Goal: Task Accomplishment & Management: Manage account settings

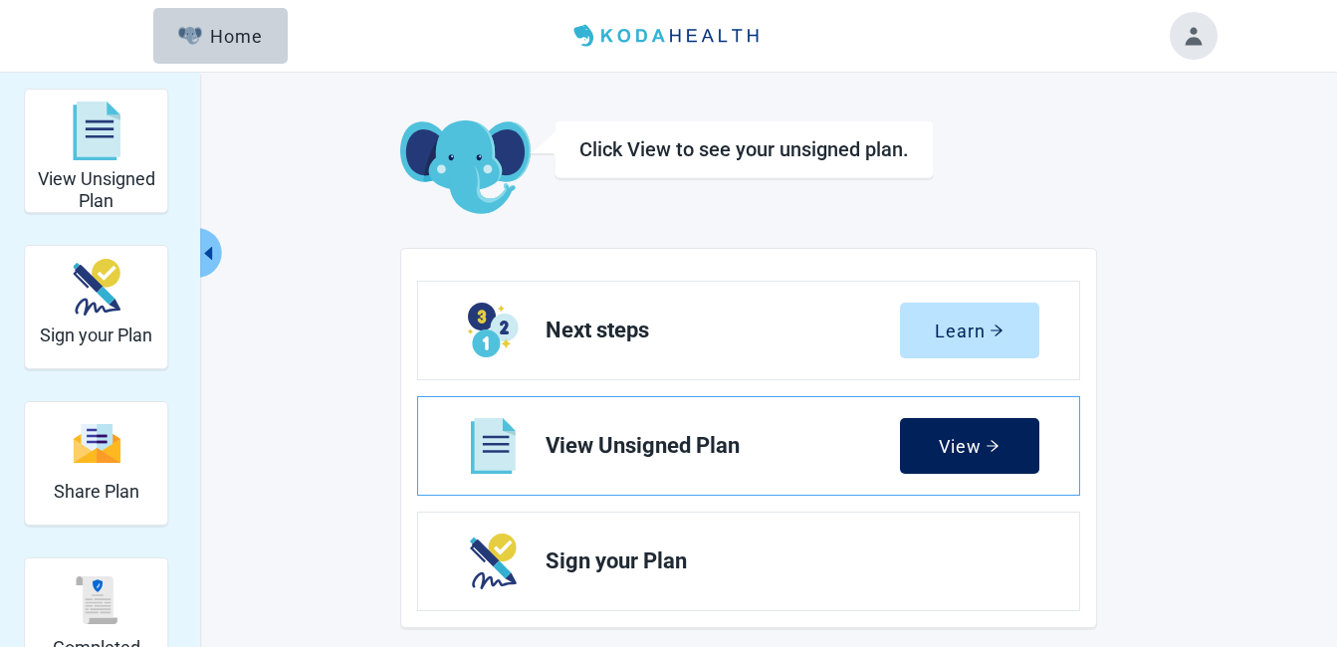
click at [947, 443] on div "View" at bounding box center [969, 446] width 61 height 20
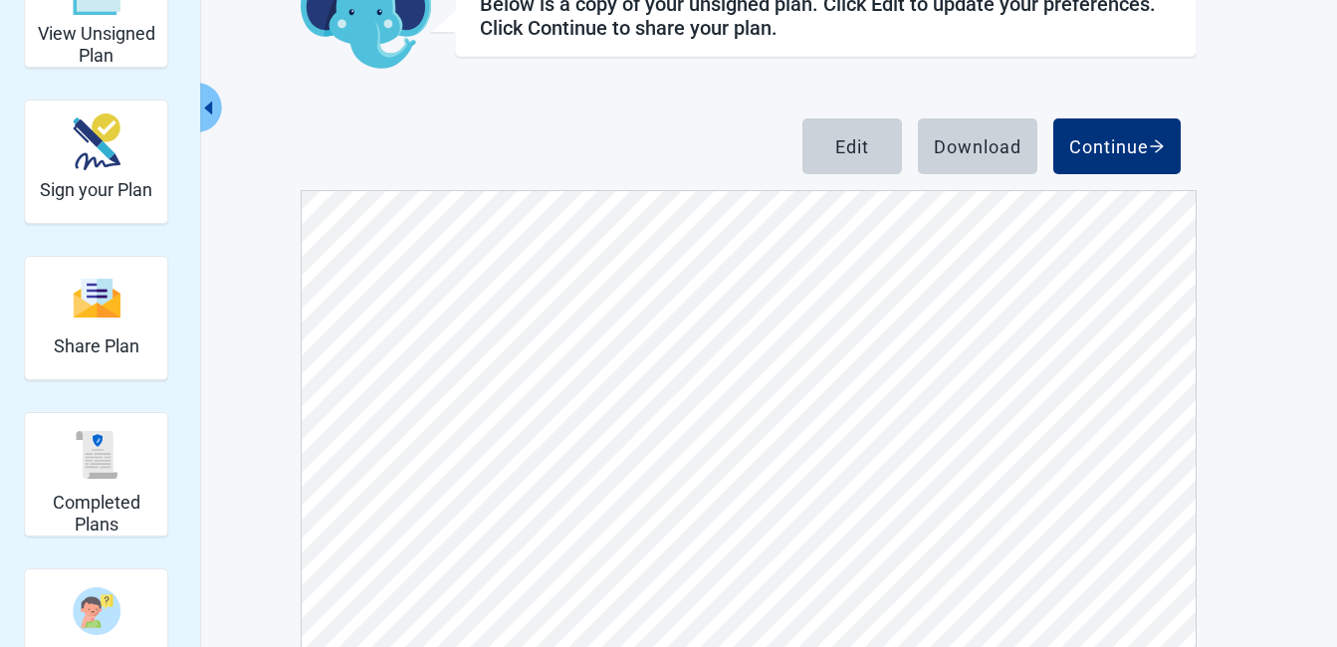
scroll to position [140, 0]
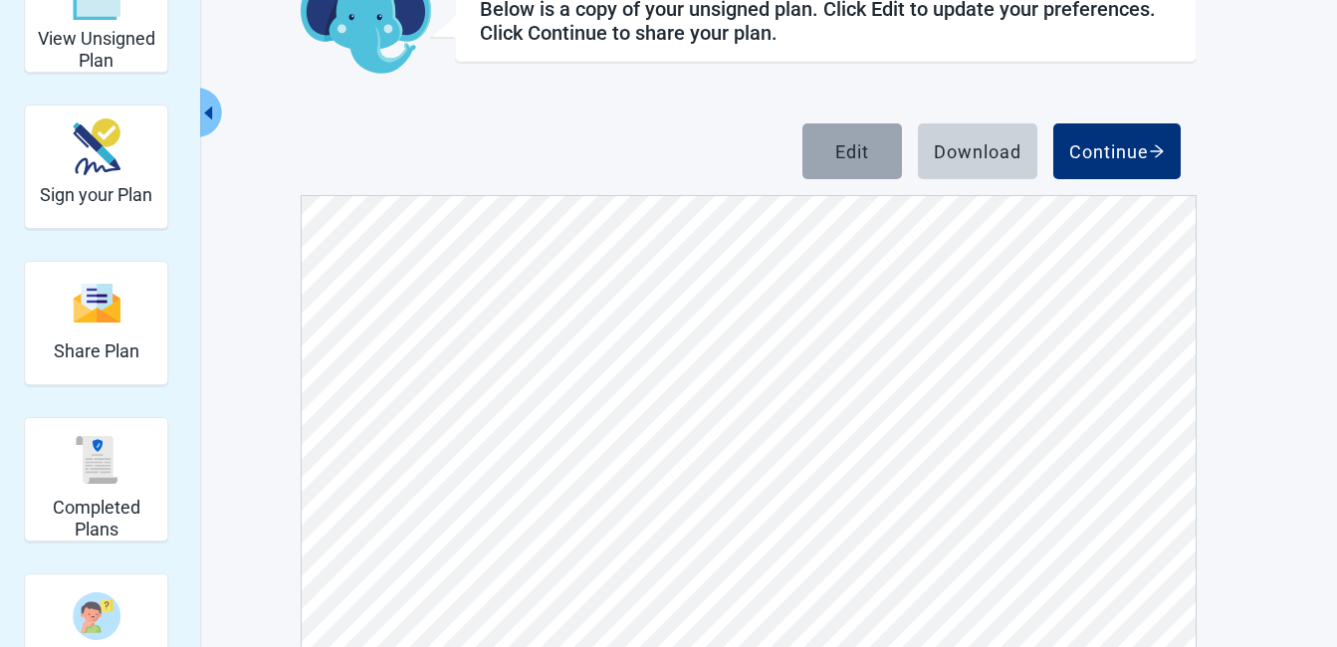
click at [840, 147] on div "Edit" at bounding box center [852, 151] width 34 height 20
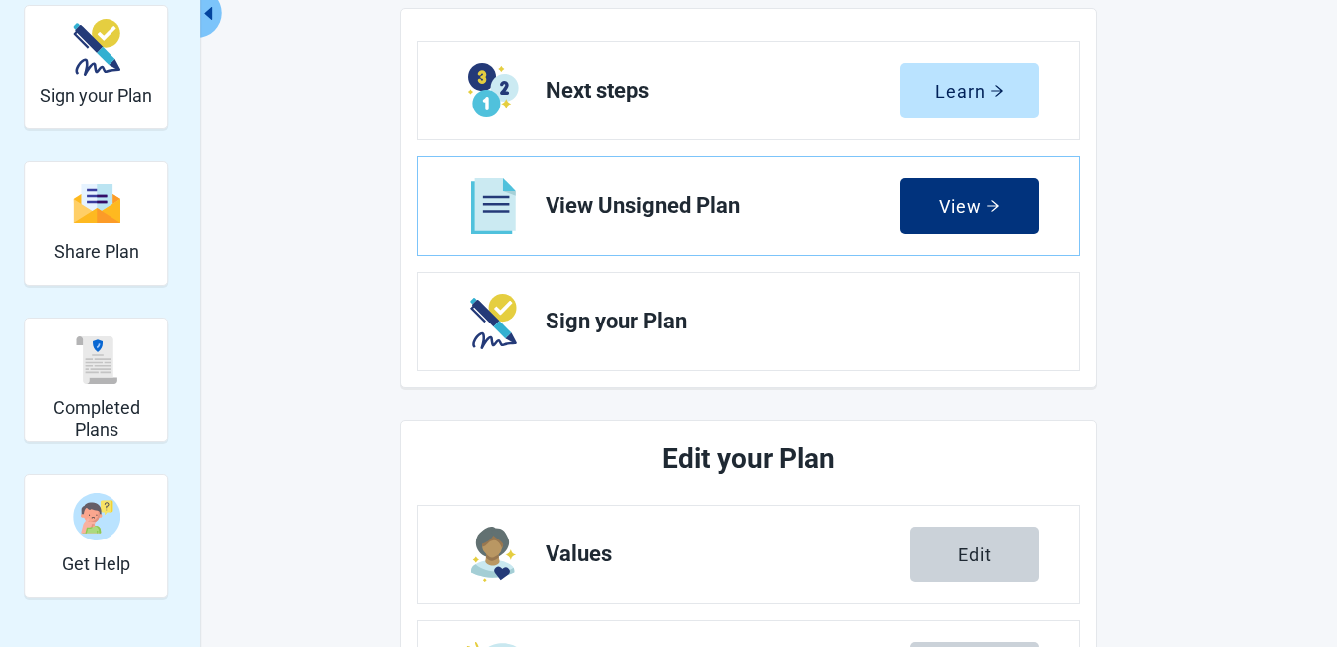
scroll to position [539, 0]
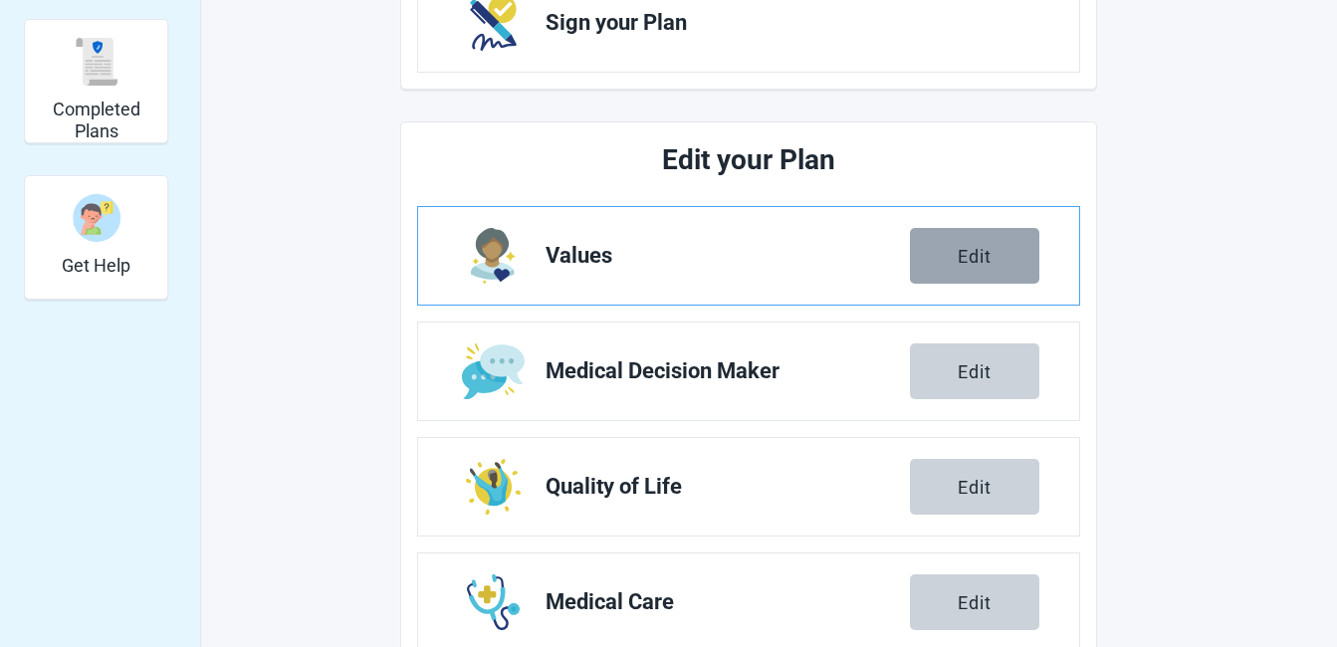
click at [965, 252] on div "Edit" at bounding box center [975, 256] width 34 height 20
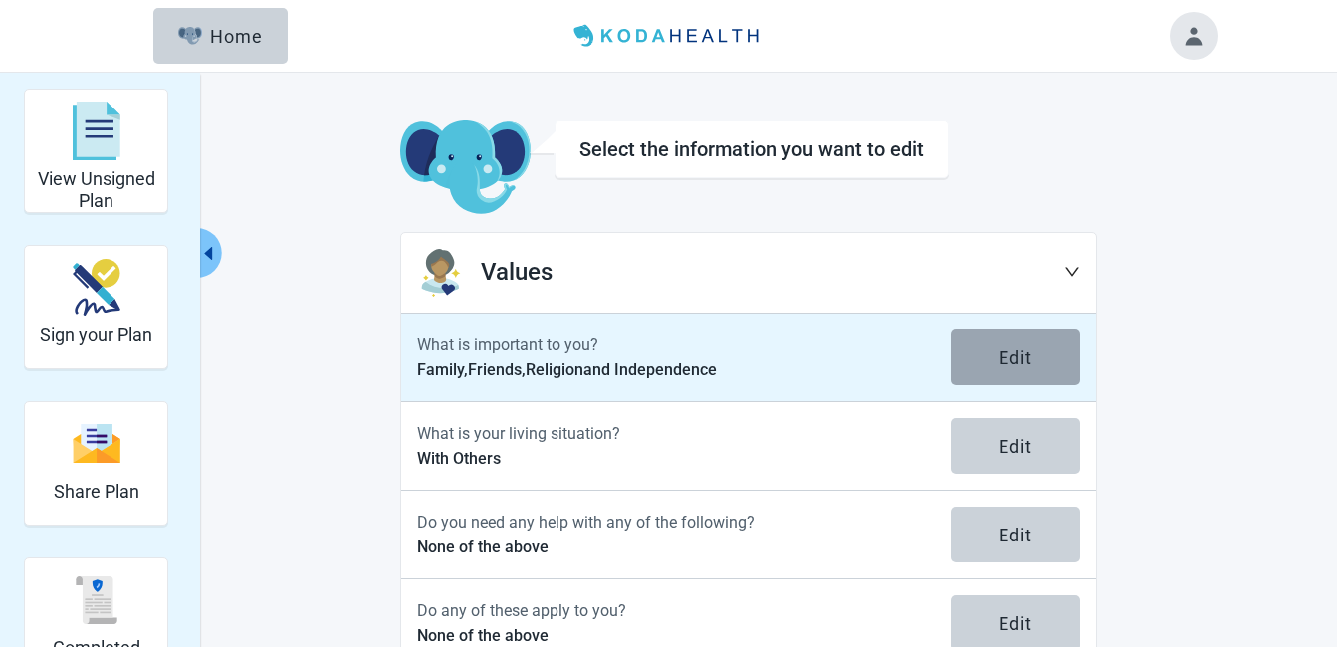
click at [994, 351] on button "Edit" at bounding box center [1015, 358] width 129 height 56
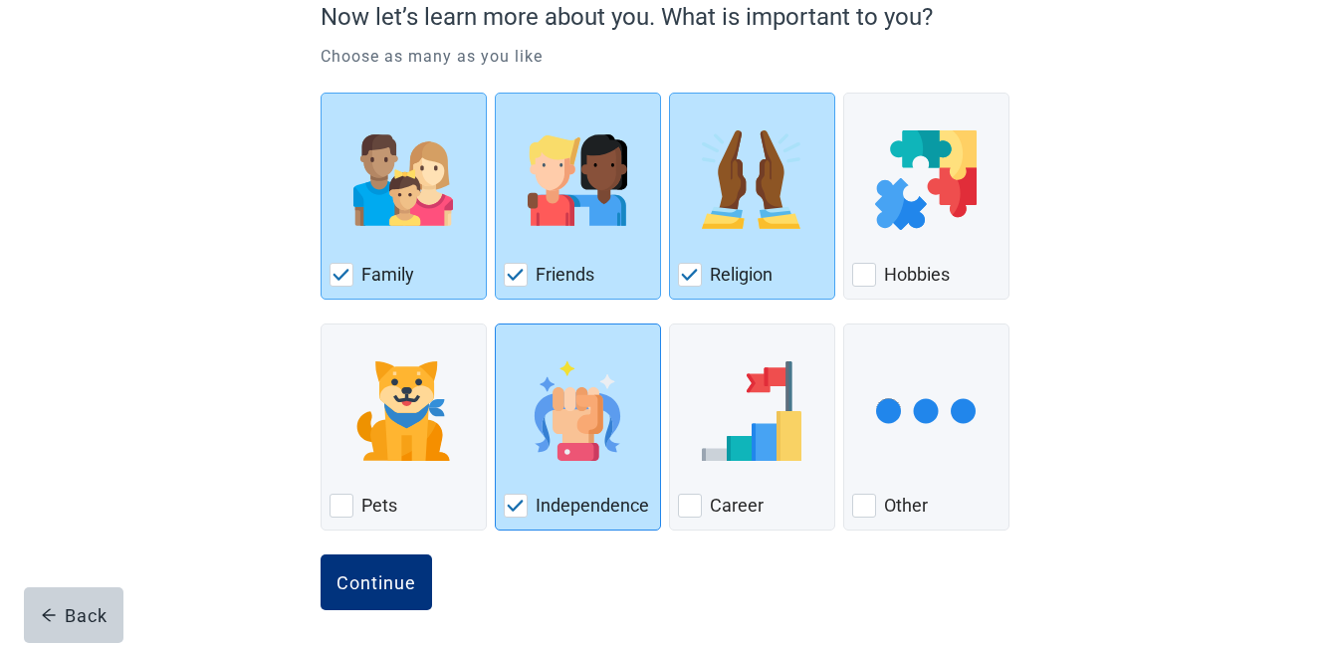
scroll to position [209, 0]
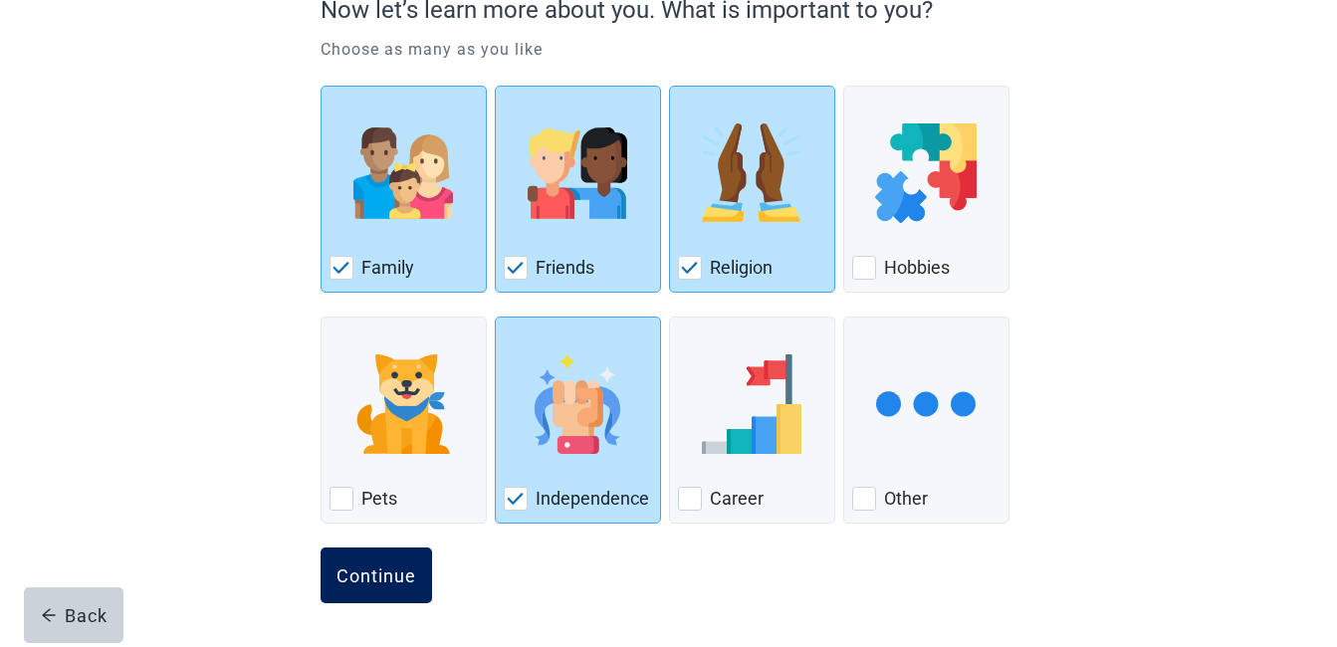
click at [390, 575] on div "Continue" at bounding box center [377, 576] width 80 height 20
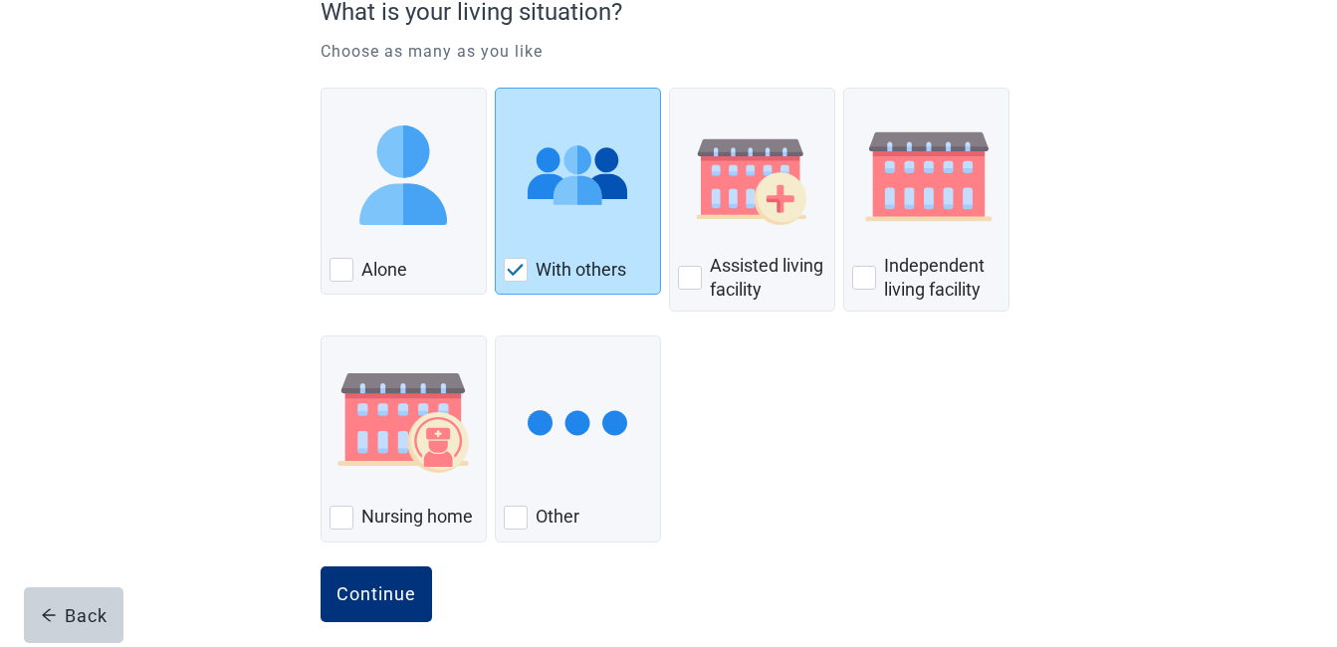
scroll to position [226, 0]
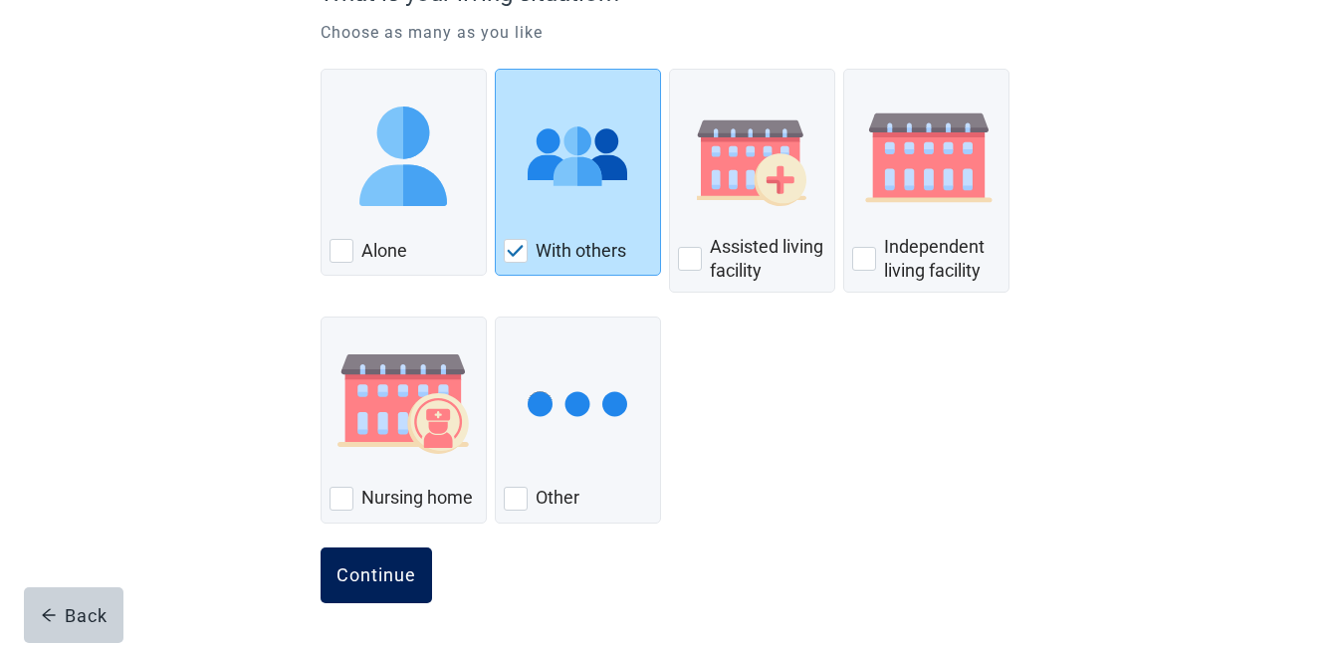
click at [366, 576] on div "Continue" at bounding box center [377, 576] width 80 height 20
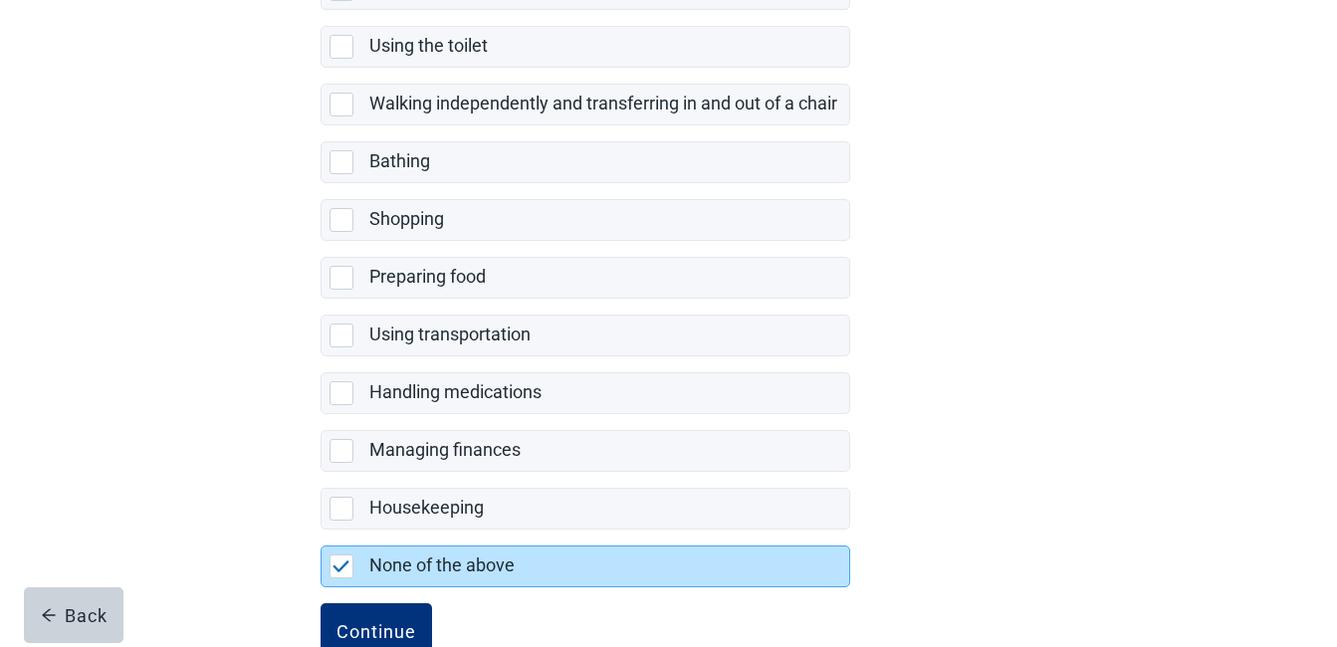
scroll to position [454, 0]
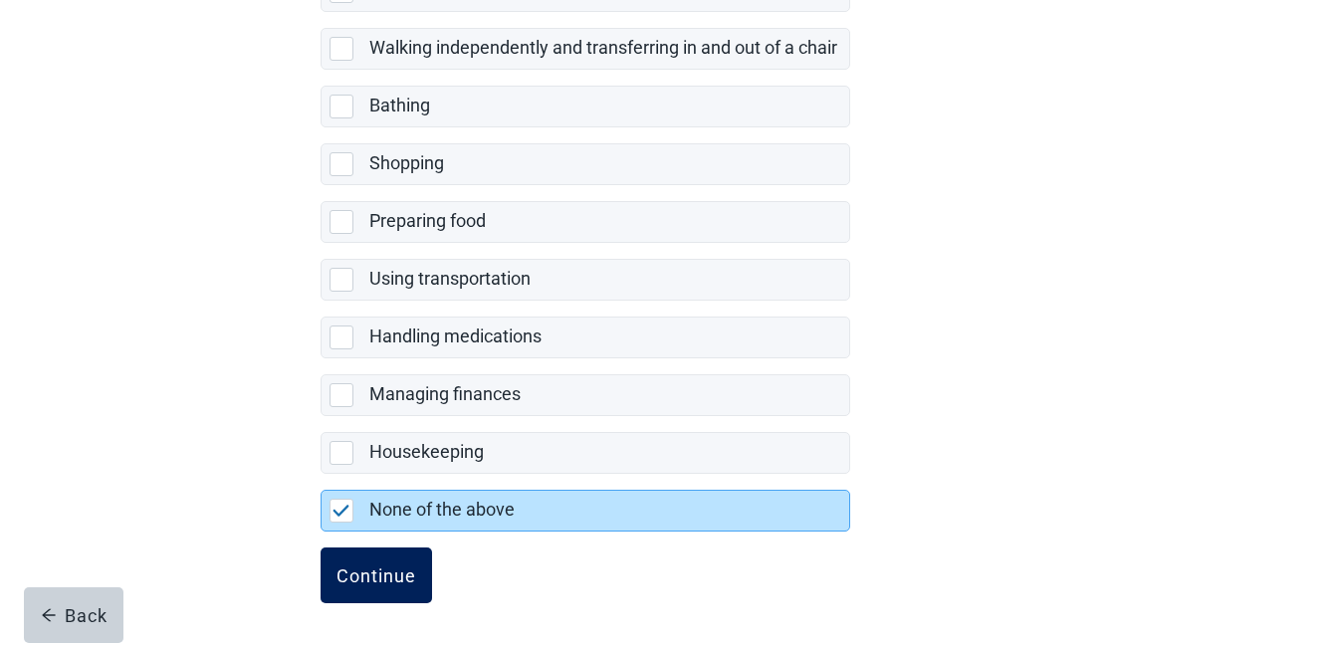
click at [371, 566] on div "Continue" at bounding box center [377, 576] width 80 height 20
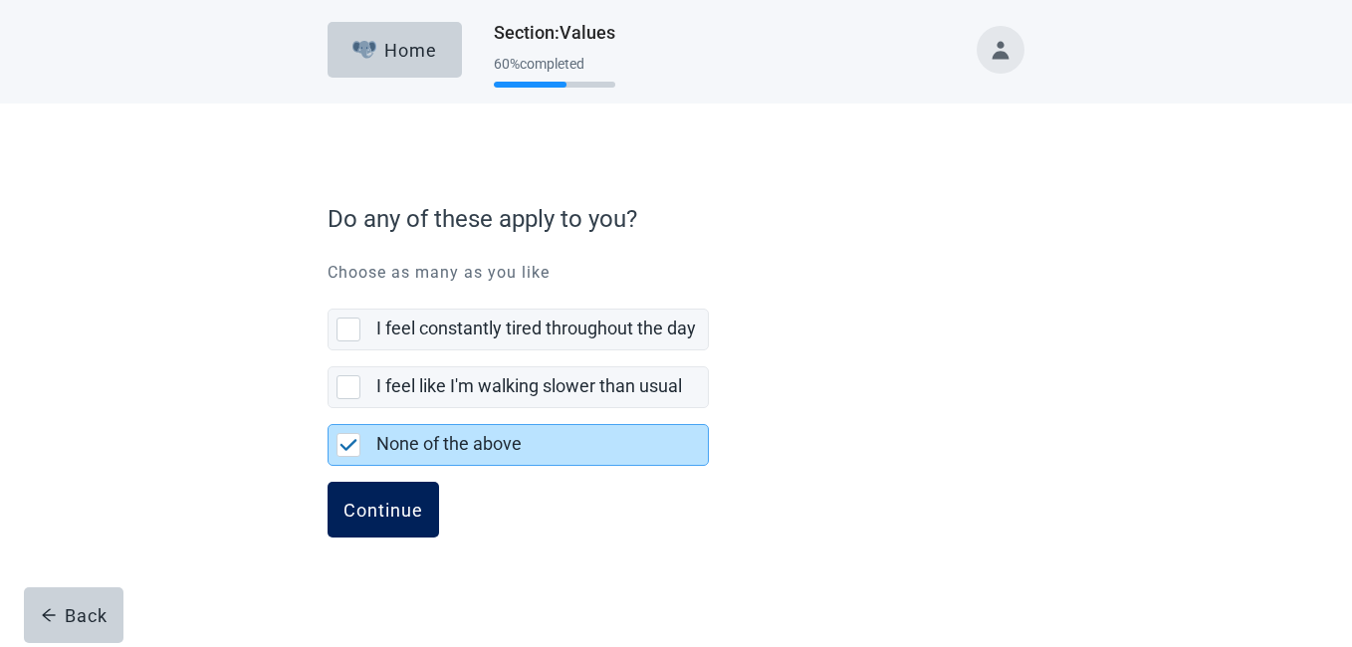
click at [383, 512] on div "Continue" at bounding box center [384, 510] width 80 height 20
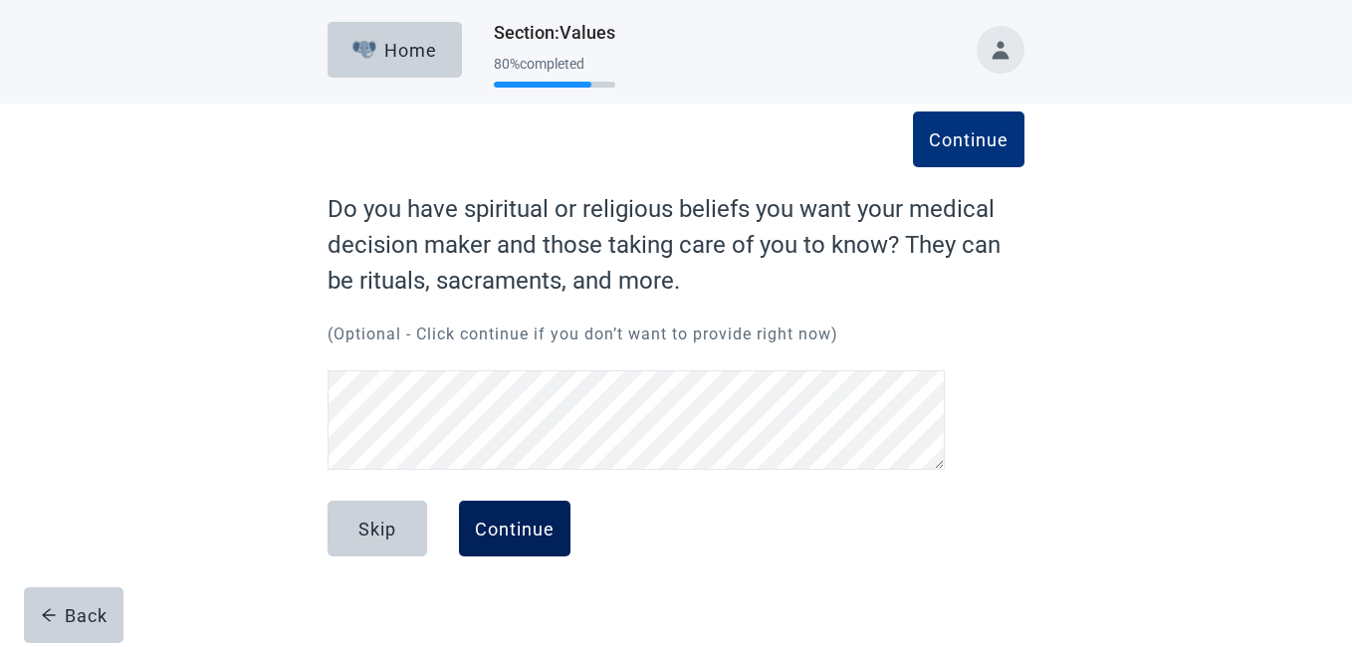
click at [504, 525] on div "Continue" at bounding box center [515, 529] width 80 height 20
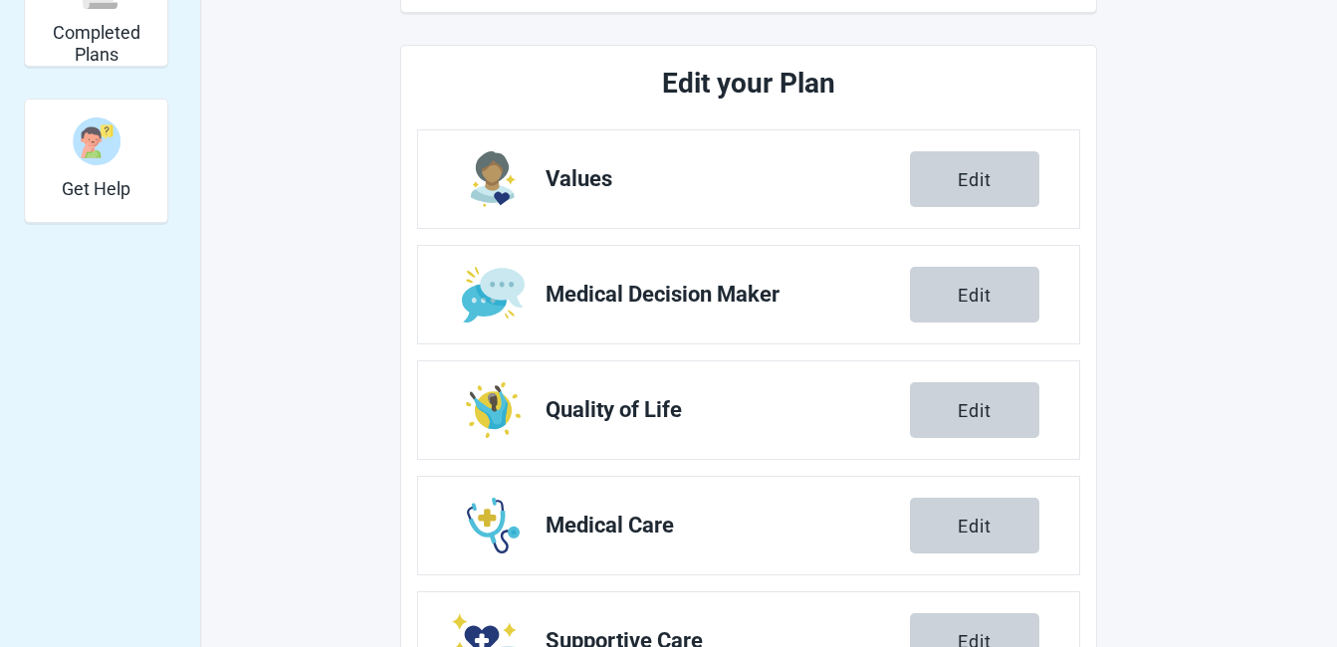
scroll to position [425, 0]
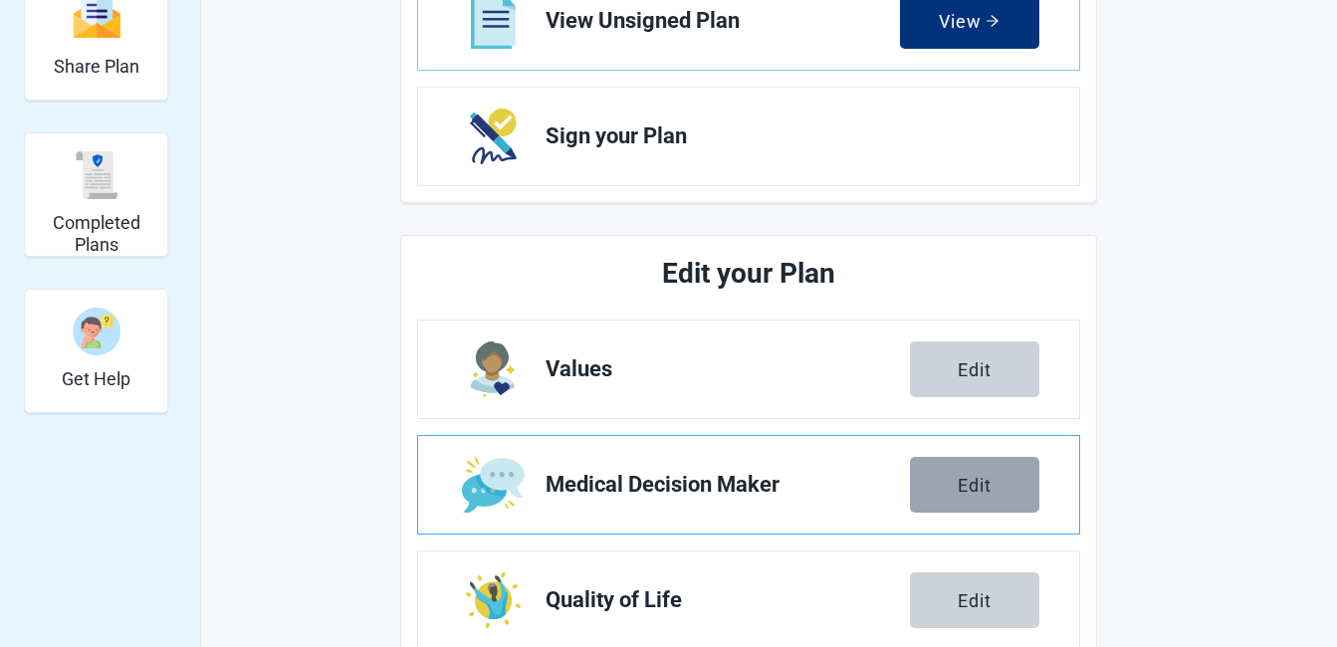
click at [980, 479] on div "Edit" at bounding box center [975, 485] width 34 height 20
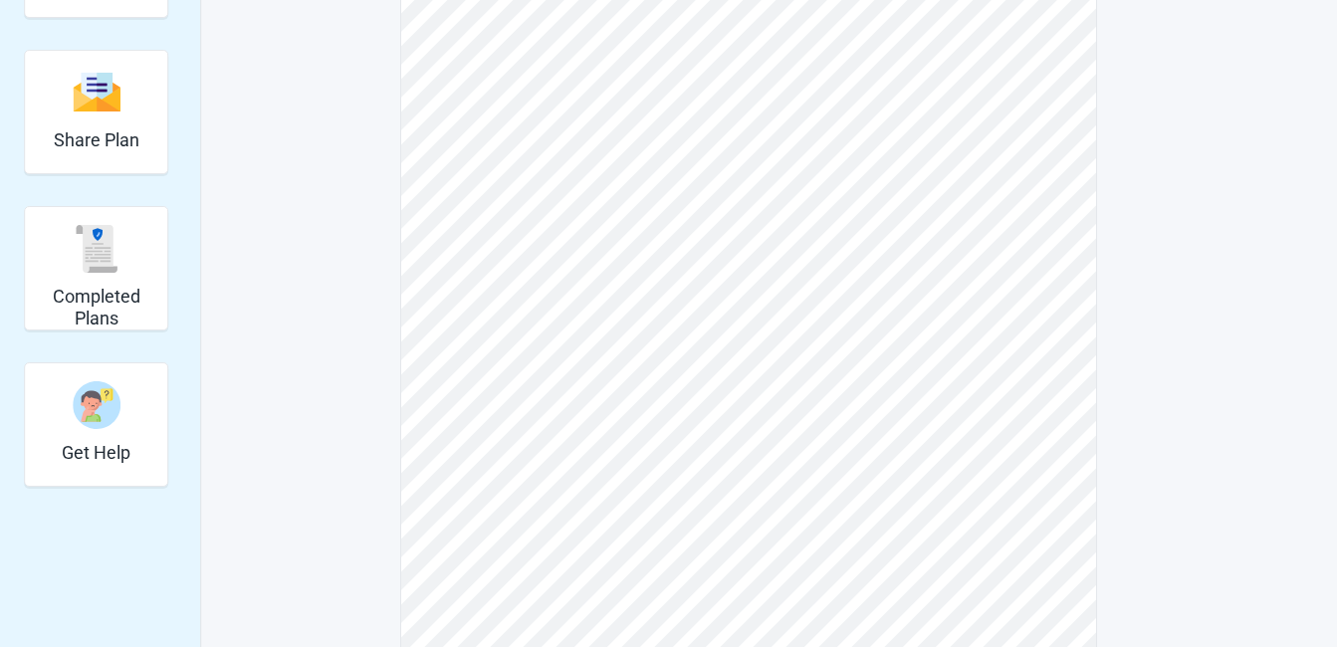
scroll to position [398, 0]
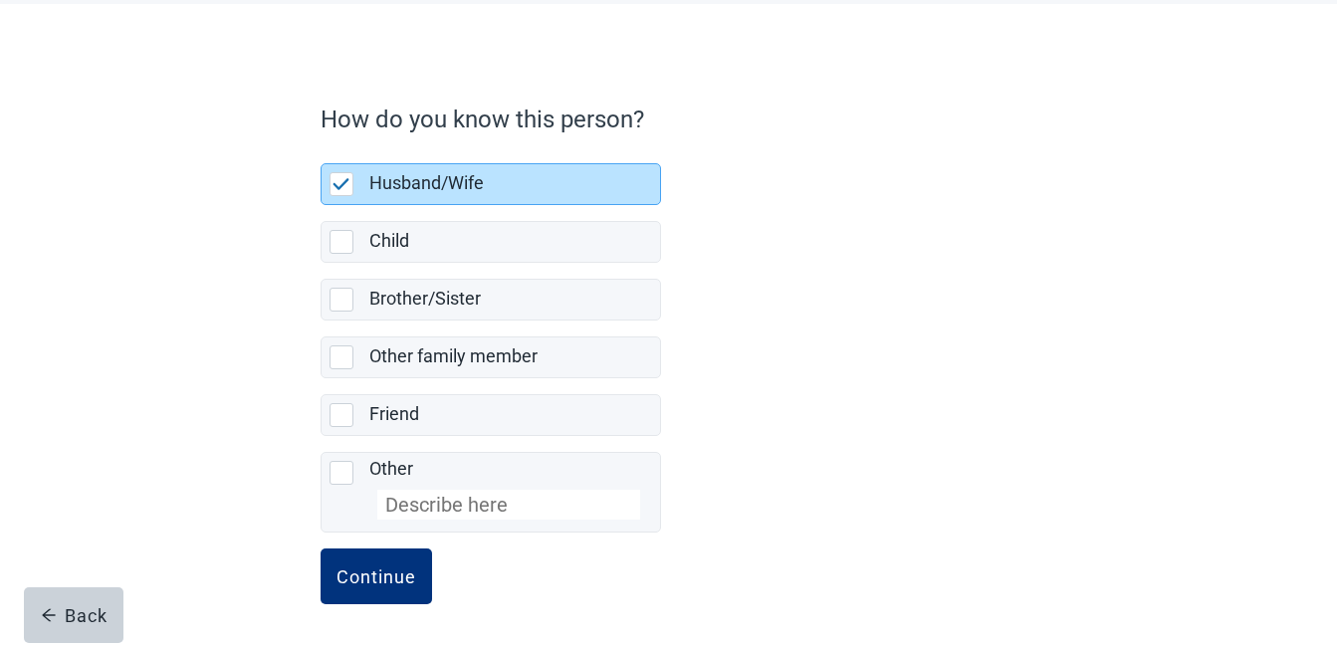
scroll to position [101, 0]
click at [368, 579] on div "Continue" at bounding box center [377, 576] width 80 height 20
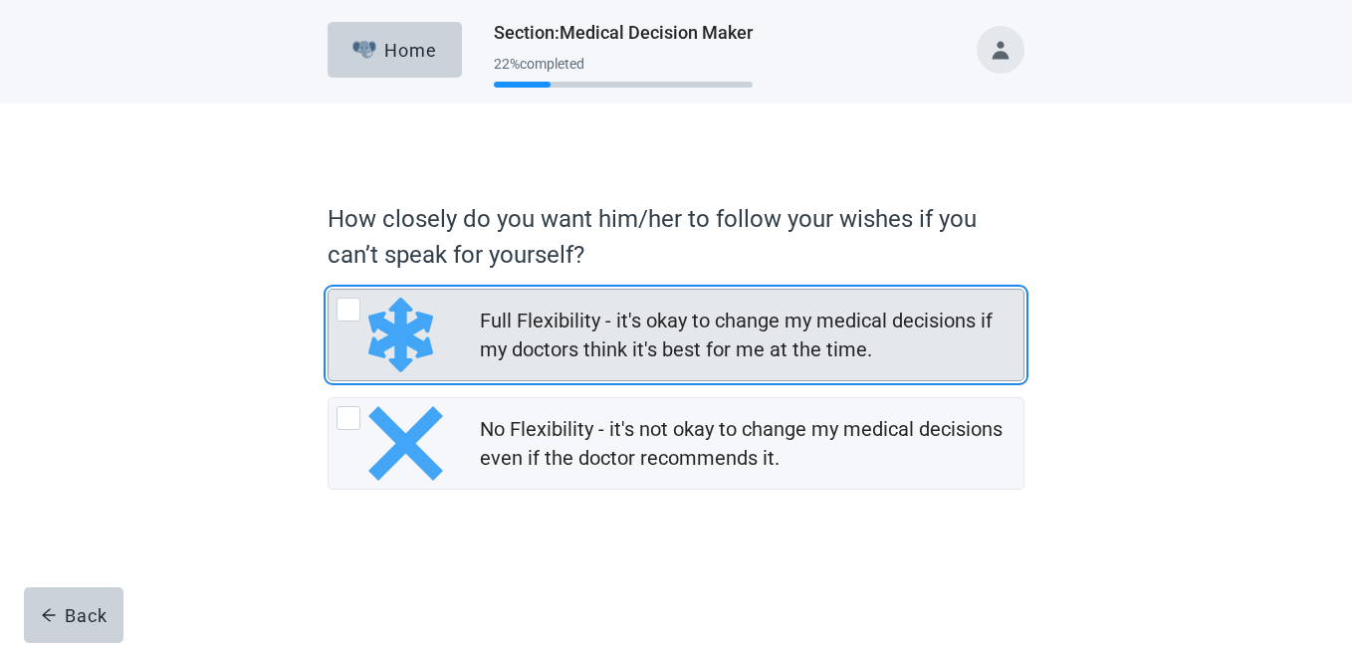
click at [346, 306] on div "Full Flexibility - it's okay to change my medical decisions if my doctors think…" at bounding box center [349, 310] width 24 height 24
click at [329, 290] on input "Full Flexibility - it's okay to change my medical decisions if my doctors think…" at bounding box center [328, 289] width 1 height 1
radio input "true"
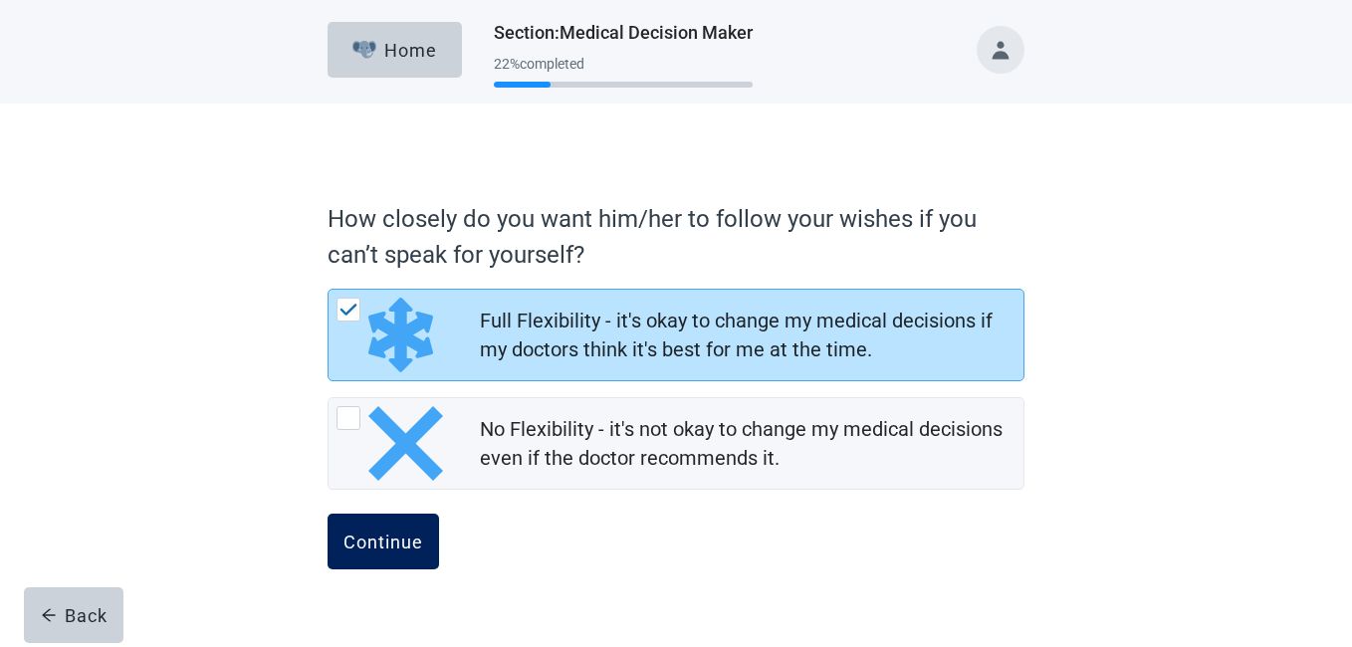
click at [394, 536] on div "Continue" at bounding box center [384, 542] width 80 height 20
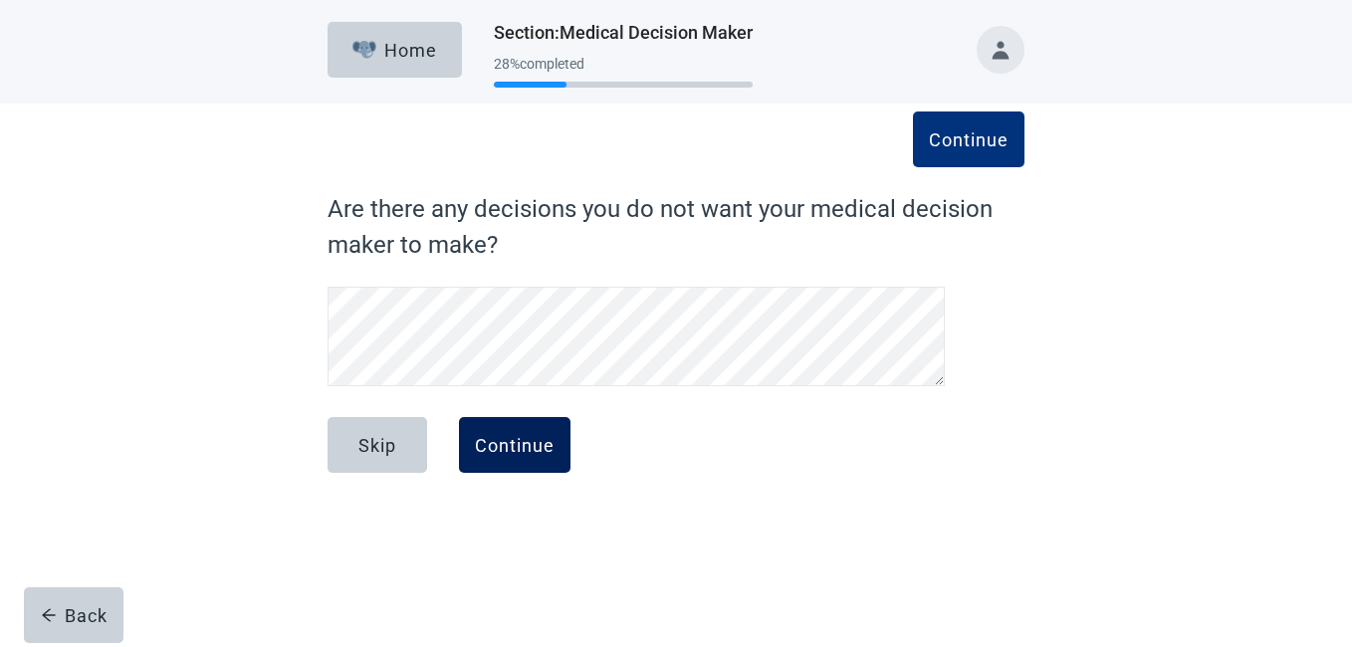
click at [503, 439] on div "Continue" at bounding box center [515, 445] width 80 height 20
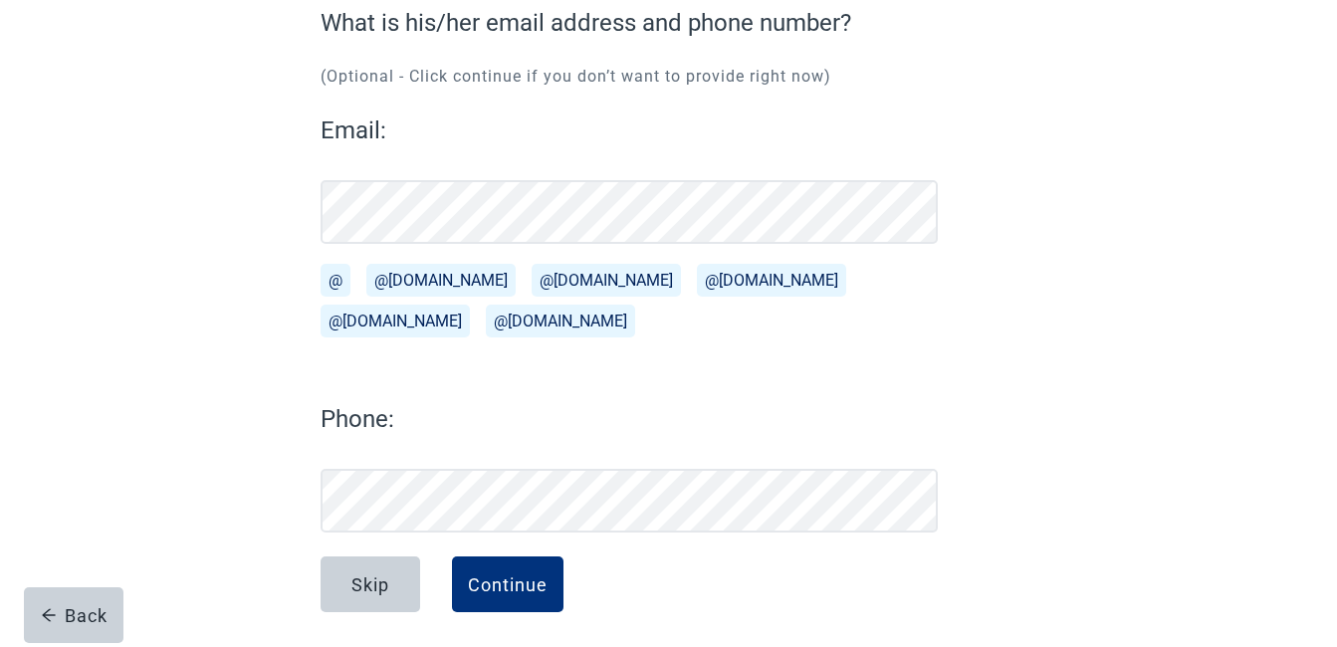
scroll to position [195, 0]
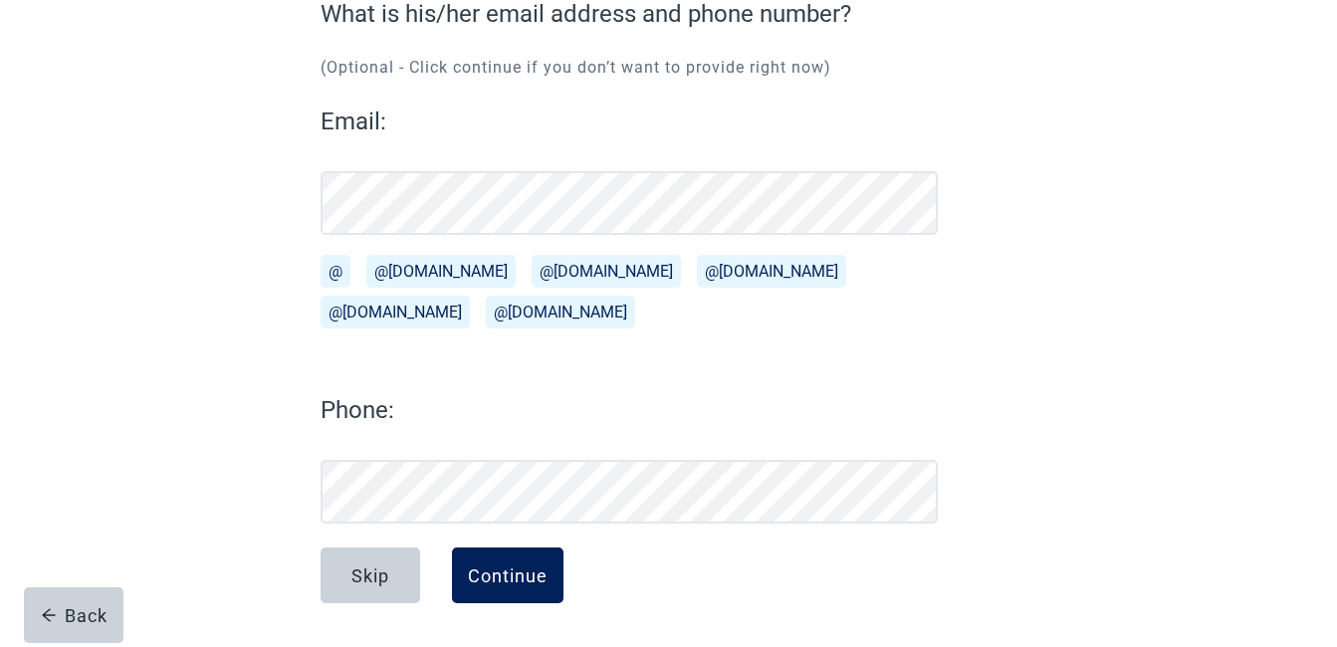
click at [514, 572] on div "Continue" at bounding box center [508, 576] width 80 height 20
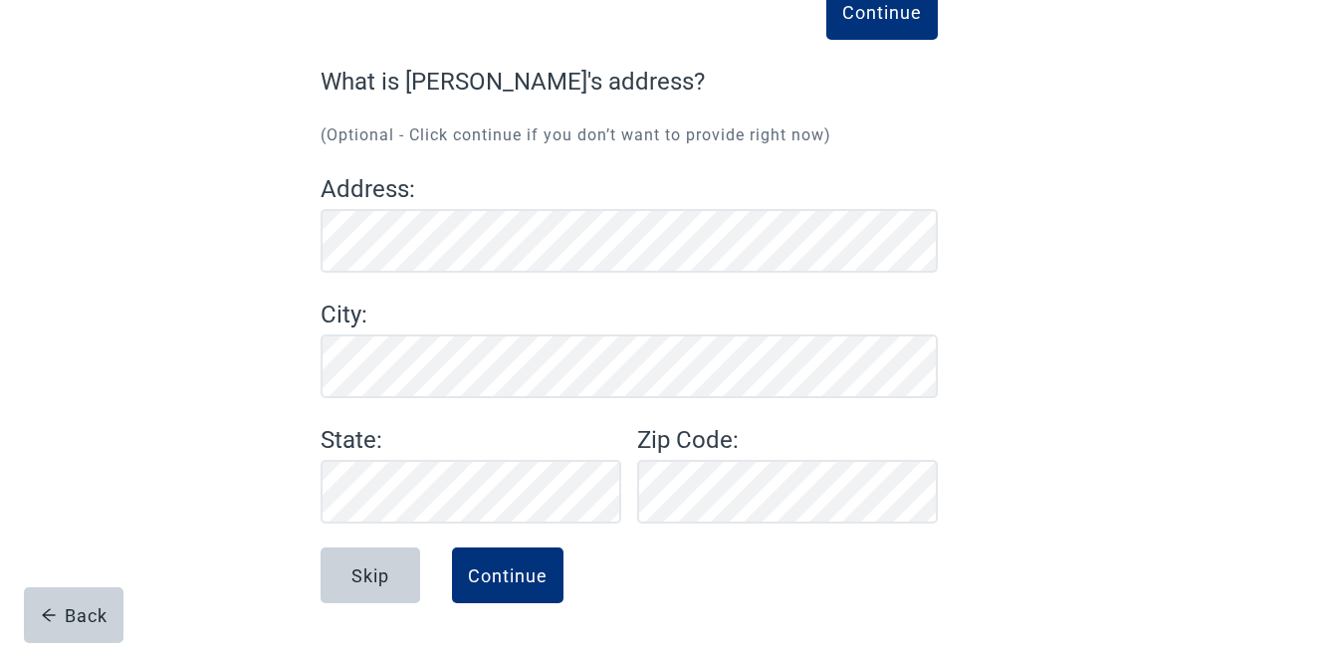
scroll to position [127, 0]
click at [508, 573] on div "Continue" at bounding box center [508, 576] width 80 height 20
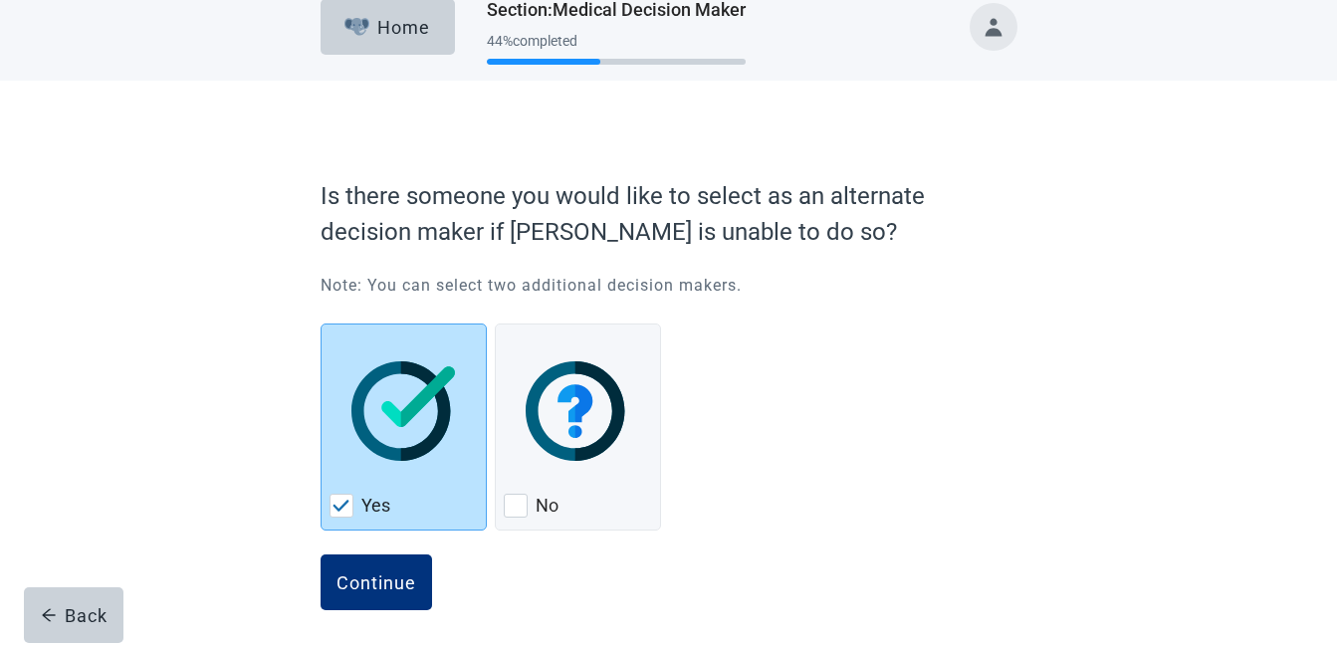
scroll to position [30, 0]
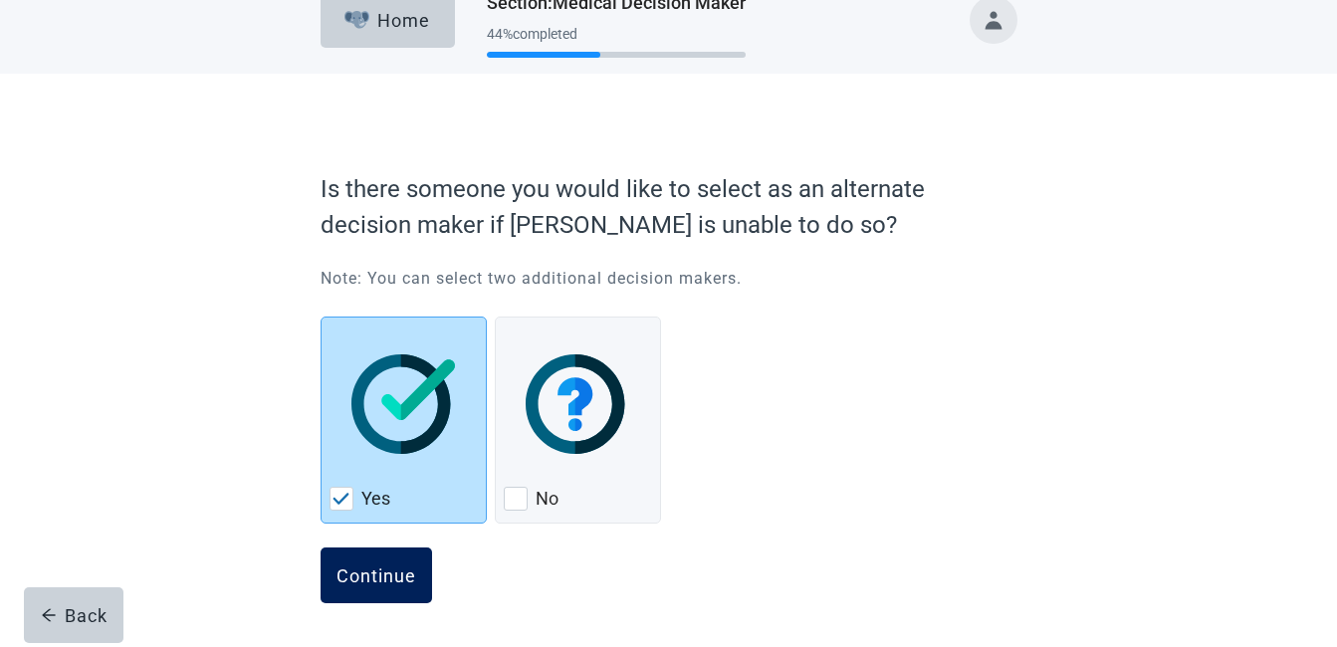
click at [385, 573] on div "Continue" at bounding box center [377, 576] width 80 height 20
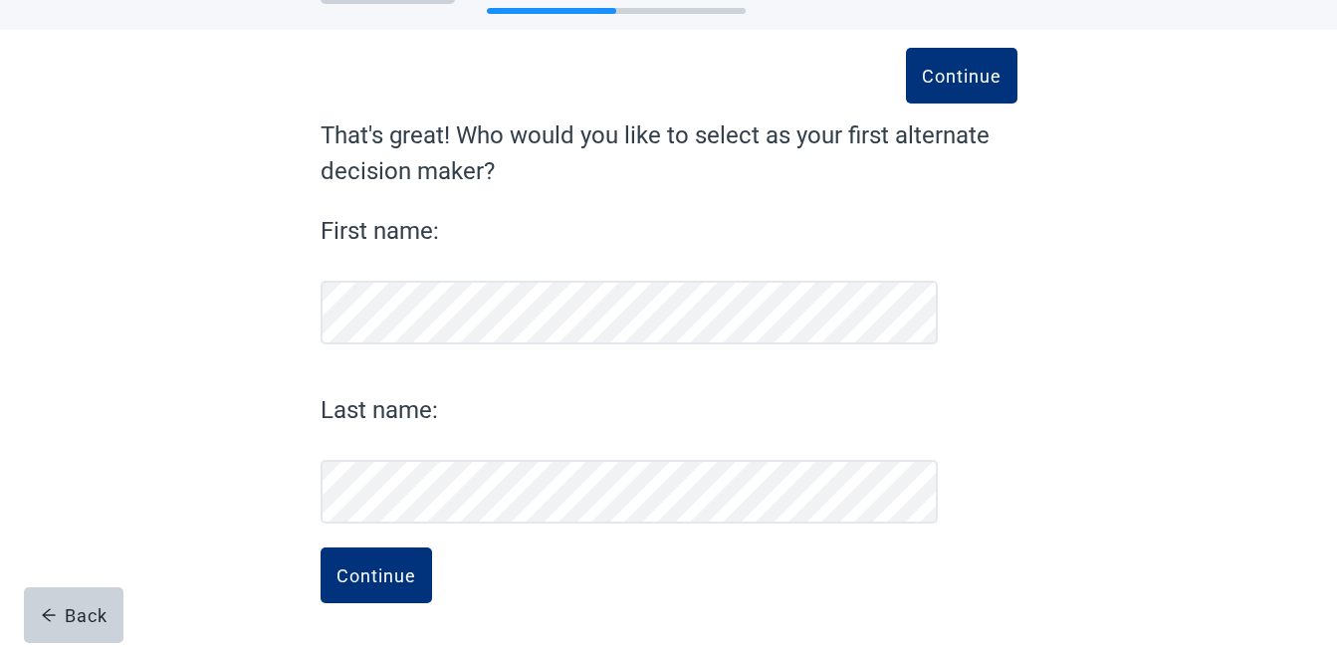
scroll to position [74, 0]
click at [384, 569] on div "Continue" at bounding box center [377, 576] width 80 height 20
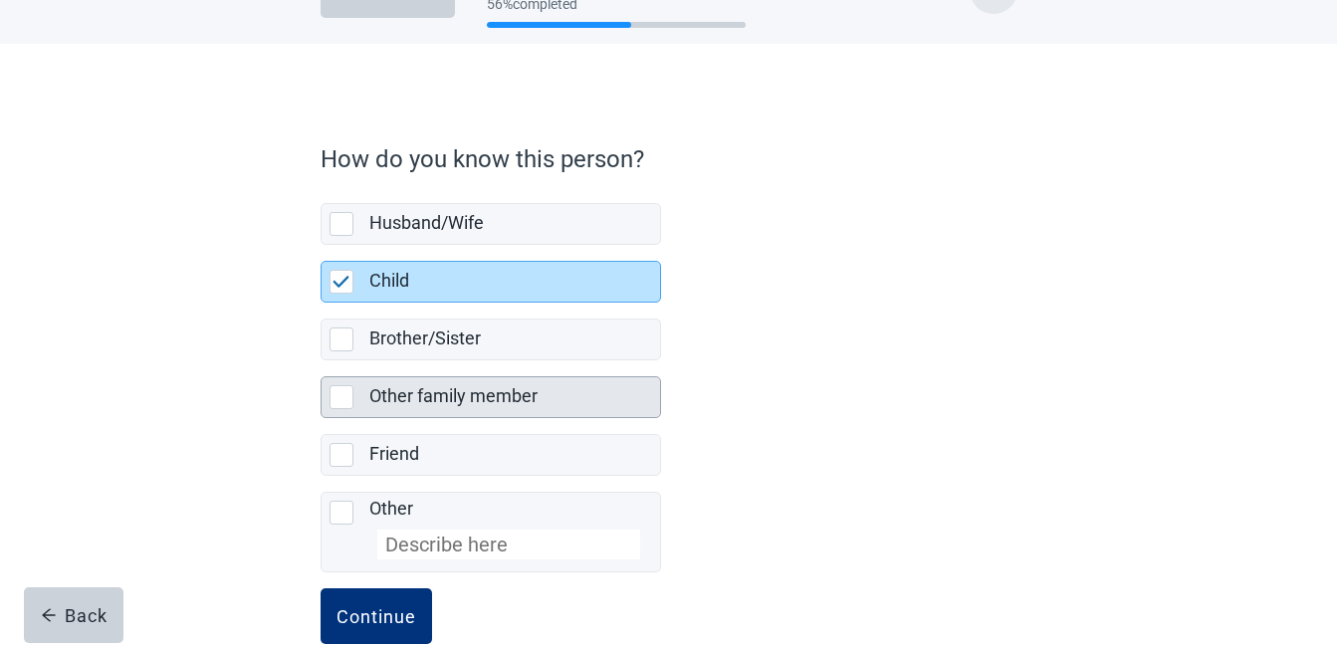
scroll to position [101, 0]
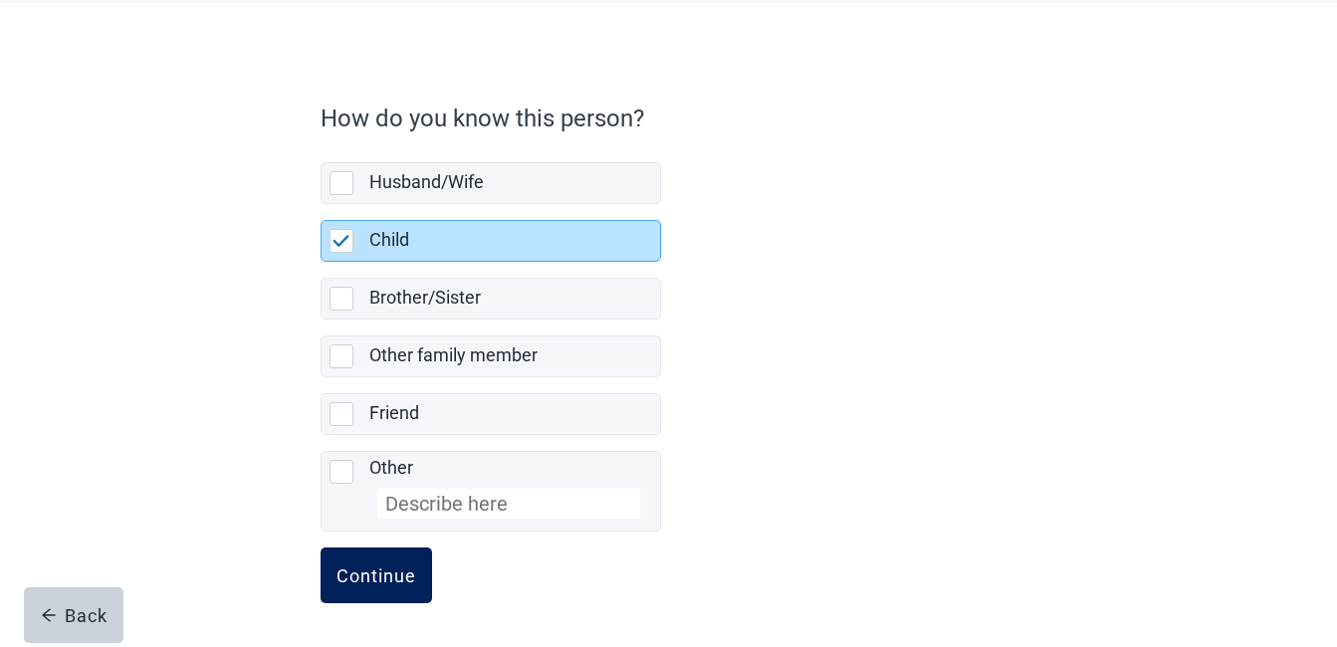
click at [374, 570] on div "Continue" at bounding box center [377, 576] width 80 height 20
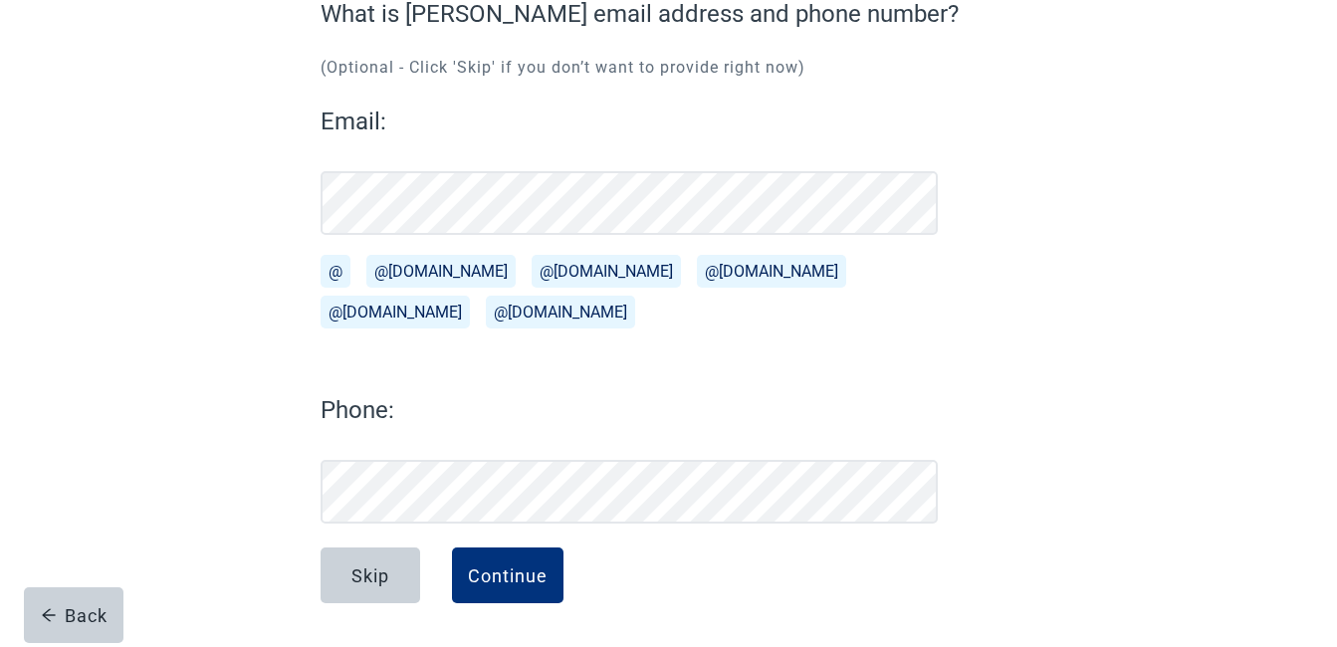
scroll to position [195, 0]
click at [489, 575] on div "Continue" at bounding box center [508, 576] width 80 height 20
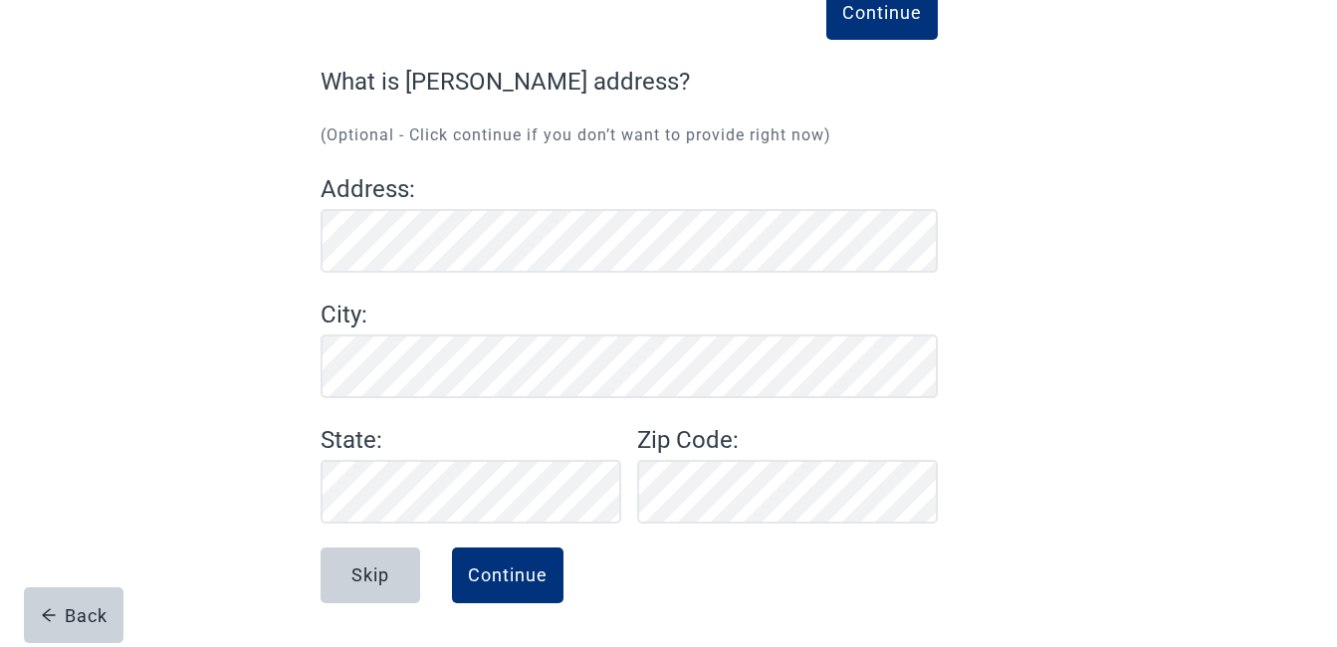
scroll to position [127, 0]
click at [1047, 364] on div "Continue What is [PERSON_NAME] address? (Optional - Click continue if you don’t…" at bounding box center [669, 331] width 836 height 631
click at [496, 573] on div "Continue" at bounding box center [508, 576] width 80 height 20
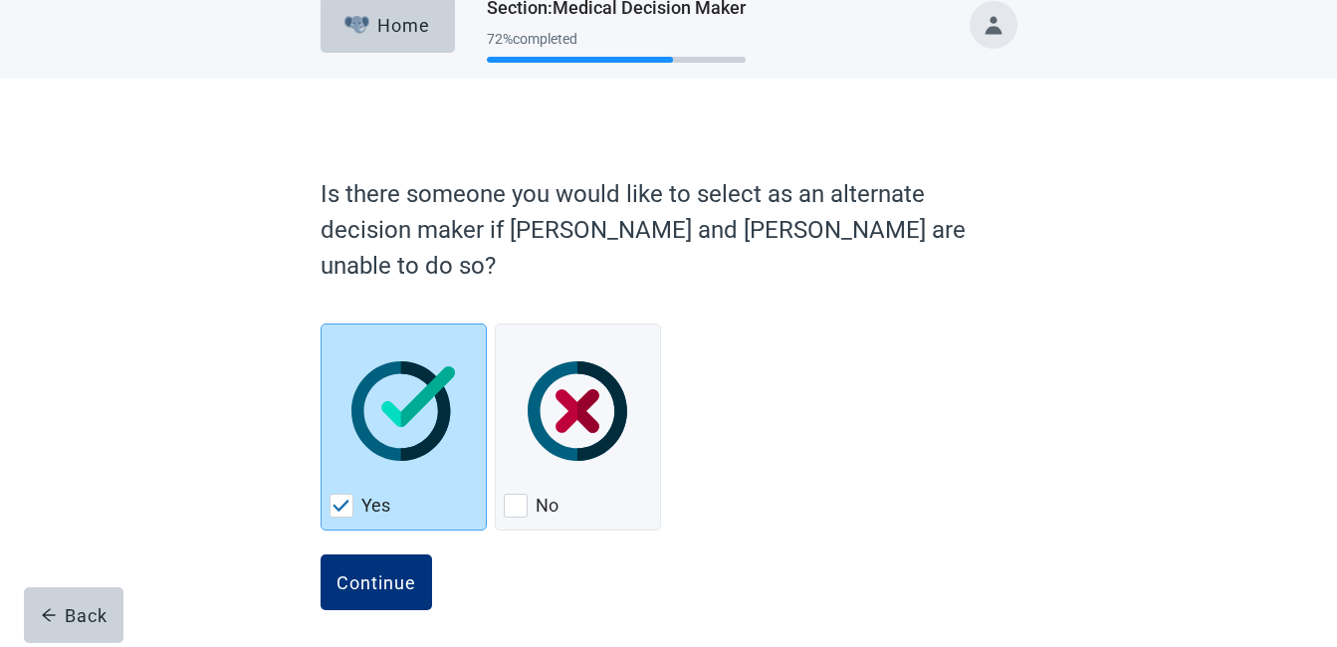
scroll to position [32, 0]
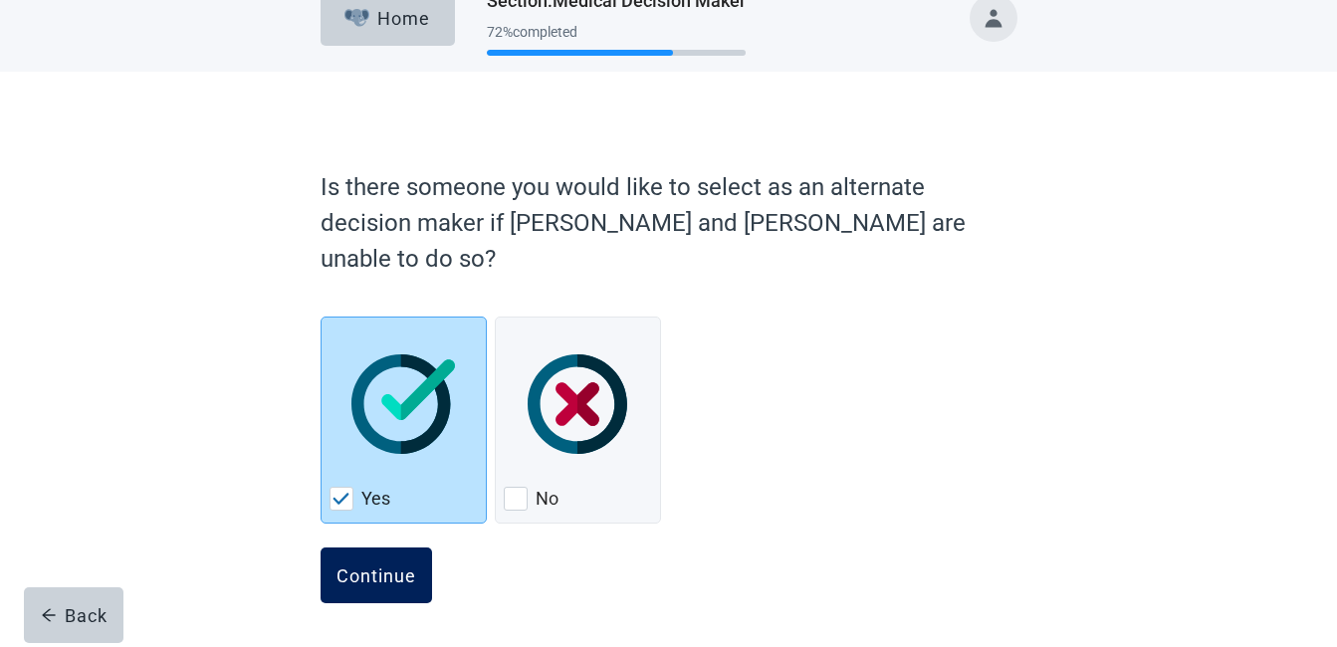
click at [394, 574] on div "Continue" at bounding box center [377, 576] width 80 height 20
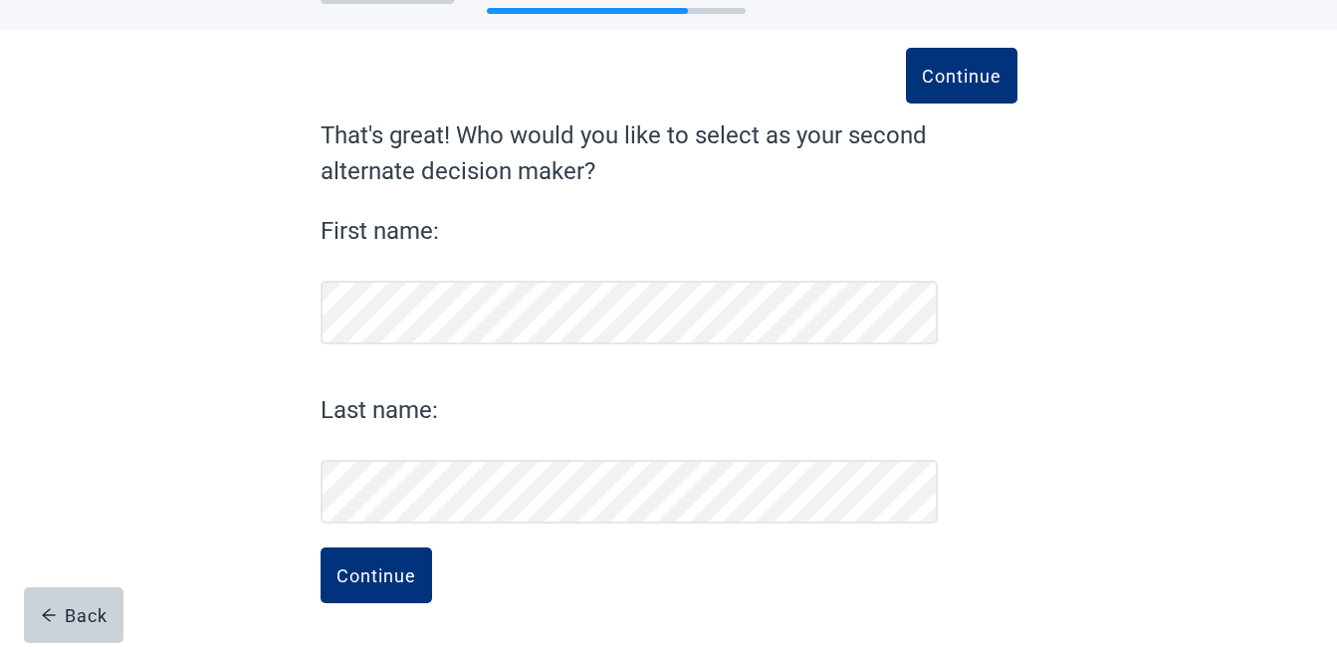
scroll to position [74, 0]
click at [380, 577] on div "Continue" at bounding box center [377, 576] width 80 height 20
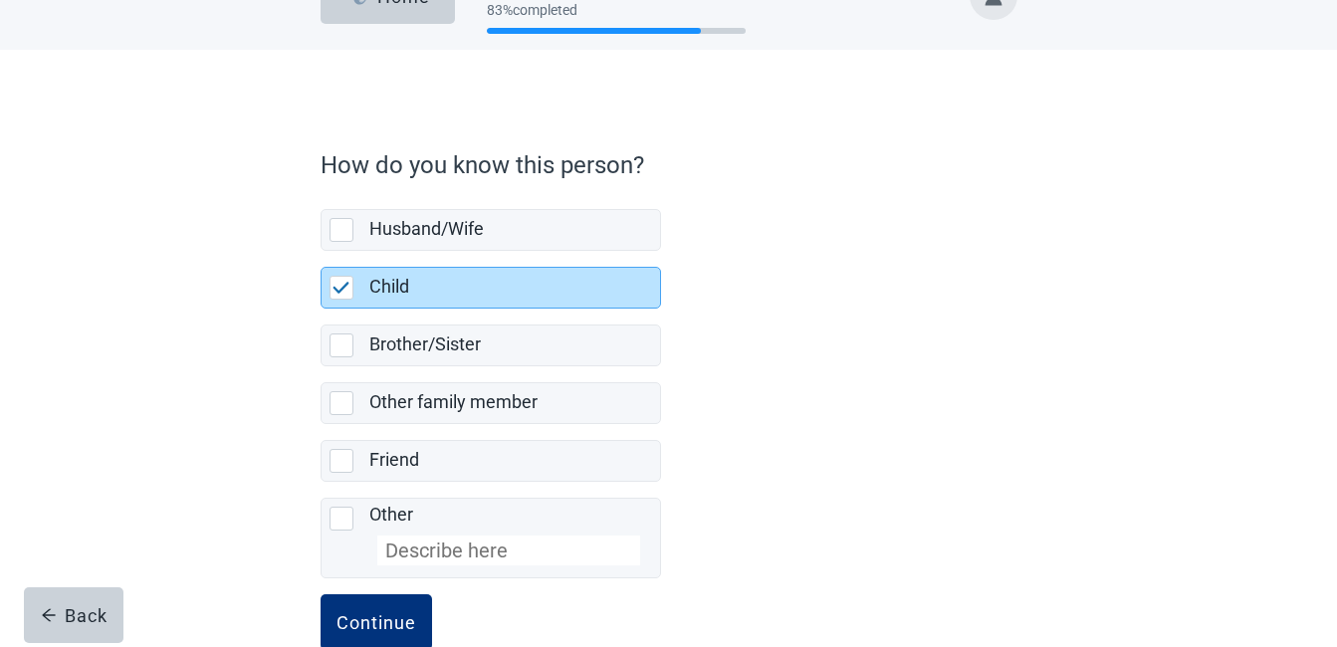
scroll to position [101, 0]
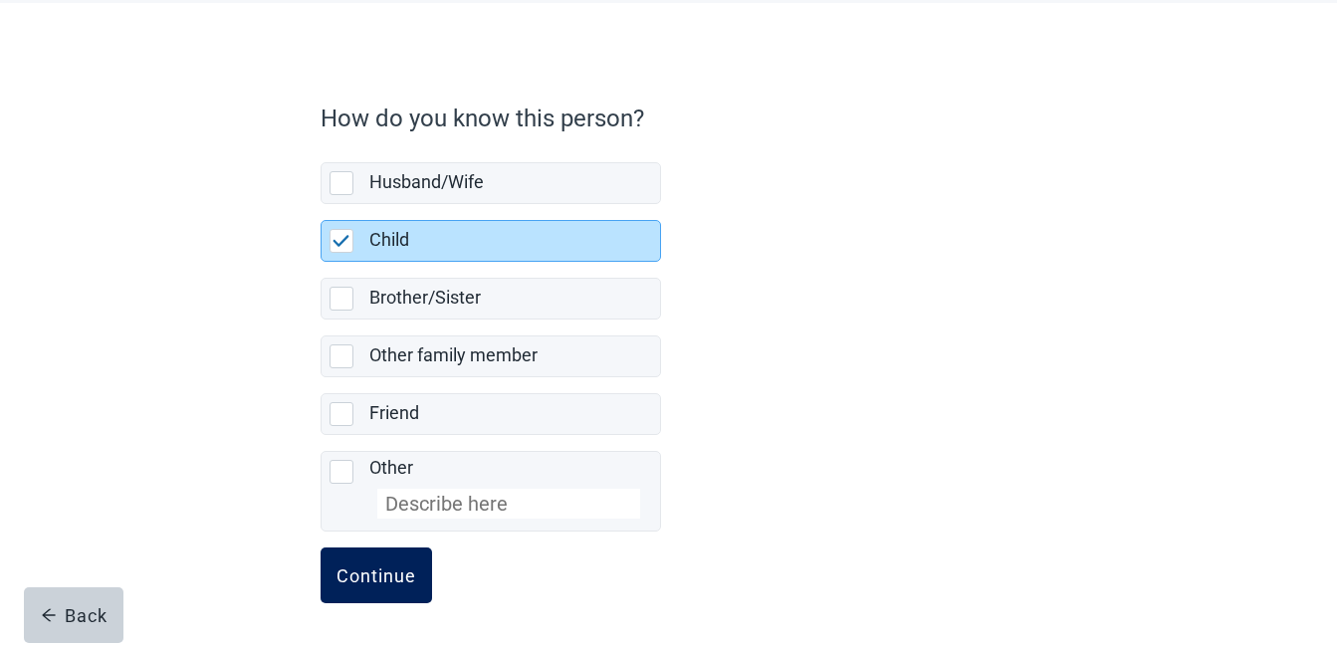
click at [368, 568] on div "Continue" at bounding box center [377, 576] width 80 height 20
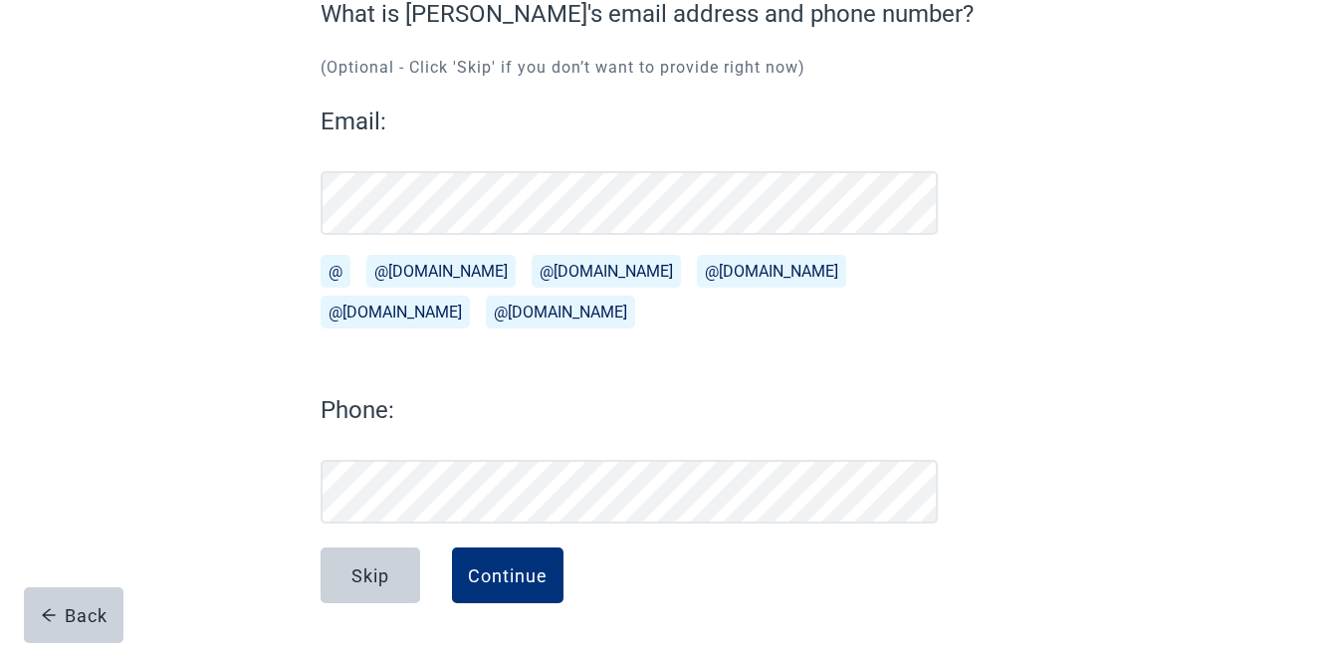
scroll to position [195, 0]
click at [507, 577] on div "Continue" at bounding box center [508, 576] width 80 height 20
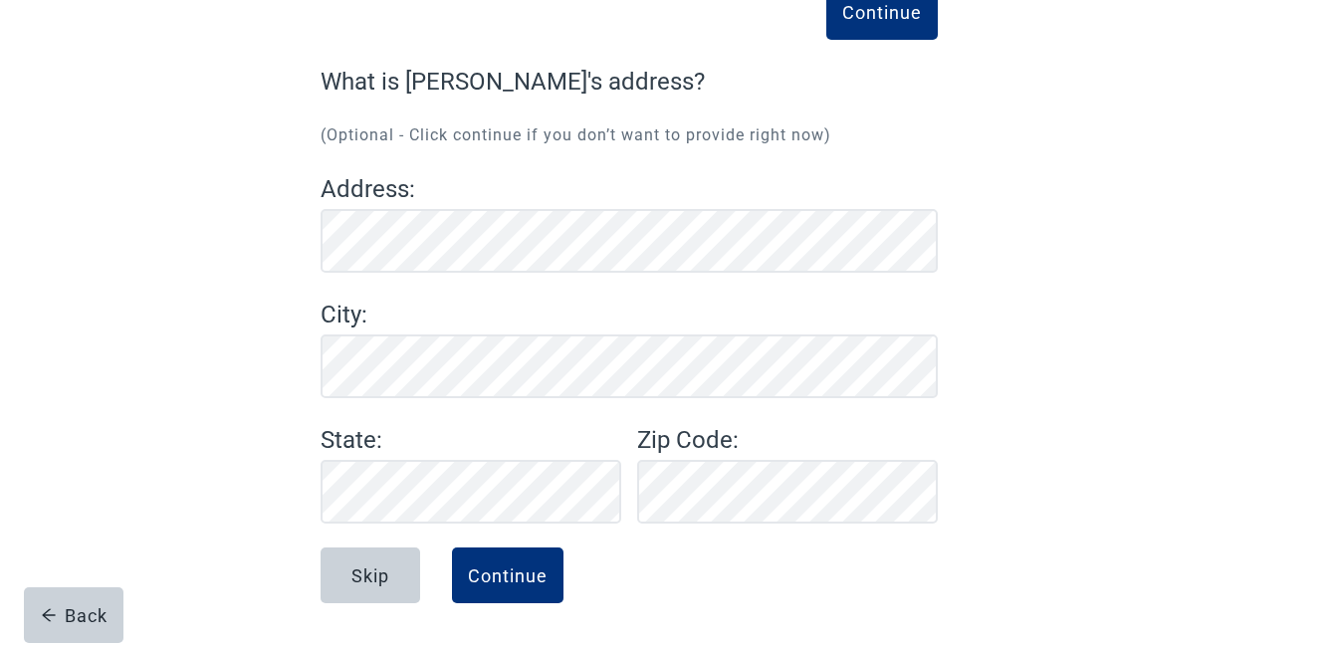
scroll to position [127, 0]
click at [491, 574] on div "Continue" at bounding box center [508, 576] width 80 height 20
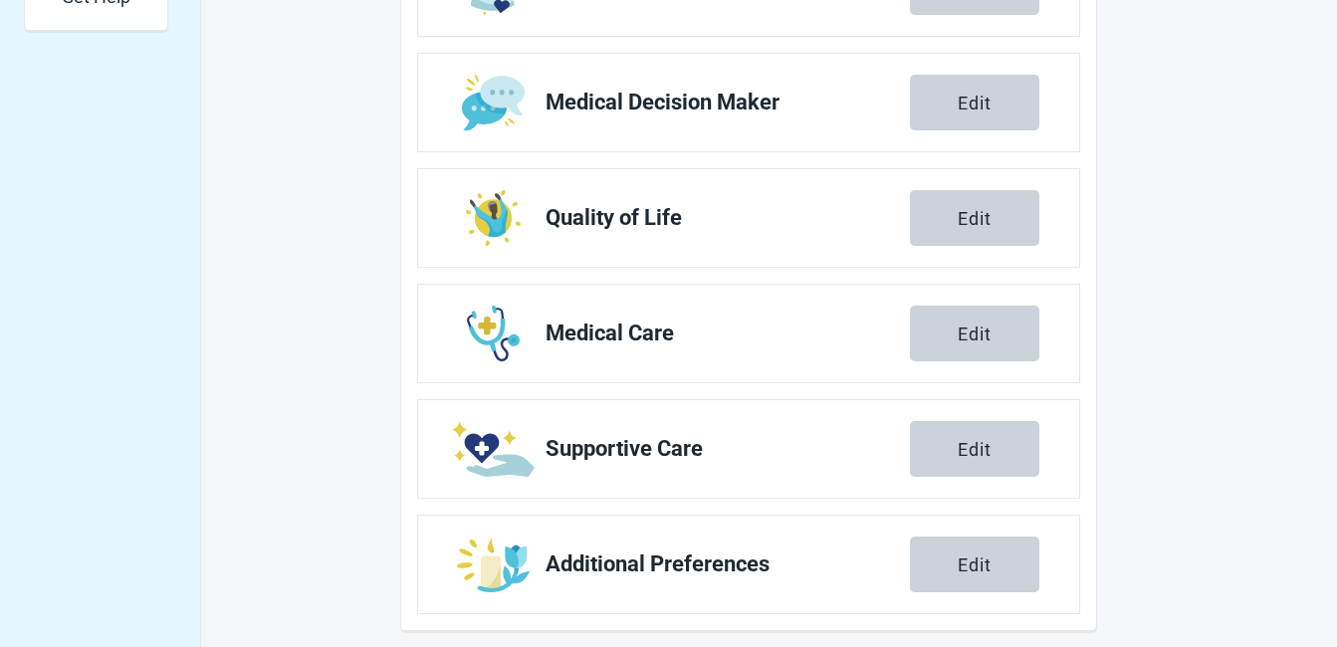
scroll to position [824, 0]
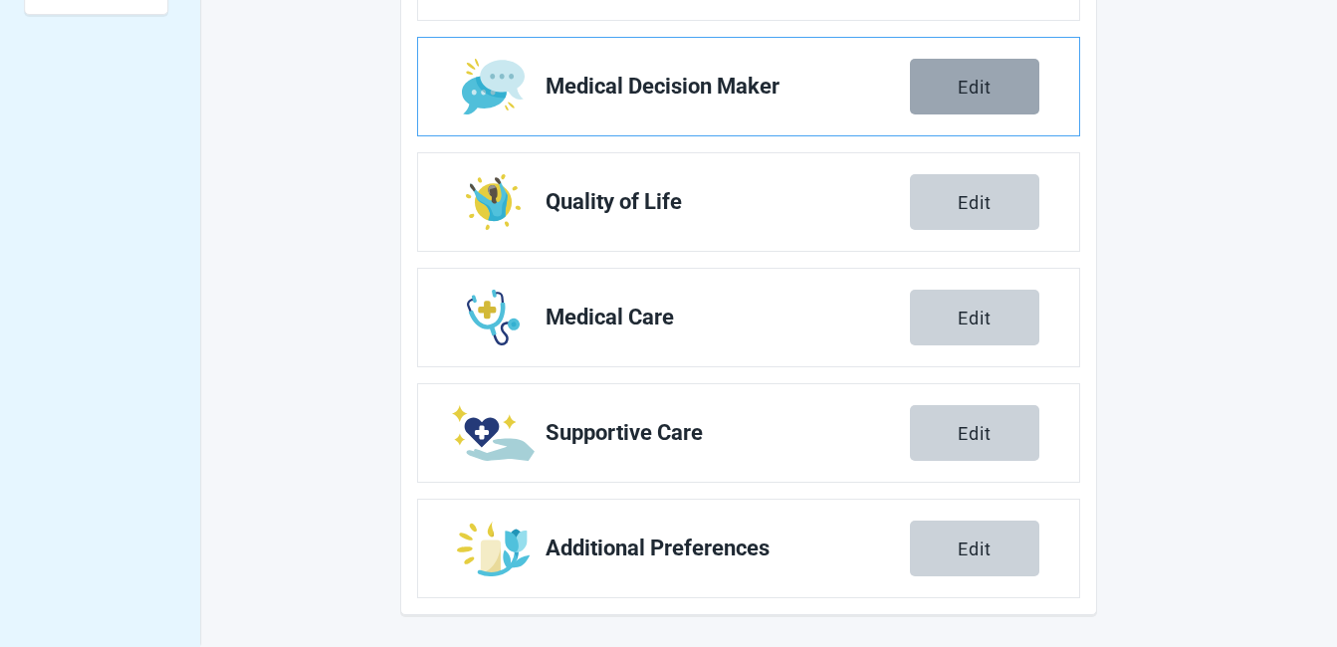
click at [959, 82] on div "Edit" at bounding box center [975, 87] width 34 height 20
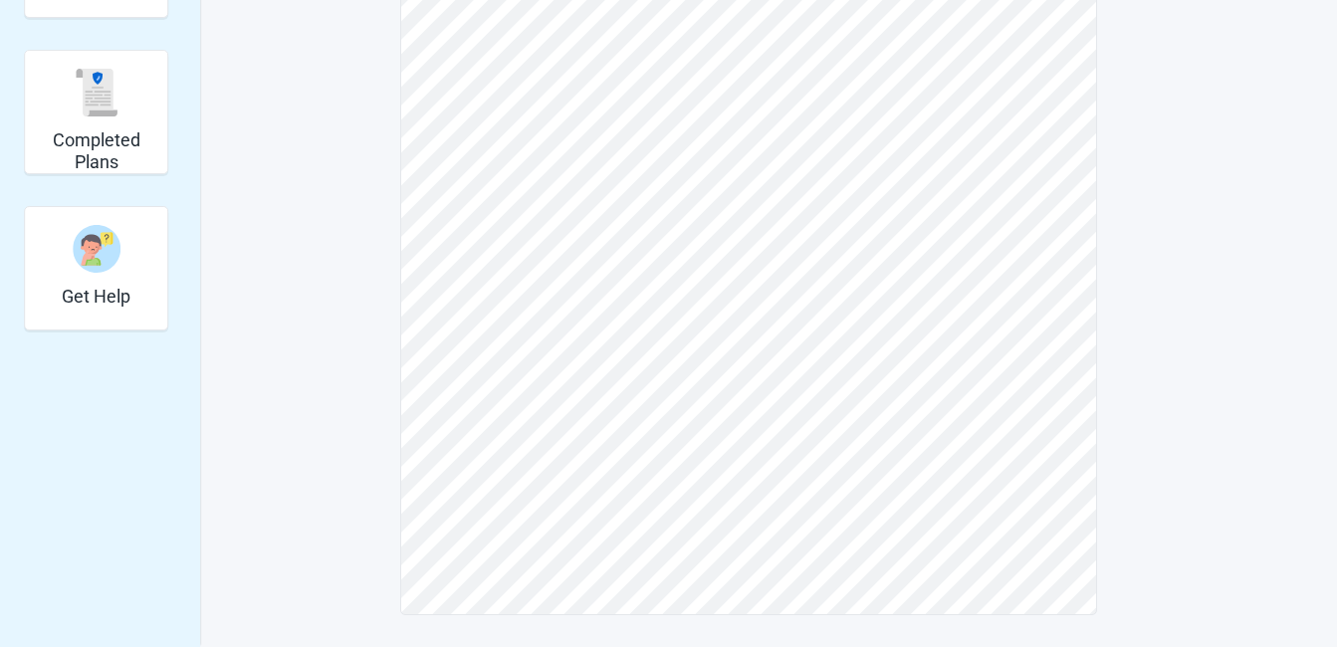
scroll to position [508, 0]
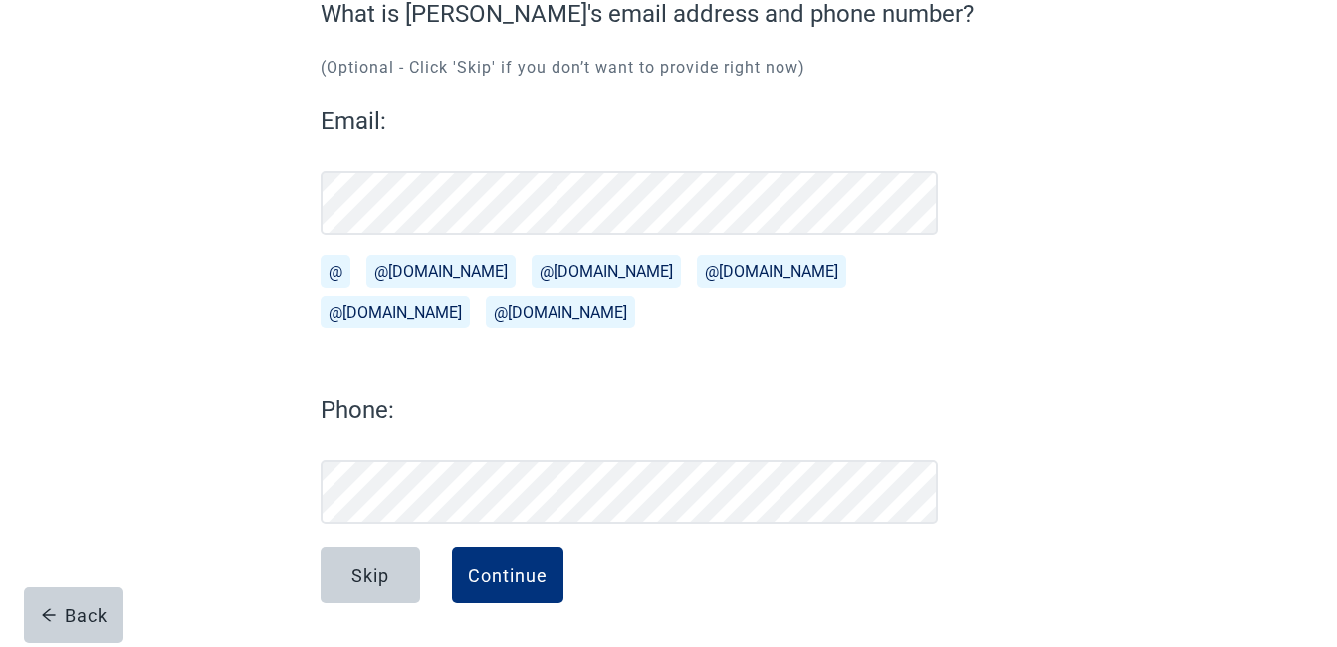
scroll to position [195, 0]
click at [422, 276] on button "@[DOMAIN_NAME]" at bounding box center [440, 271] width 149 height 33
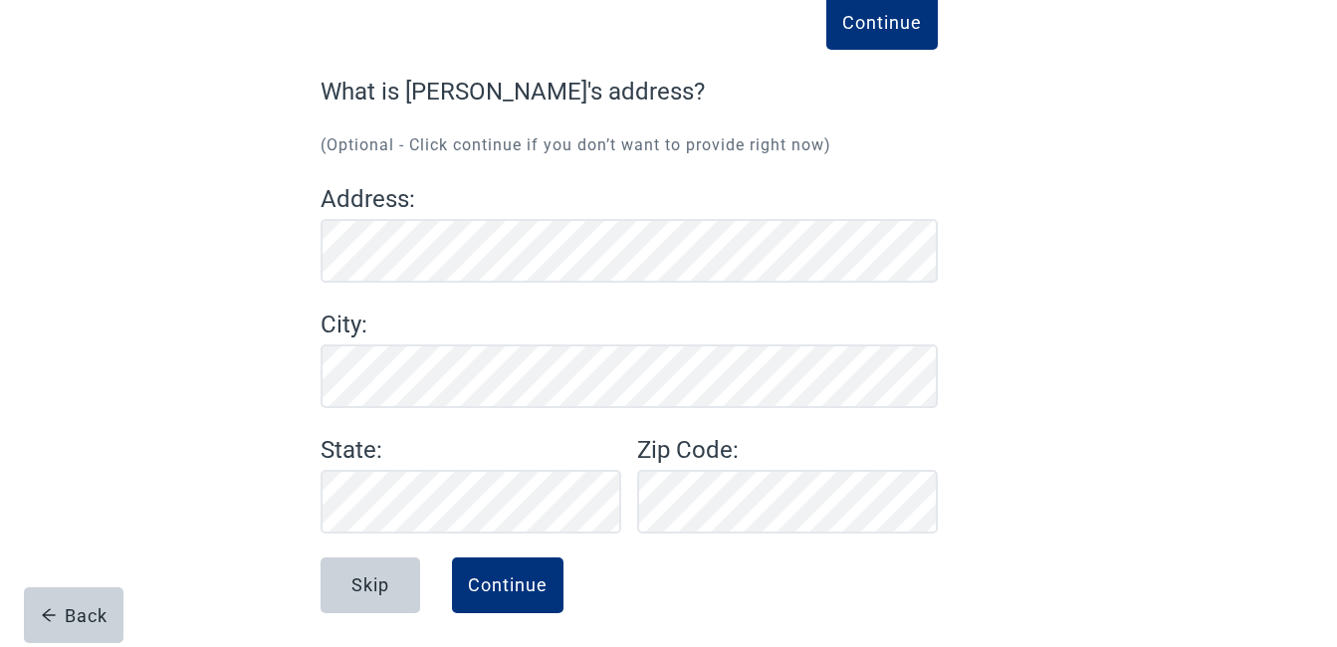
scroll to position [127, 0]
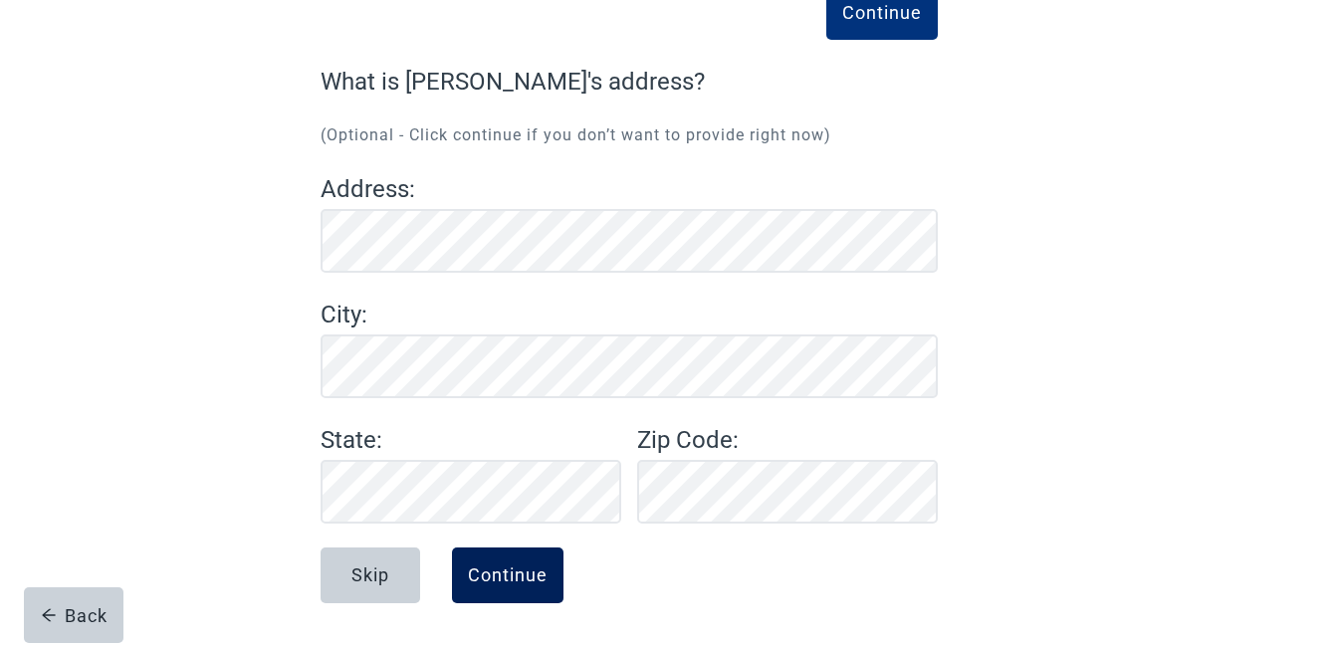
click at [496, 572] on div "Continue" at bounding box center [508, 576] width 80 height 20
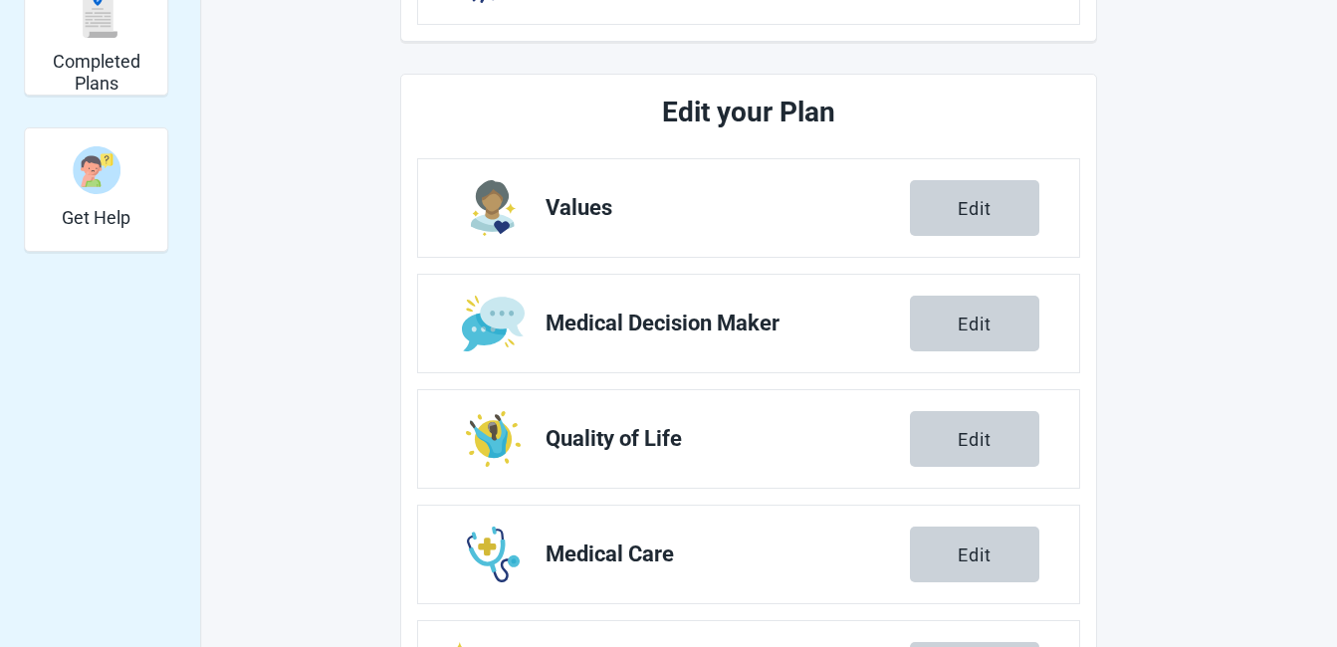
scroll to position [625, 0]
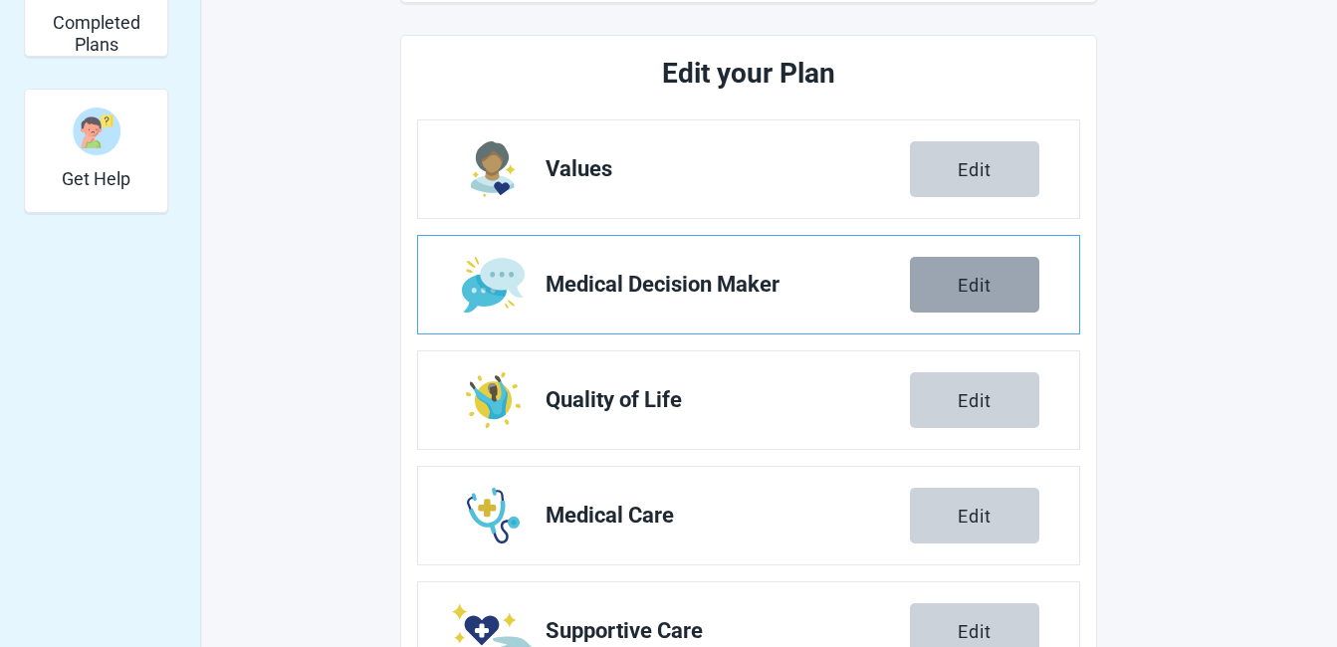
click at [953, 276] on button "Edit" at bounding box center [974, 285] width 129 height 56
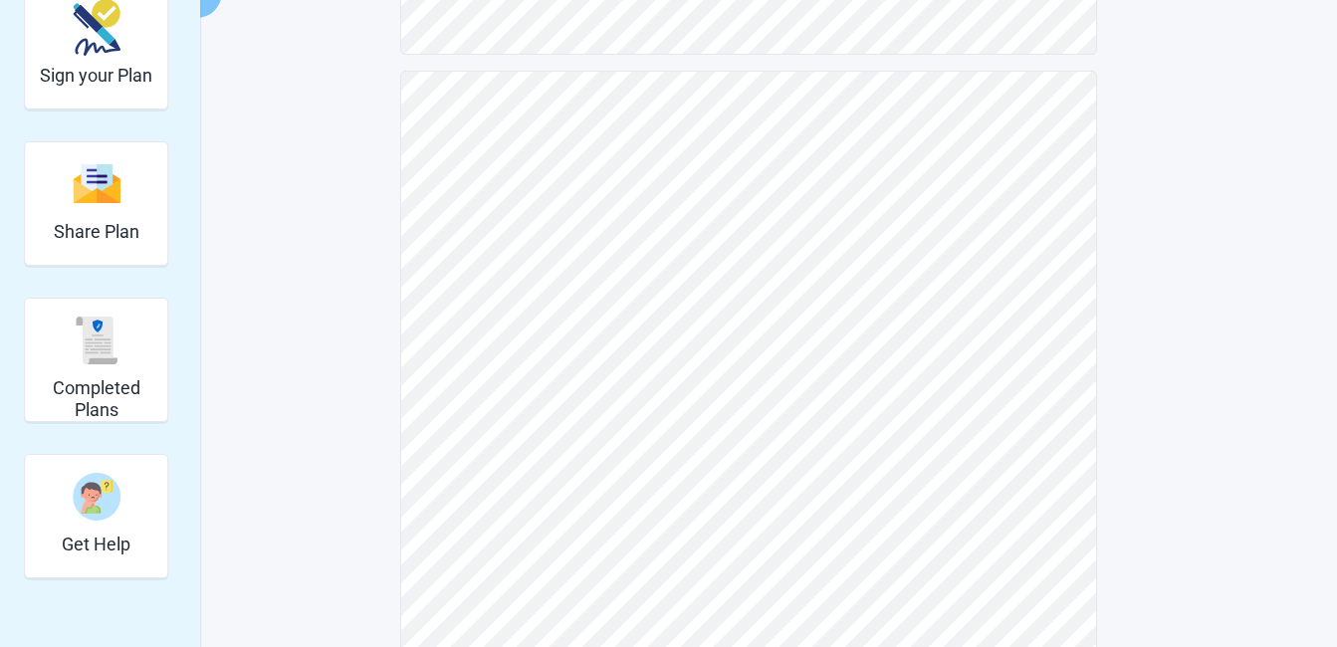
scroll to position [299, 0]
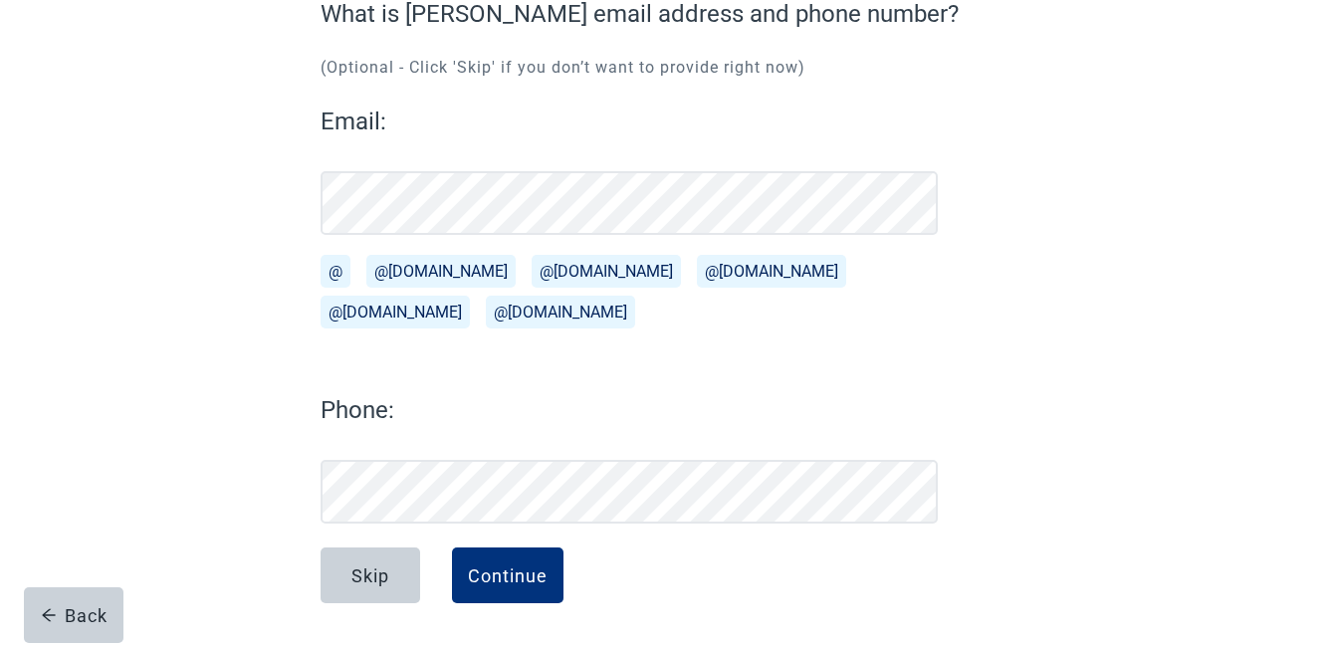
scroll to position [195, 0]
click at [400, 266] on button "@[DOMAIN_NAME]" at bounding box center [440, 271] width 149 height 33
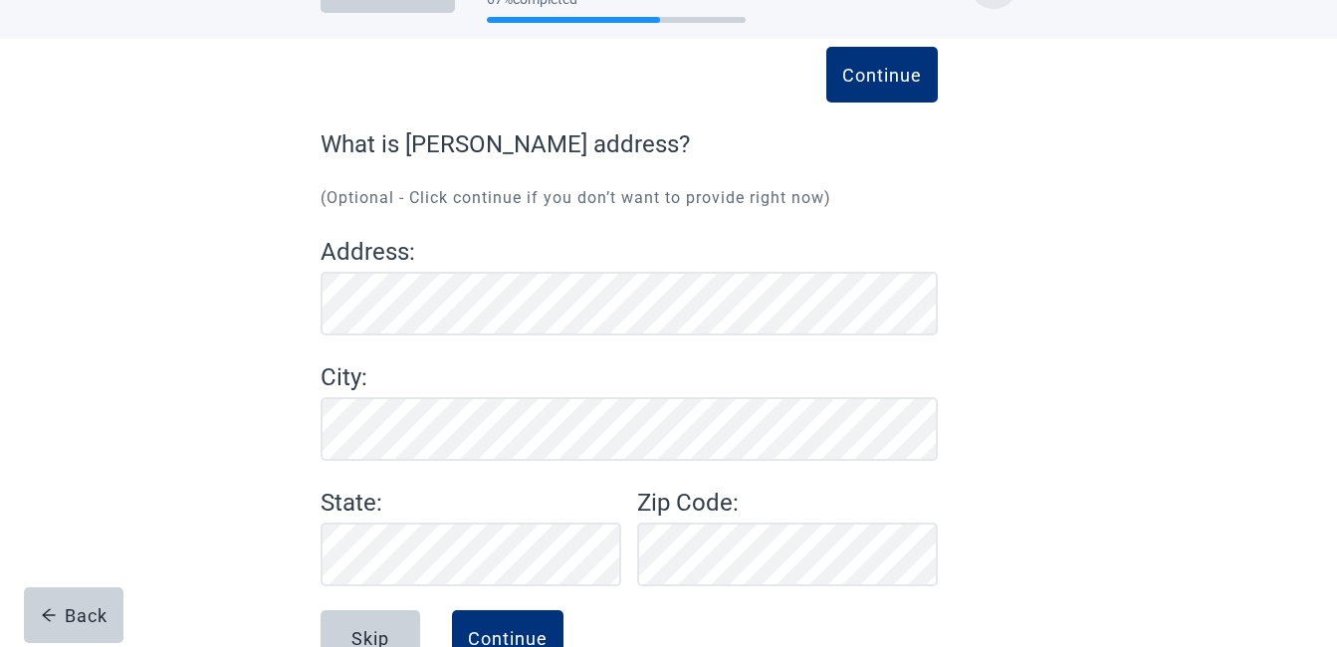
scroll to position [127, 0]
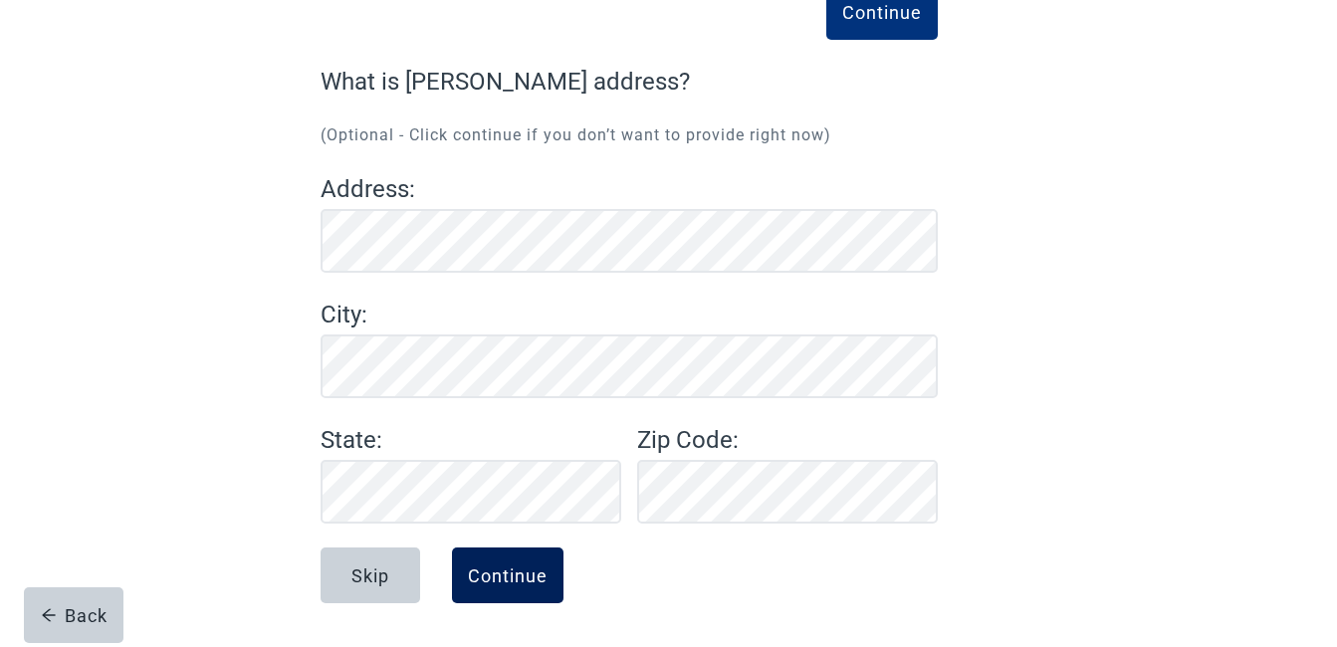
click at [482, 575] on div "Continue" at bounding box center [508, 576] width 80 height 20
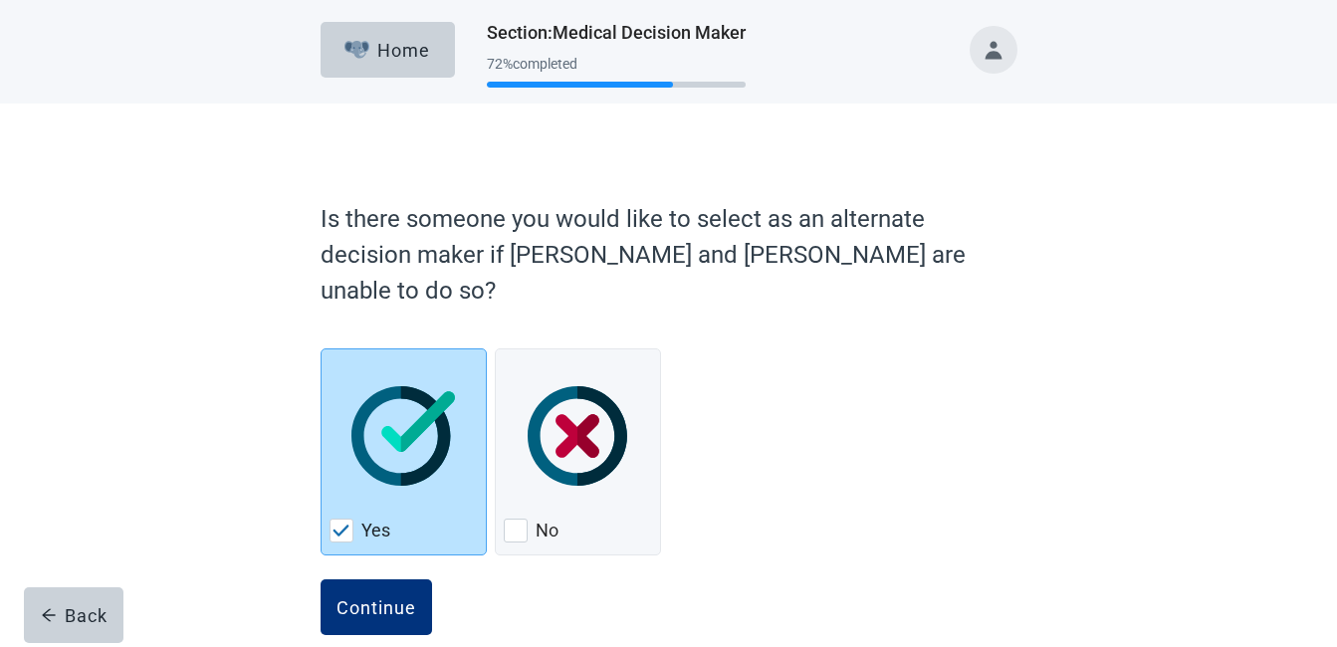
scroll to position [32, 0]
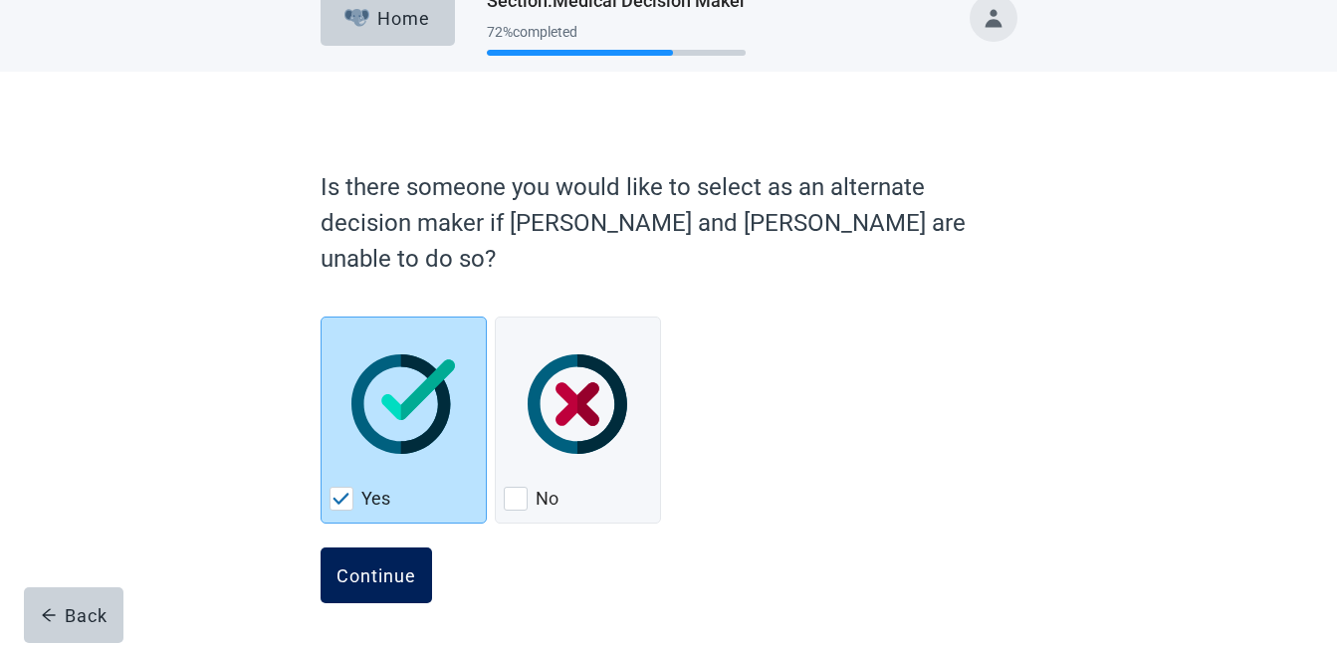
click at [377, 575] on div "Continue" at bounding box center [377, 576] width 80 height 20
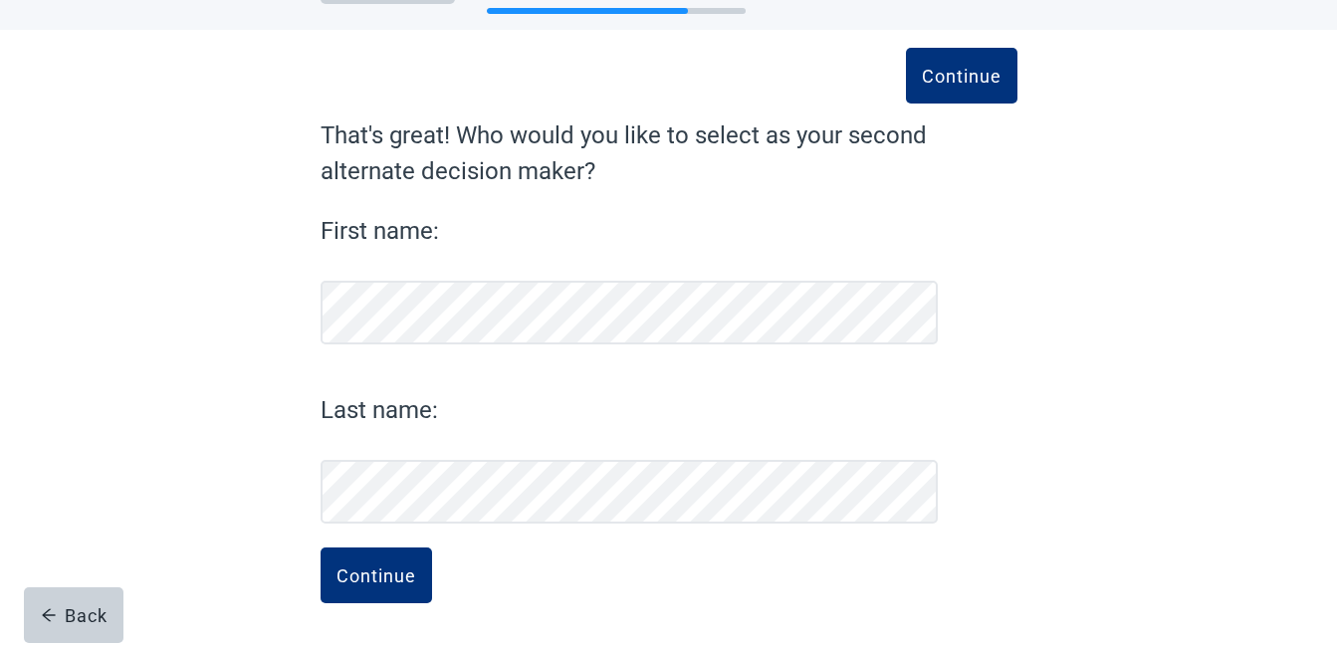
scroll to position [74, 0]
click at [383, 576] on div "Continue" at bounding box center [377, 576] width 80 height 20
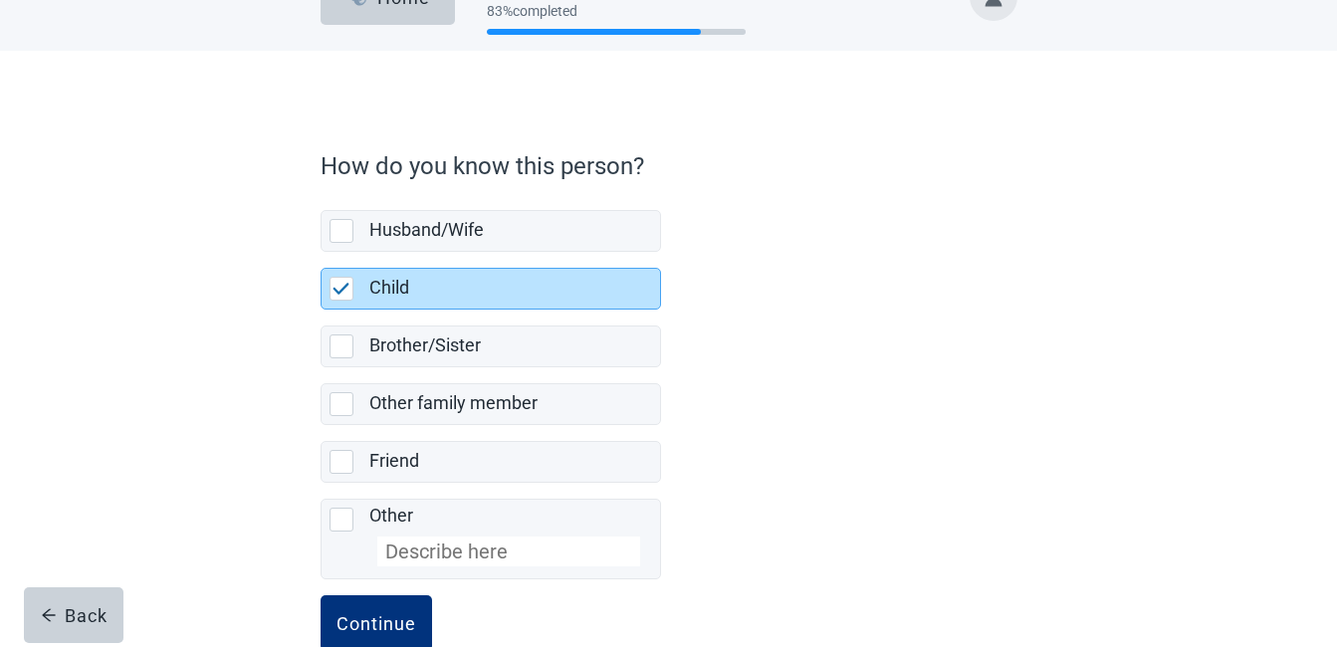
scroll to position [101, 0]
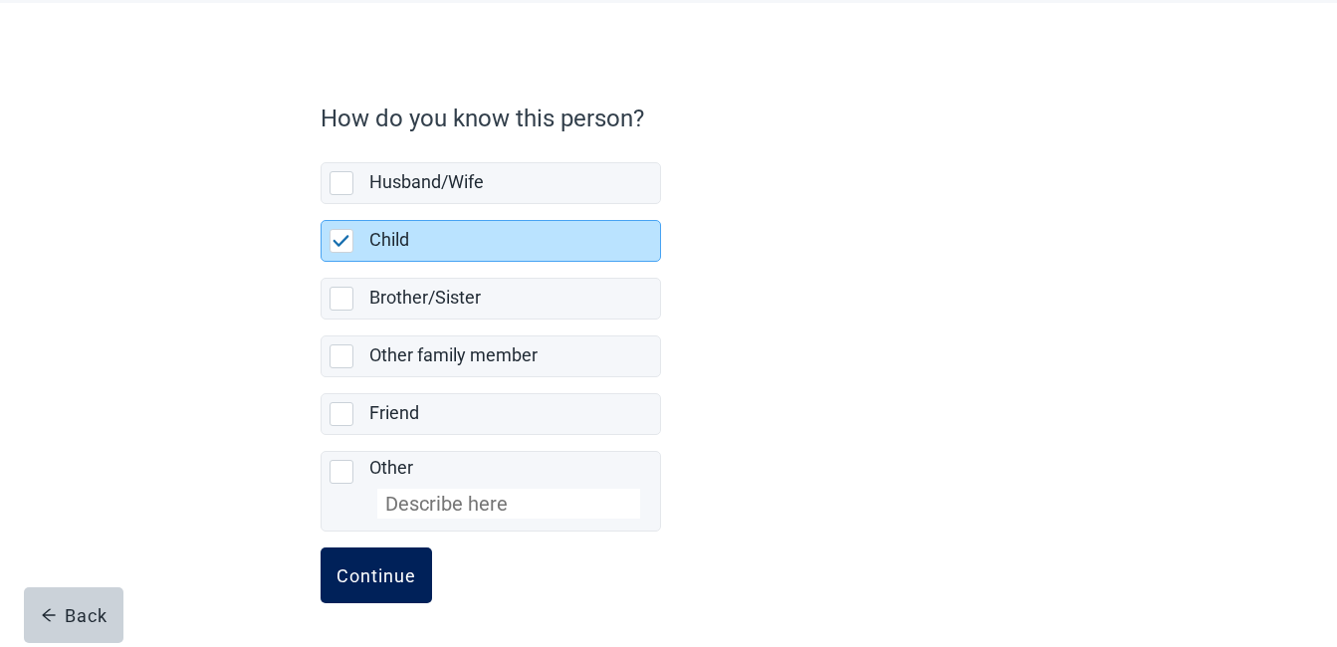
click at [374, 571] on div "Continue" at bounding box center [377, 576] width 80 height 20
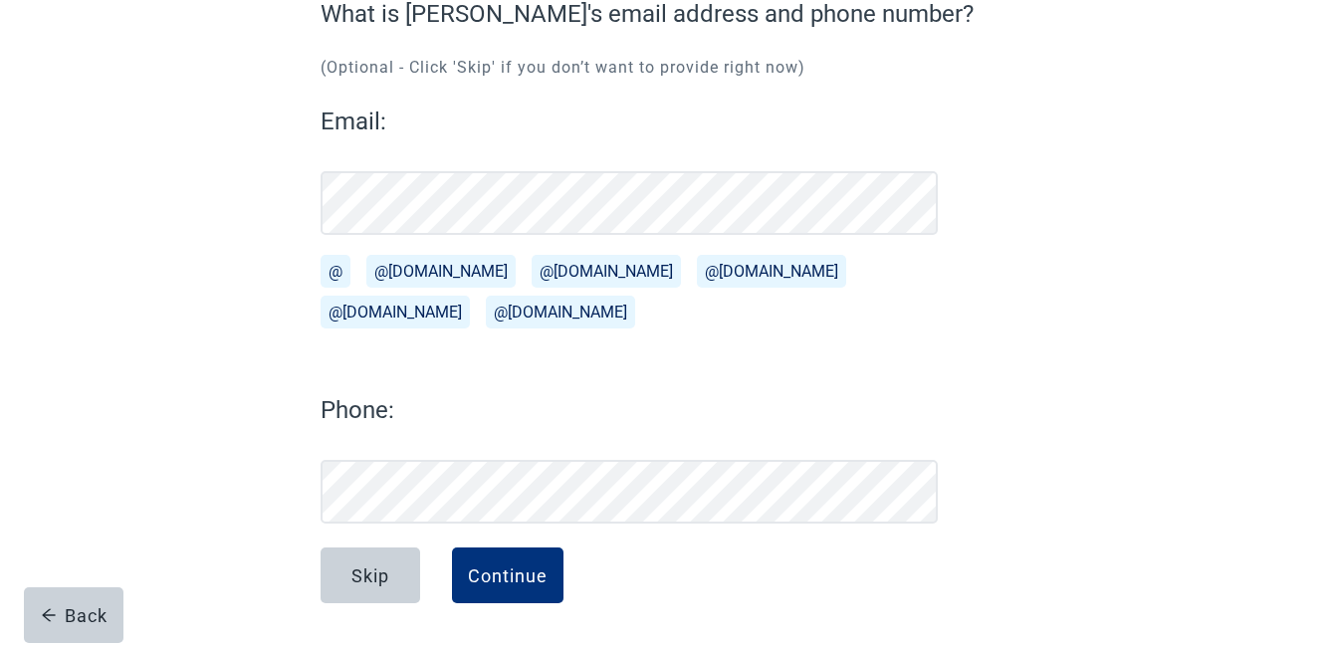
scroll to position [195, 0]
click at [524, 573] on div "Continue" at bounding box center [508, 576] width 80 height 20
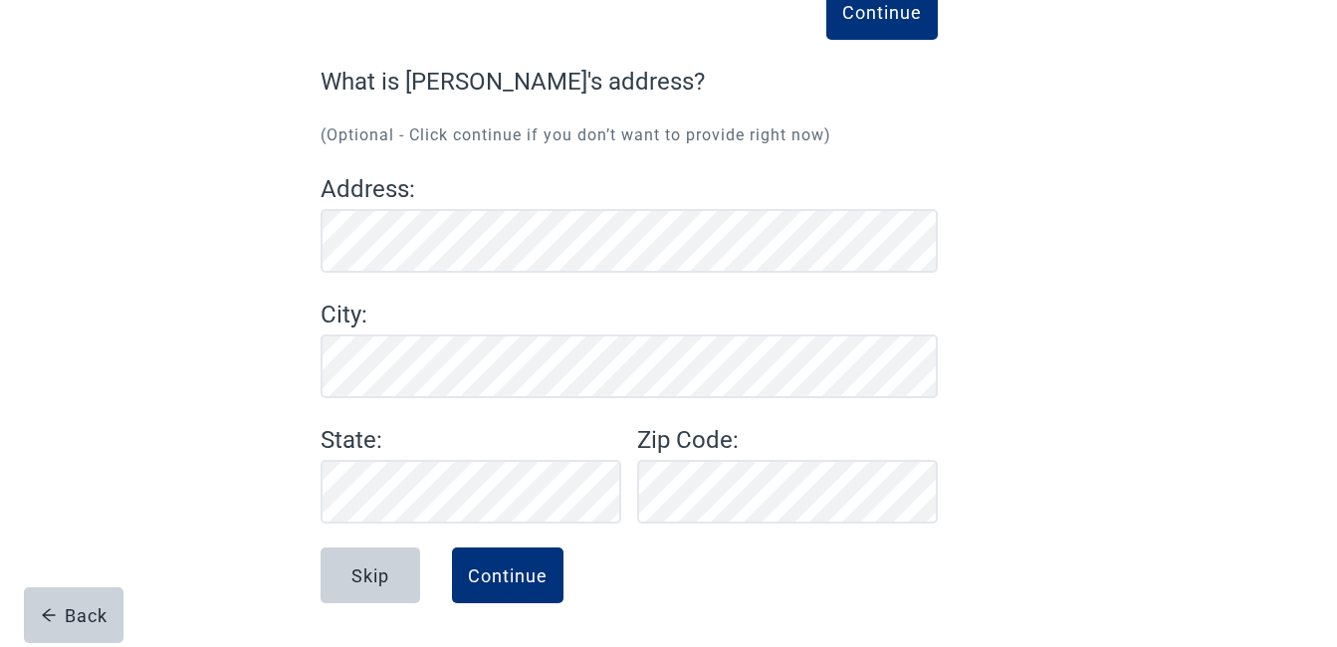
scroll to position [127, 0]
click at [513, 572] on div "Continue" at bounding box center [508, 576] width 80 height 20
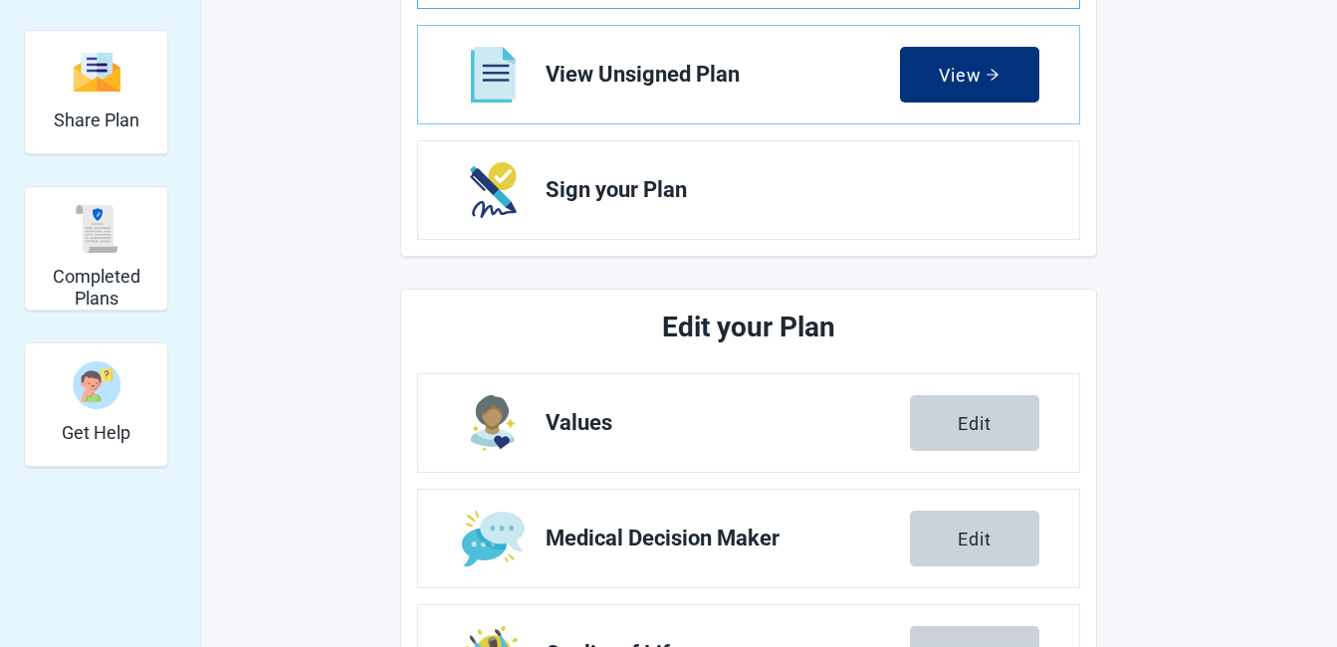
scroll to position [498, 0]
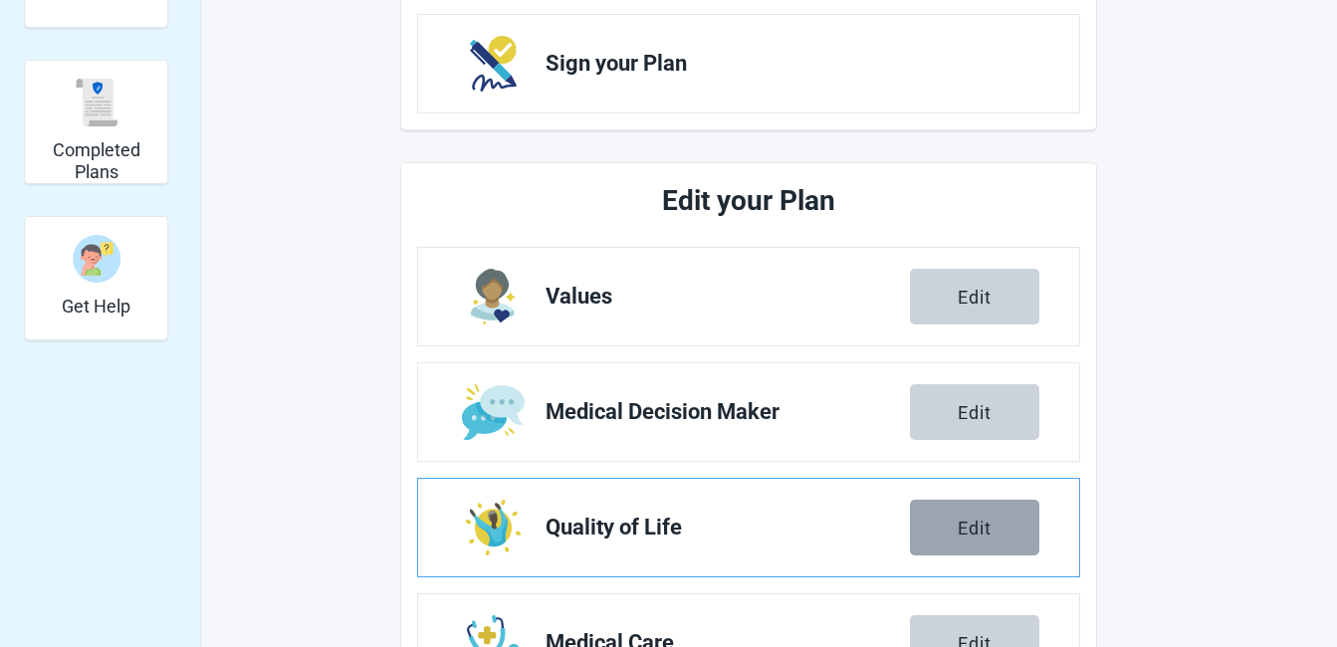
click at [964, 524] on div "Edit" at bounding box center [975, 528] width 34 height 20
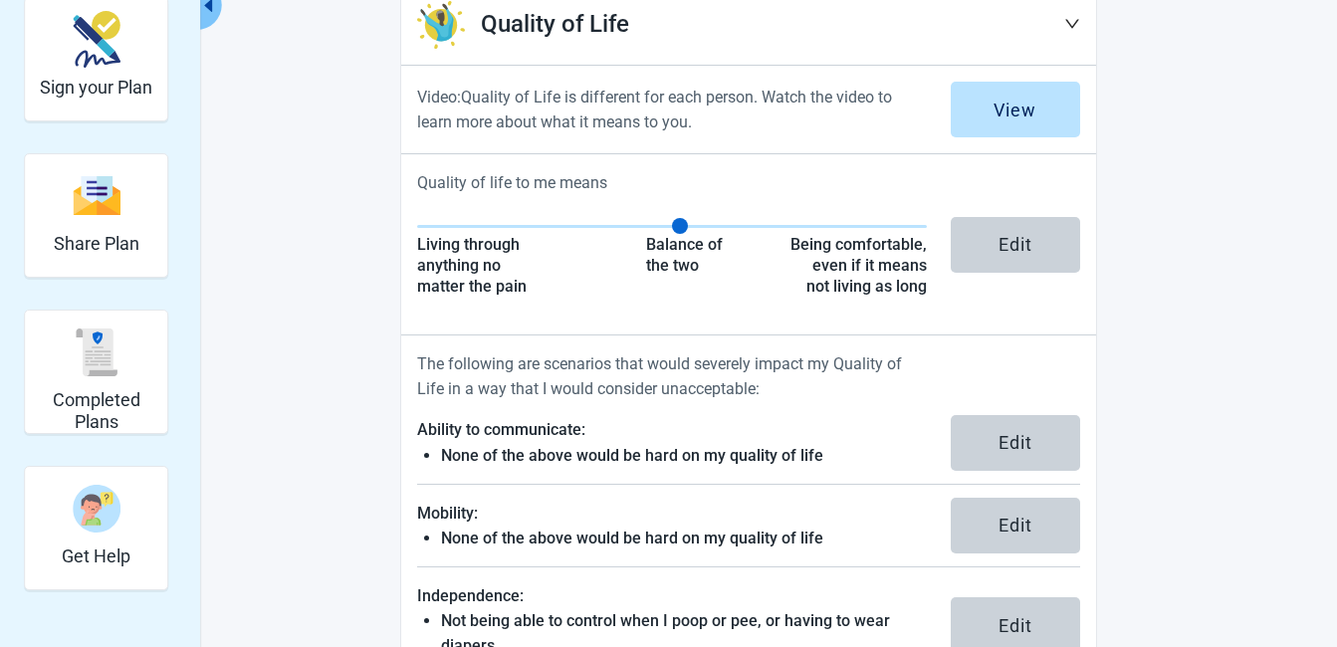
scroll to position [299, 0]
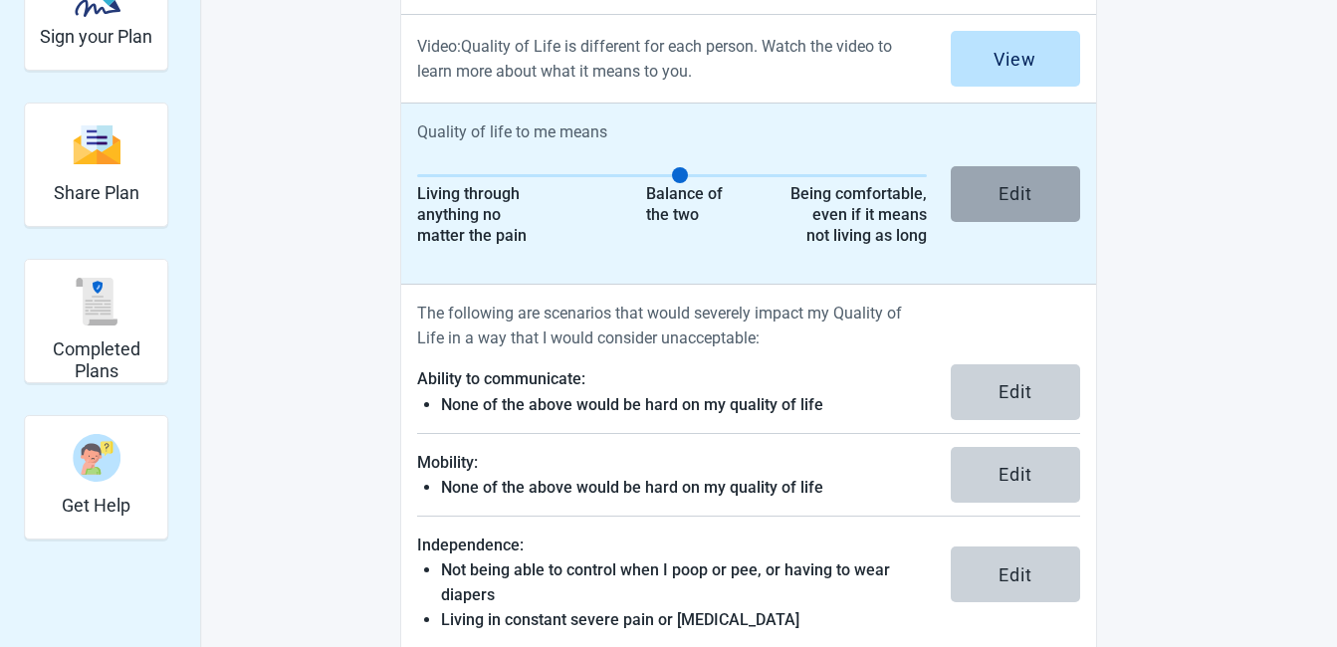
click at [1004, 189] on div "Edit" at bounding box center [1016, 194] width 34 height 20
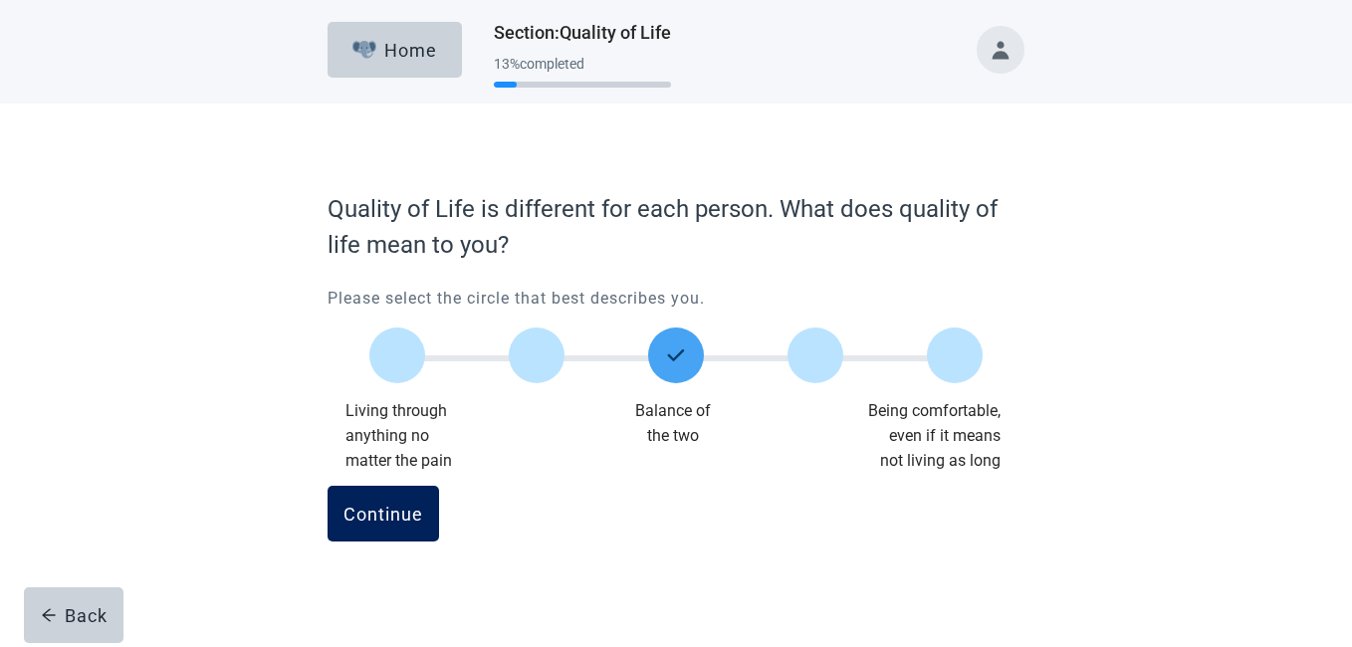
click at [381, 511] on div "Continue" at bounding box center [384, 514] width 80 height 20
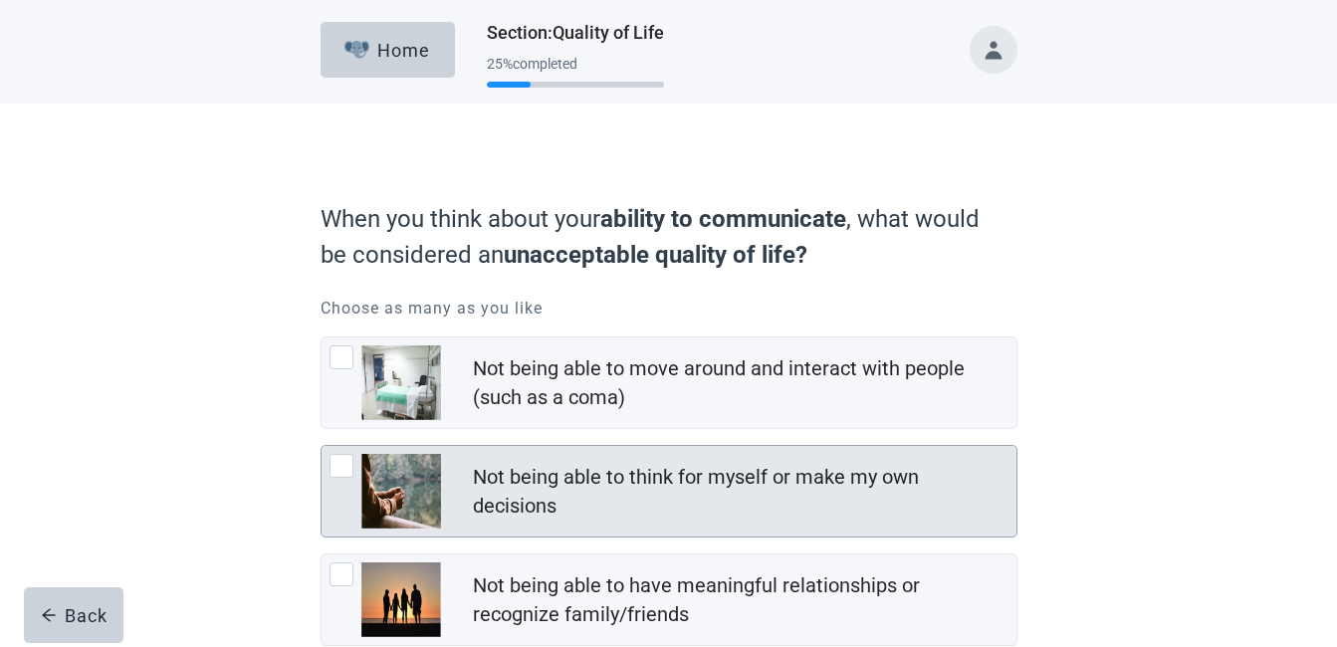
scroll to position [100, 0]
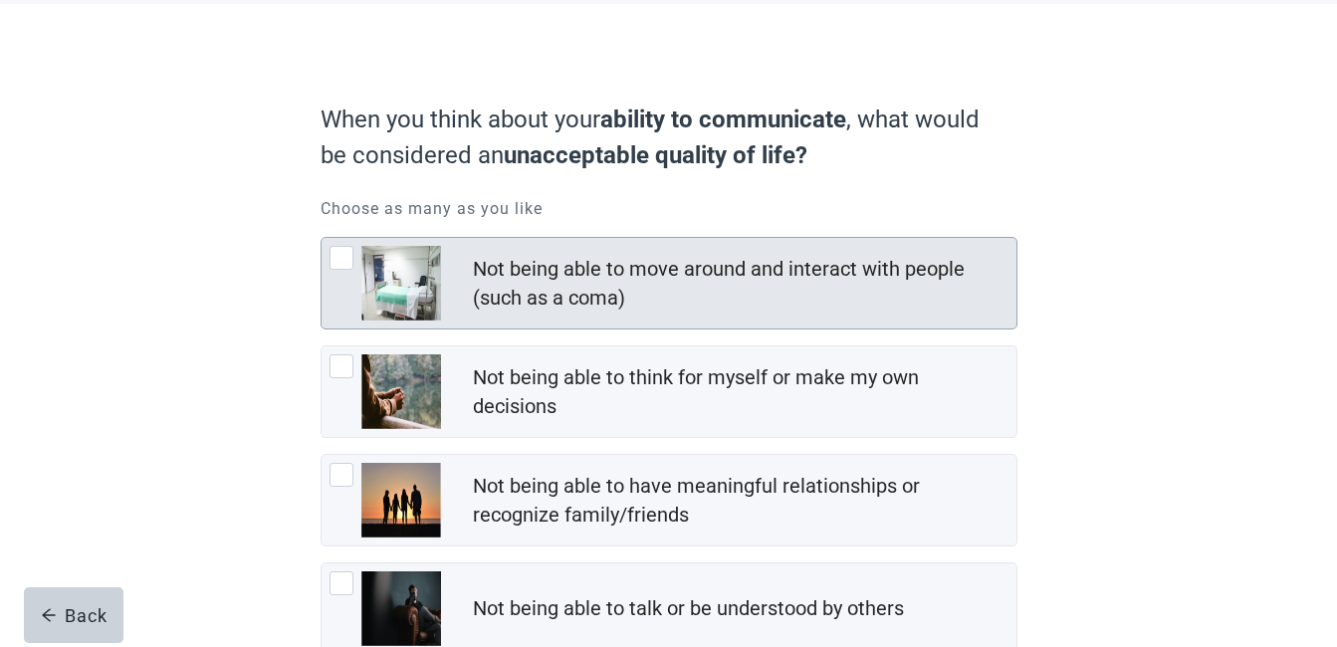
click at [342, 263] on div "Not being able to move around and interact with people (such as a coma), checkb…" at bounding box center [342, 258] width 24 height 24
click at [322, 238] on input "Not being able to move around and interact with people (such as a coma)" at bounding box center [321, 237] width 1 height 1
checkbox input "true"
checkbox input "false"
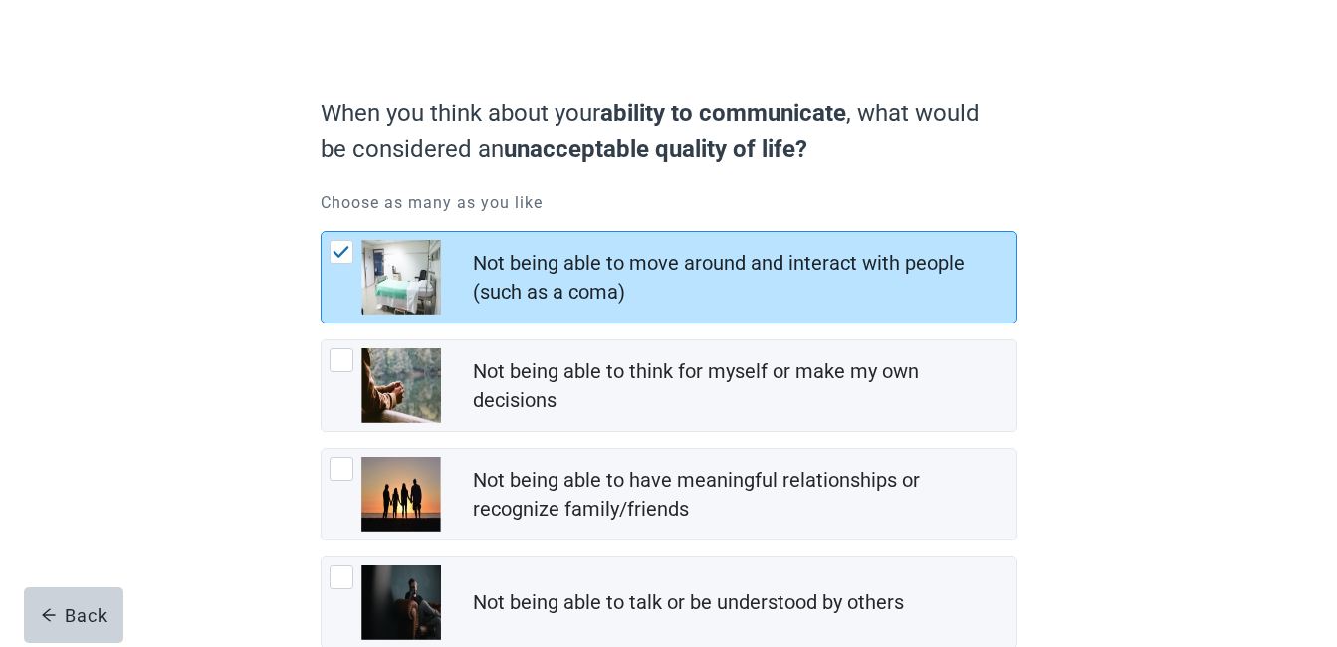
scroll to position [240, 0]
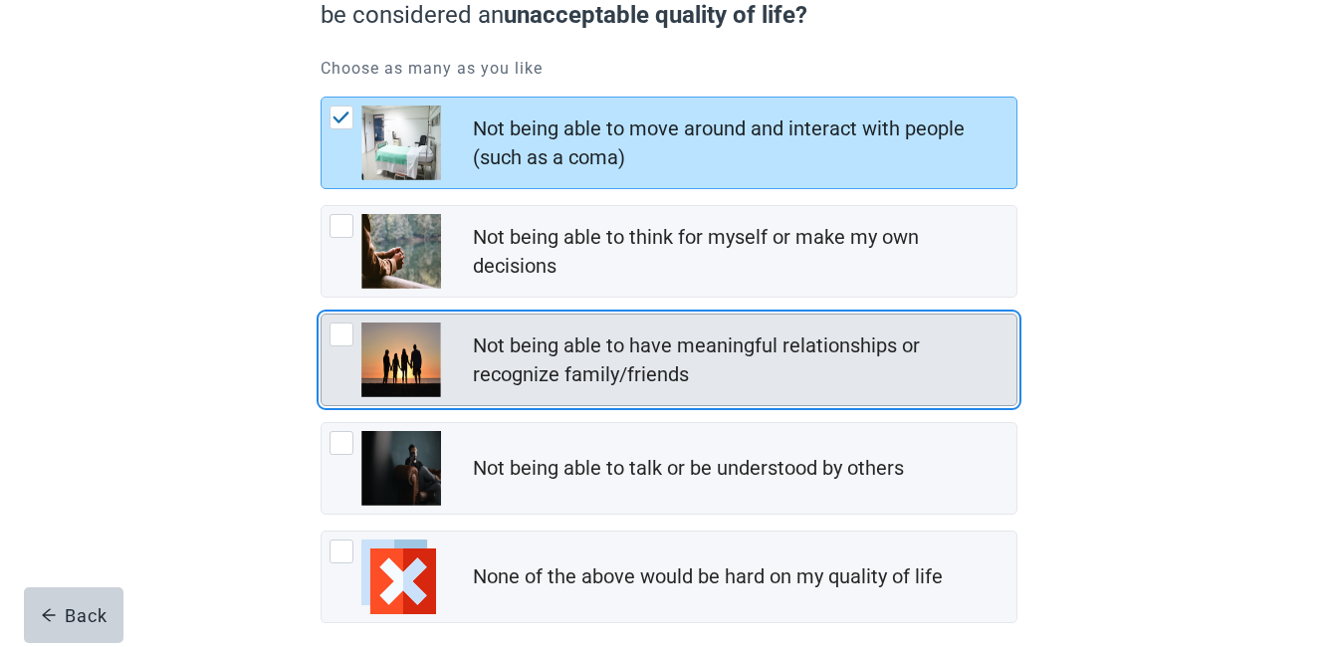
click at [344, 336] on div "Not being able to have meaningful relationships or recognize family/friends, ch…" at bounding box center [342, 335] width 24 height 24
click at [322, 315] on input "Not being able to have meaningful relationships or recognize family/friends" at bounding box center [321, 314] width 1 height 1
checkbox input "true"
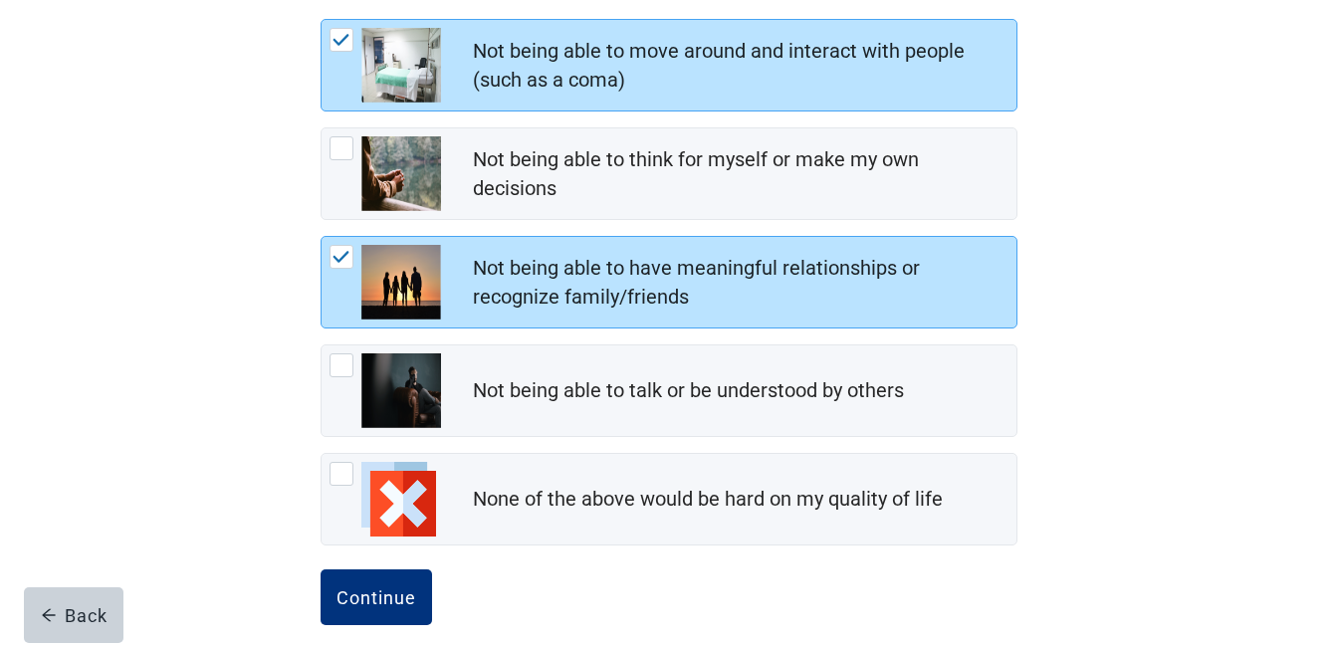
scroll to position [340, 0]
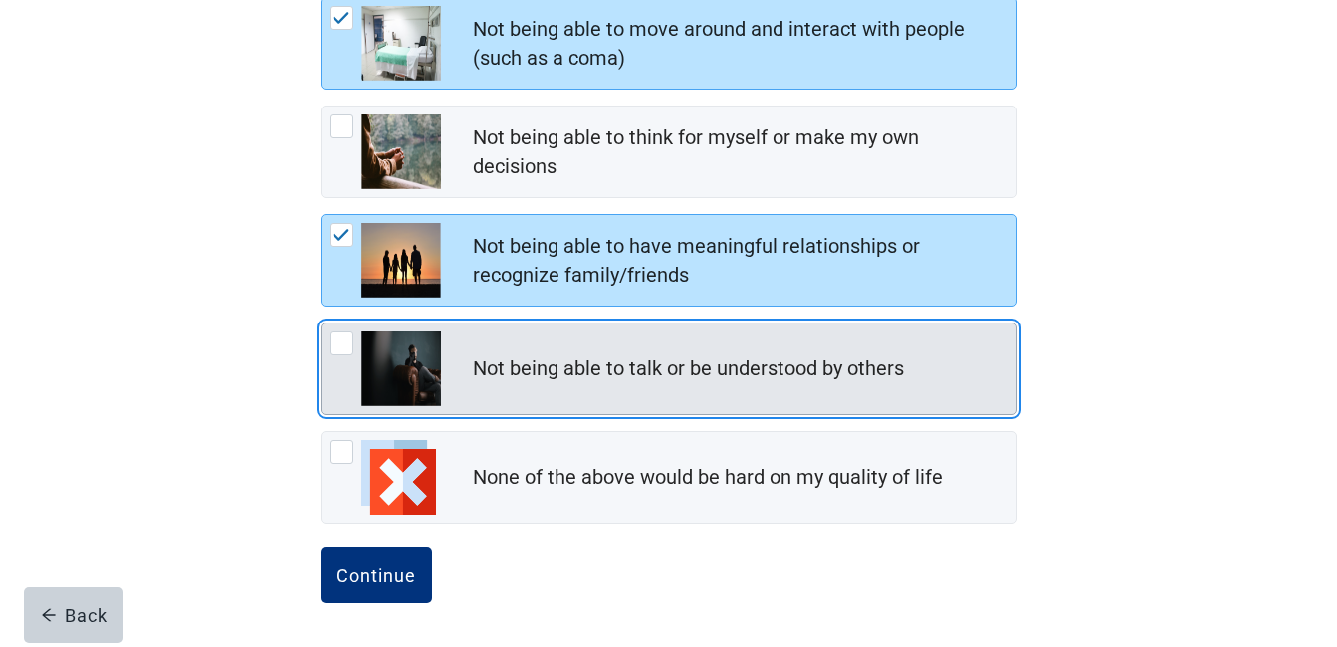
click at [342, 343] on div "Not being able to talk or be understood by others, checkbox, not checked" at bounding box center [342, 344] width 24 height 24
click at [322, 324] on input "Not being able to talk or be understood by others" at bounding box center [321, 323] width 1 height 1
checkbox input "true"
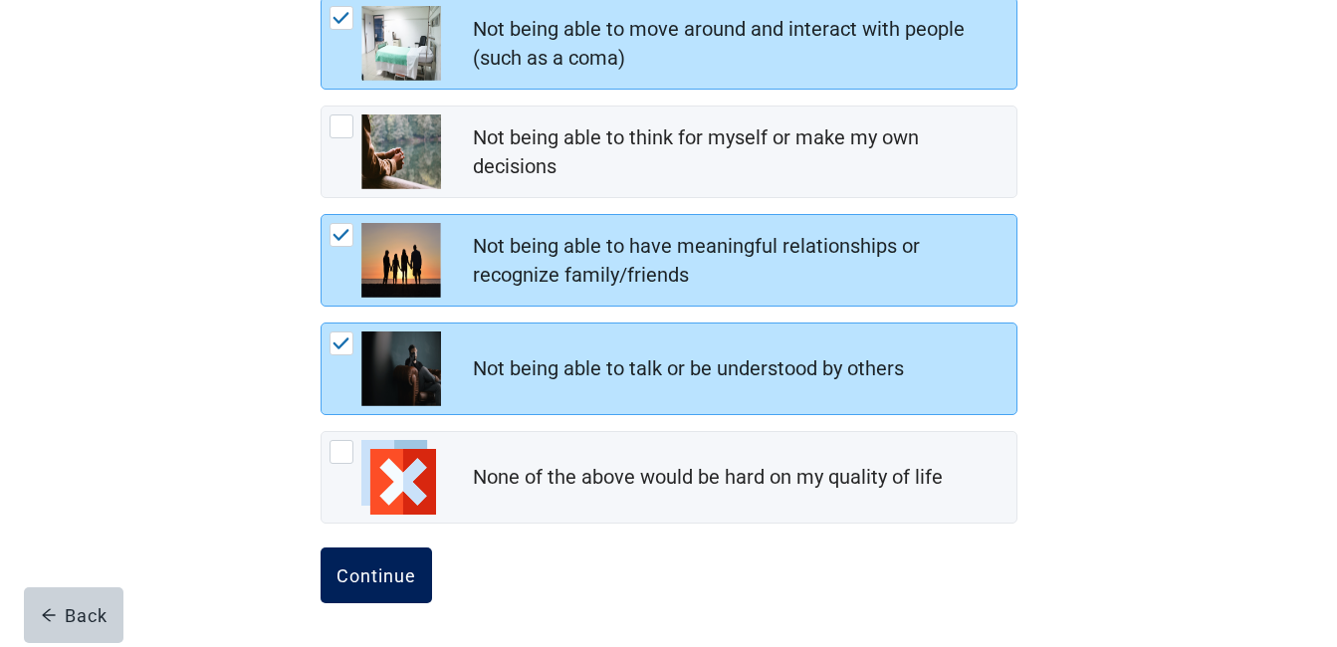
click at [377, 576] on div "Continue" at bounding box center [377, 576] width 80 height 20
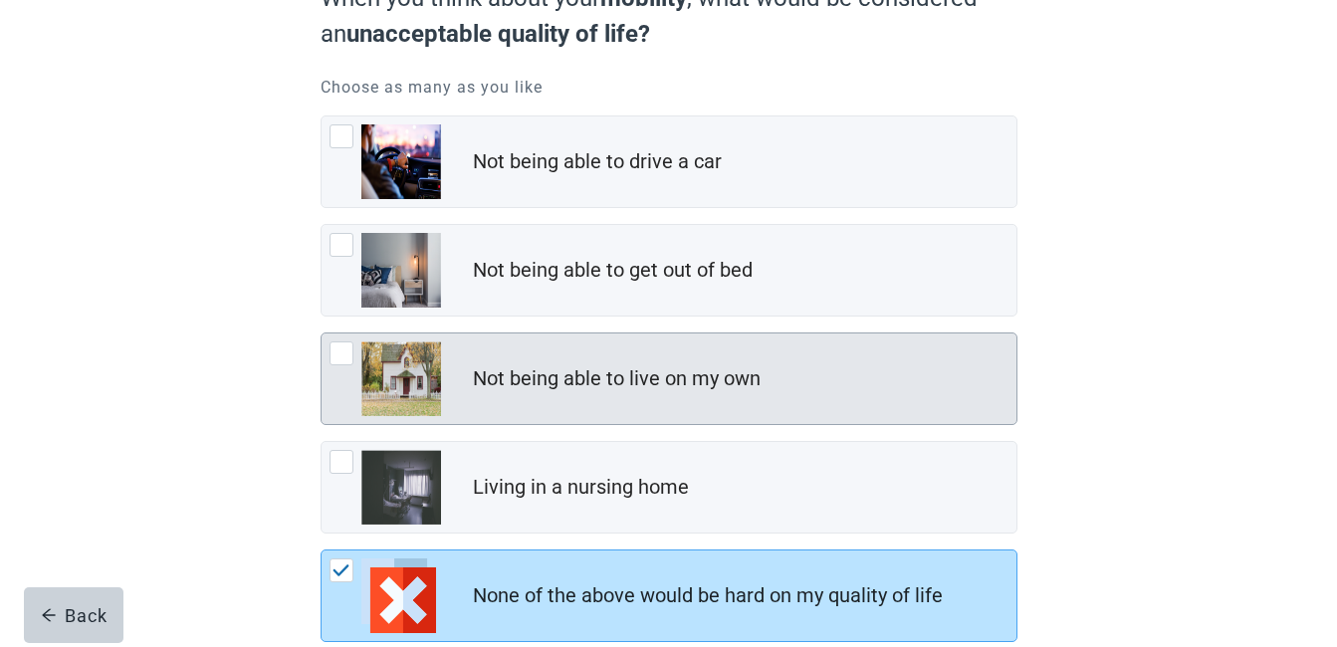
scroll to position [340, 0]
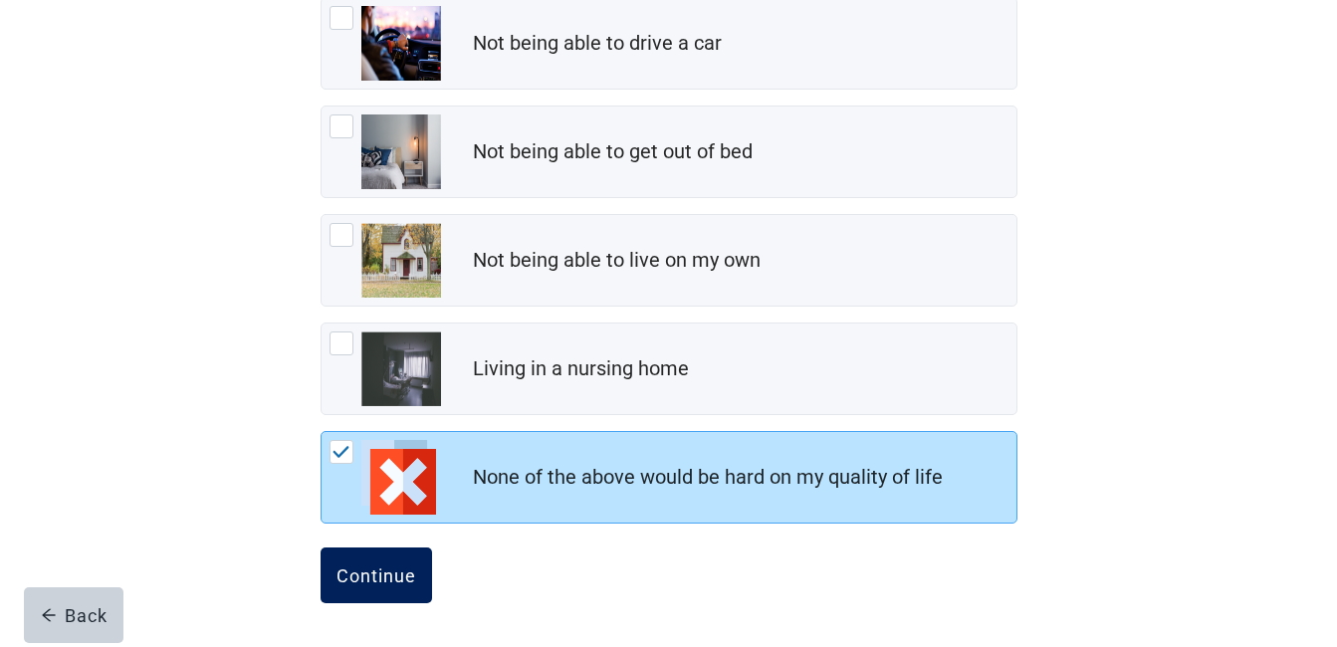
click at [381, 570] on div "Continue" at bounding box center [377, 576] width 80 height 20
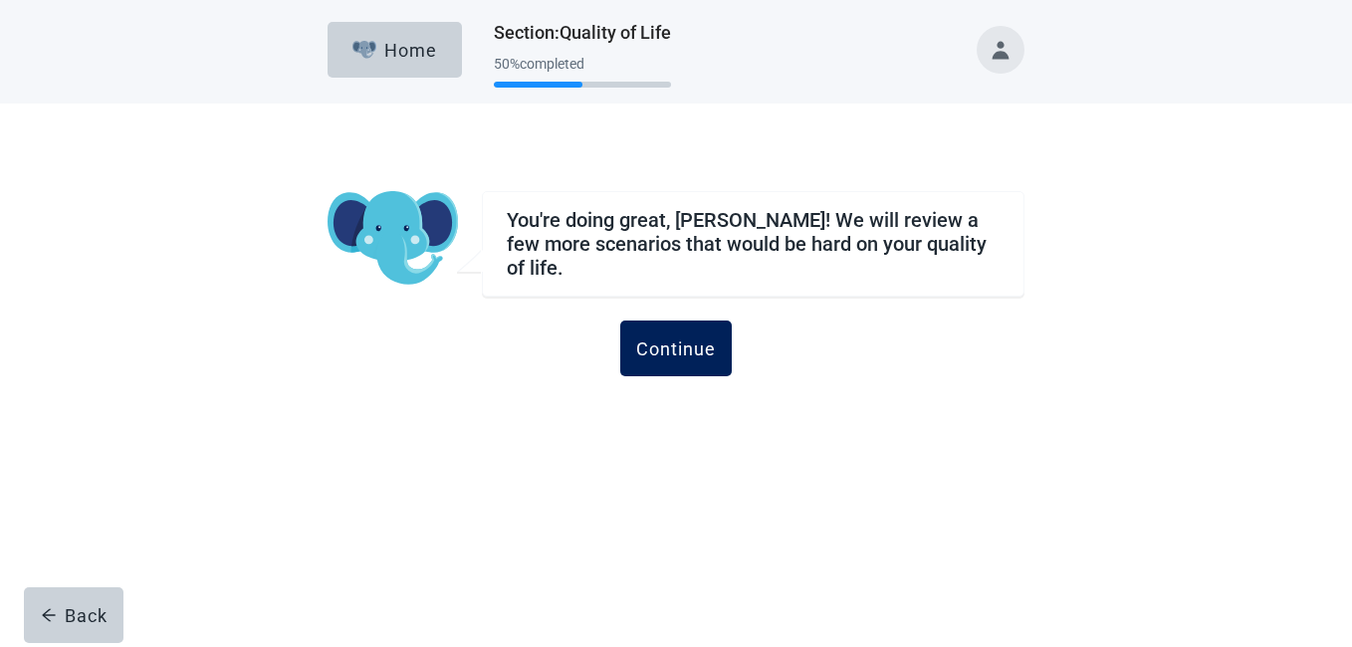
click at [683, 339] on div "Continue" at bounding box center [676, 349] width 80 height 20
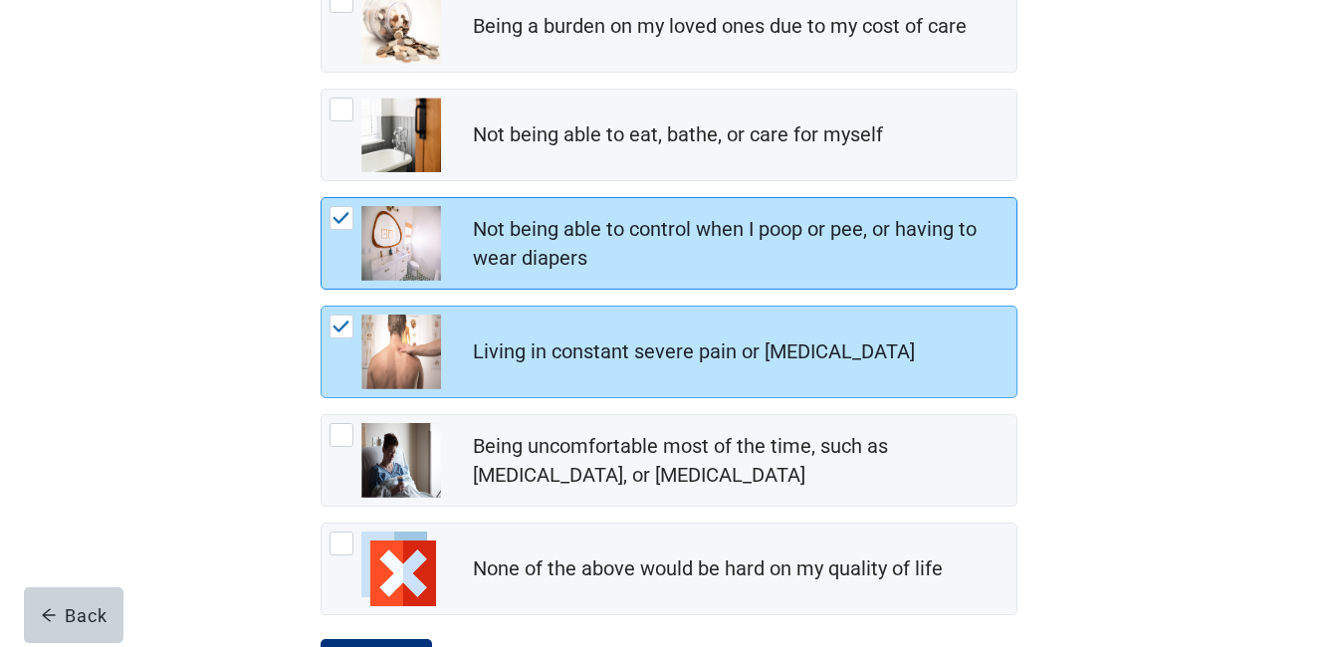
scroll to position [398, 0]
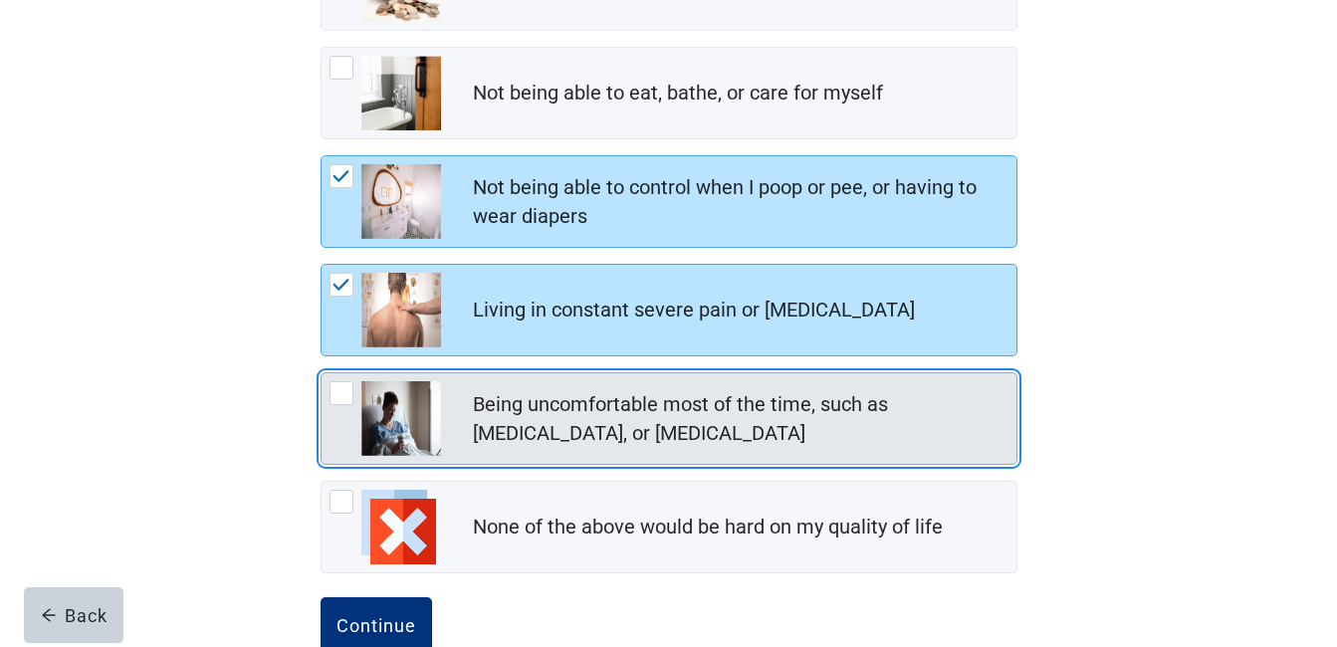
click at [341, 393] on div "Being uncomfortable most of the time, such as nausea, vomiting, or diarrhea, ch…" at bounding box center [342, 393] width 24 height 24
click at [322, 373] on input "Being uncomfortable most of the time, such as [MEDICAL_DATA], or [MEDICAL_DATA]" at bounding box center [321, 372] width 1 height 1
checkbox input "true"
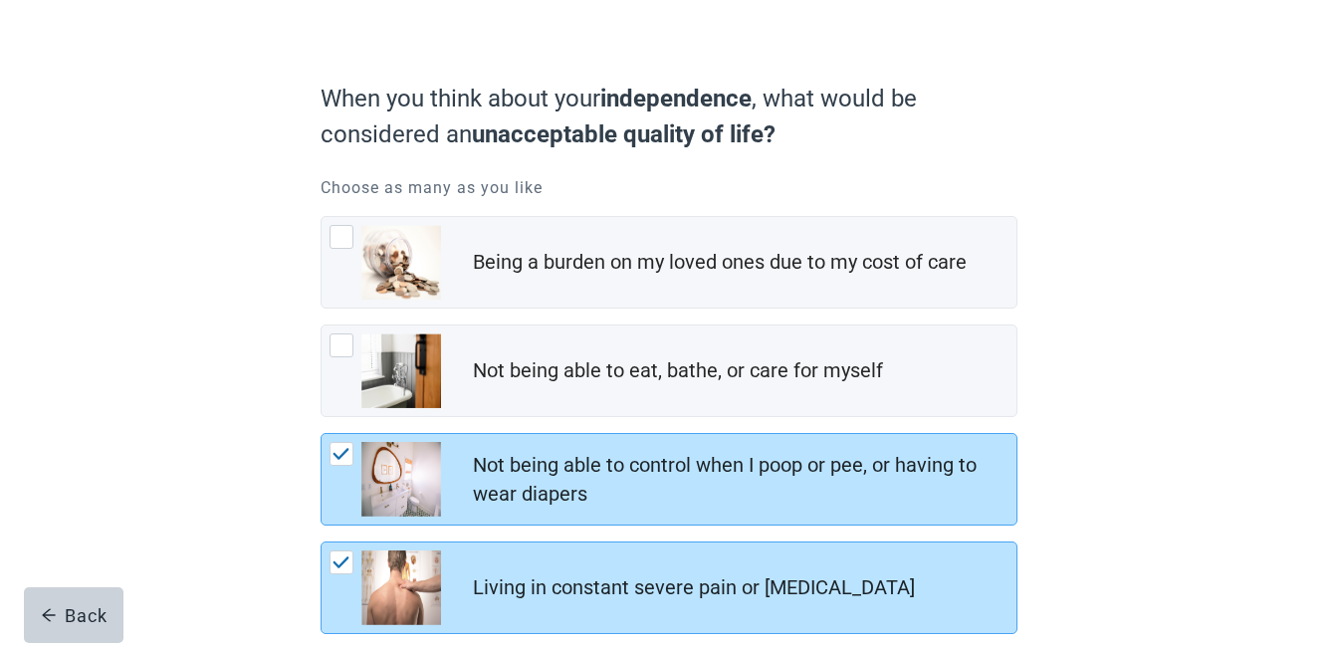
scroll to position [50, 0]
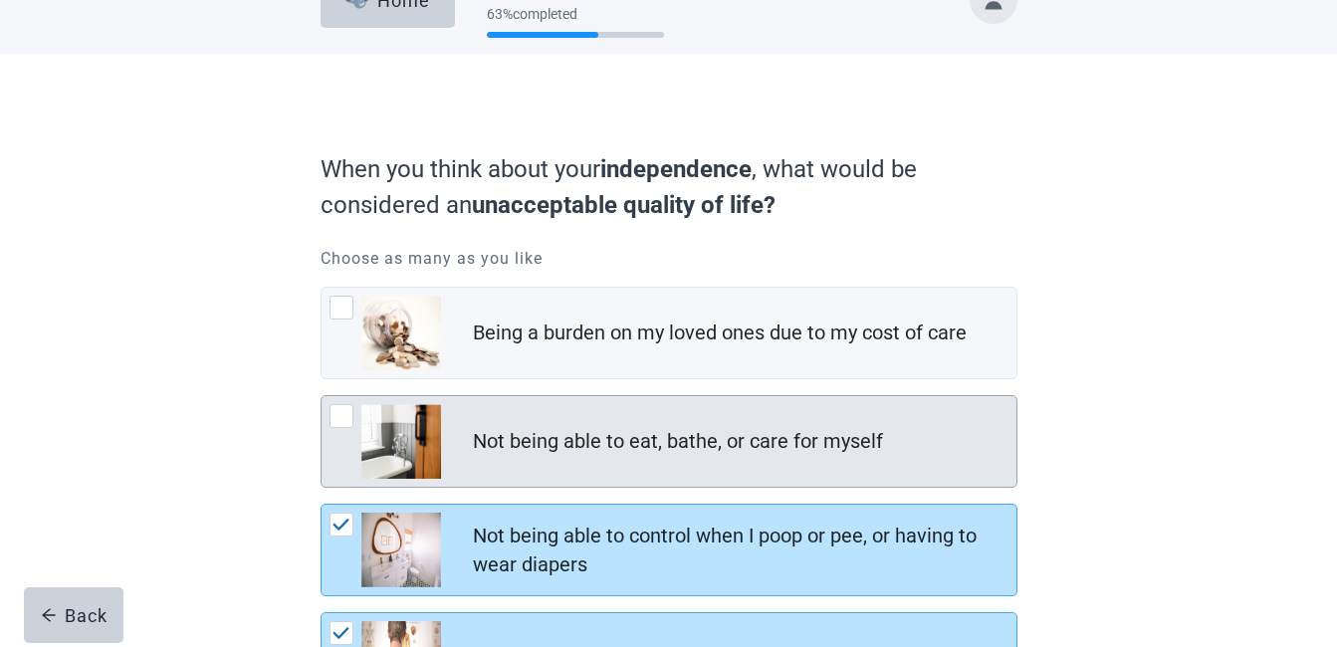
click at [337, 413] on div "Not being able to eat, bathe, or care for myself, checkbox, not checked" at bounding box center [342, 416] width 24 height 24
click at [322, 396] on input "Not being able to eat, bathe, or care for myself" at bounding box center [321, 395] width 1 height 1
checkbox input "true"
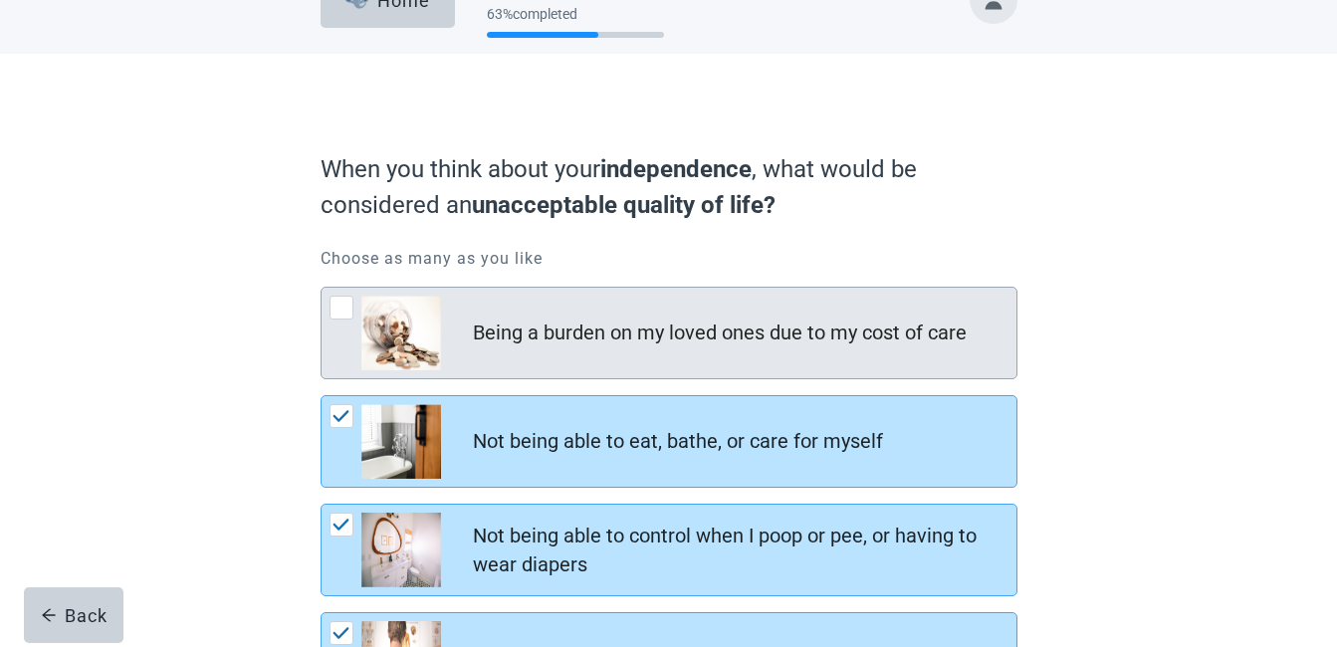
click at [338, 305] on div "Being a burden on my loved ones due to my cost of care, checkbox, not checked" at bounding box center [342, 308] width 24 height 24
click at [322, 288] on input "Being a burden on my loved ones due to my cost of care" at bounding box center [321, 287] width 1 height 1
checkbox input "true"
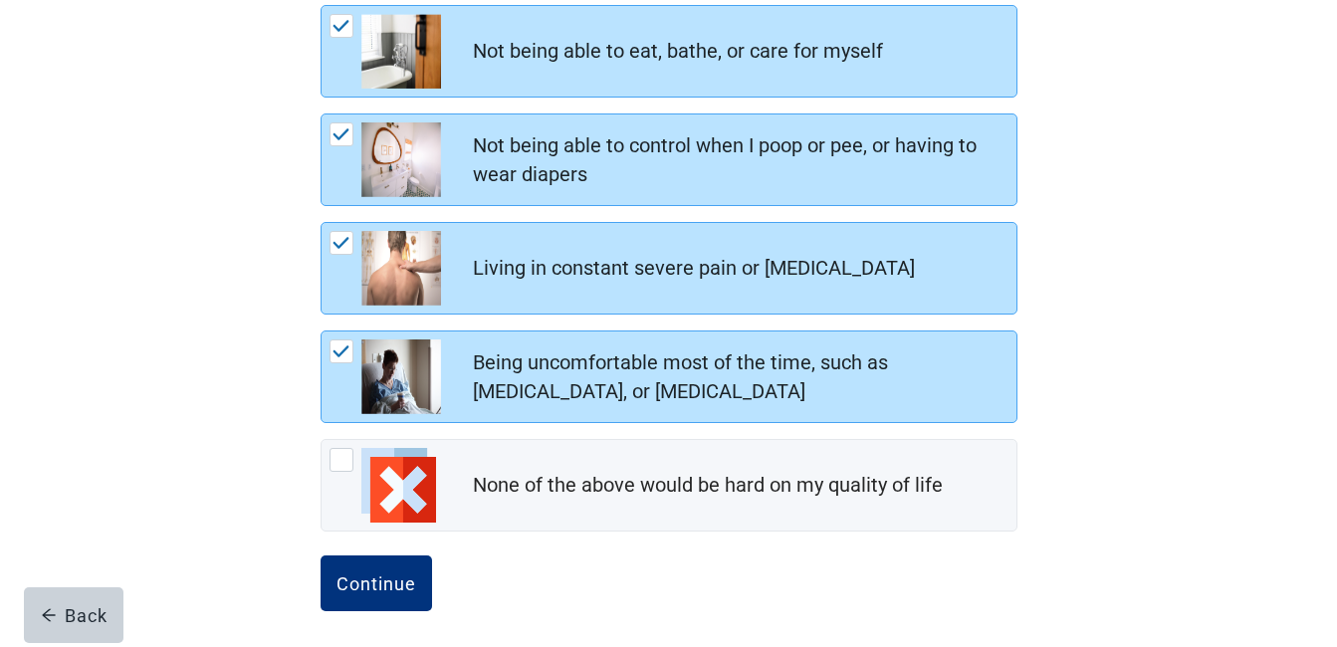
scroll to position [448, 0]
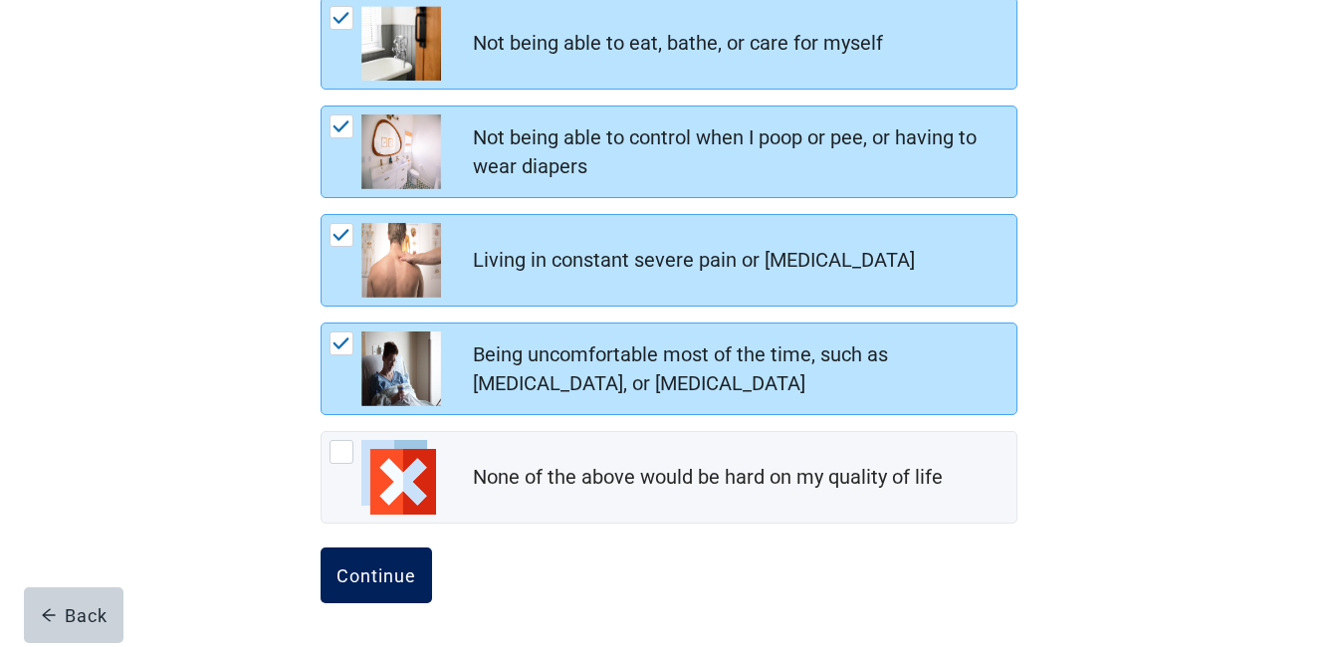
click at [374, 580] on div "Continue" at bounding box center [377, 576] width 80 height 20
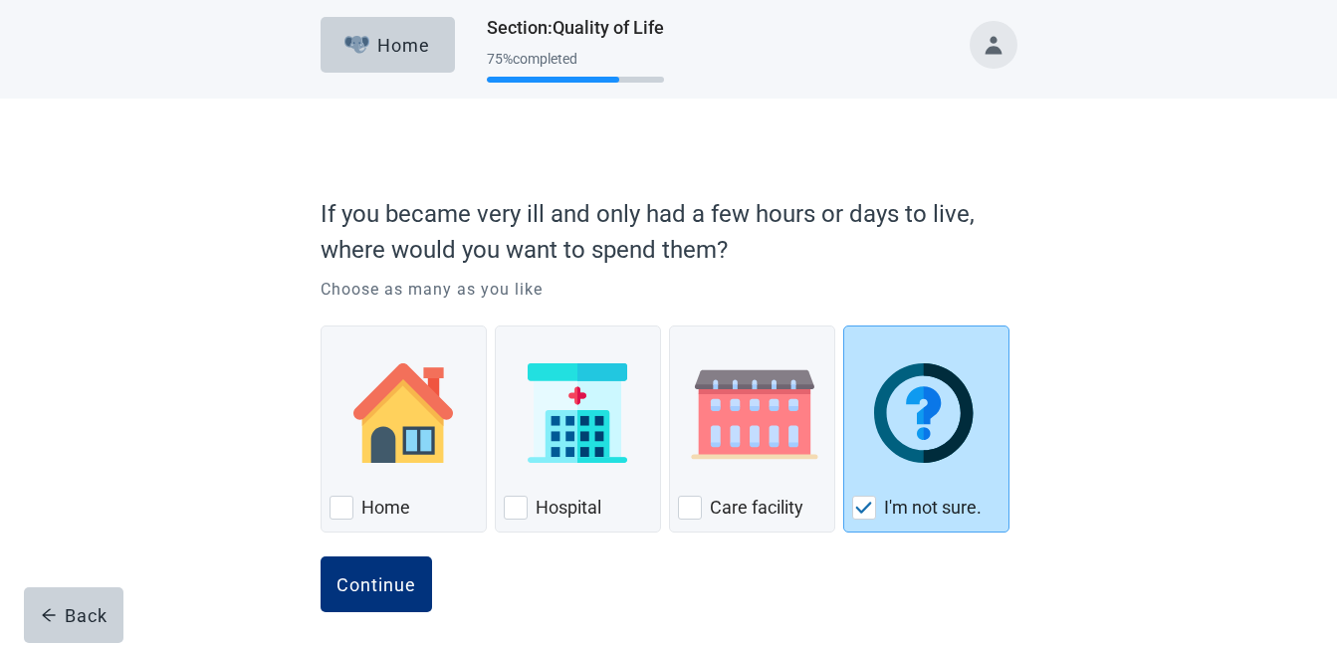
scroll to position [14, 0]
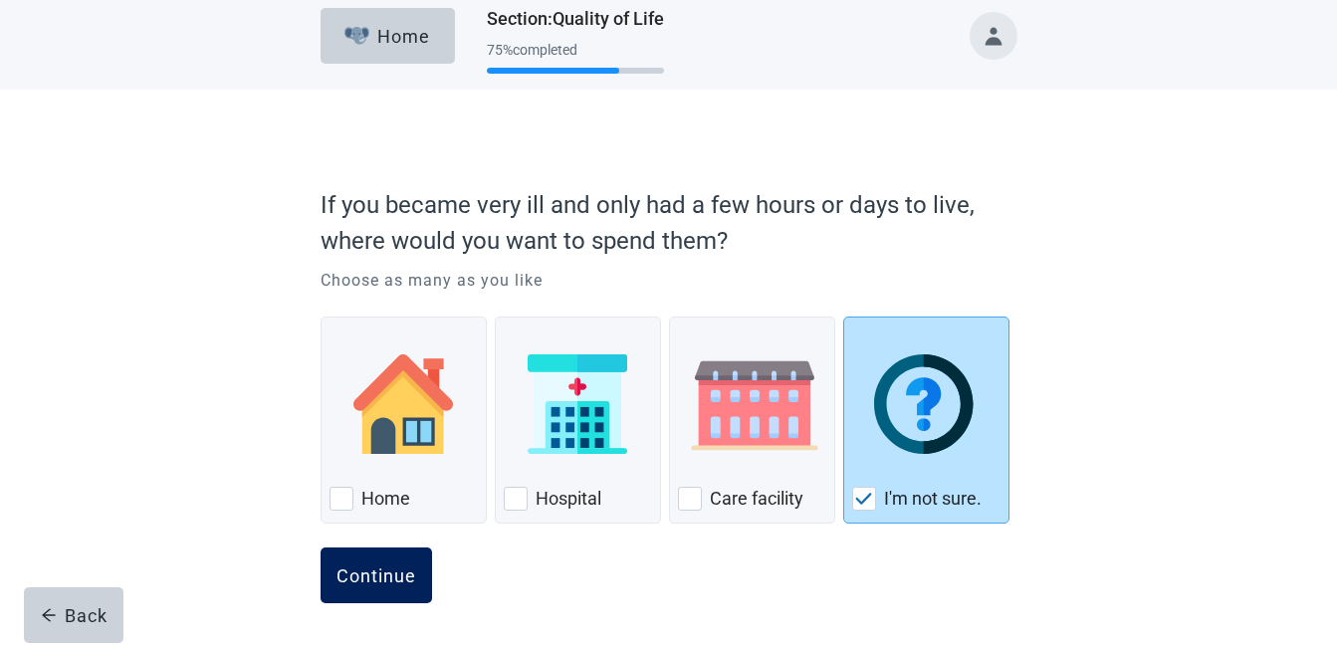
click at [366, 573] on div "Continue" at bounding box center [377, 576] width 80 height 20
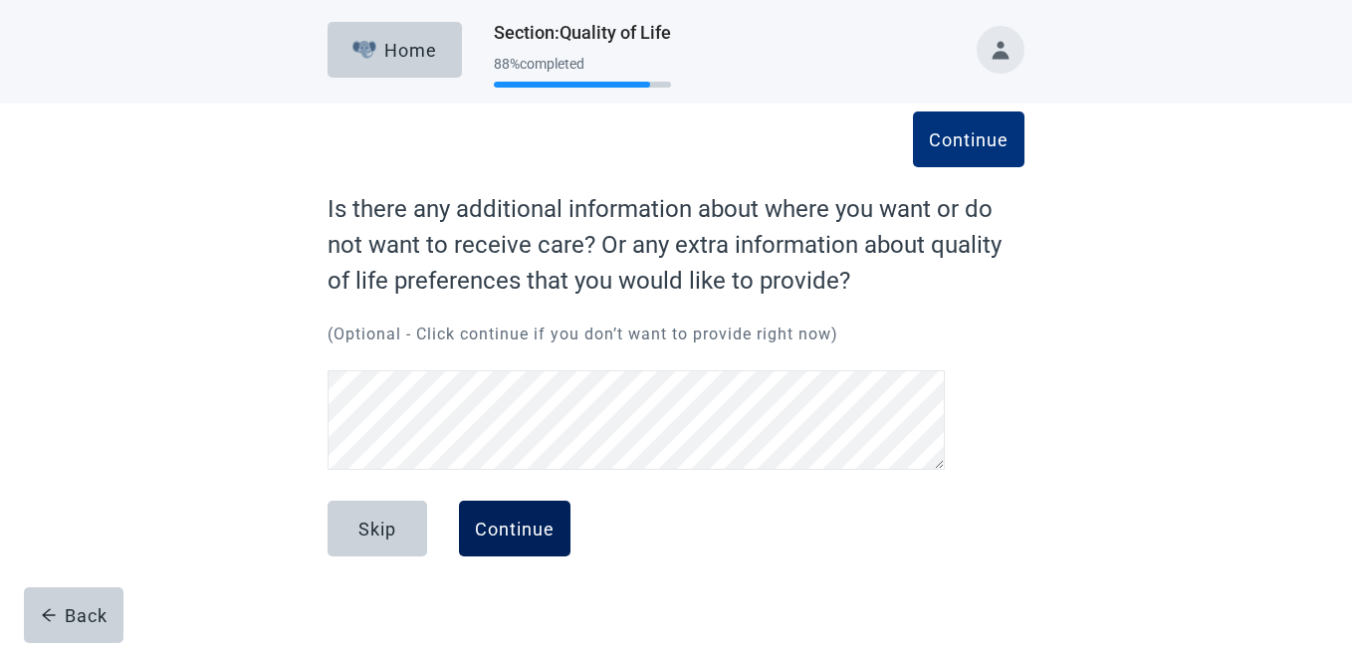
click at [506, 524] on div "Continue" at bounding box center [515, 529] width 80 height 20
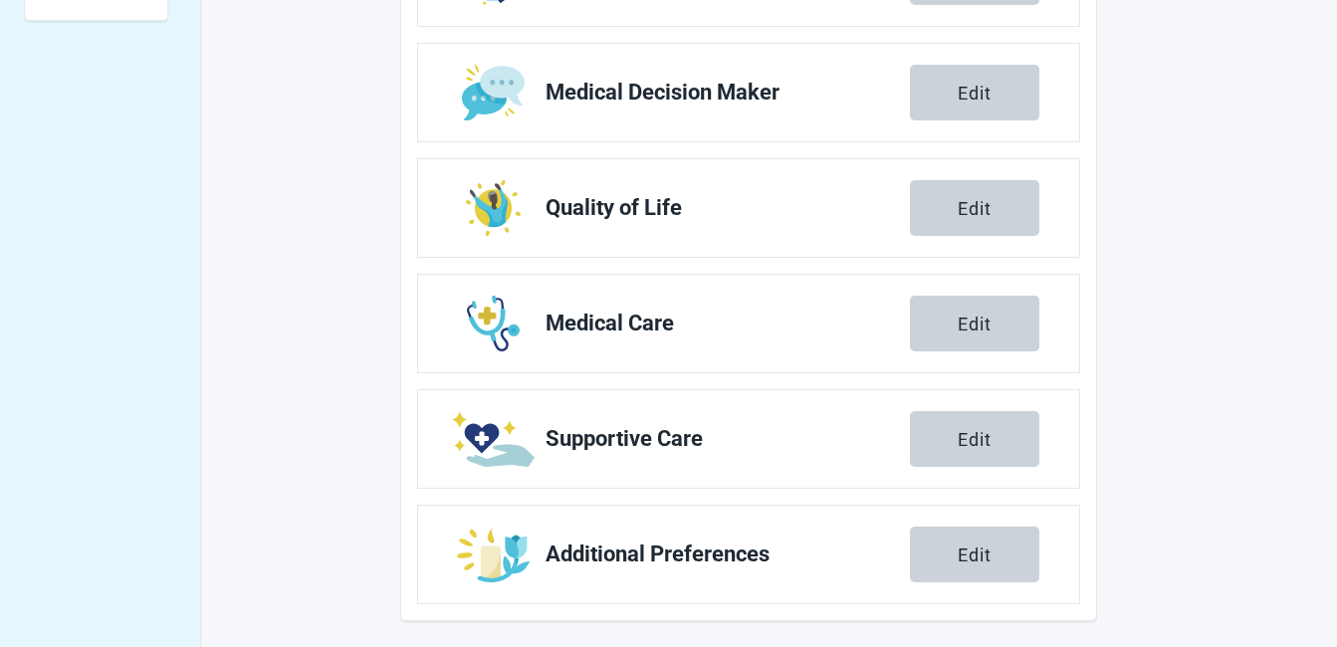
scroll to position [824, 0]
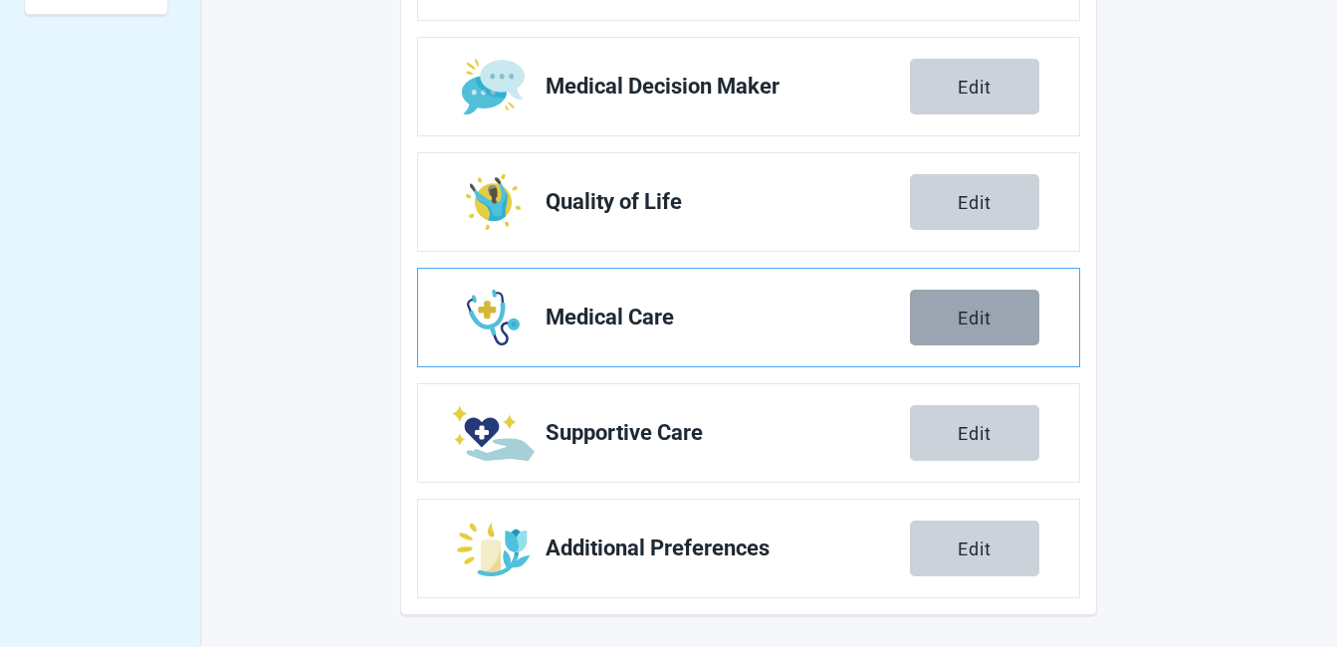
click at [967, 317] on div "Edit" at bounding box center [975, 318] width 34 height 20
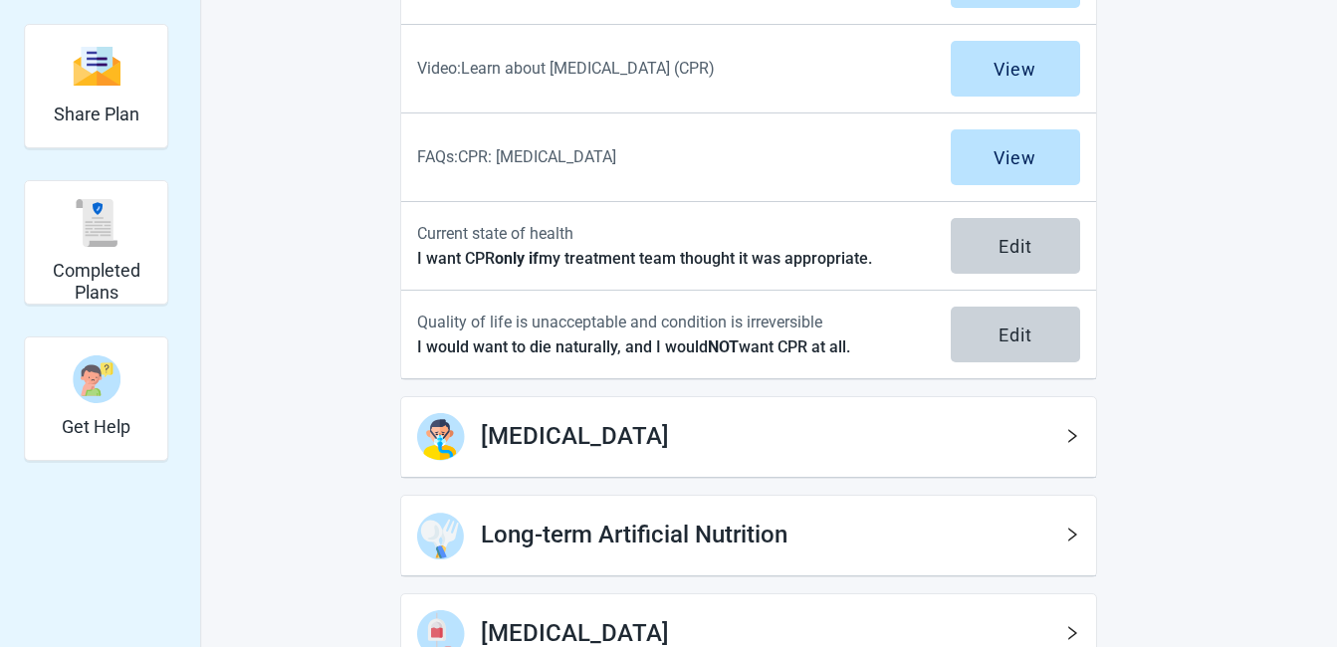
scroll to position [138, 0]
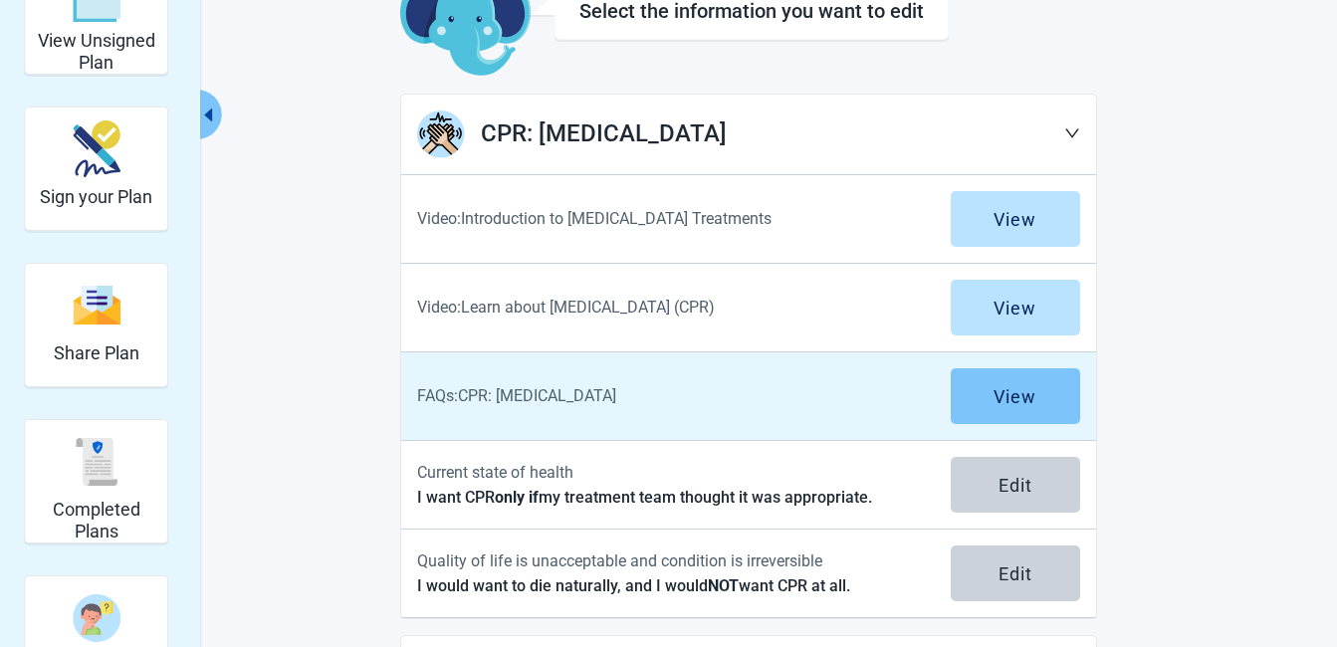
click at [999, 397] on div "View" at bounding box center [1015, 396] width 43 height 20
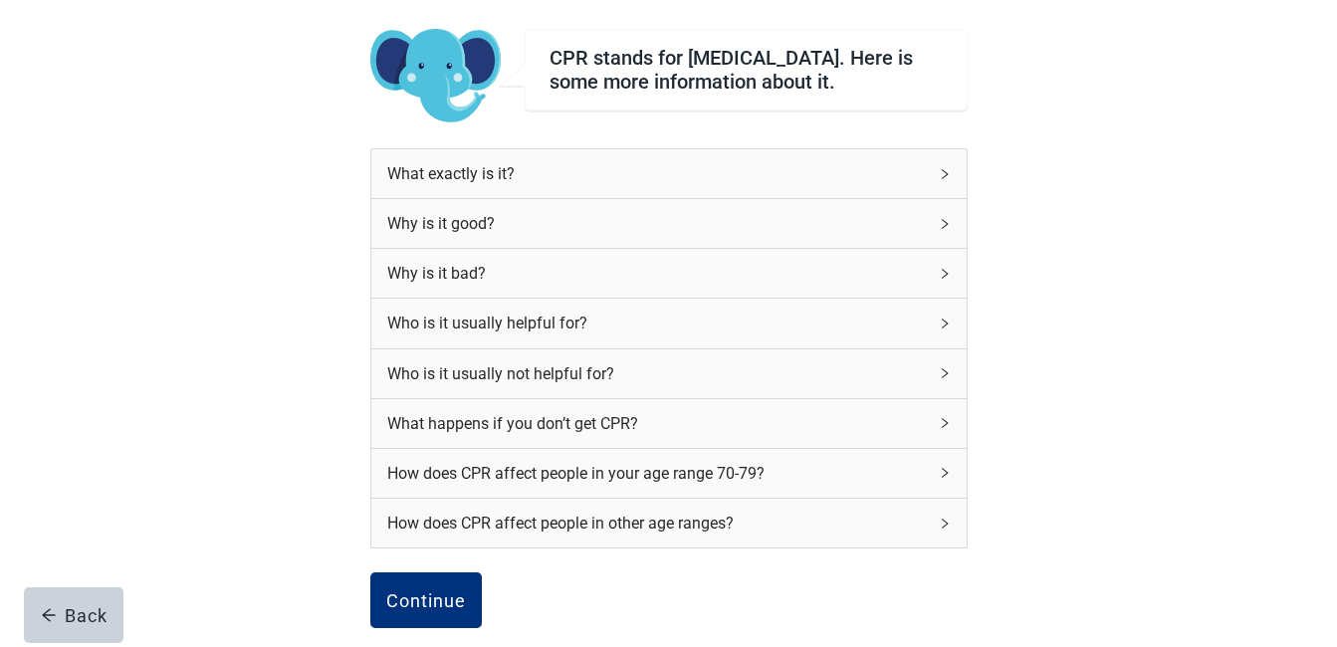
click at [924, 182] on div "What exactly is it?" at bounding box center [657, 173] width 540 height 25
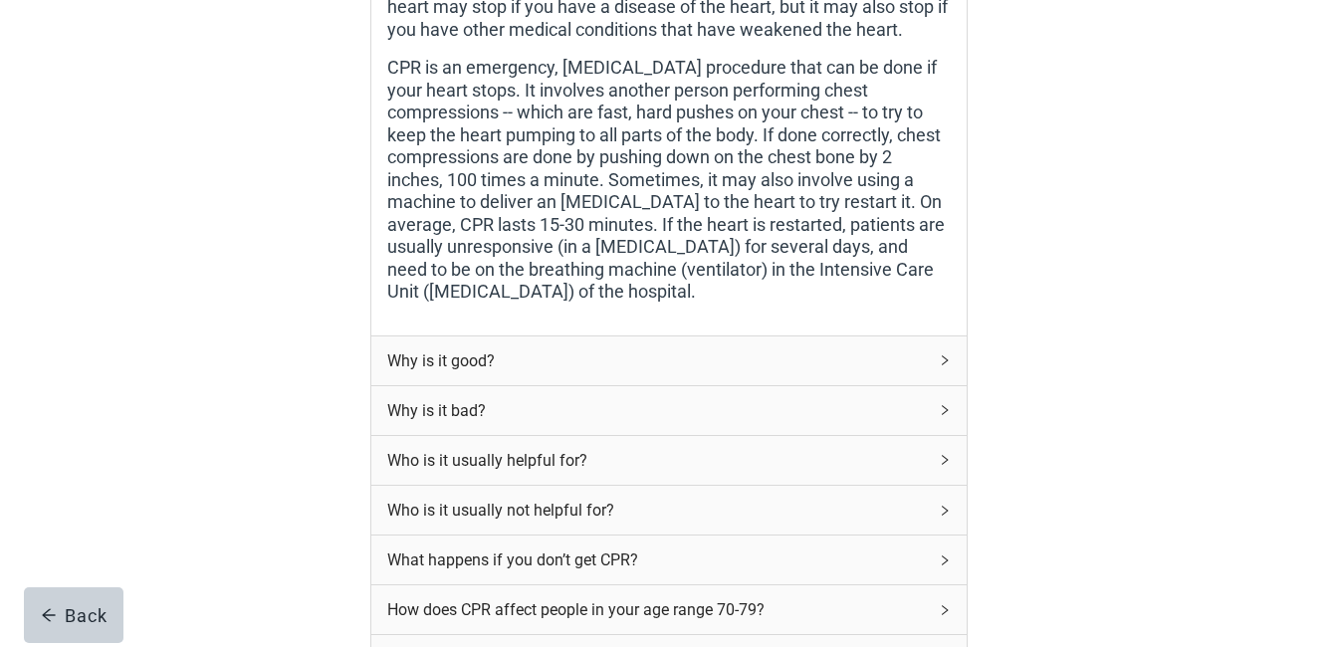
scroll to position [437, 0]
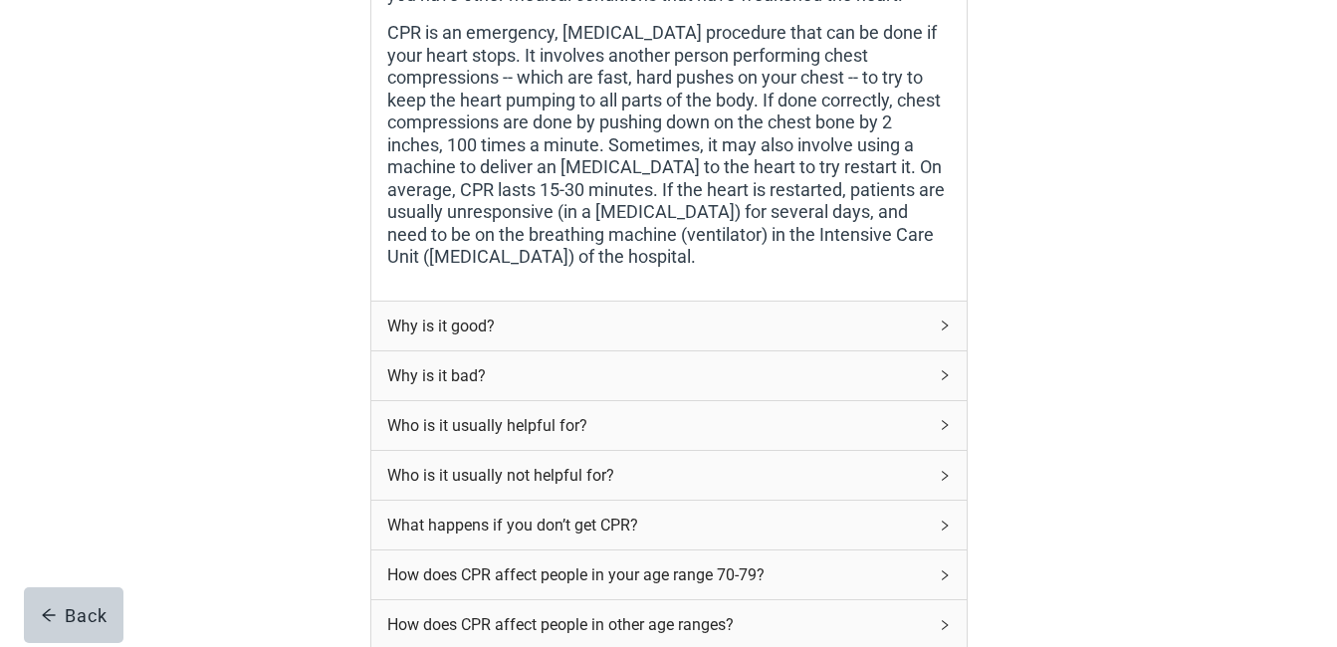
click at [924, 329] on div "Why is it good?" at bounding box center [657, 326] width 540 height 25
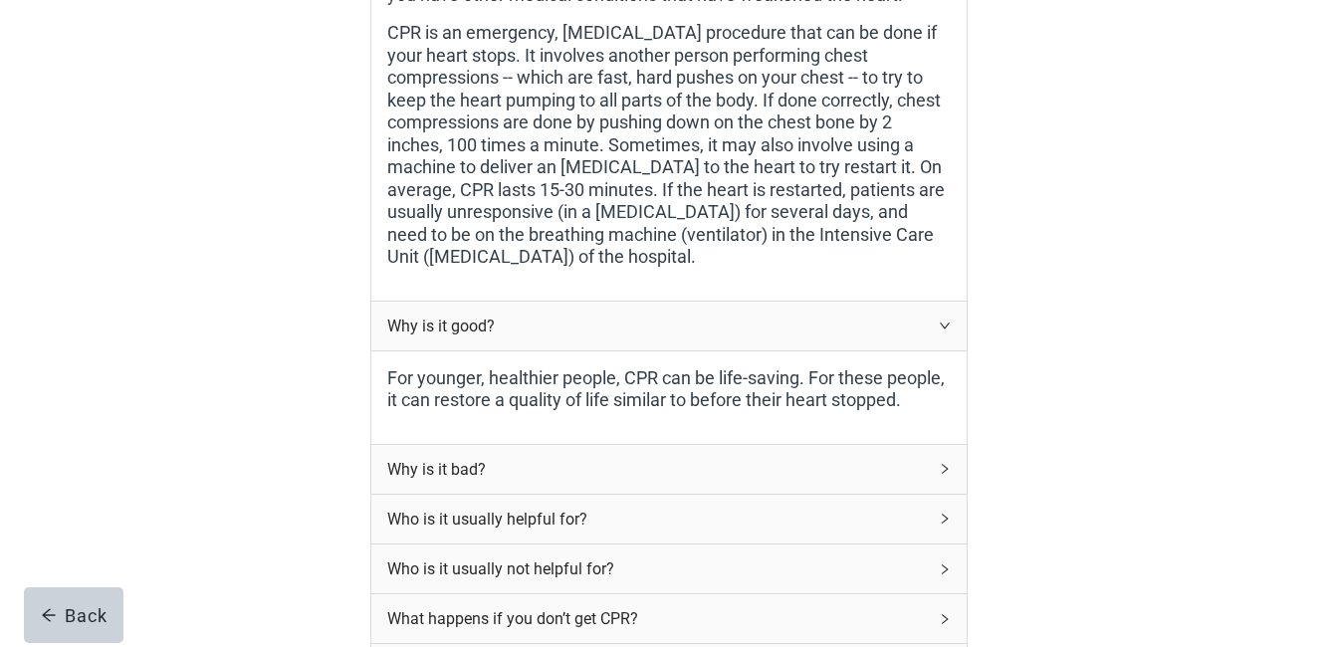
scroll to position [537, 0]
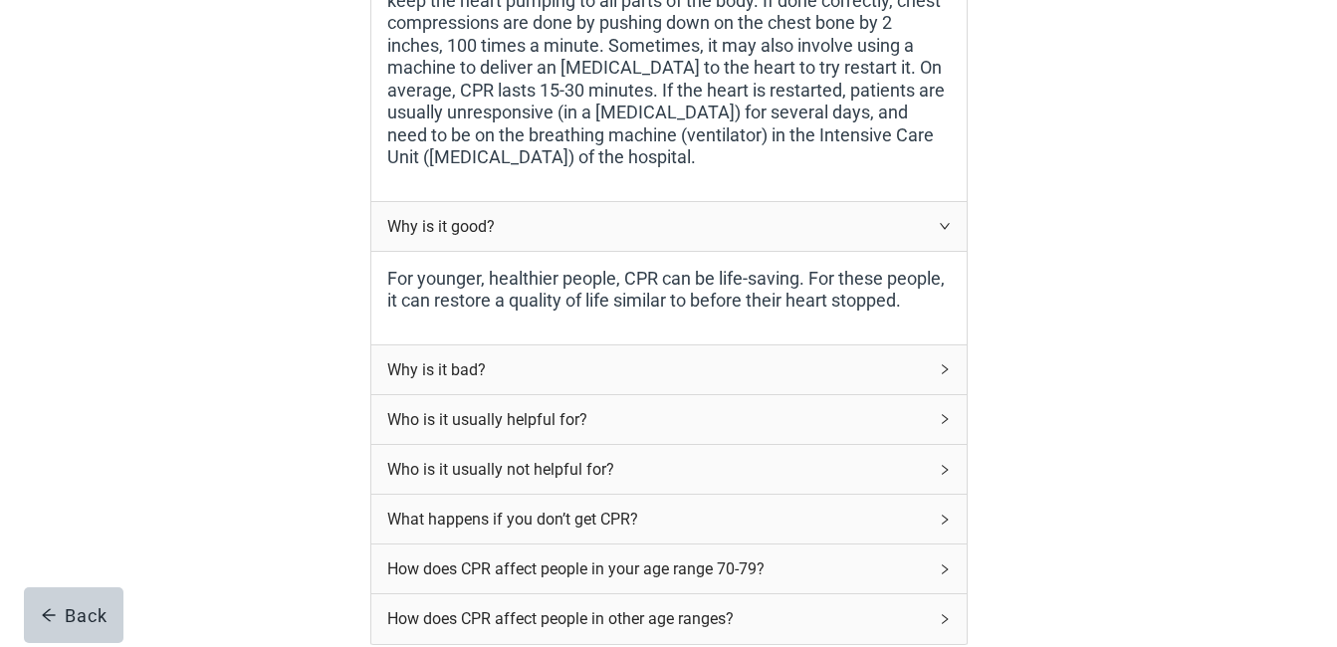
click at [895, 379] on div "Why is it bad?" at bounding box center [657, 369] width 540 height 25
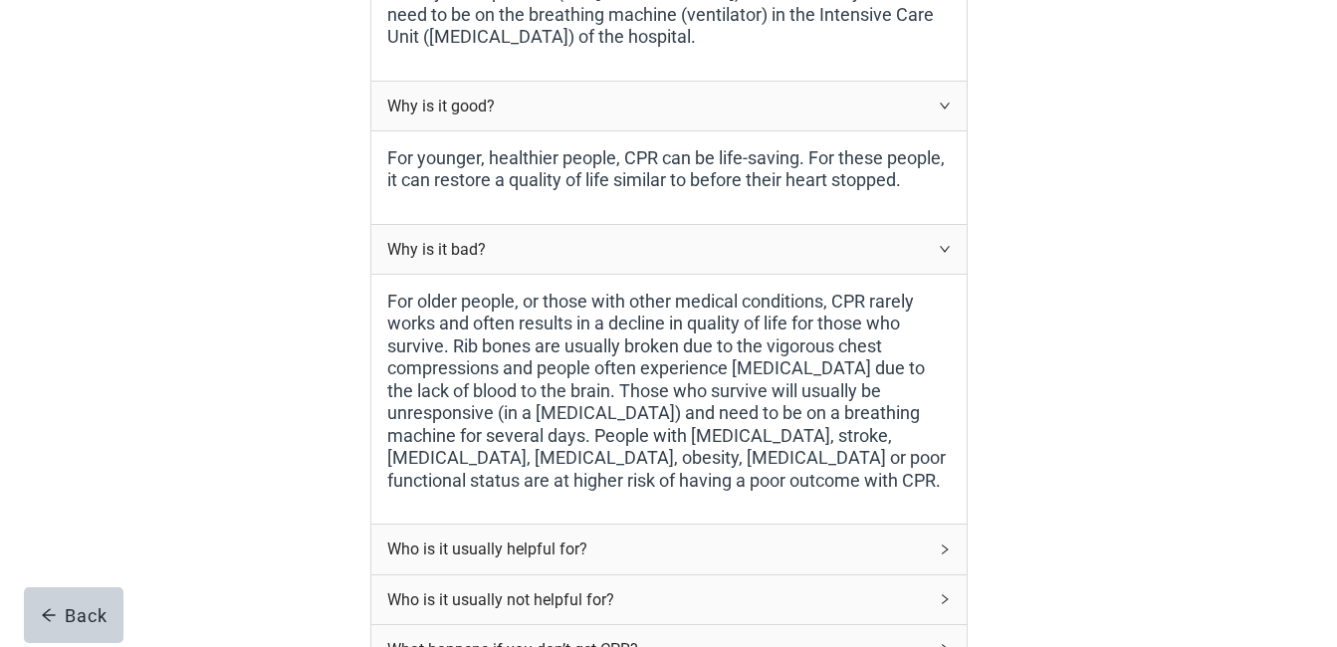
scroll to position [1035, 0]
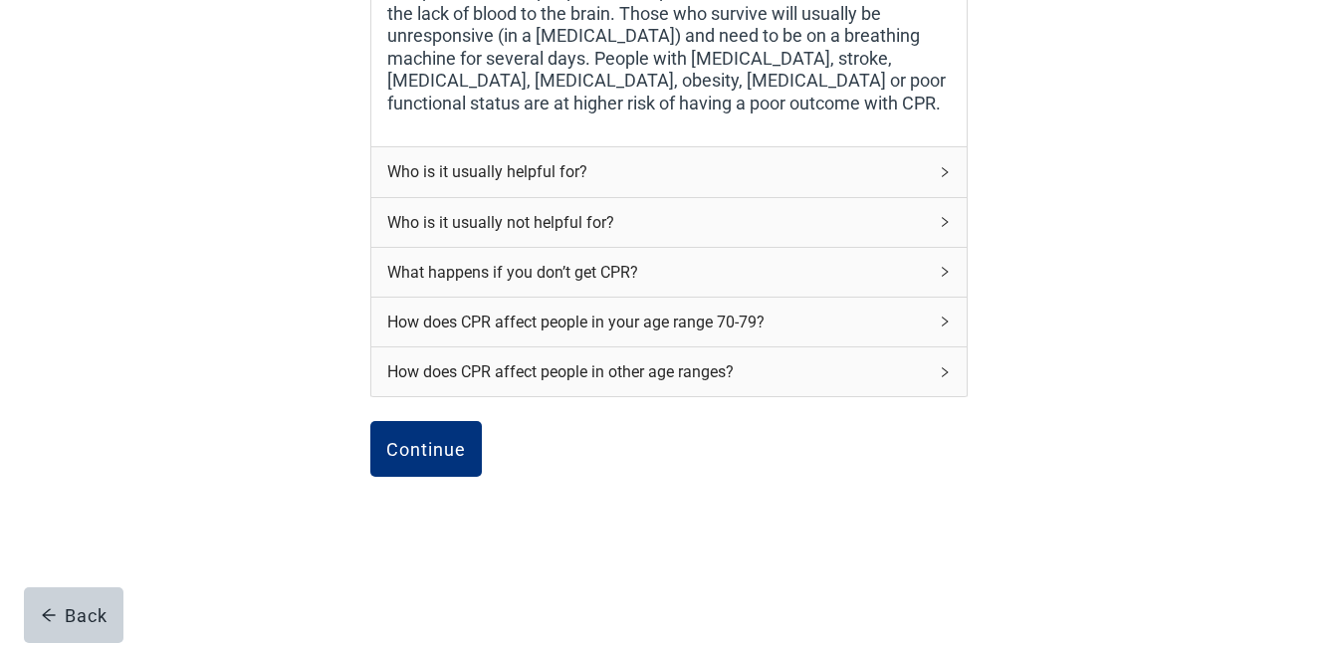
click at [921, 276] on div "What happens if you don’t get CPR?" at bounding box center [657, 272] width 540 height 25
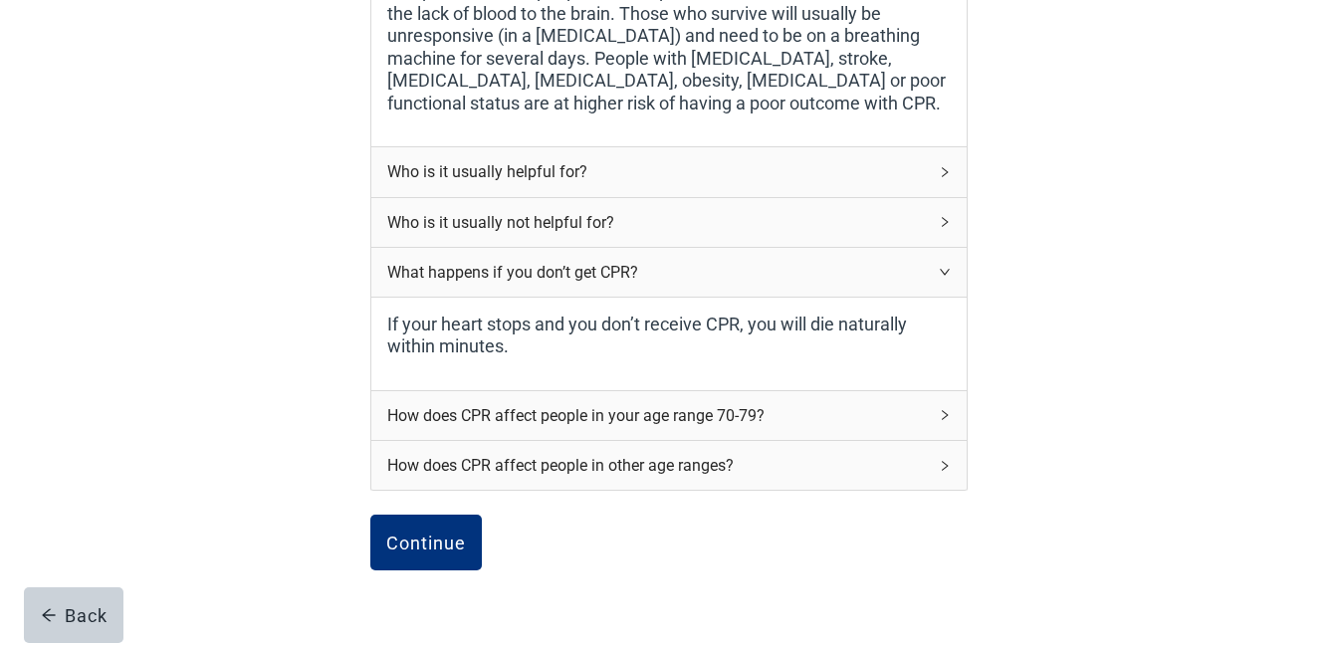
click at [874, 421] on div "How does CPR affect people in your age range 70-79?" at bounding box center [657, 415] width 540 height 25
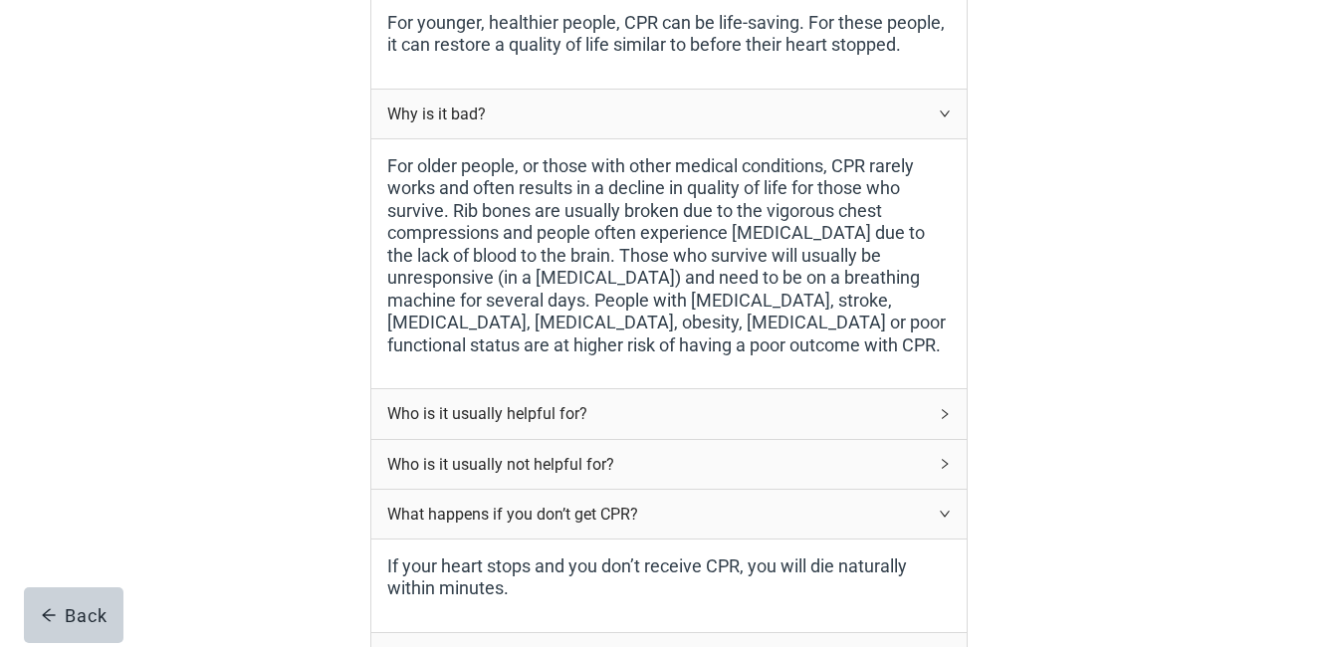
scroll to position [962, 0]
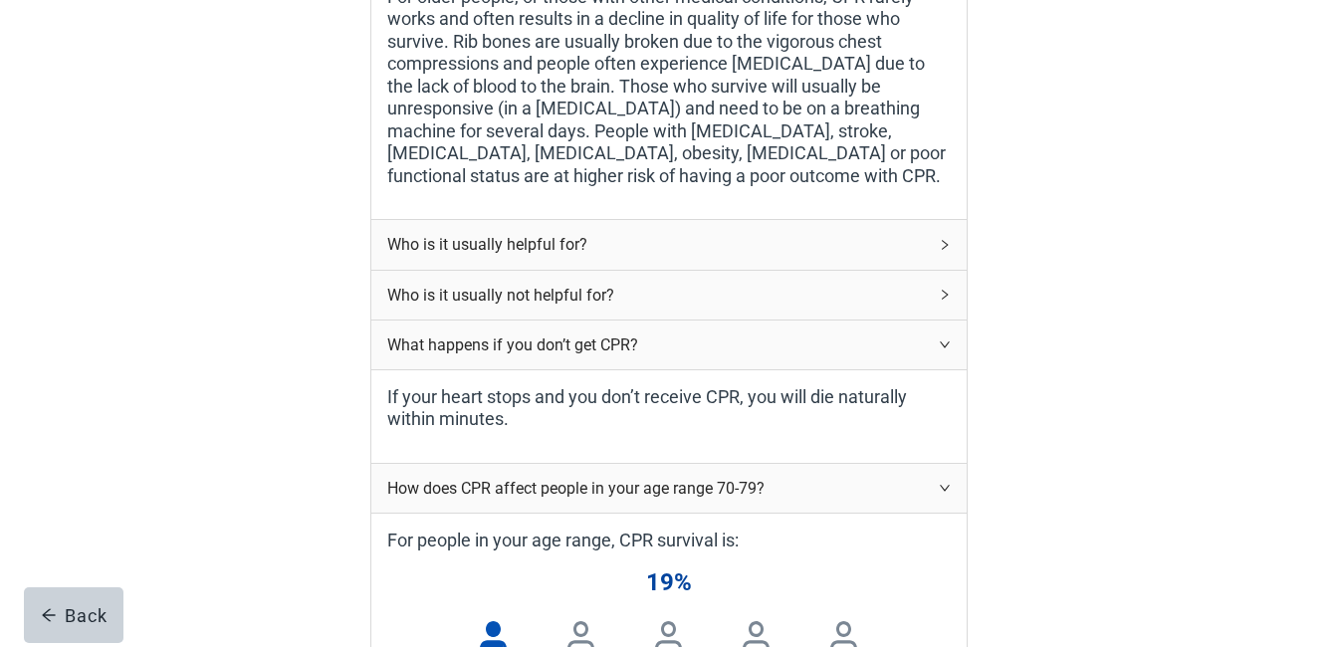
click at [628, 302] on div "Who is it usually not helpful for?" at bounding box center [657, 295] width 540 height 25
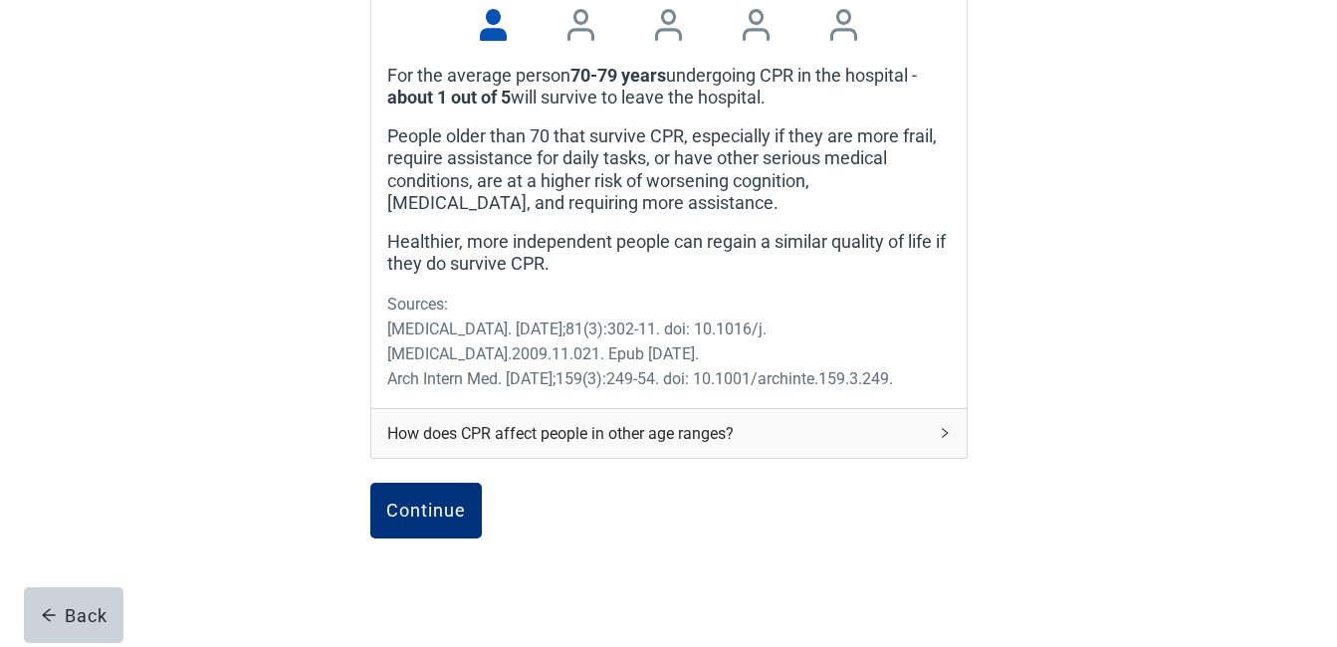
scroll to position [1759, 0]
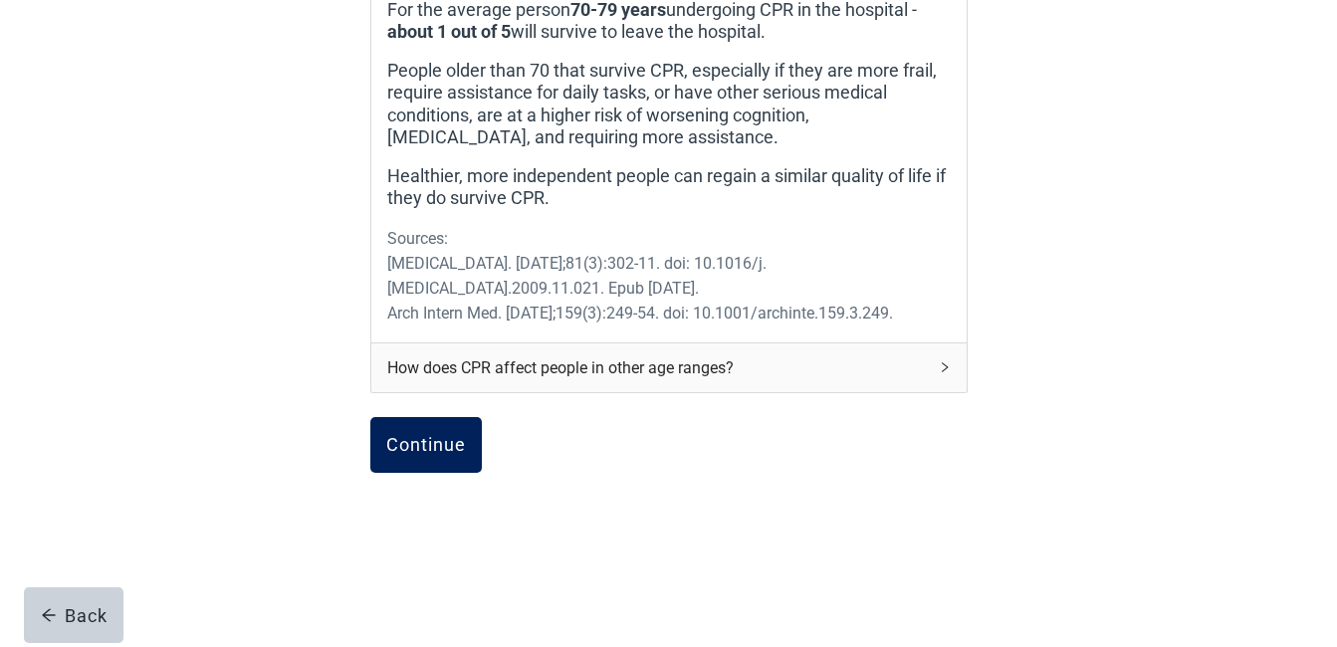
click at [422, 453] on div "Continue" at bounding box center [426, 445] width 80 height 20
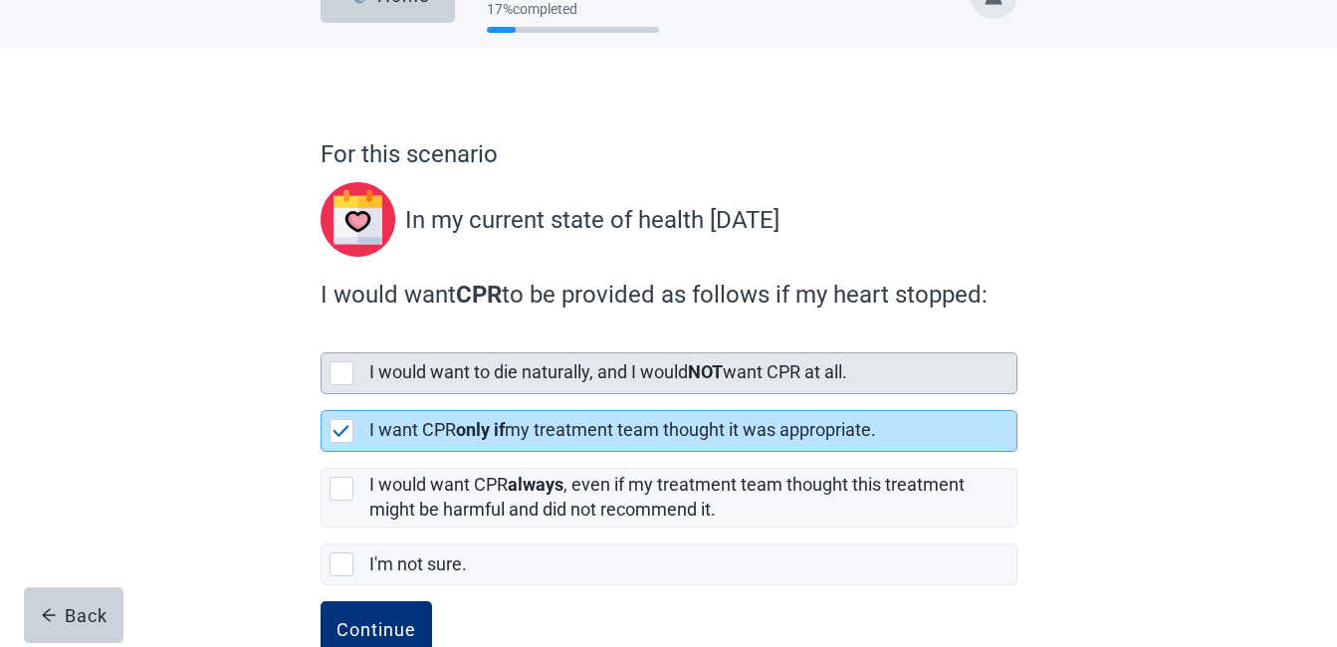
scroll to position [109, 0]
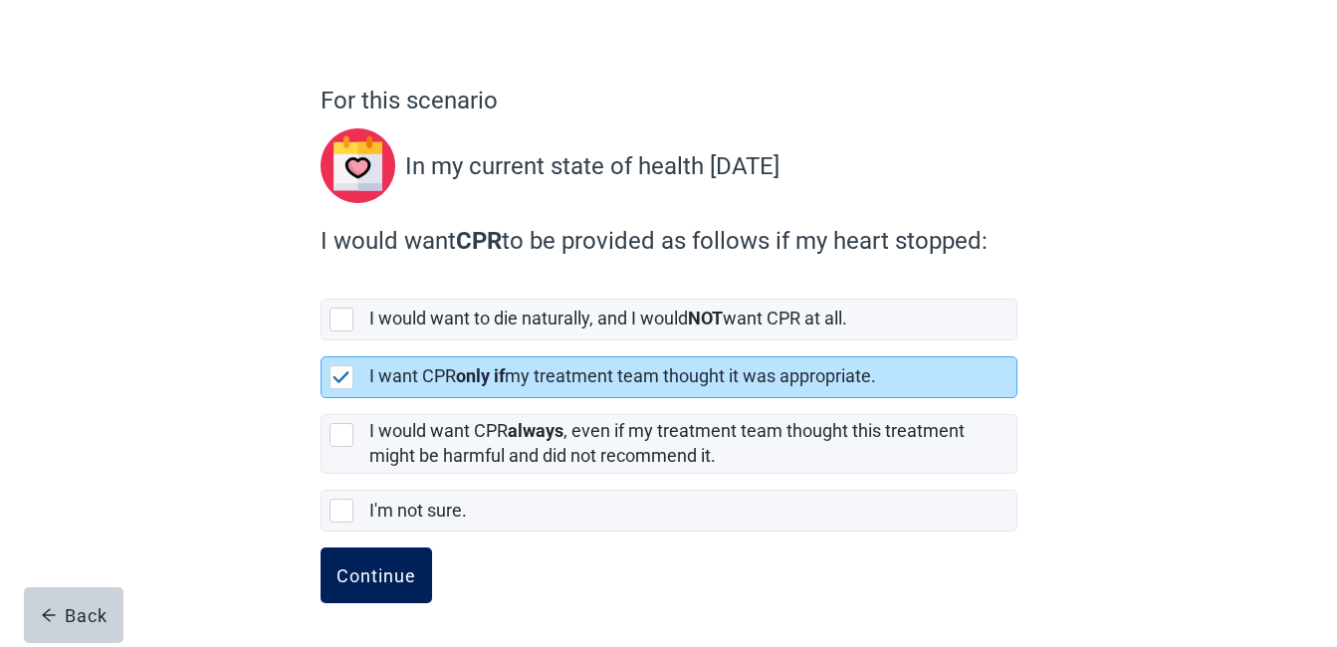
click at [364, 571] on div "Continue" at bounding box center [377, 576] width 80 height 20
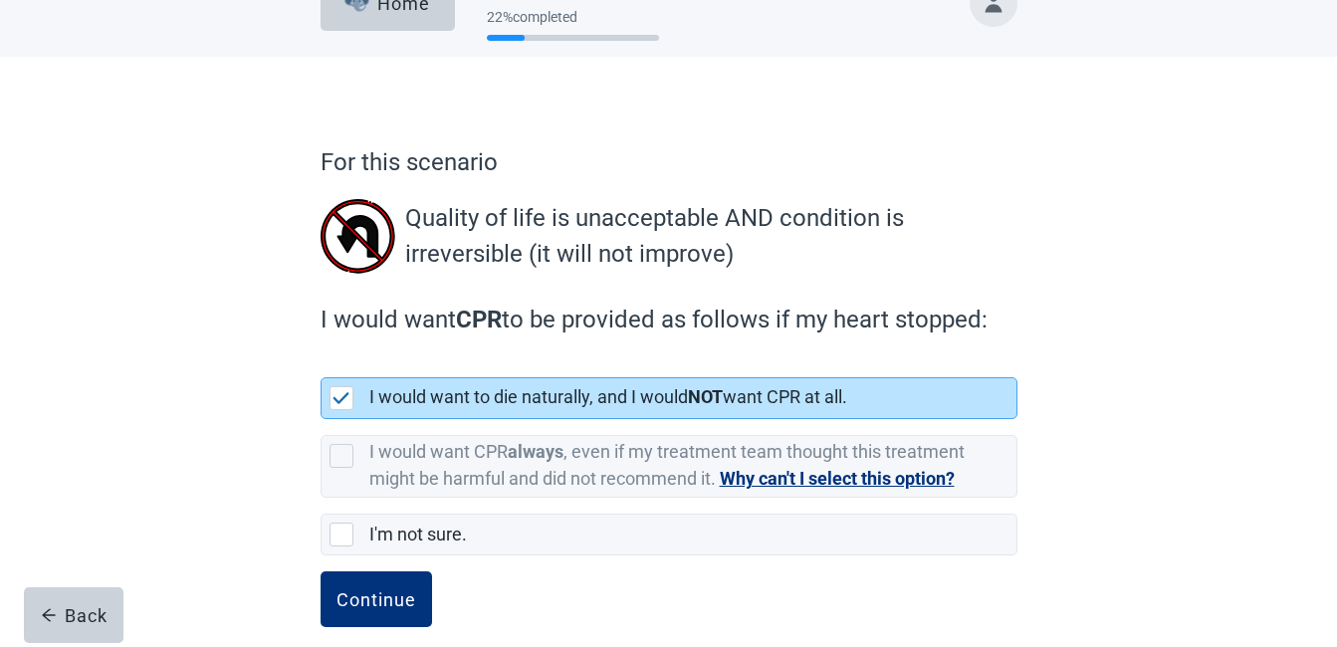
scroll to position [71, 0]
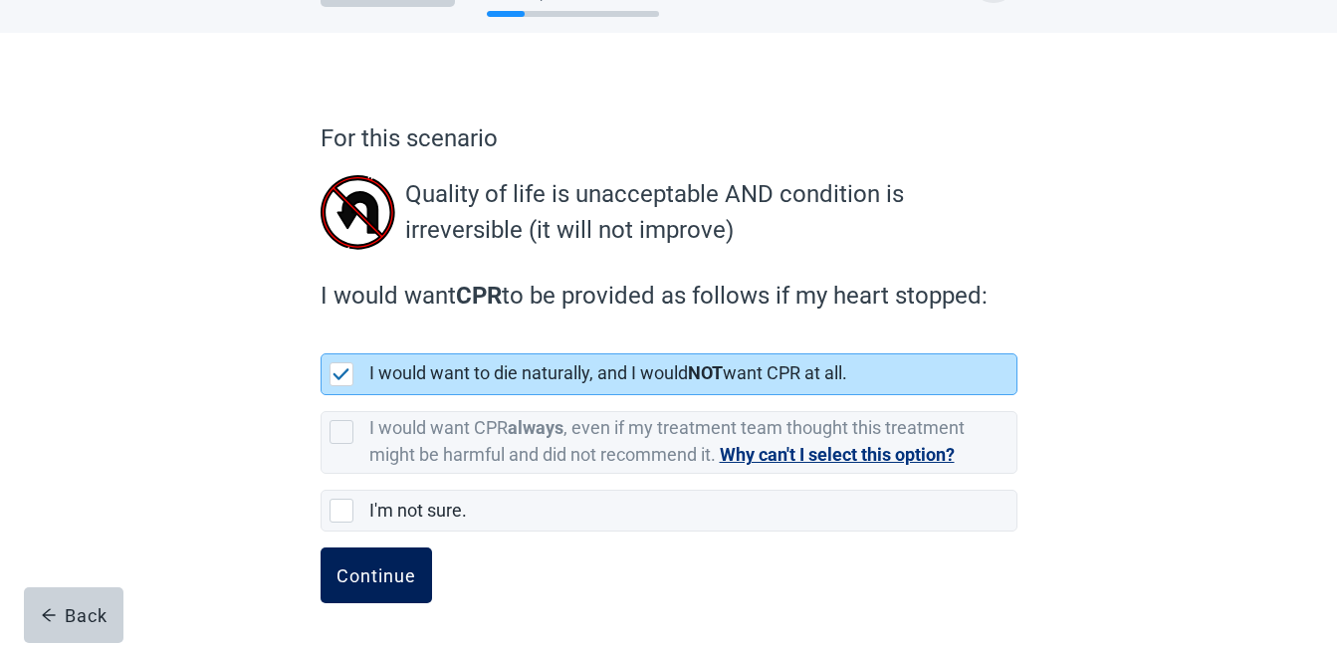
click at [383, 571] on div "Continue" at bounding box center [377, 576] width 80 height 20
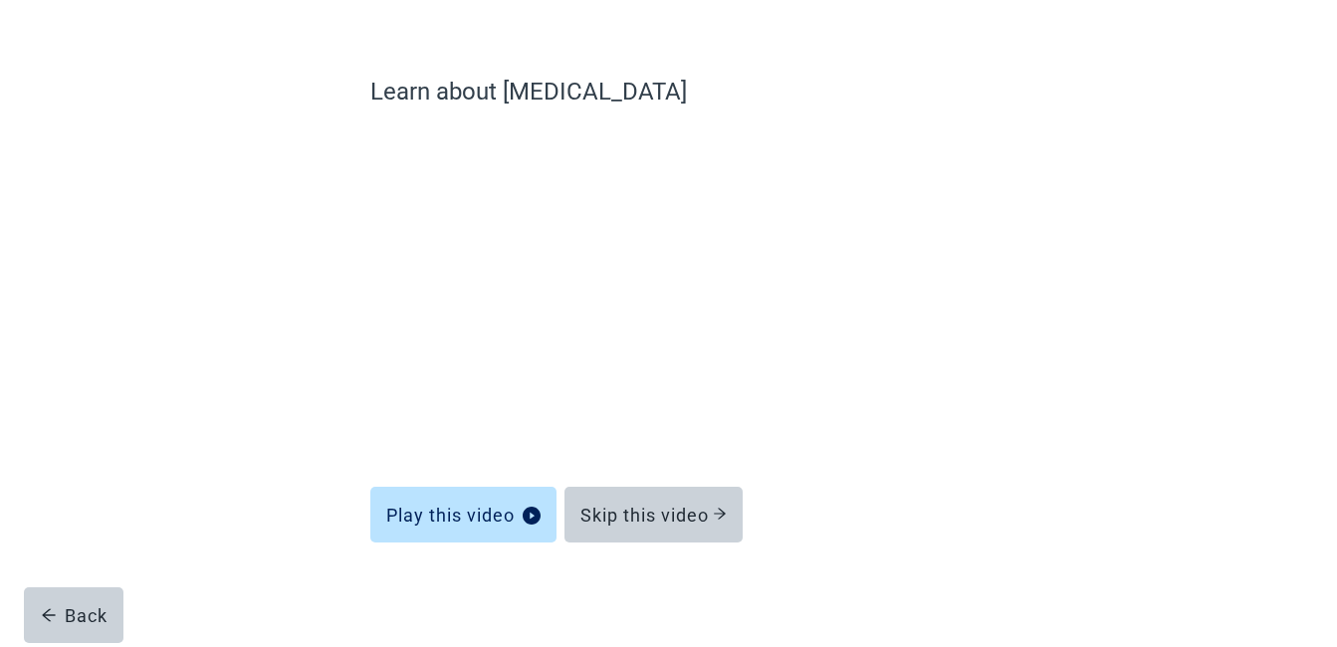
scroll to position [120, 0]
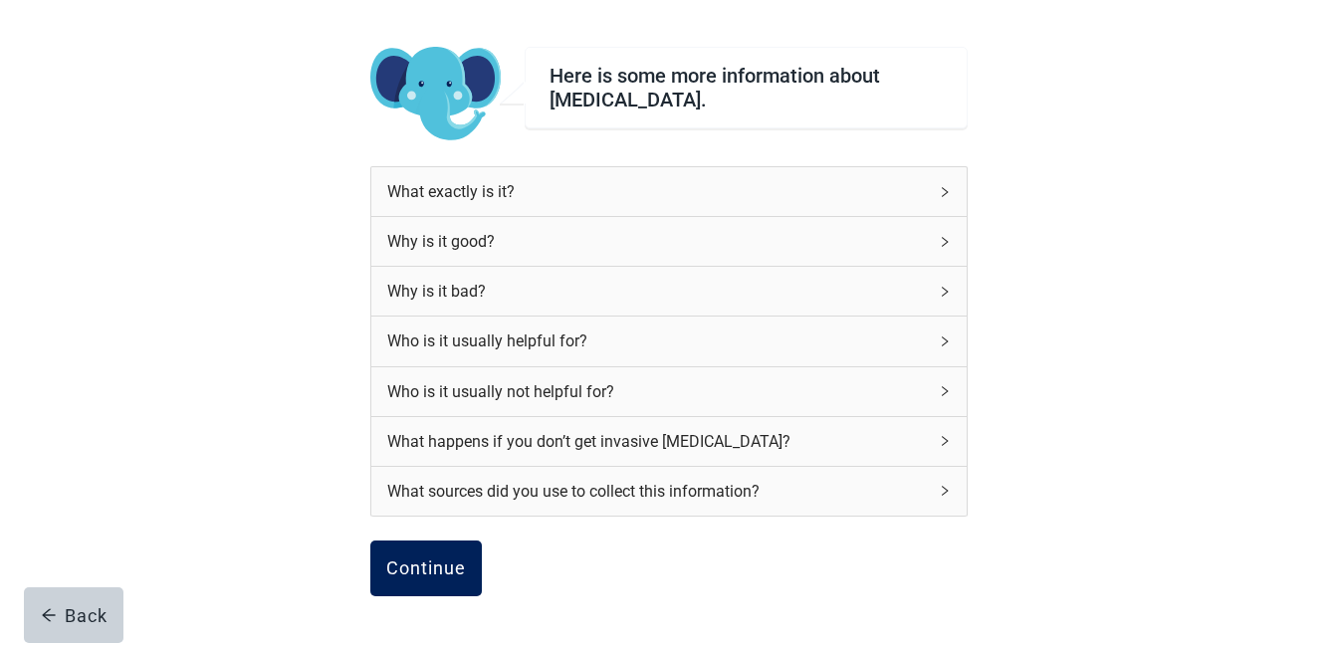
click at [434, 573] on div "Continue" at bounding box center [426, 569] width 80 height 20
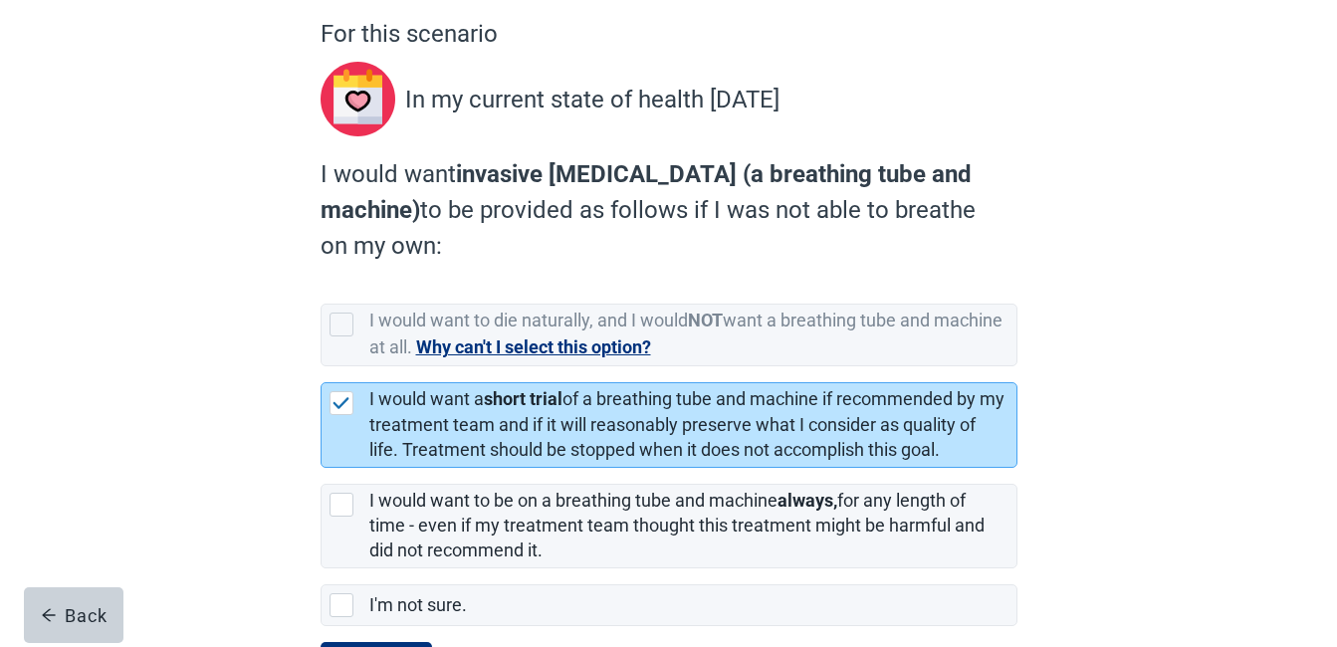
scroll to position [270, 0]
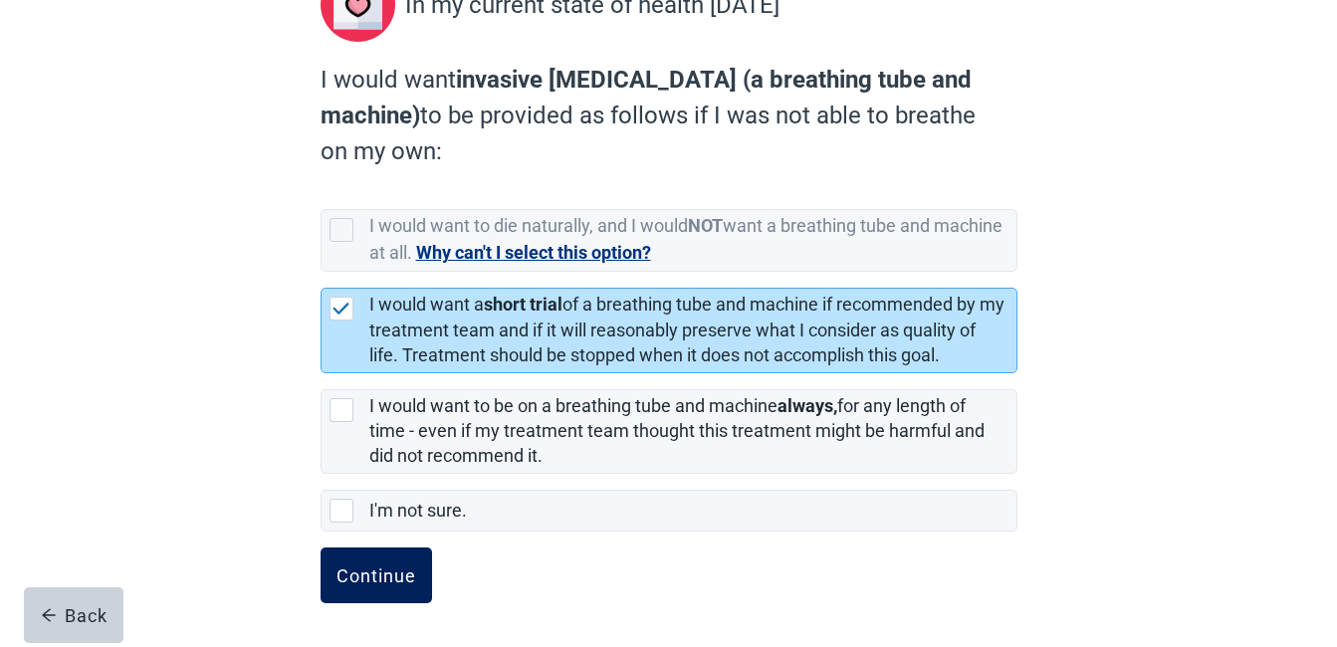
click at [389, 571] on div "Continue" at bounding box center [377, 576] width 80 height 20
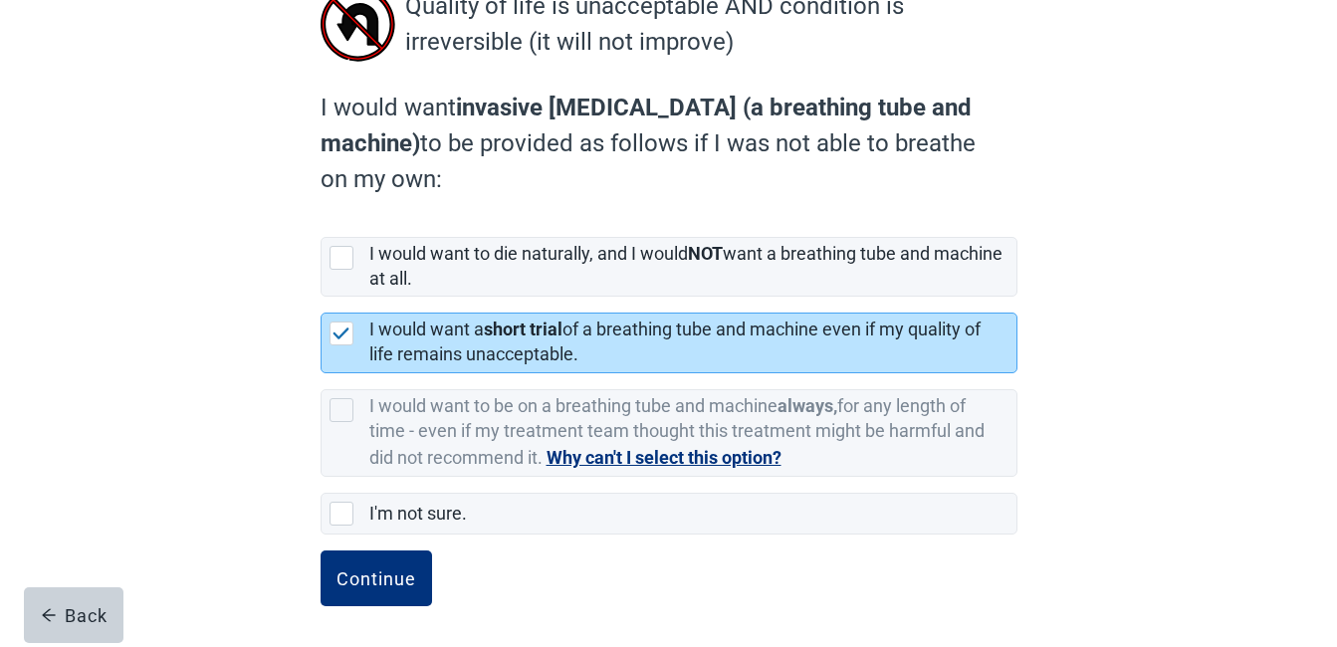
scroll to position [262, 0]
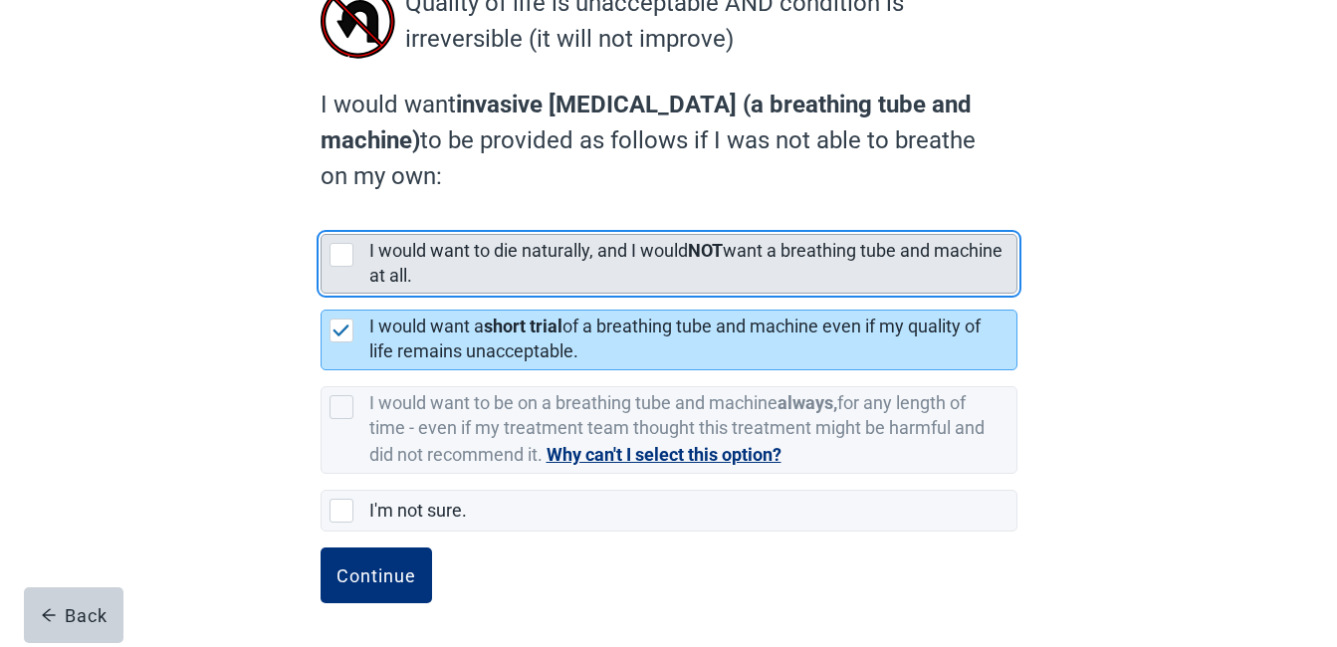
click at [348, 250] on div "[object Object], checkbox, not selected" at bounding box center [342, 255] width 24 height 24
click at [322, 219] on input "I would want to die naturally, and I would NOT want a breathing tube and machin…" at bounding box center [321, 218] width 1 height 1
checkbox input "true"
checkbox input "false"
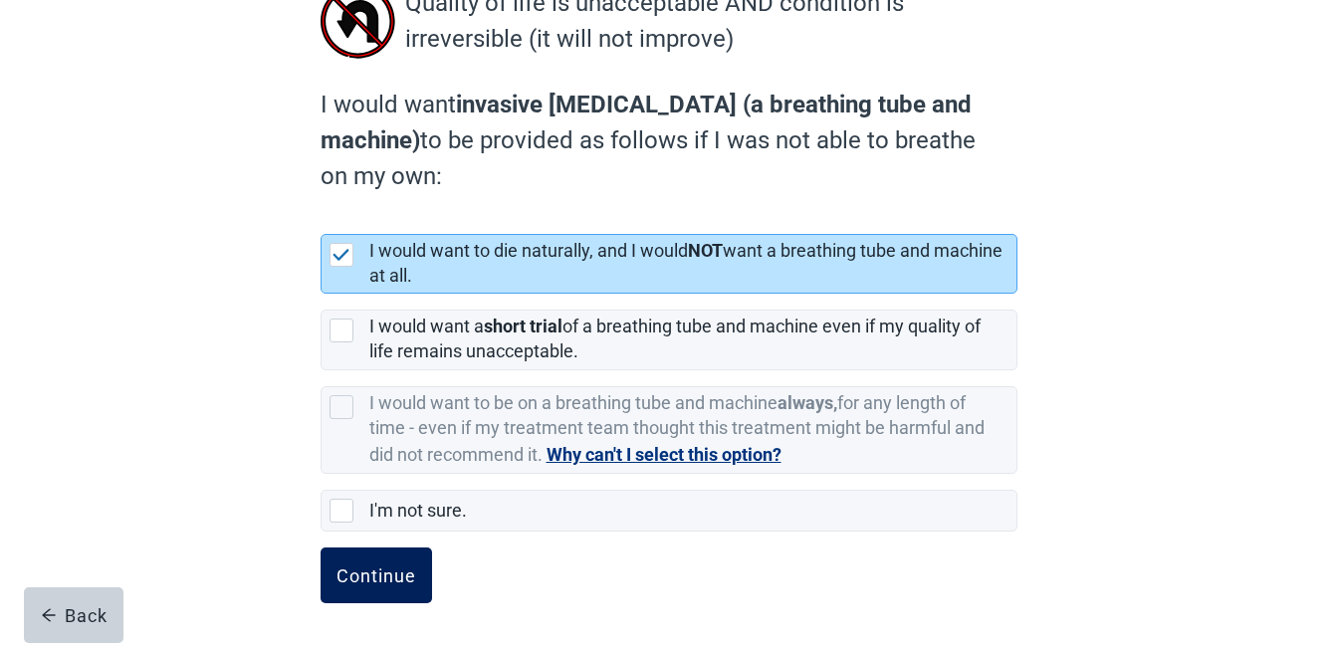
click at [362, 573] on div "Continue" at bounding box center [377, 576] width 80 height 20
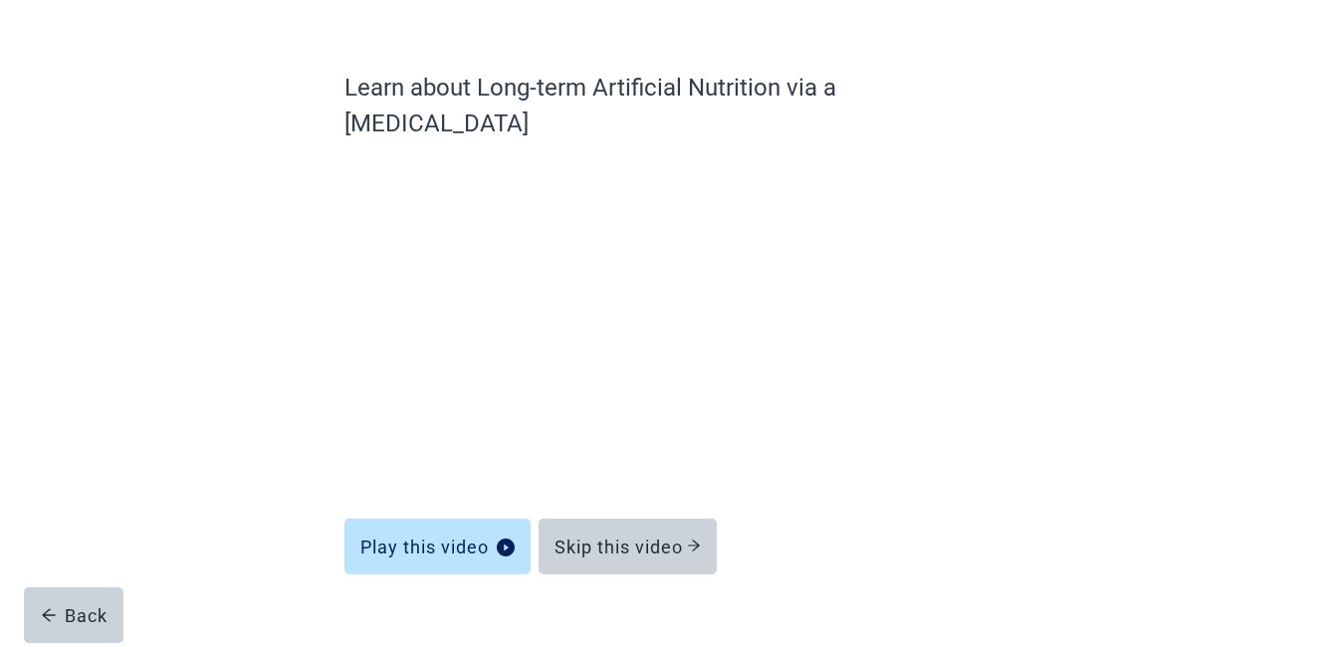
scroll to position [120, 0]
click at [618, 538] on div "Skip this video" at bounding box center [628, 548] width 146 height 20
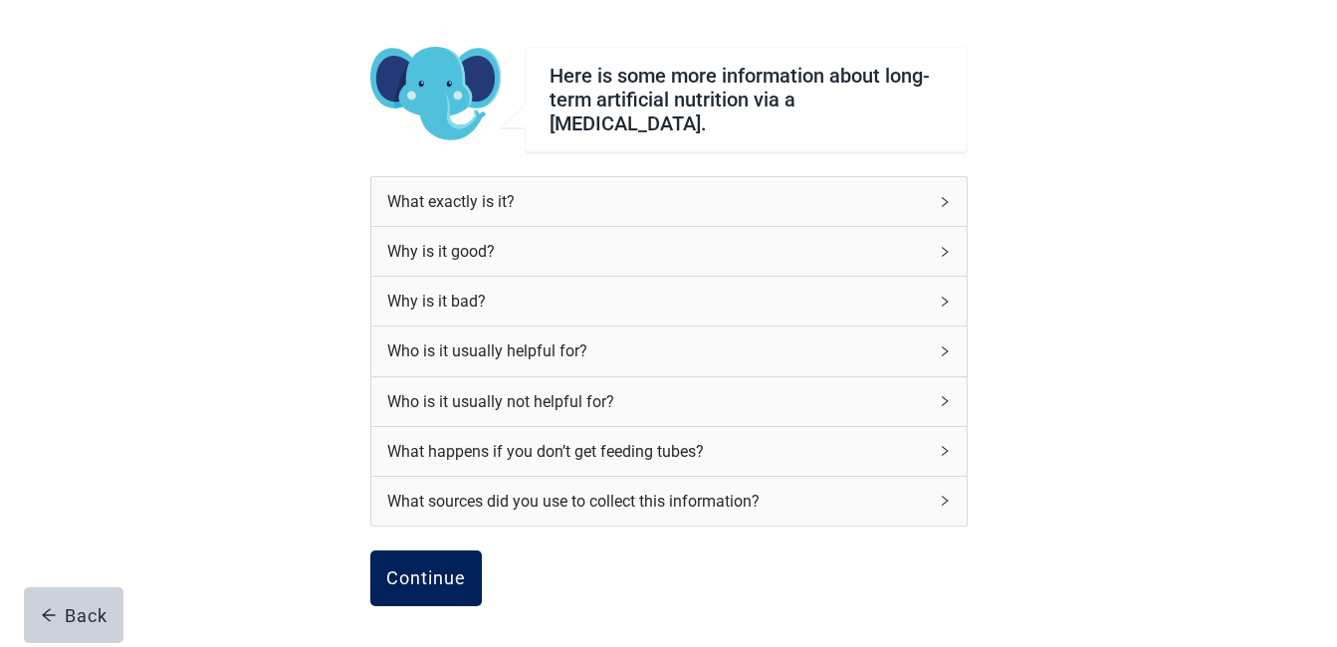
click at [411, 569] on div "Continue" at bounding box center [426, 579] width 80 height 20
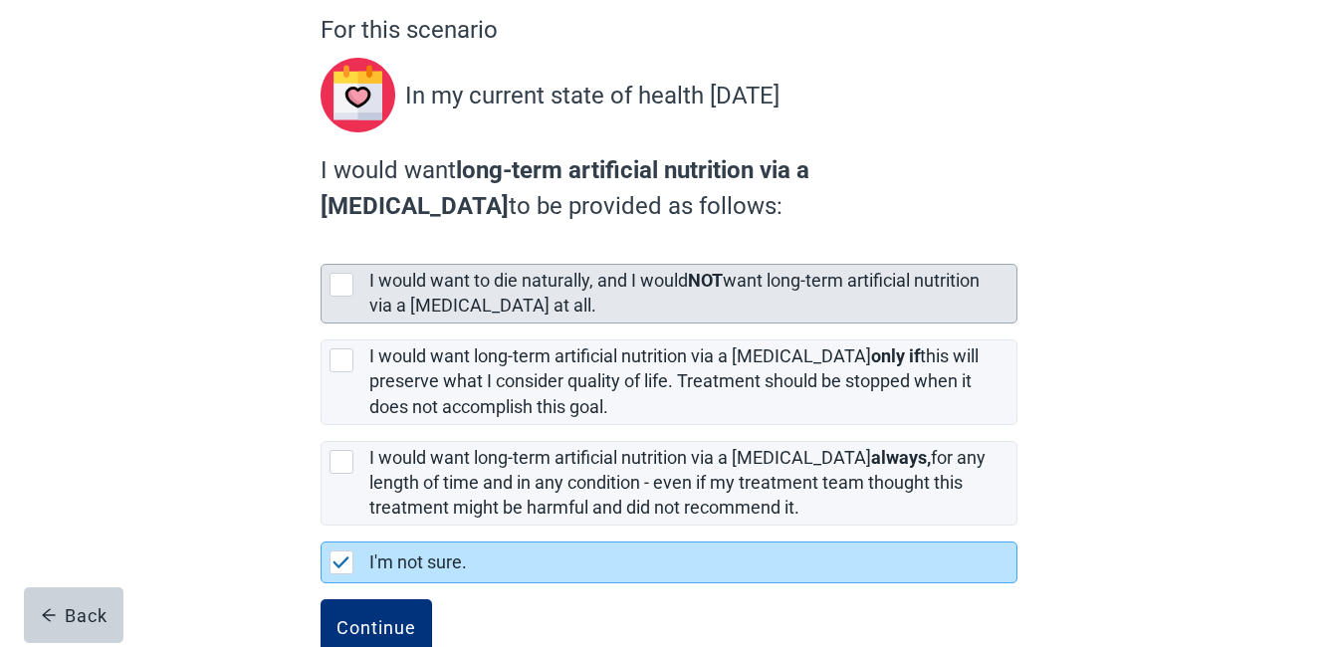
scroll to position [199, 0]
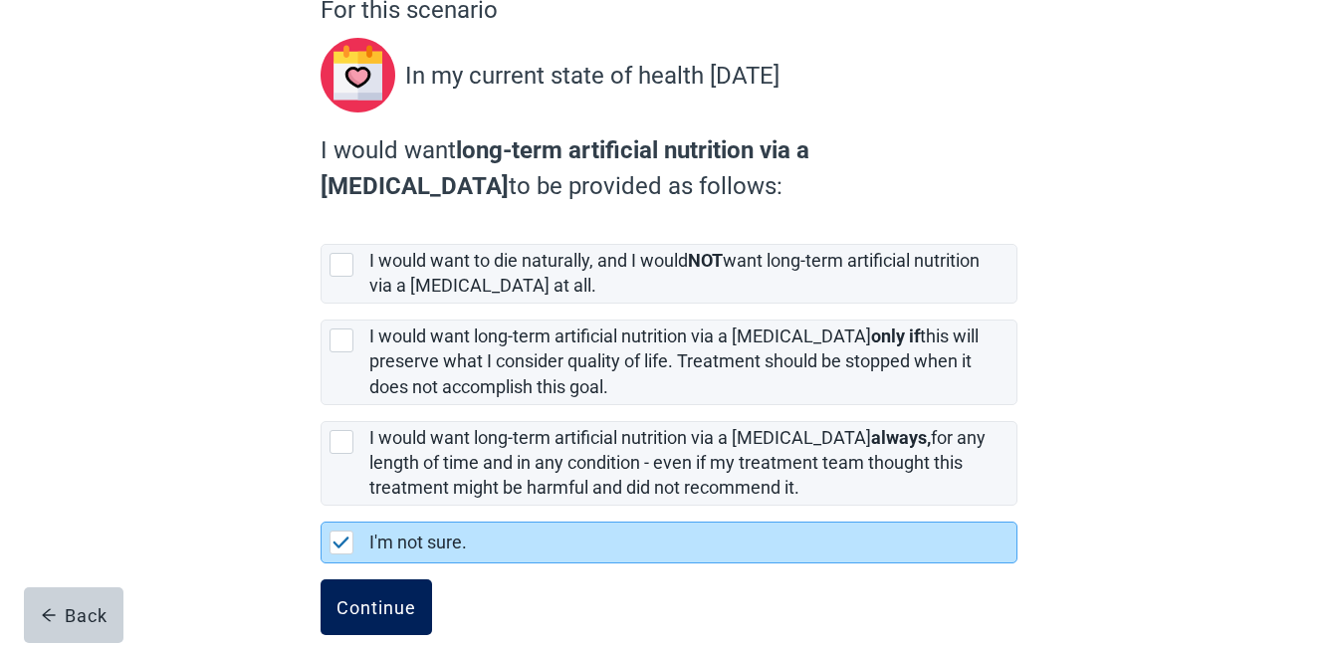
click at [367, 603] on div "Continue" at bounding box center [377, 607] width 80 height 20
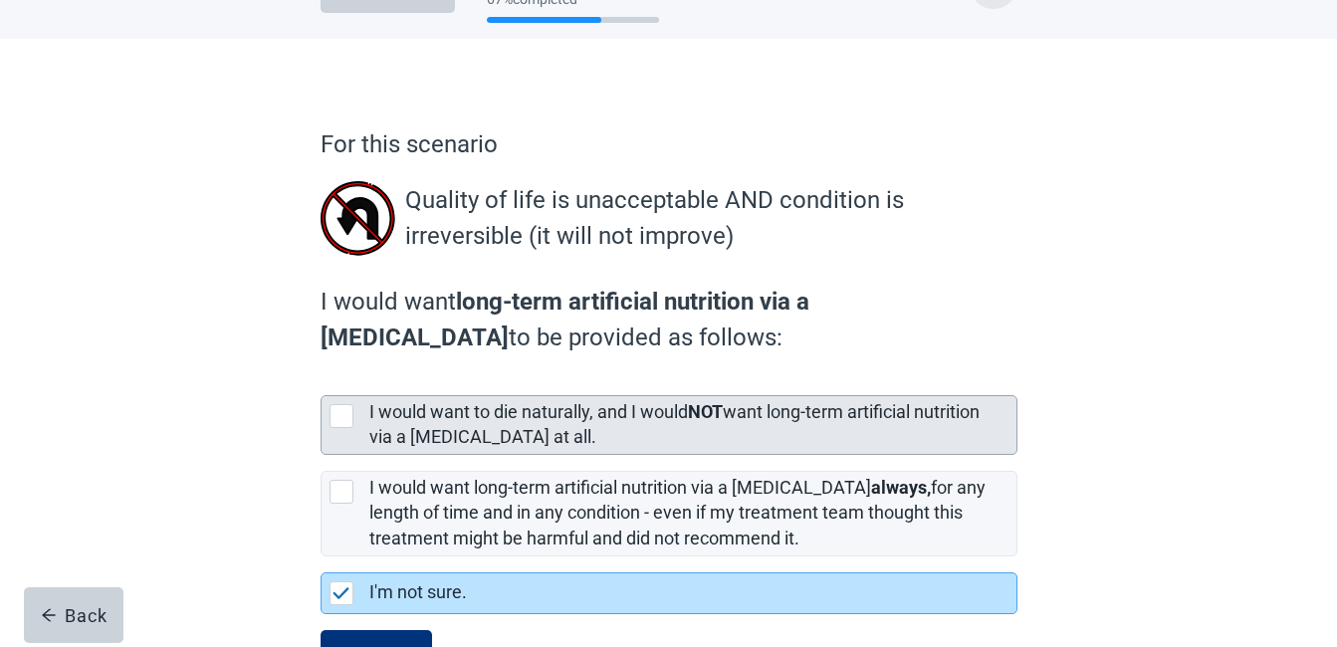
scroll to position [147, 0]
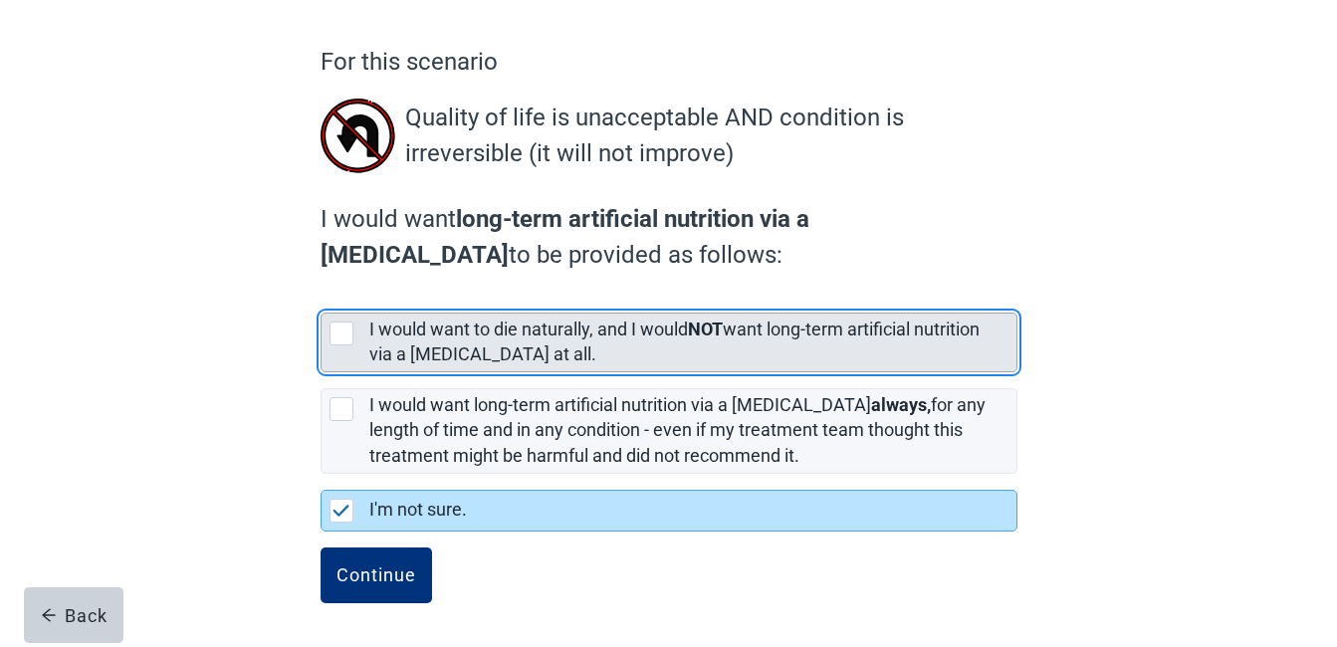
drag, startPoint x: 335, startPoint y: 329, endPoint x: 371, endPoint y: 333, distance: 37.1
click at [336, 329] on div "[object Object], checkbox, not selected" at bounding box center [342, 334] width 24 height 24
click at [322, 298] on input "I would want to die naturally, and I would NOT want long-term artificial nutrit…" at bounding box center [321, 297] width 1 height 1
checkbox input "true"
checkbox input "false"
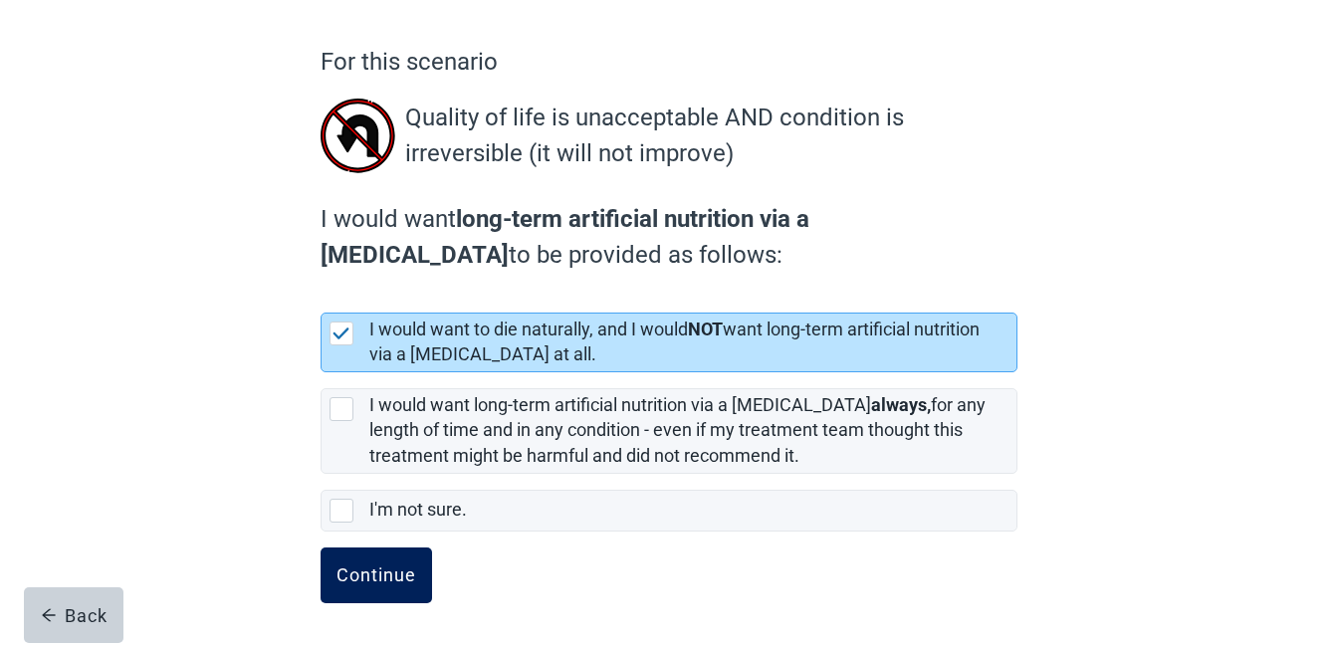
click at [373, 571] on div "Continue" at bounding box center [377, 576] width 80 height 20
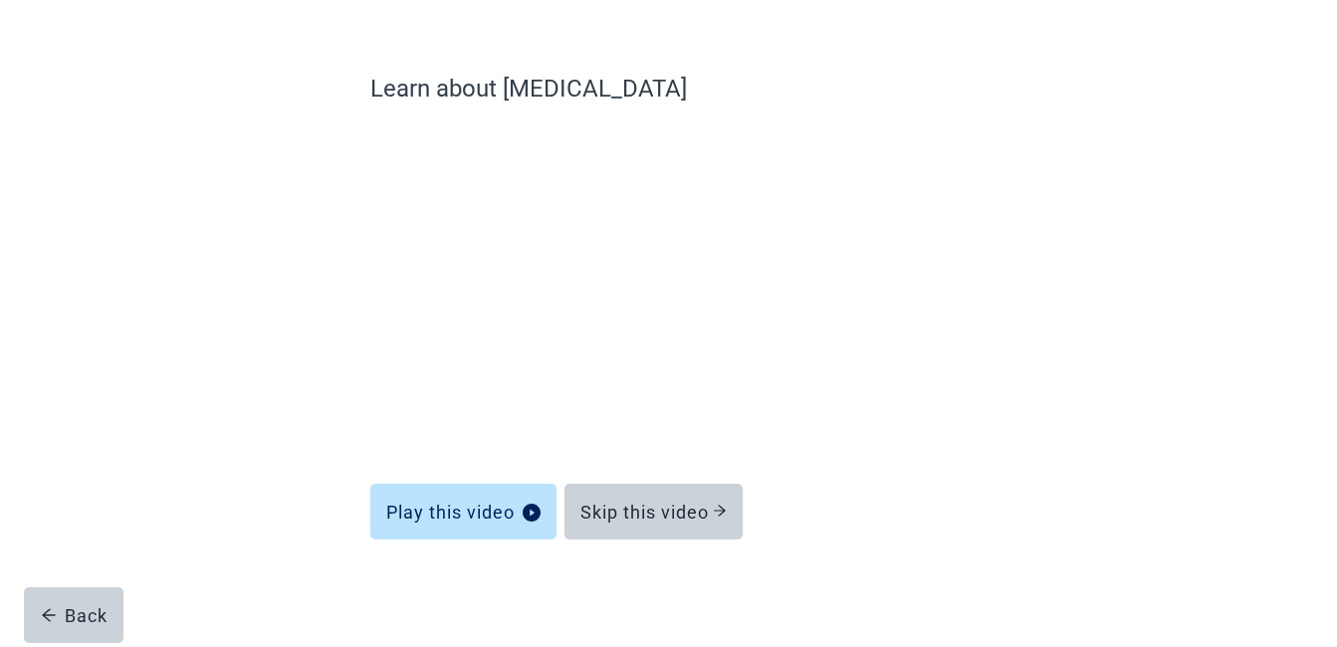
scroll to position [120, 0]
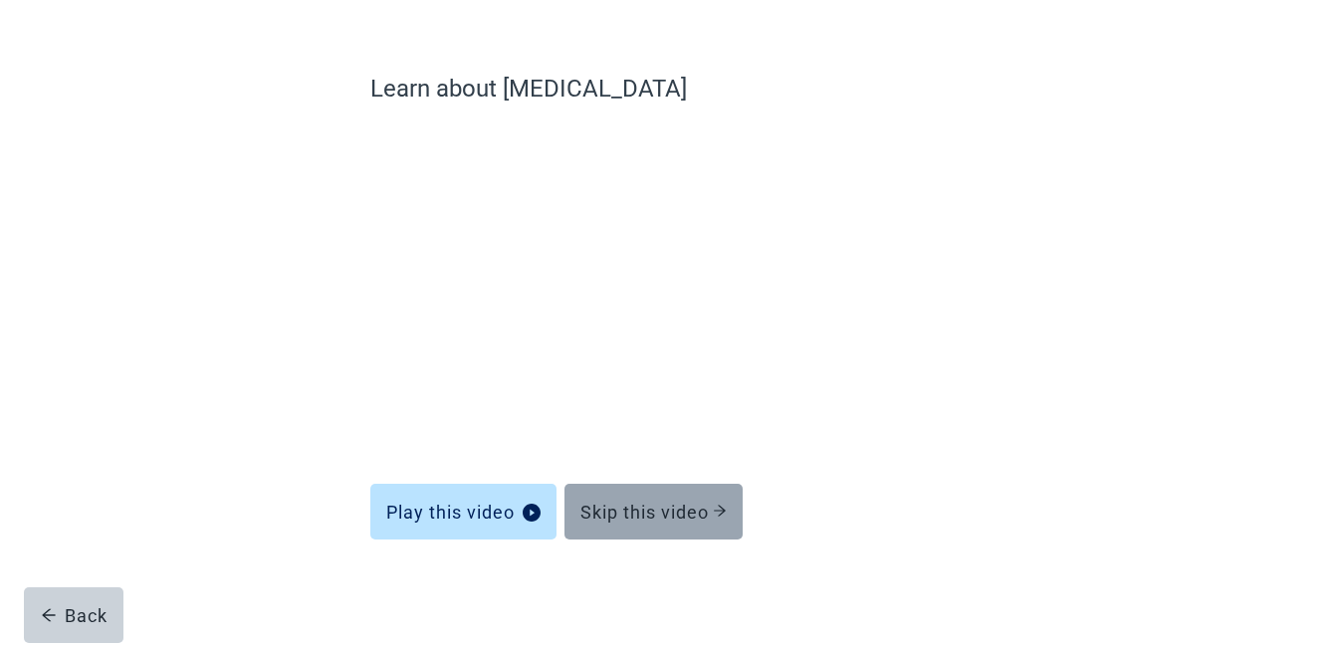
click at [647, 502] on div "Skip this video" at bounding box center [654, 512] width 146 height 20
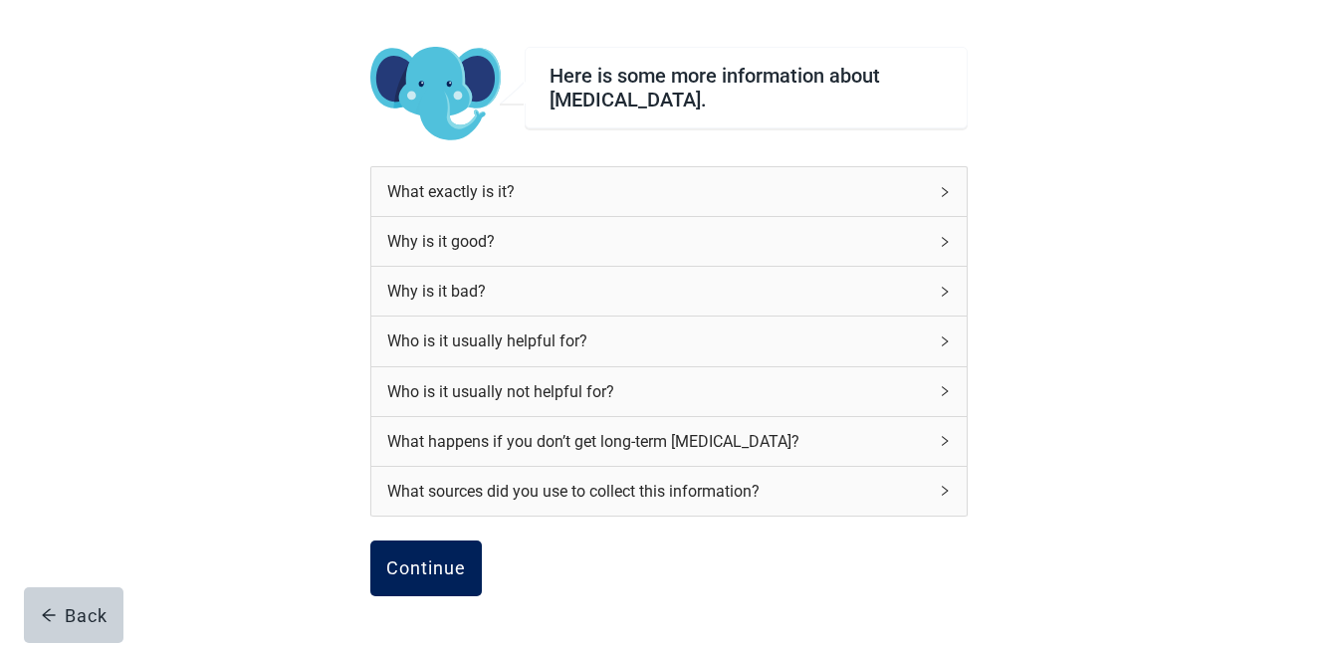
click at [431, 564] on div "Continue" at bounding box center [426, 569] width 80 height 20
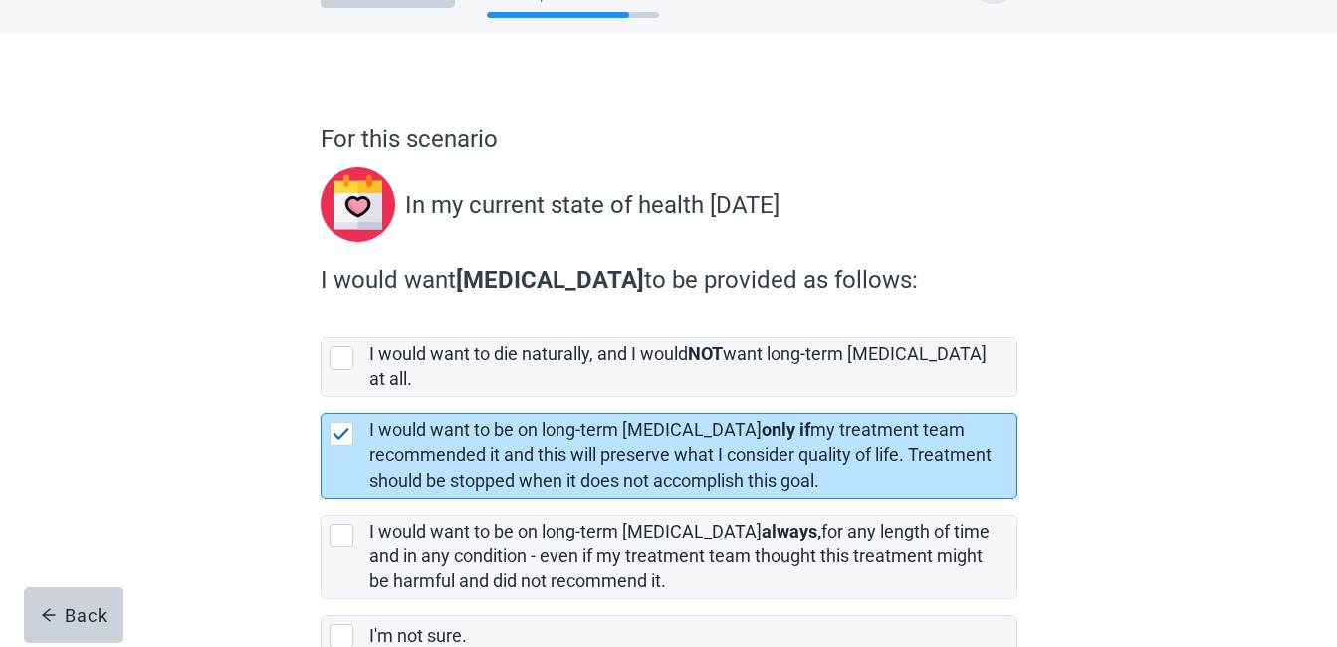
scroll to position [177, 0]
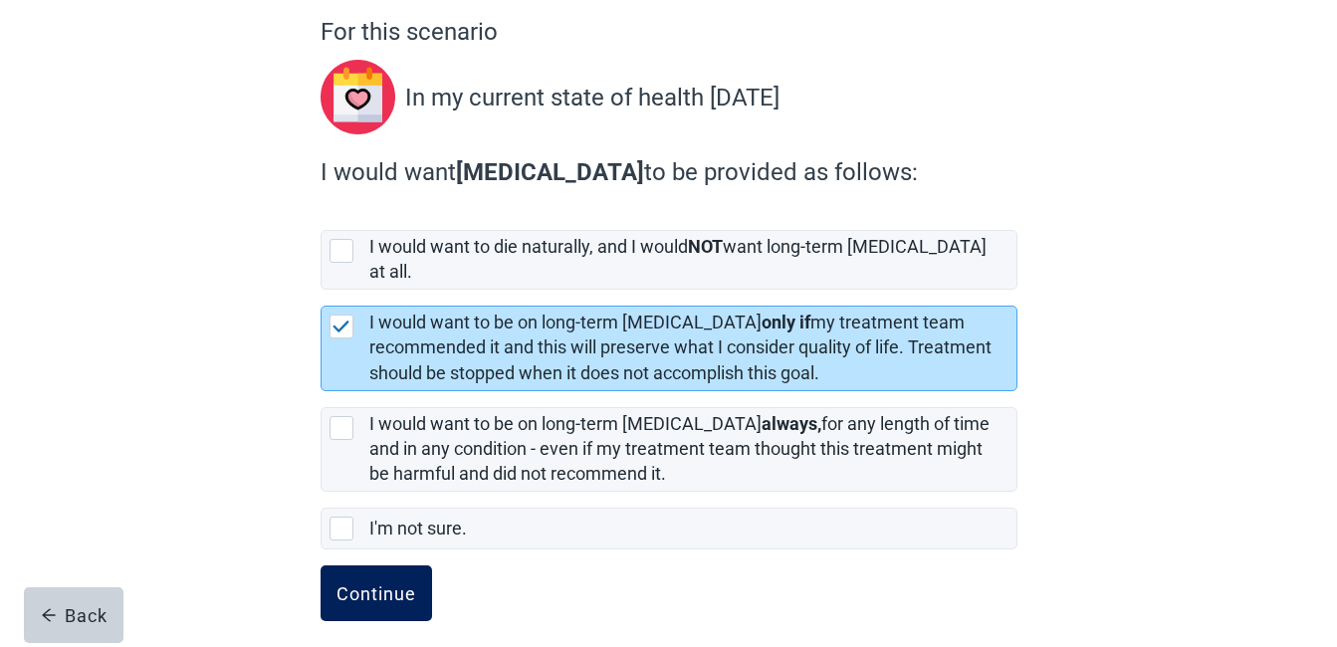
click at [384, 584] on div "Continue" at bounding box center [377, 594] width 80 height 20
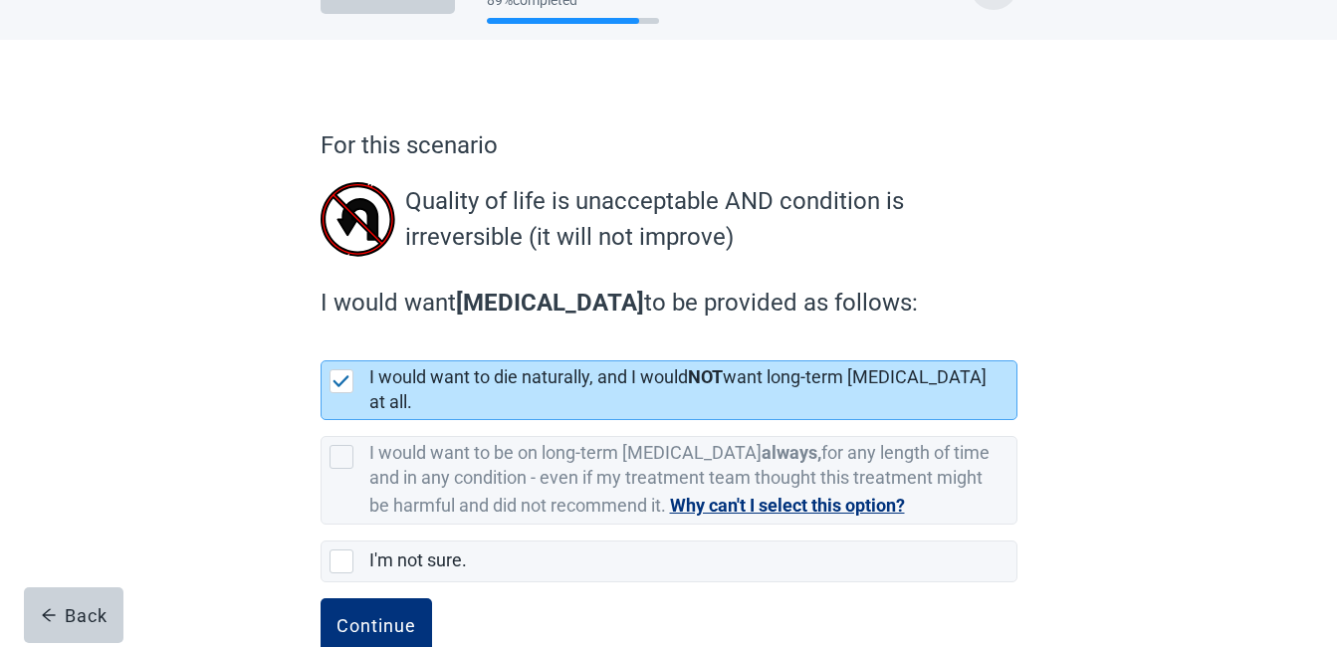
scroll to position [97, 0]
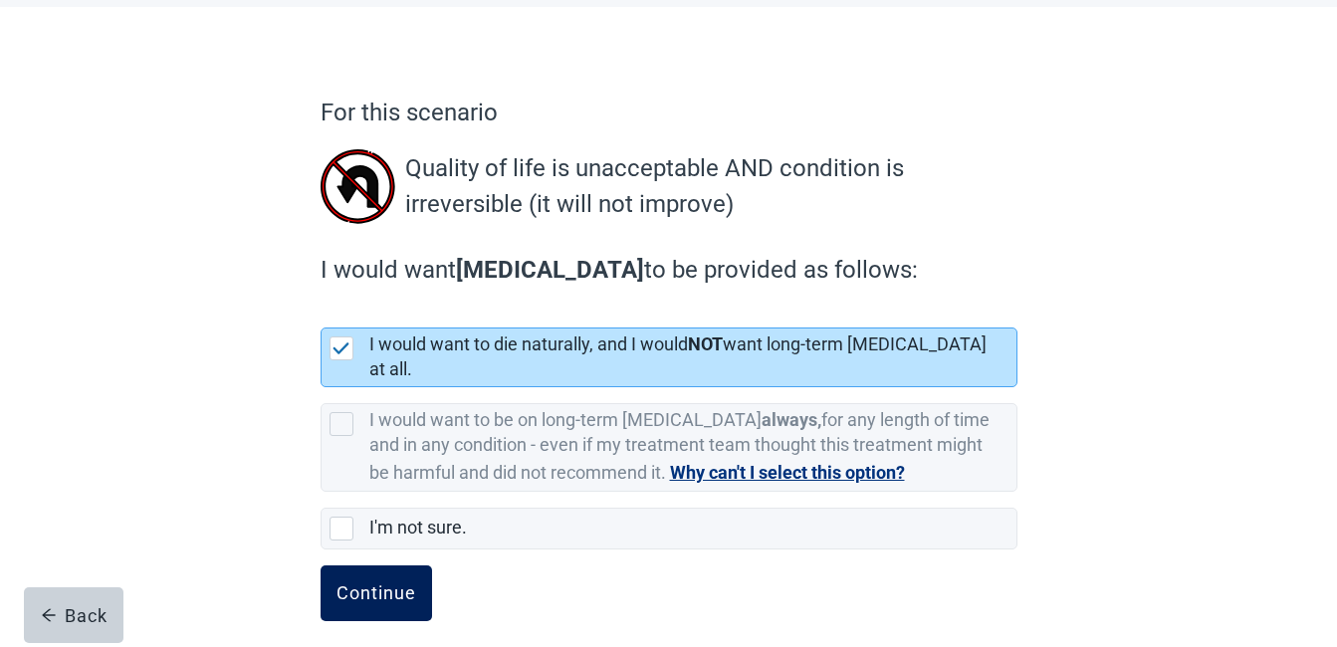
click at [377, 584] on div "Continue" at bounding box center [377, 594] width 80 height 20
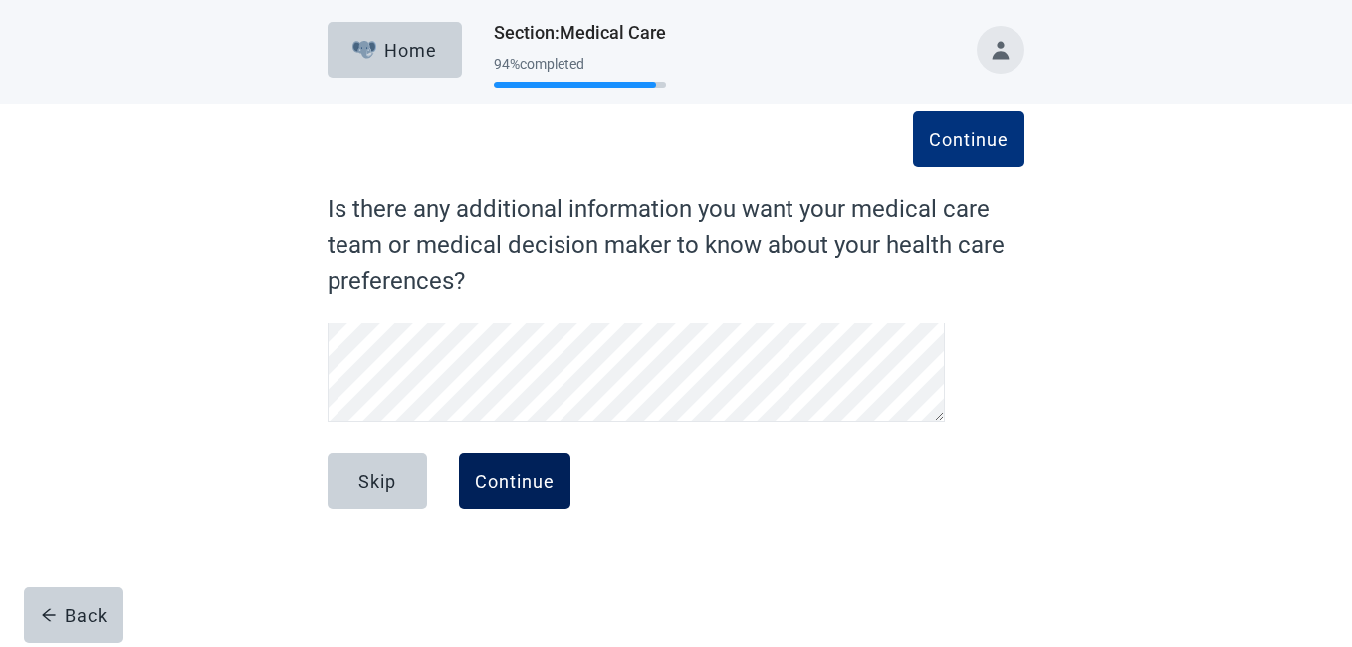
click at [508, 479] on div "Continue" at bounding box center [515, 481] width 80 height 20
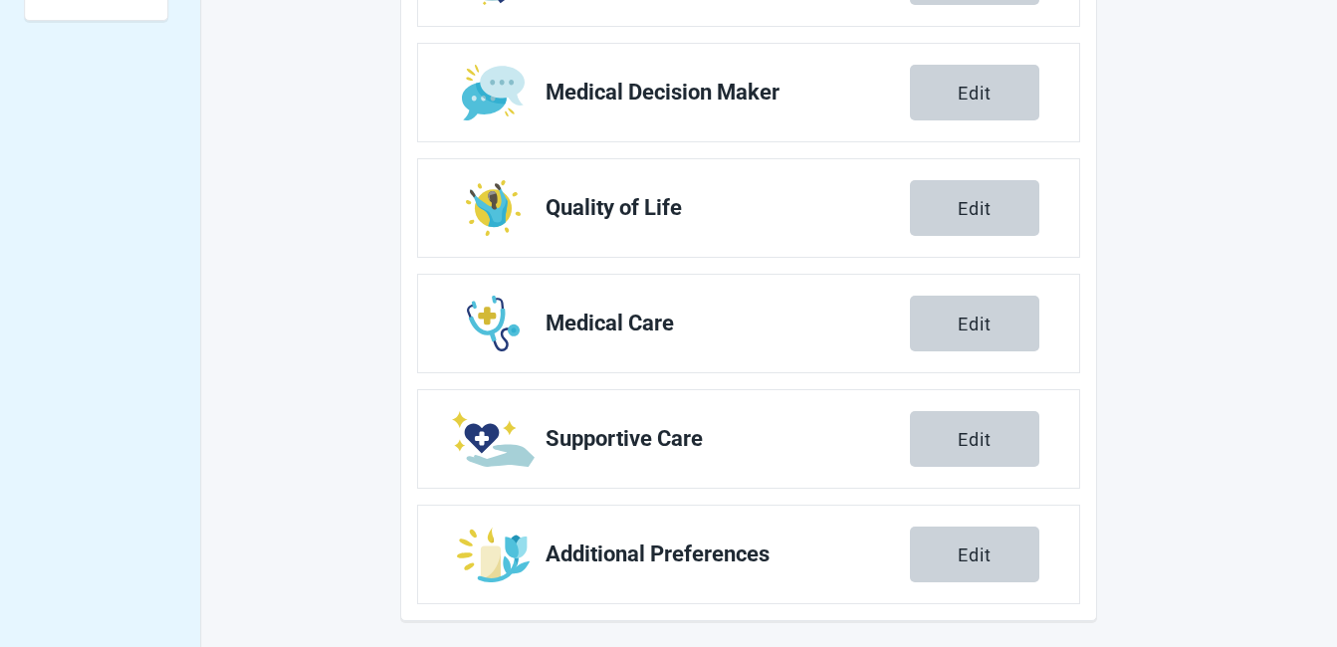
scroll to position [824, 0]
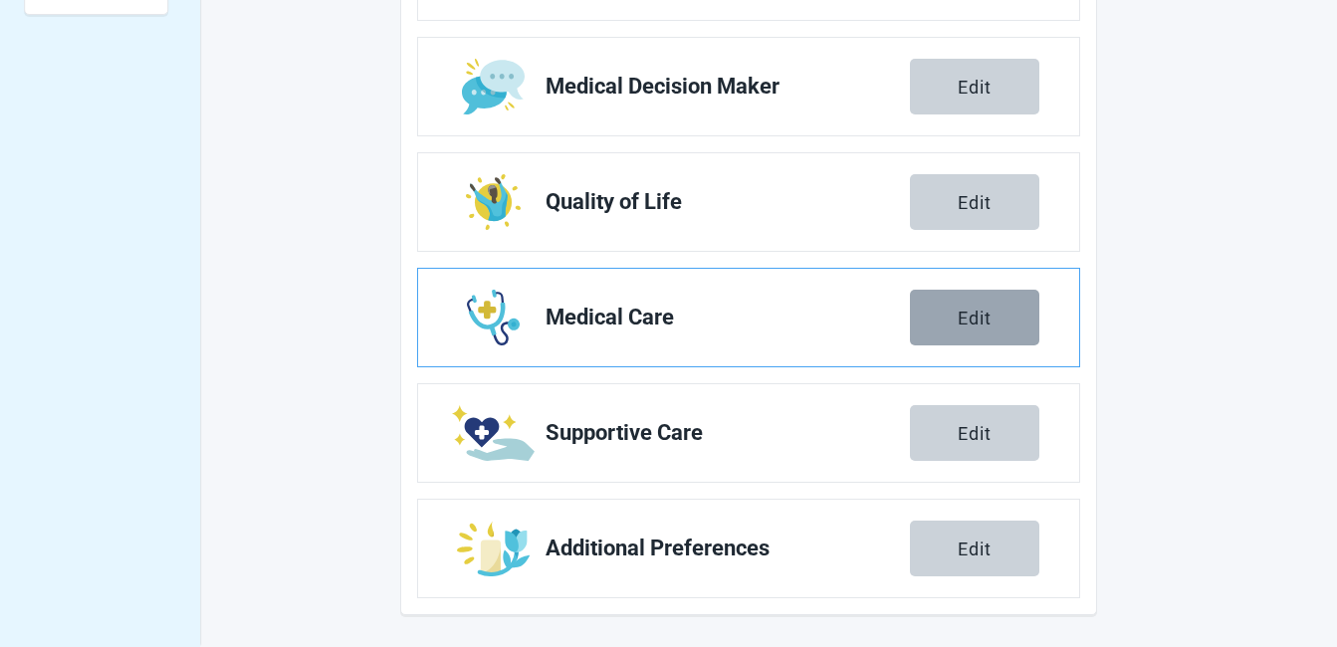
click at [979, 313] on div "Edit" at bounding box center [975, 318] width 34 height 20
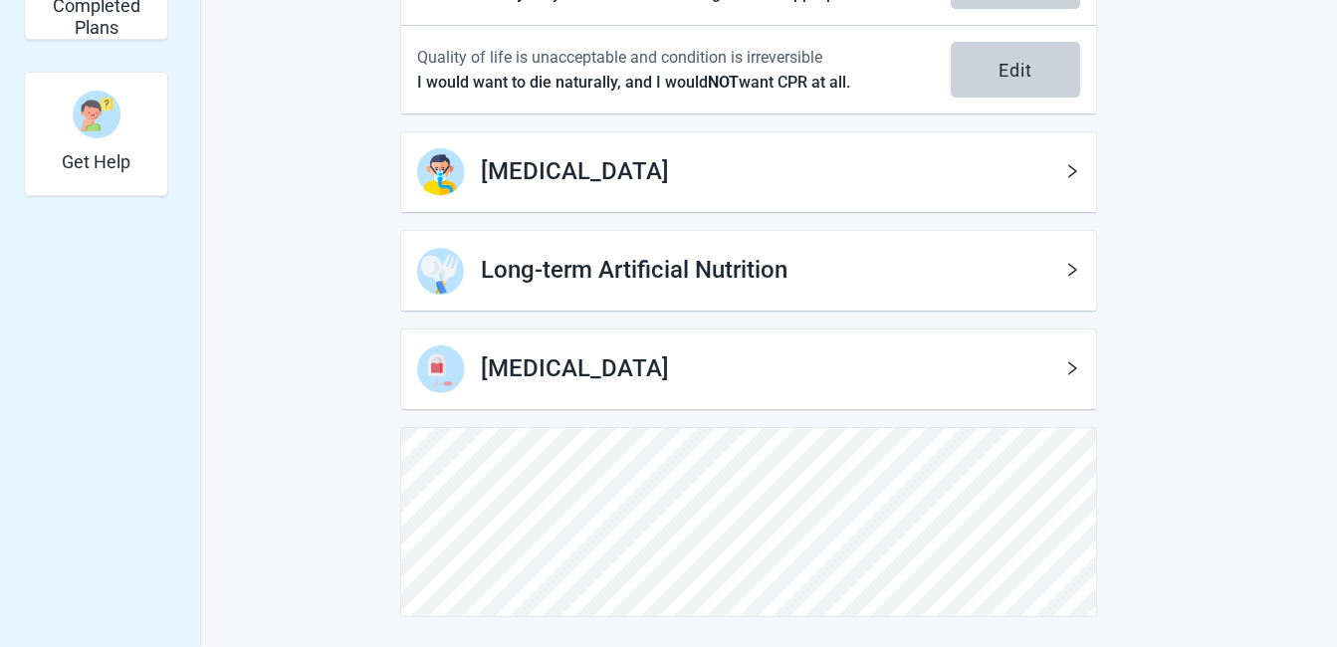
scroll to position [644, 0]
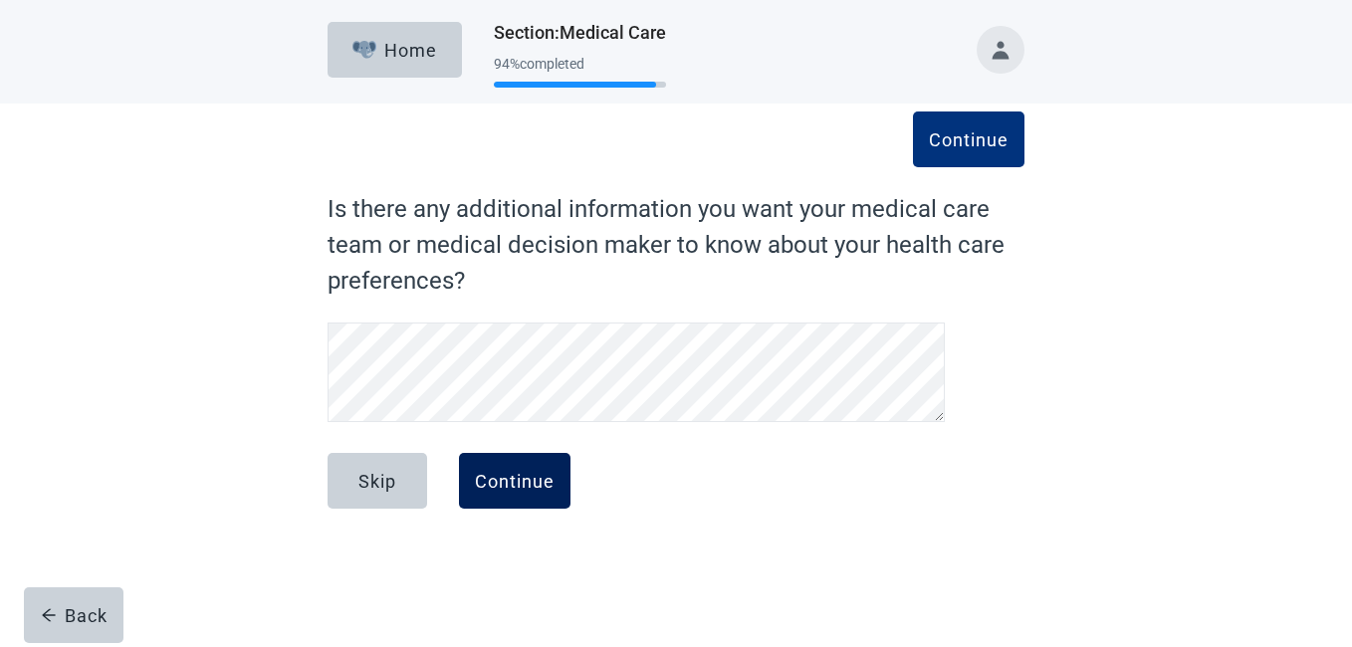
click at [526, 475] on div "Continue" at bounding box center [515, 481] width 80 height 20
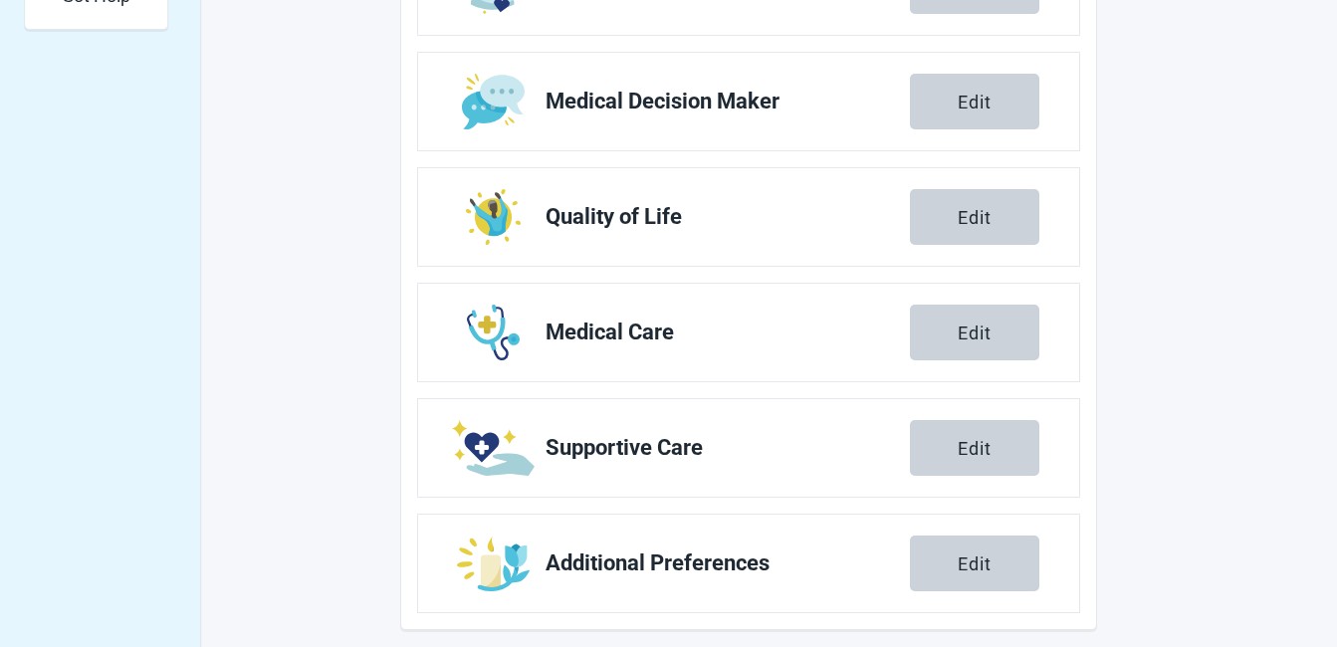
scroll to position [824, 0]
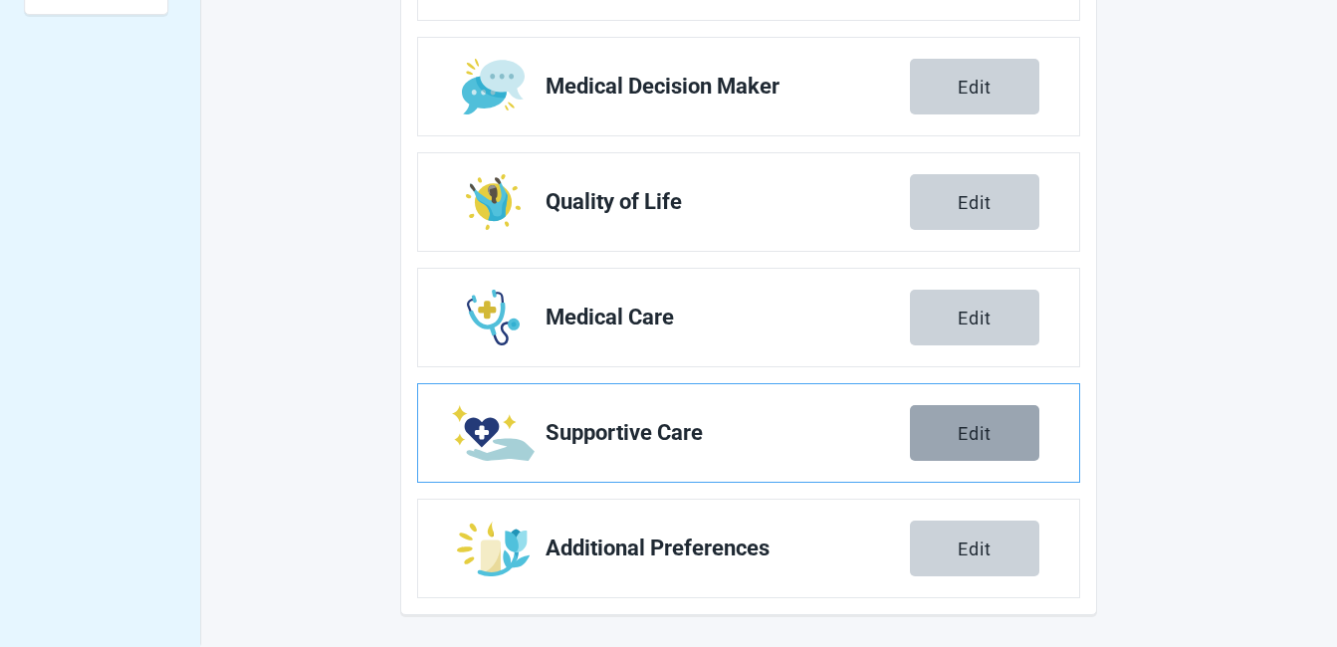
click at [962, 425] on div "Edit" at bounding box center [975, 433] width 34 height 20
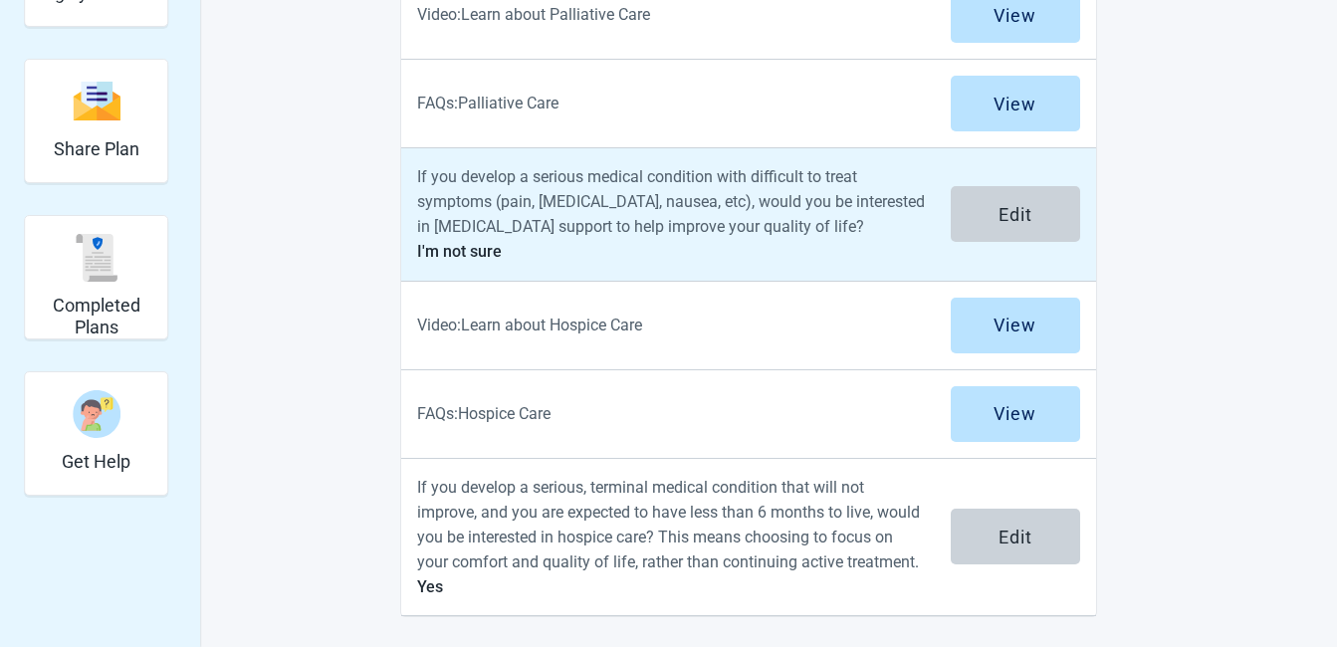
scroll to position [345, 0]
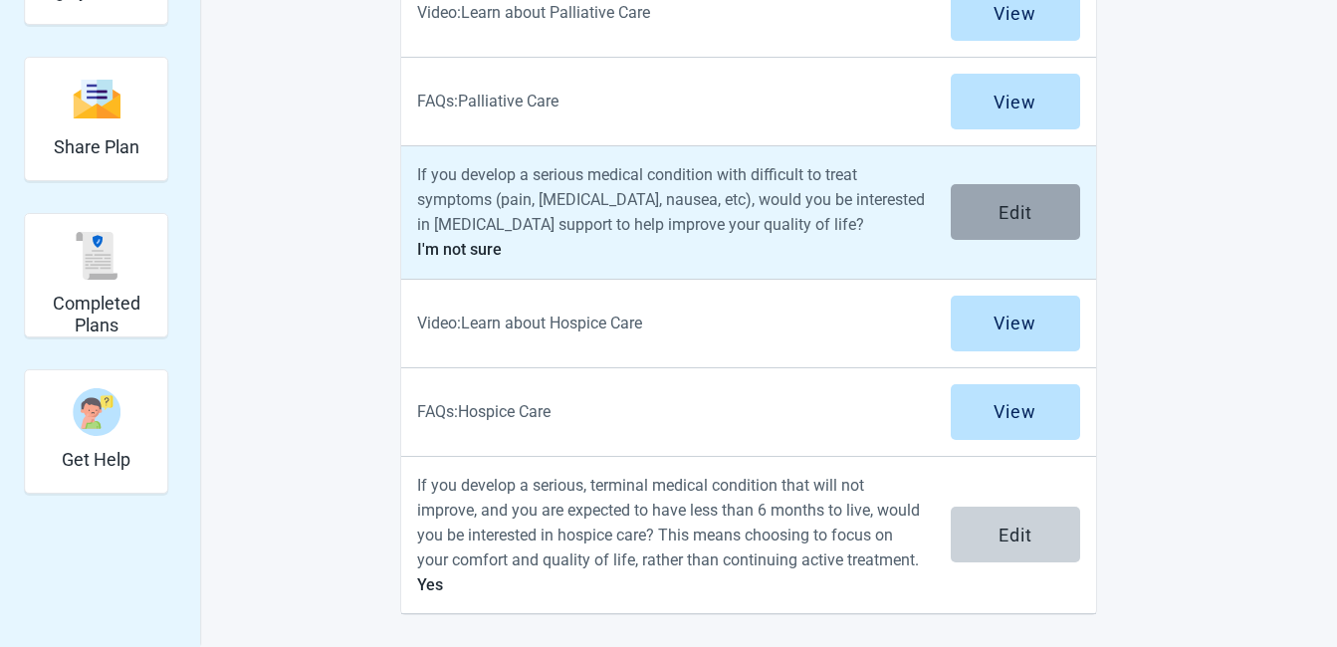
click at [999, 210] on div "Edit" at bounding box center [1016, 212] width 34 height 20
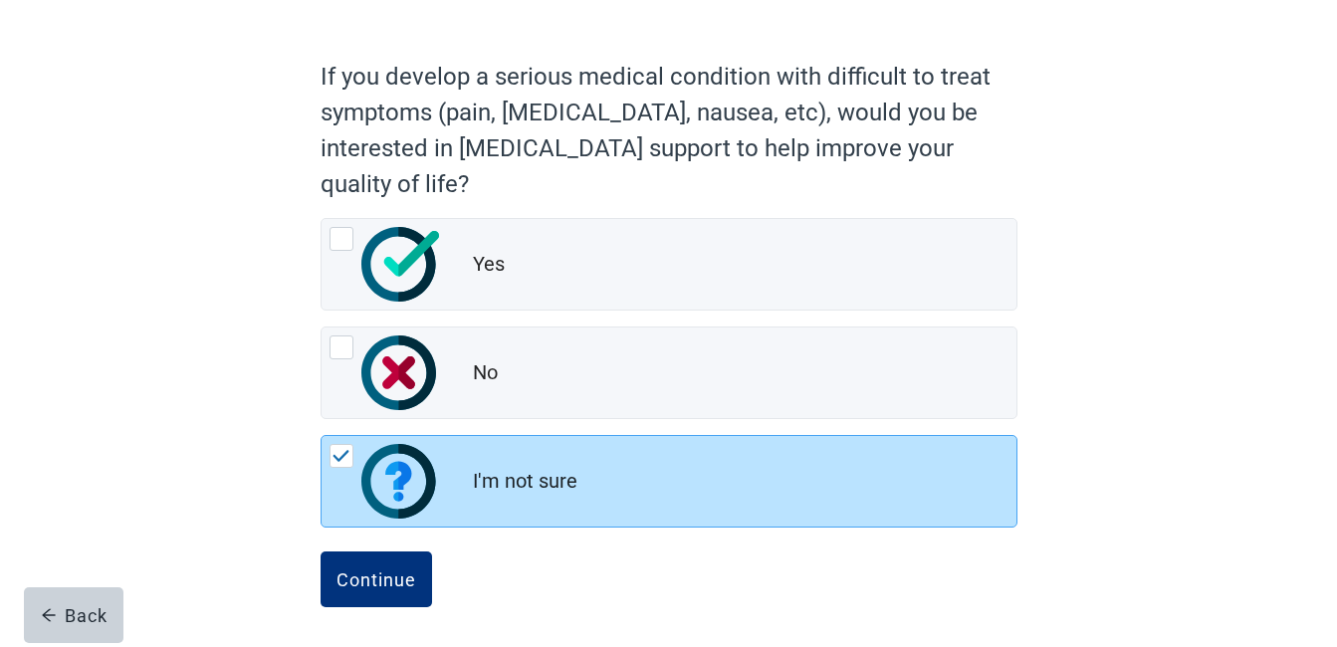
scroll to position [146, 0]
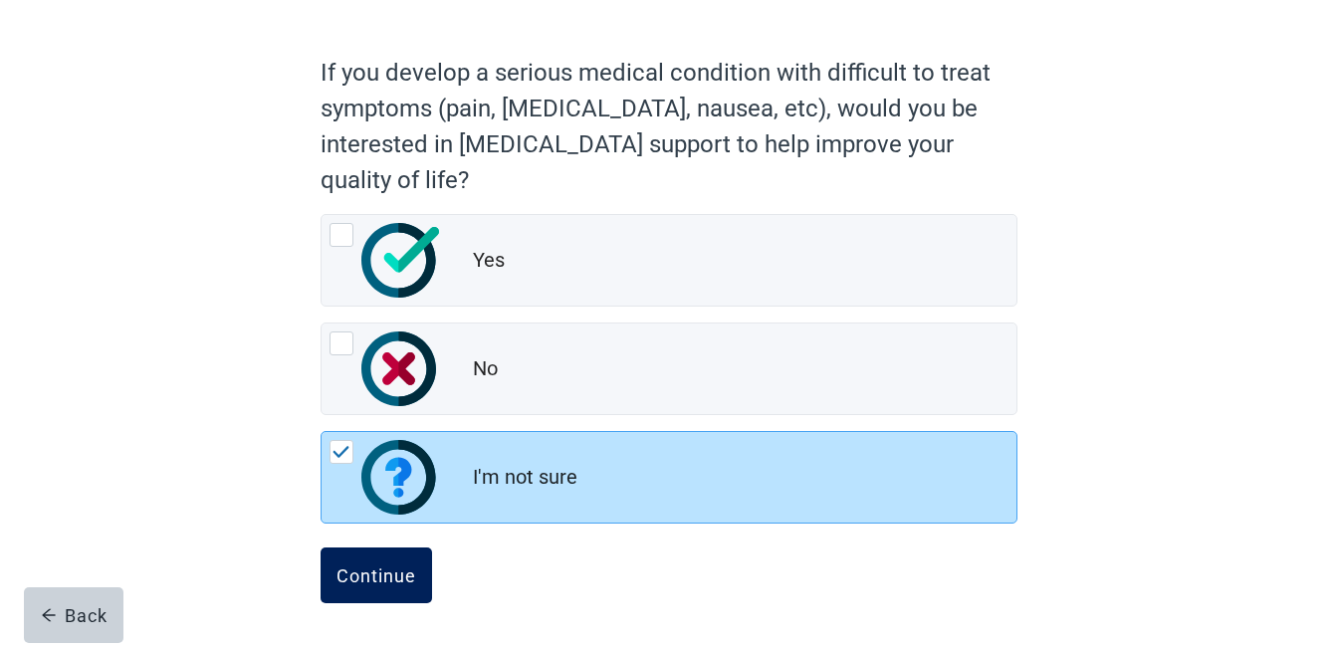
click at [378, 572] on div "Continue" at bounding box center [377, 576] width 80 height 20
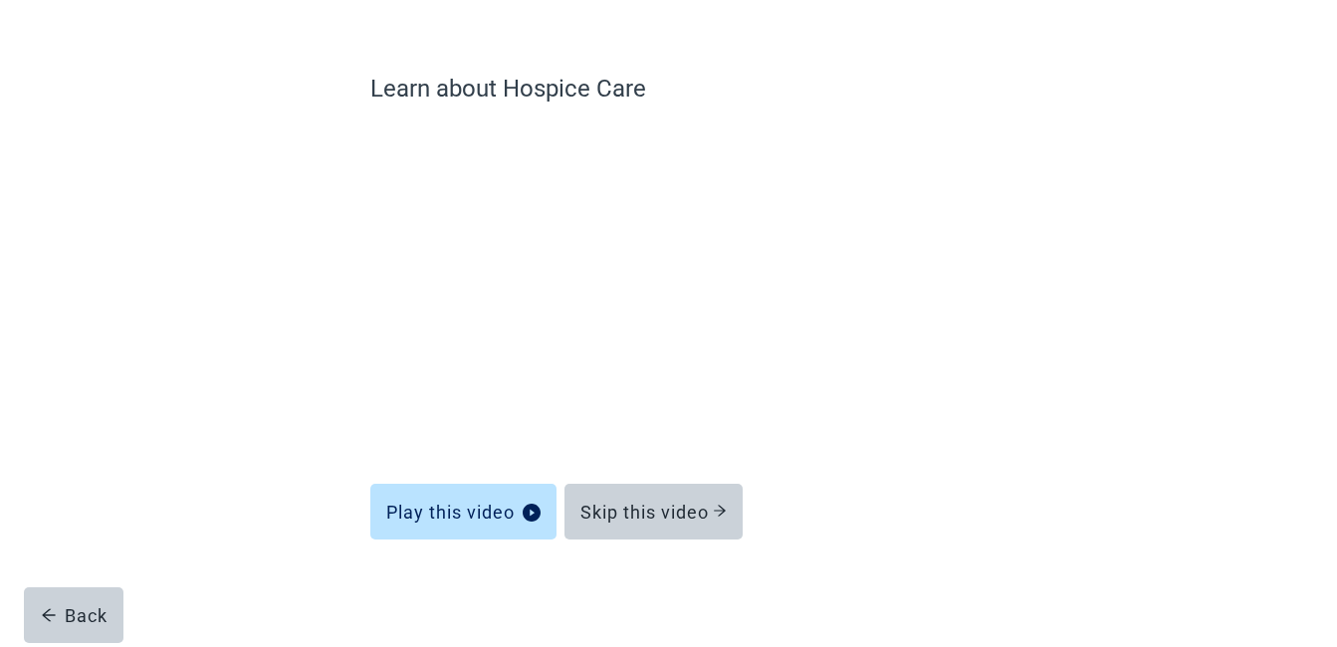
scroll to position [120, 0]
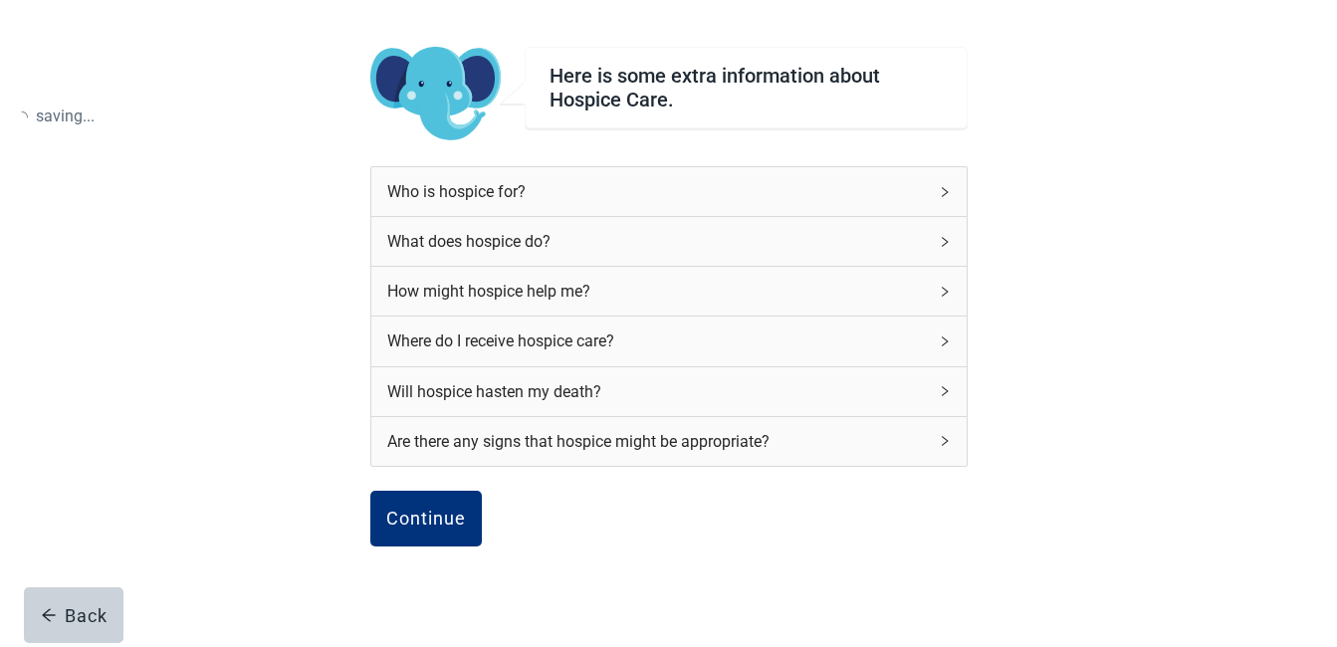
scroll to position [146, 0]
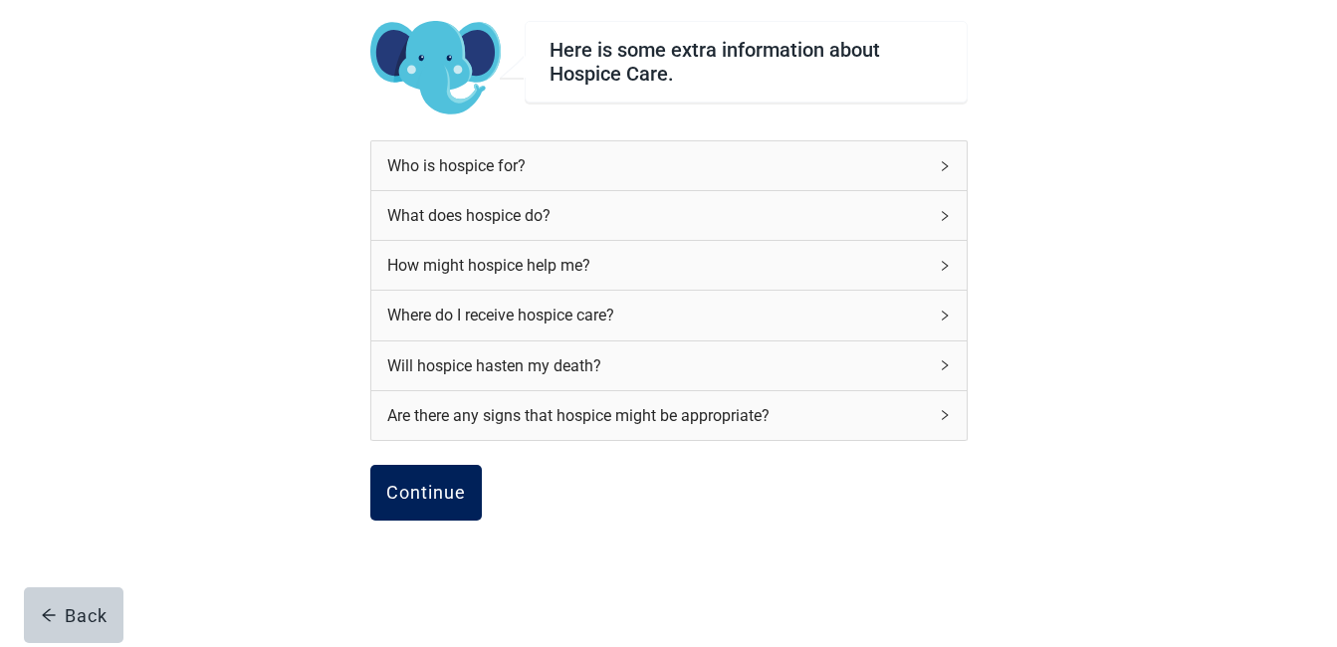
click at [419, 490] on div "Continue" at bounding box center [426, 493] width 80 height 20
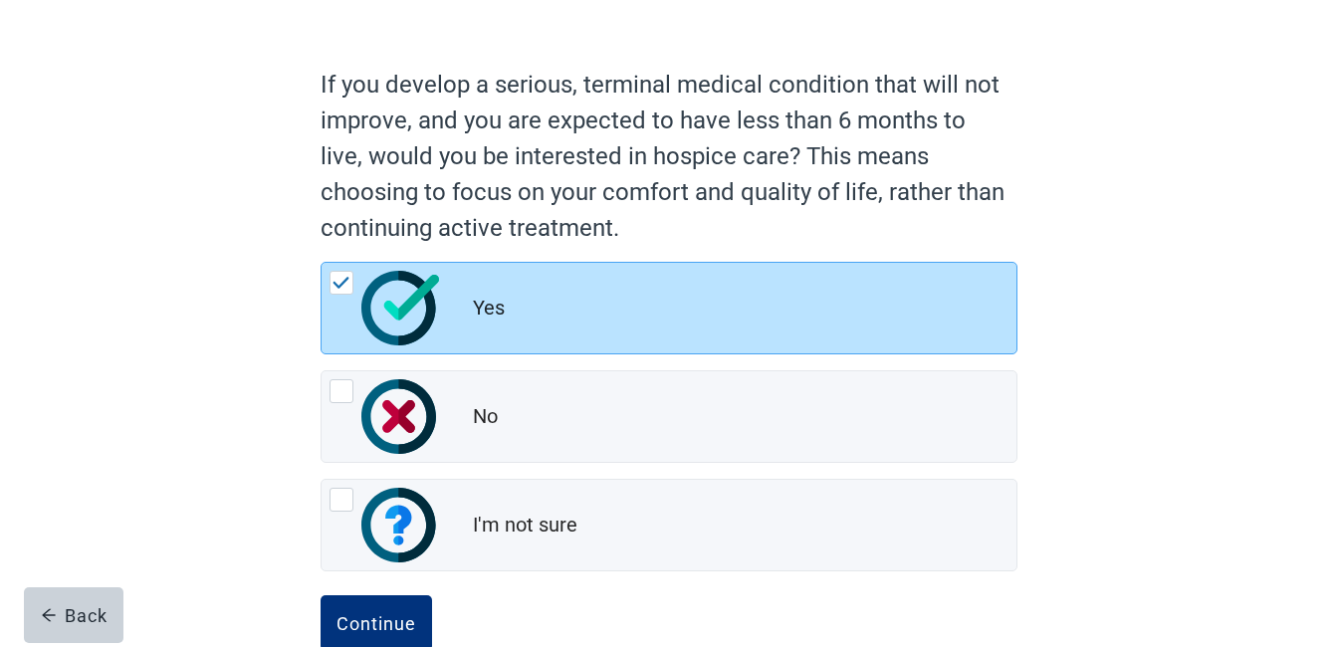
scroll to position [182, 0]
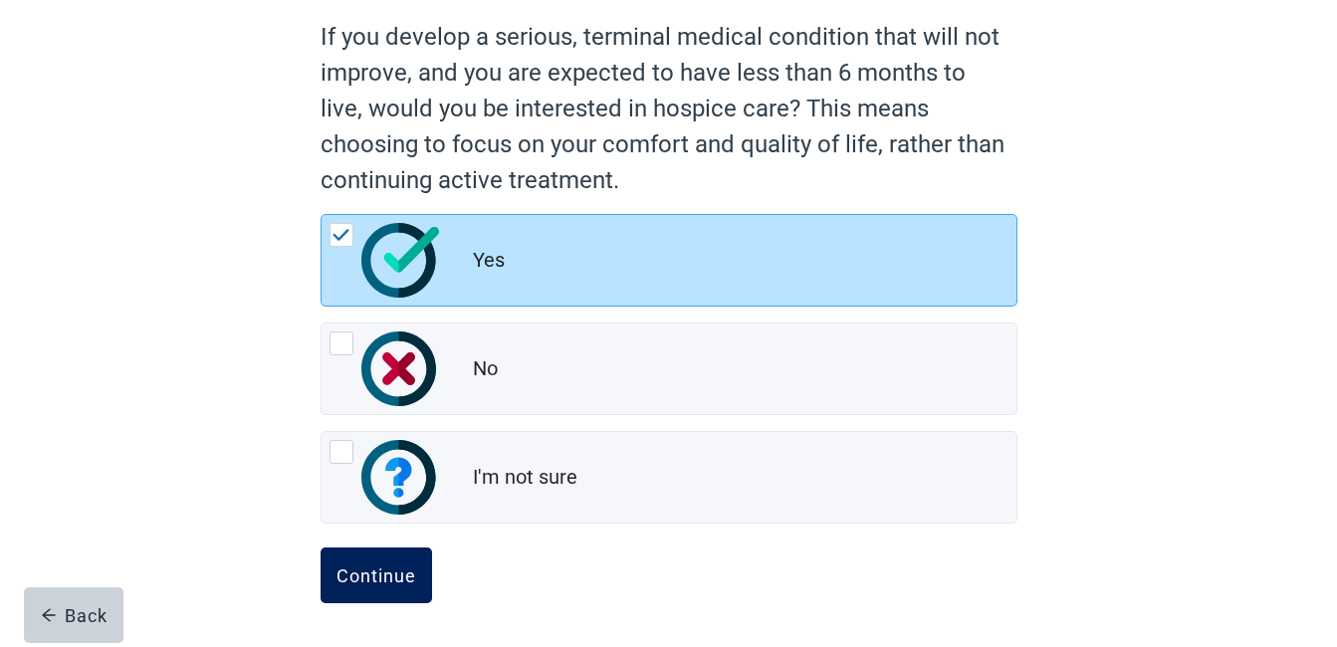
click at [367, 574] on div "Continue" at bounding box center [377, 576] width 80 height 20
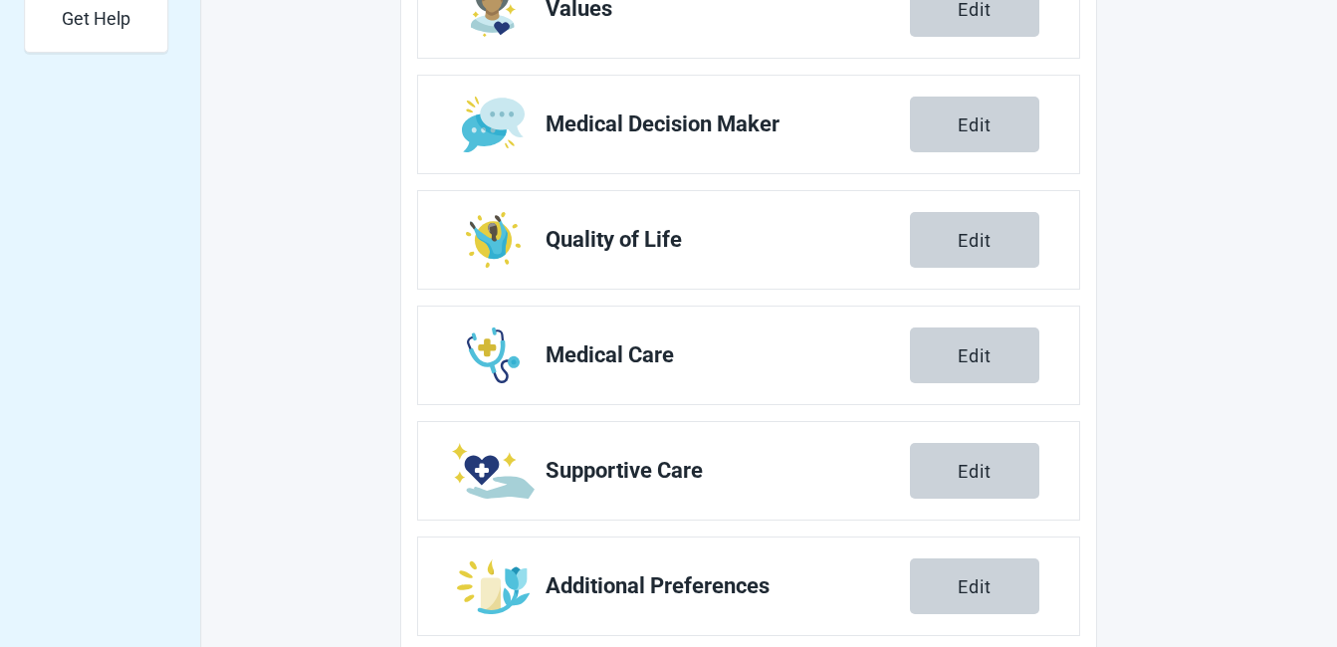
scroll to position [824, 0]
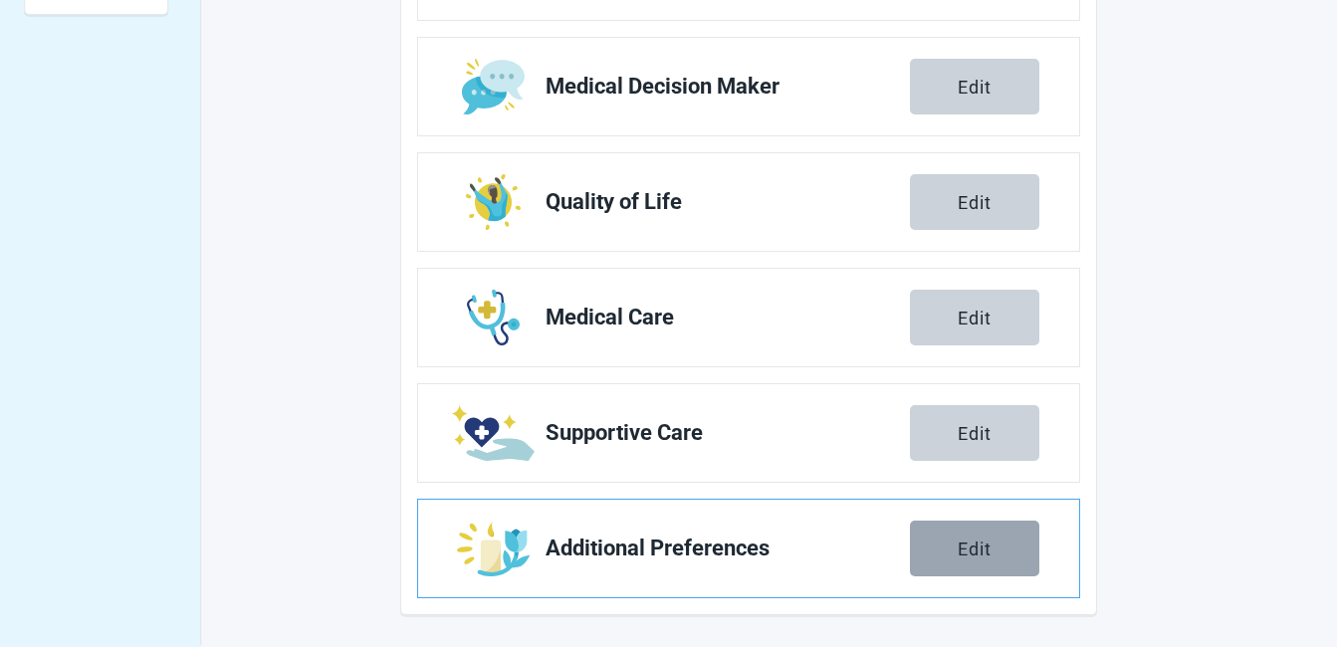
click at [967, 544] on div "Edit" at bounding box center [975, 549] width 34 height 20
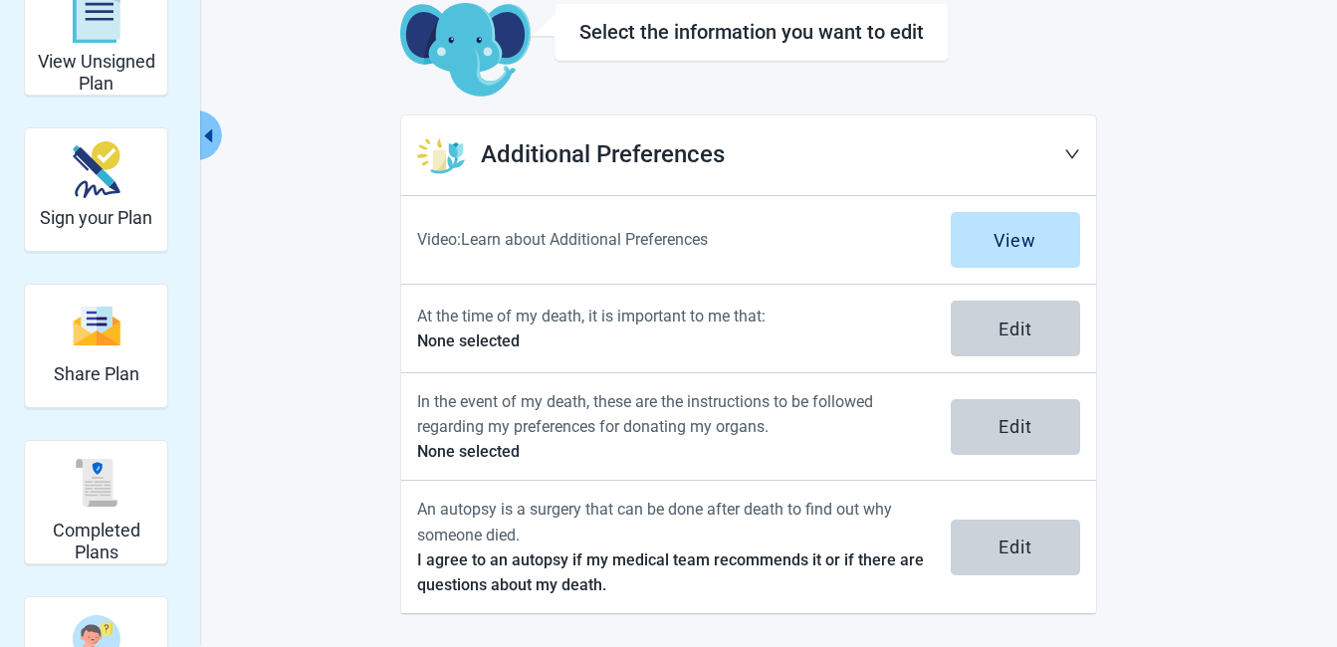
scroll to position [118, 0]
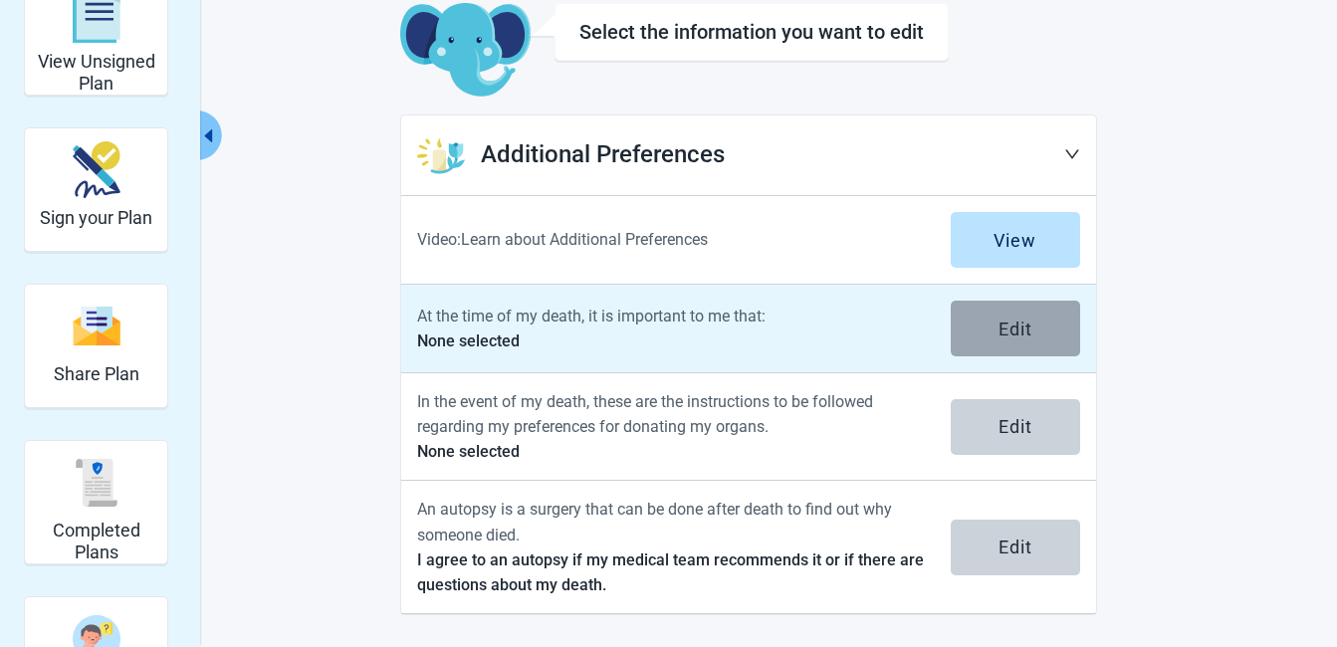
click at [997, 319] on button "Edit" at bounding box center [1015, 329] width 129 height 56
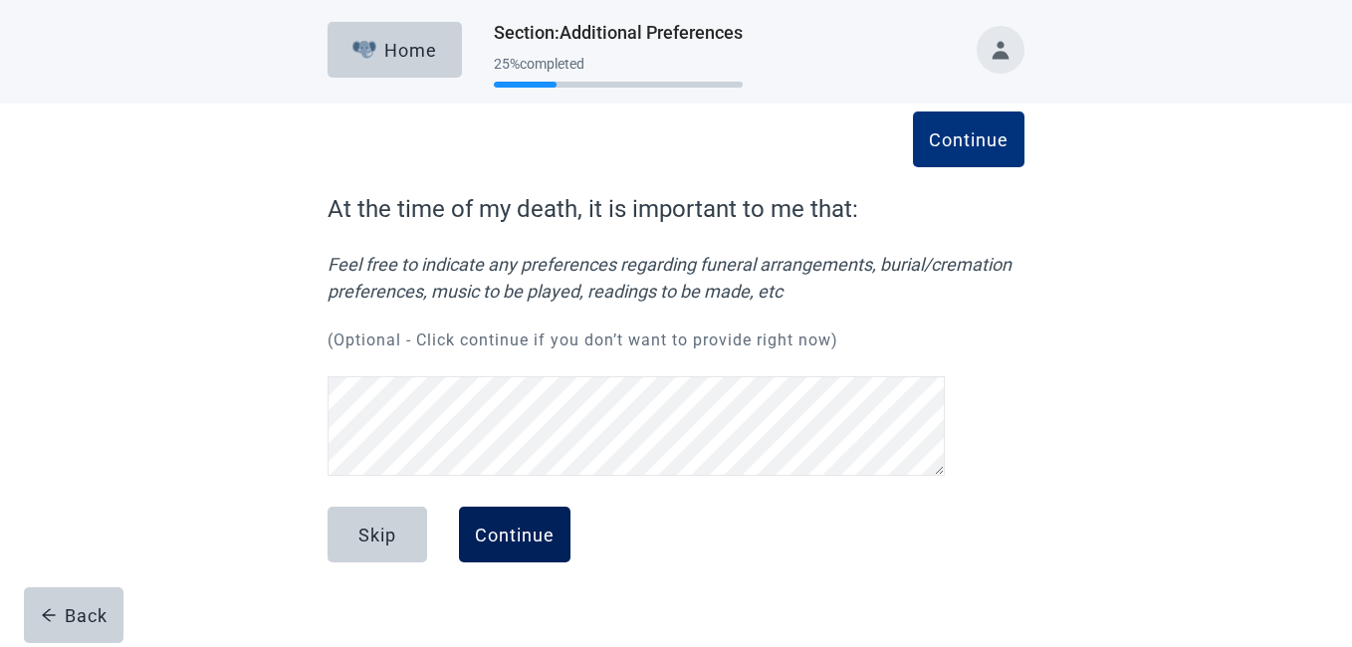
click at [516, 526] on div "Continue" at bounding box center [515, 535] width 80 height 20
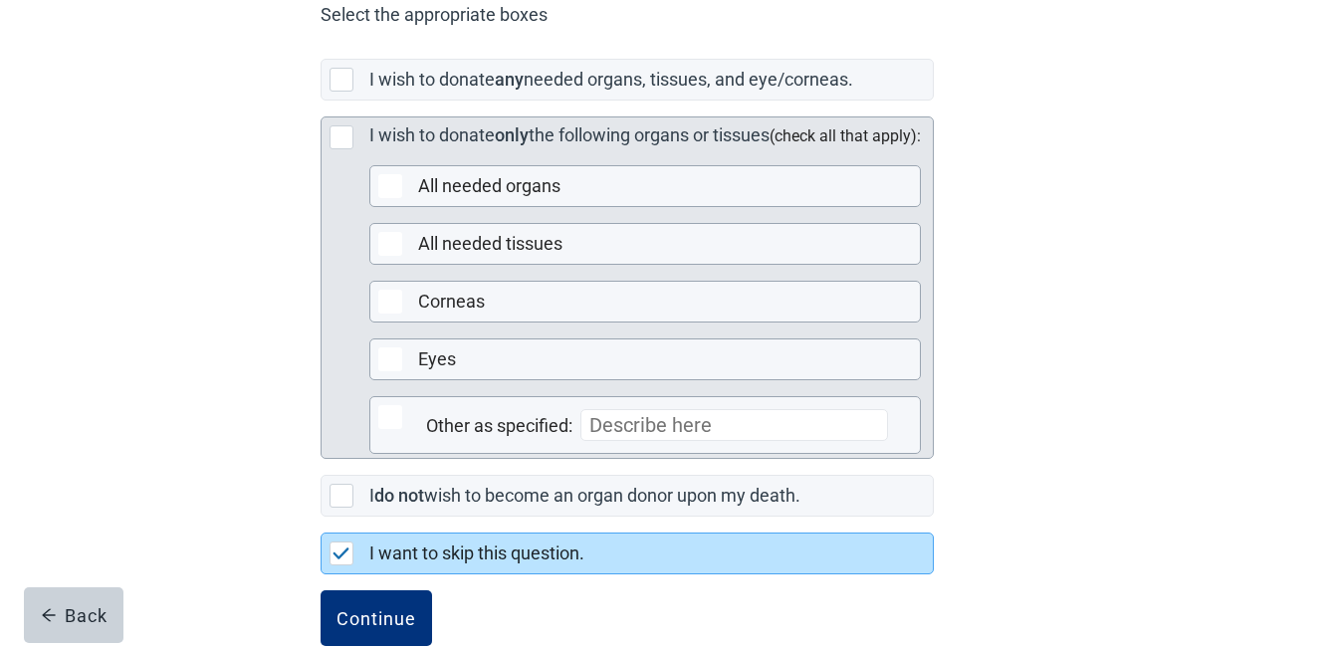
scroll to position [581, 0]
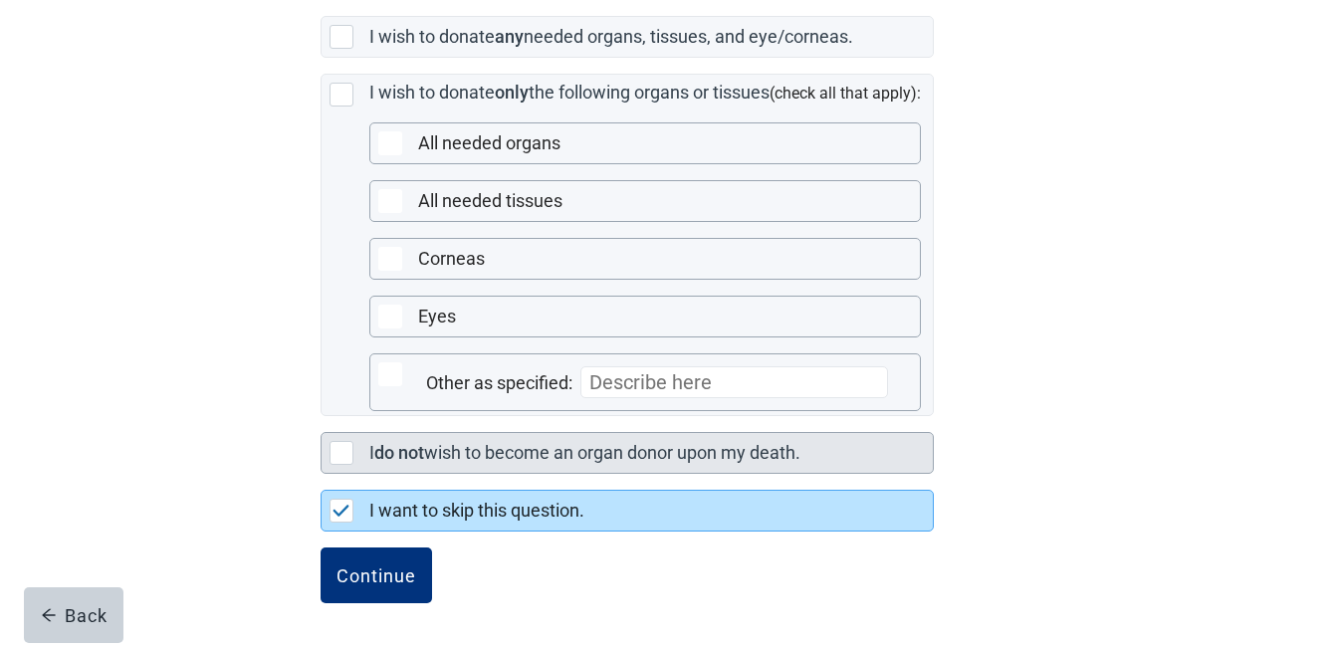
click at [339, 452] on div "Main content" at bounding box center [342, 453] width 24 height 24
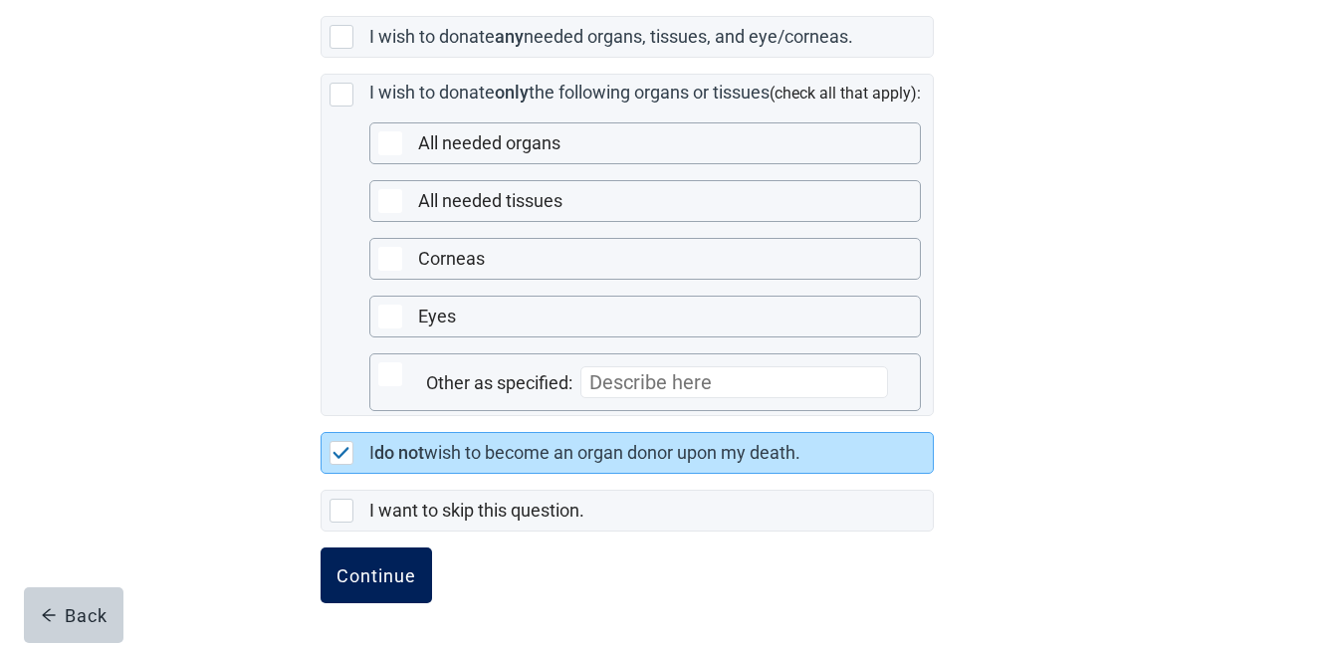
click at [379, 570] on div "Continue" at bounding box center [377, 576] width 80 height 20
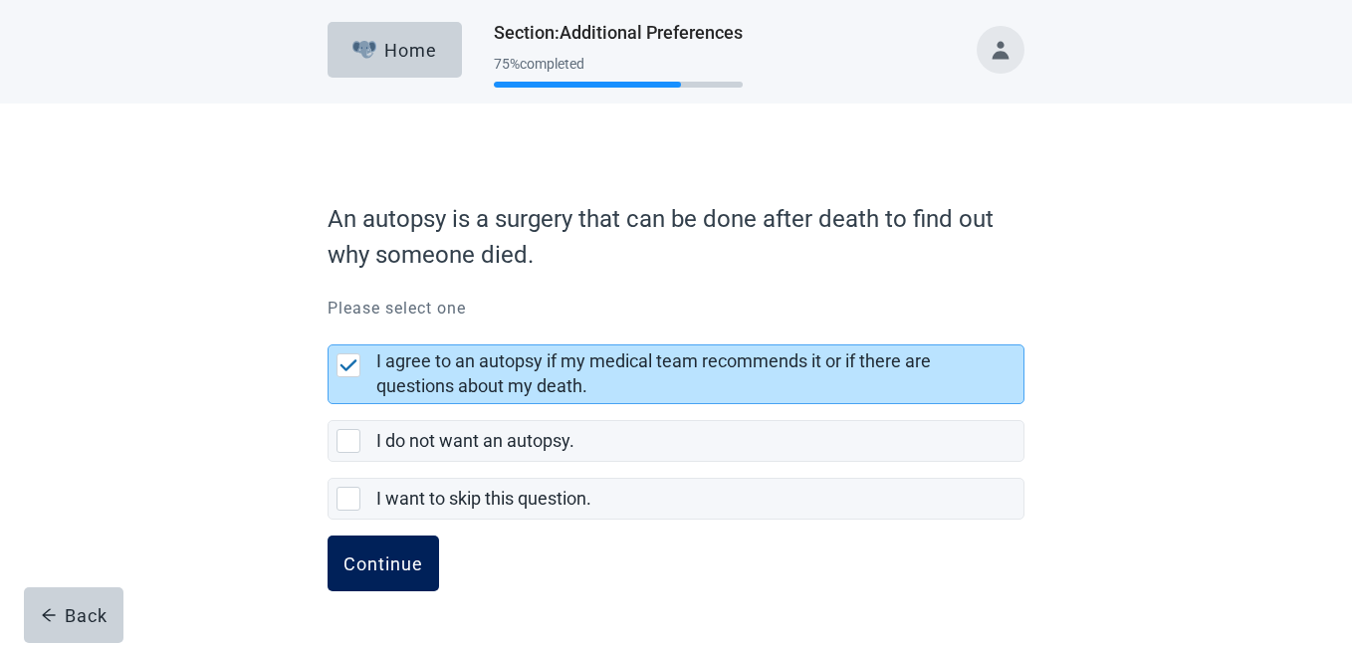
click at [383, 565] on div "Continue" at bounding box center [384, 564] width 80 height 20
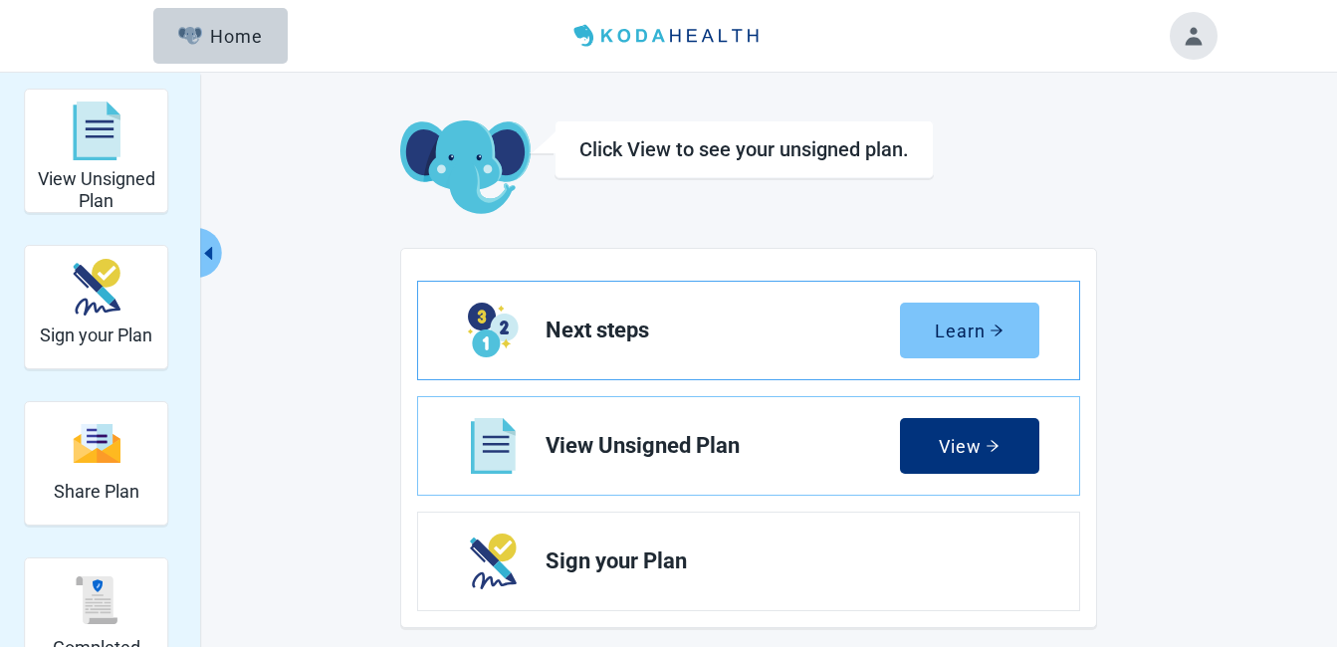
click at [951, 328] on div "Learn" at bounding box center [969, 331] width 69 height 20
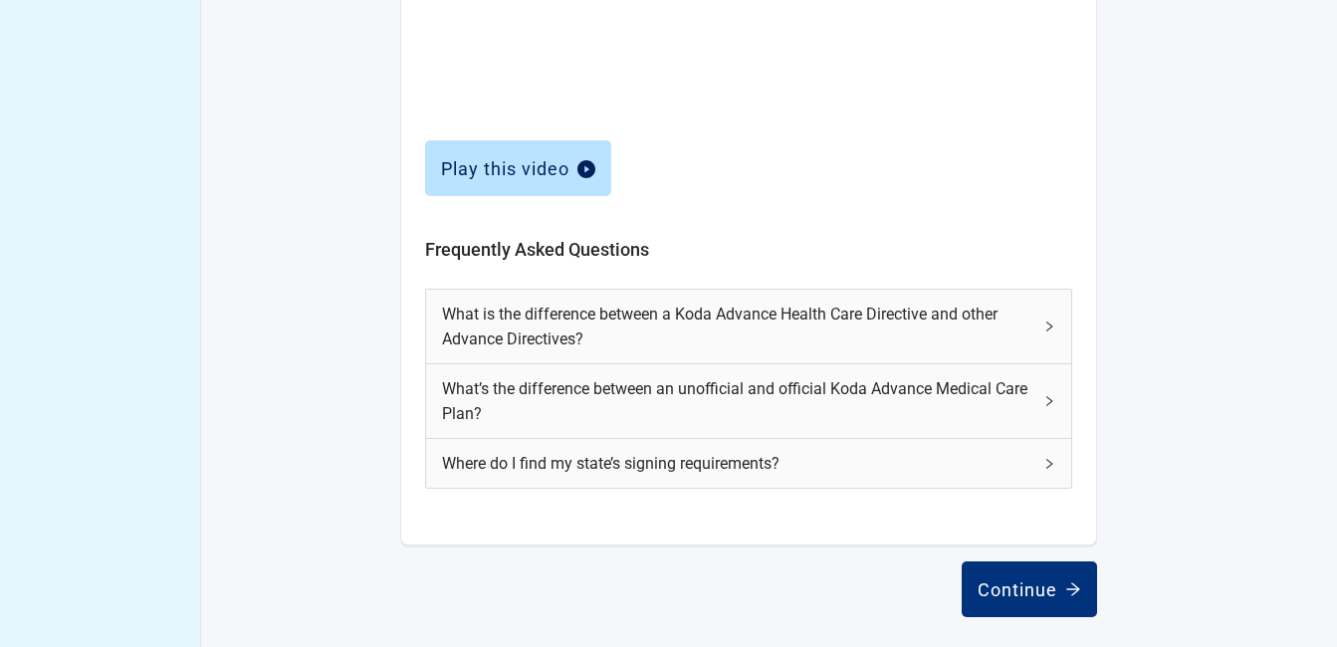
scroll to position [898, 0]
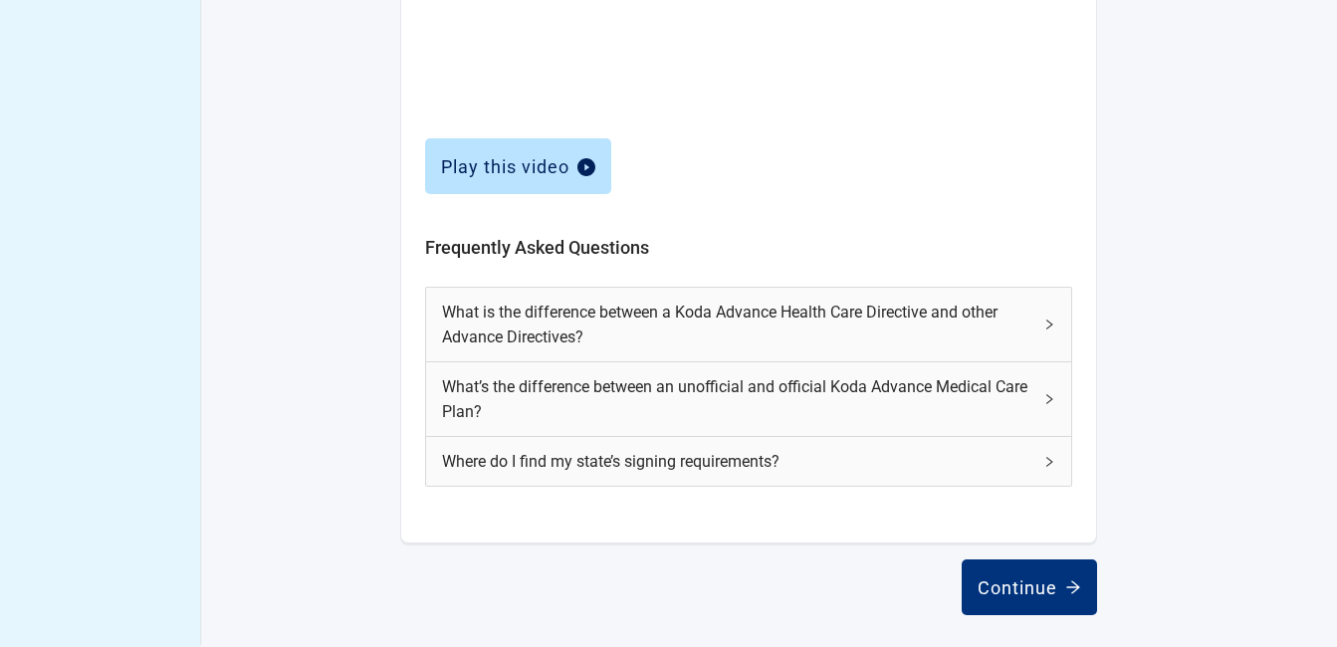
click at [1035, 317] on div "What is the difference between a Koda Advance Health Care Directive and other A…" at bounding box center [748, 325] width 645 height 74
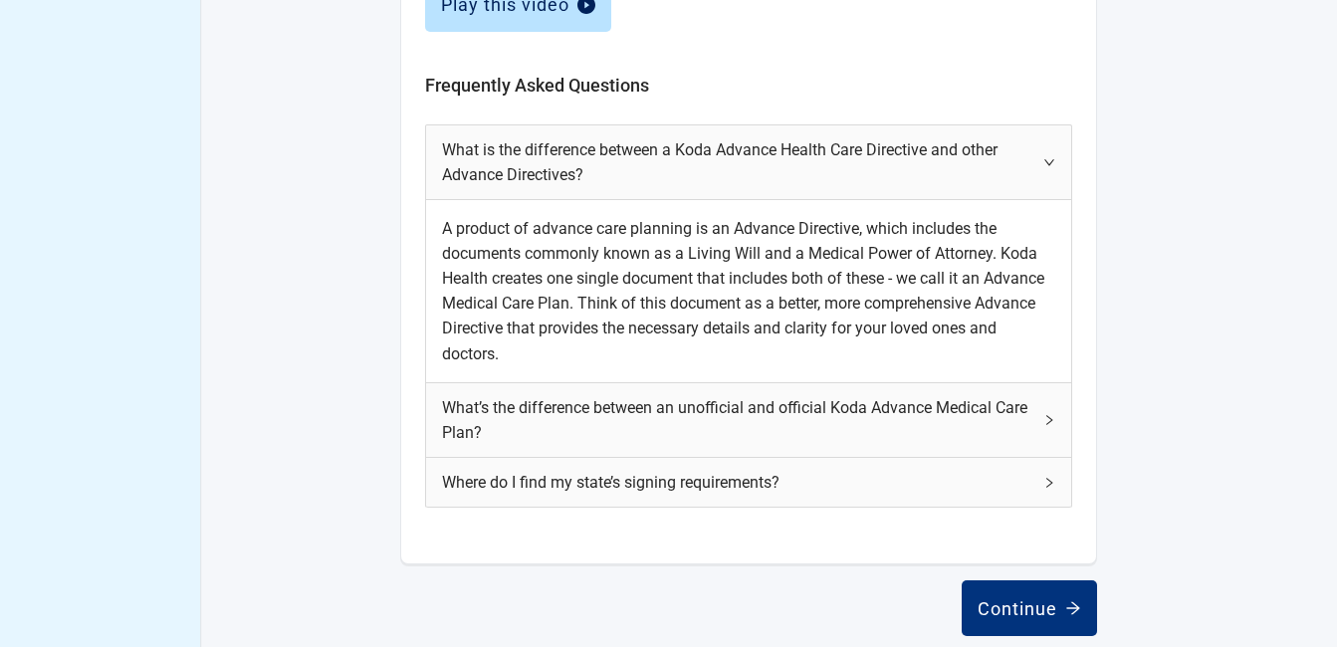
scroll to position [1081, 0]
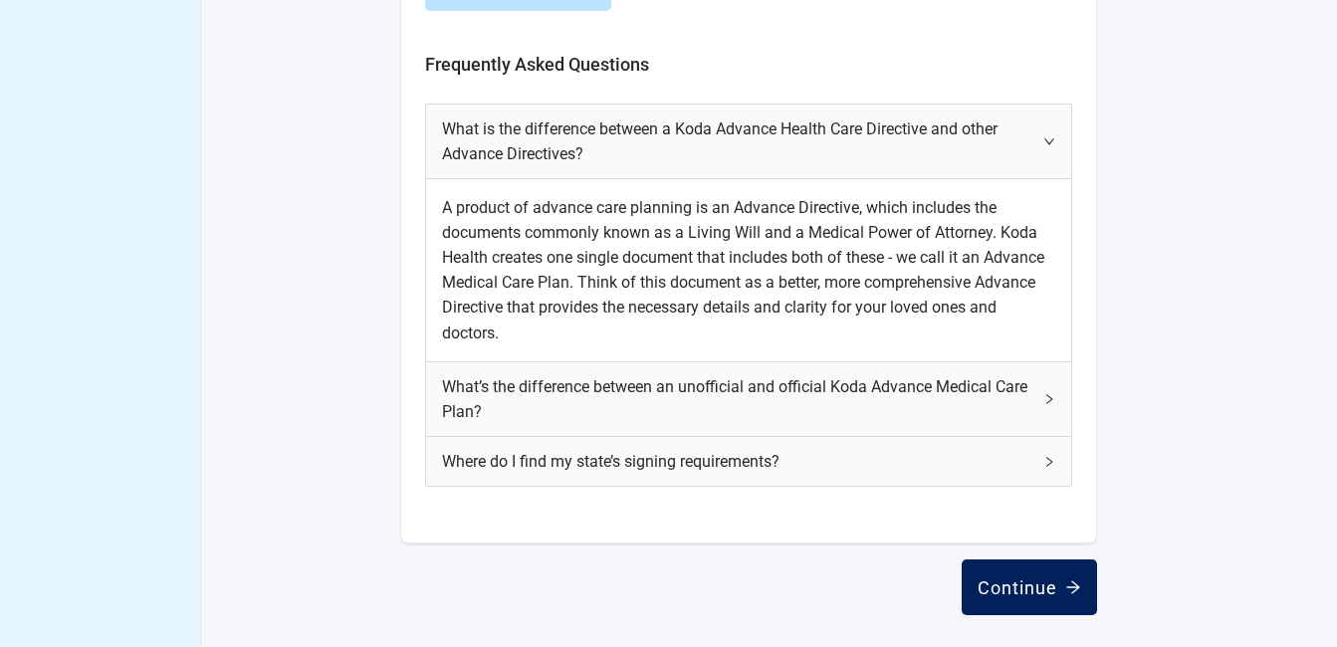
click at [1017, 582] on div "Continue" at bounding box center [1030, 588] width 104 height 20
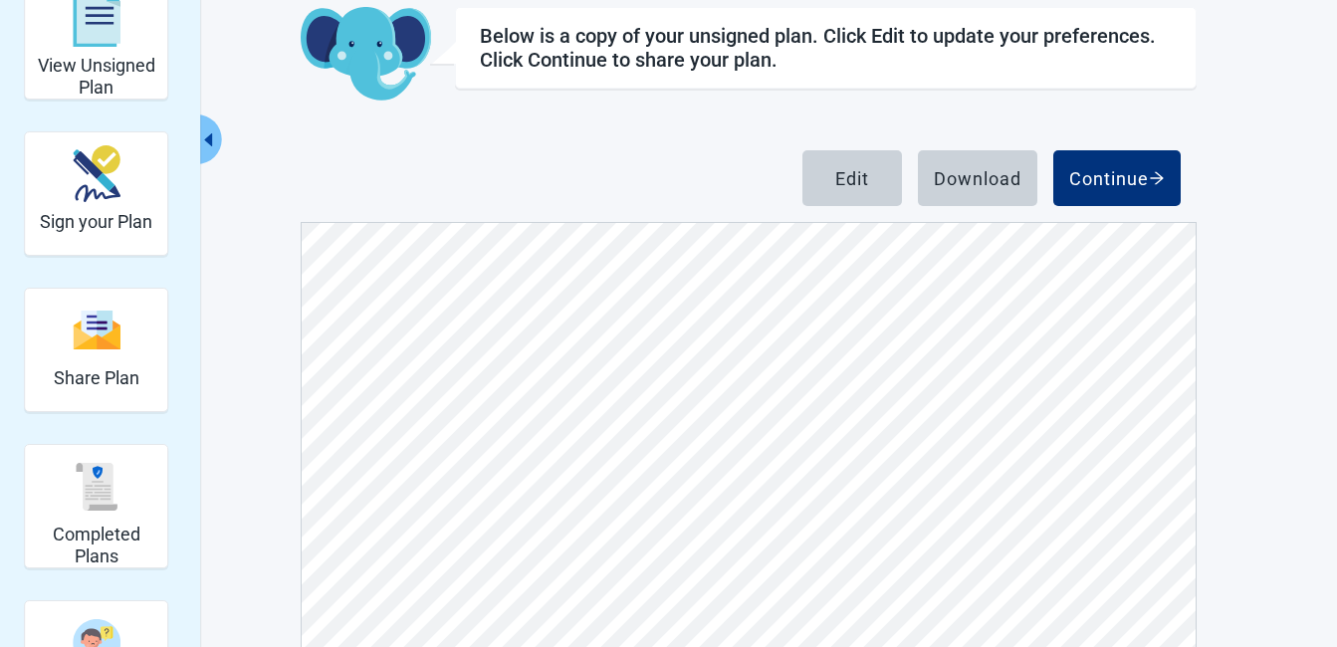
scroll to position [240, 0]
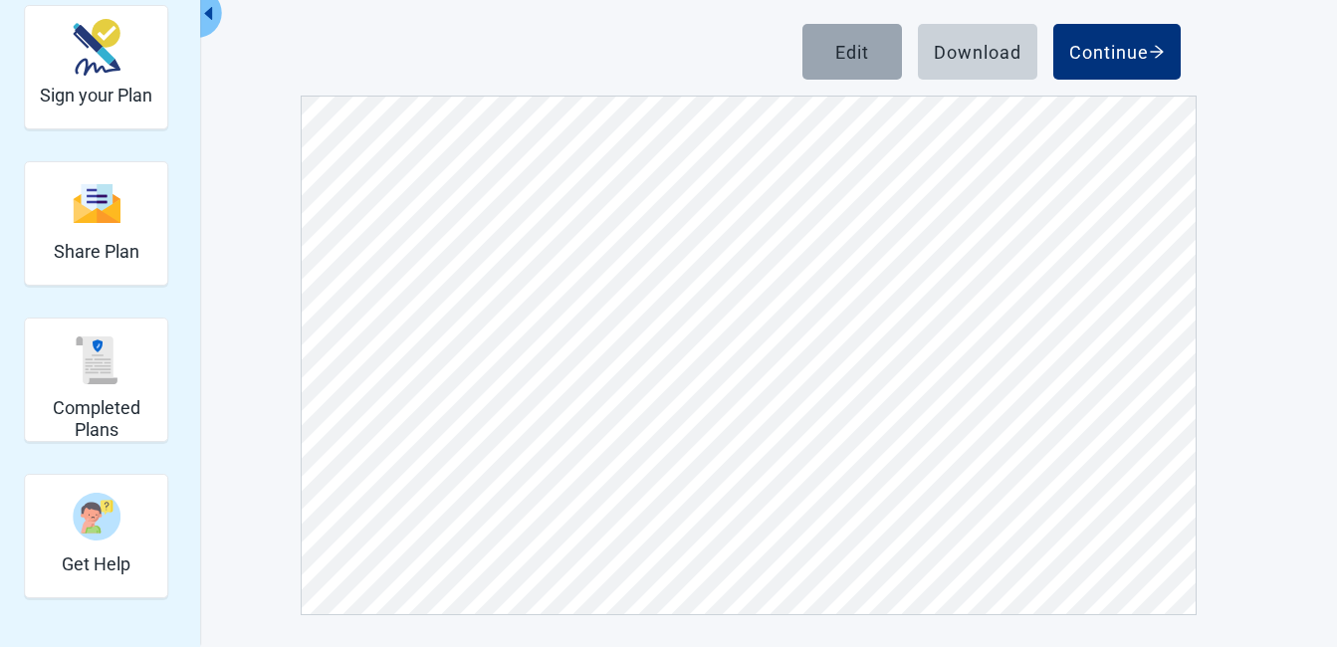
click at [846, 50] on div "Edit" at bounding box center [852, 52] width 34 height 20
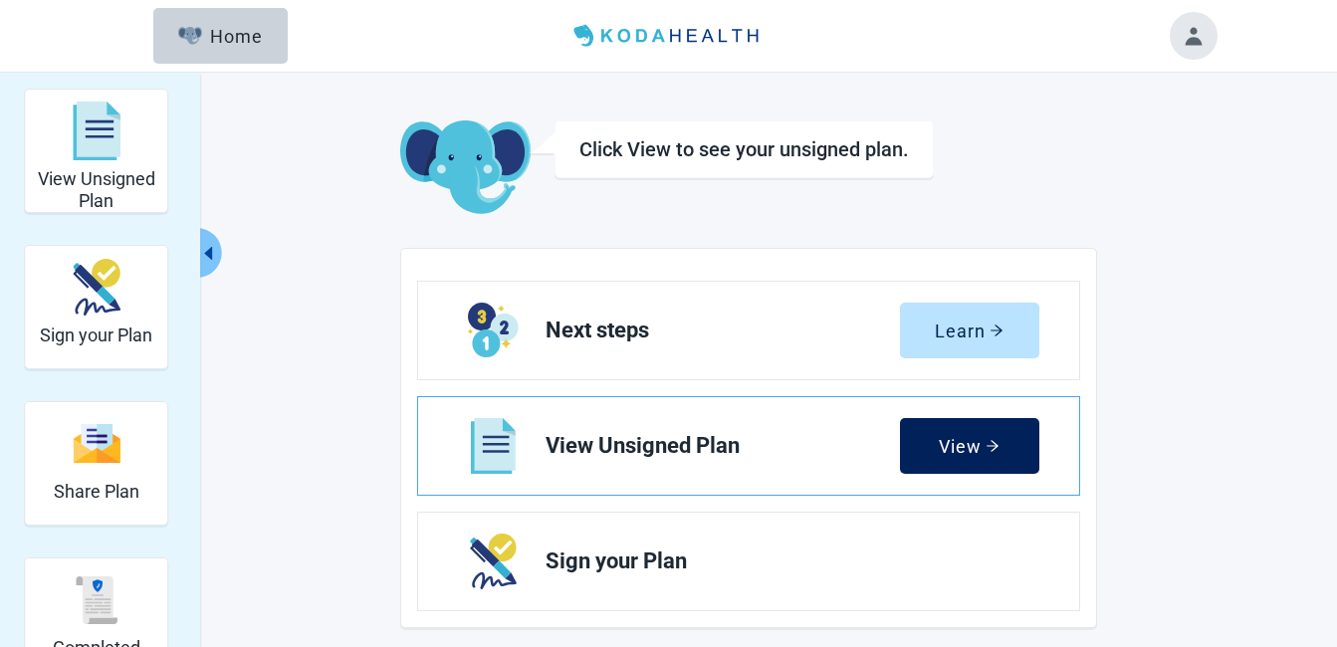
click at [961, 442] on div "View" at bounding box center [969, 446] width 61 height 20
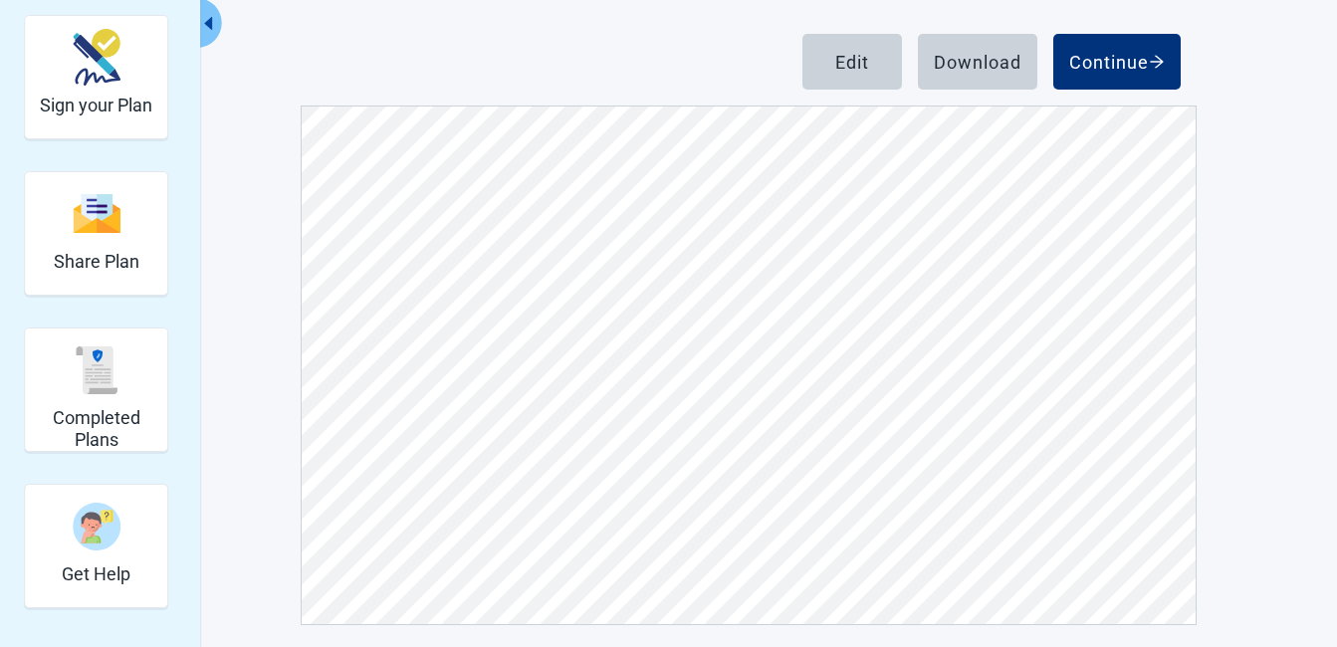
scroll to position [153, 0]
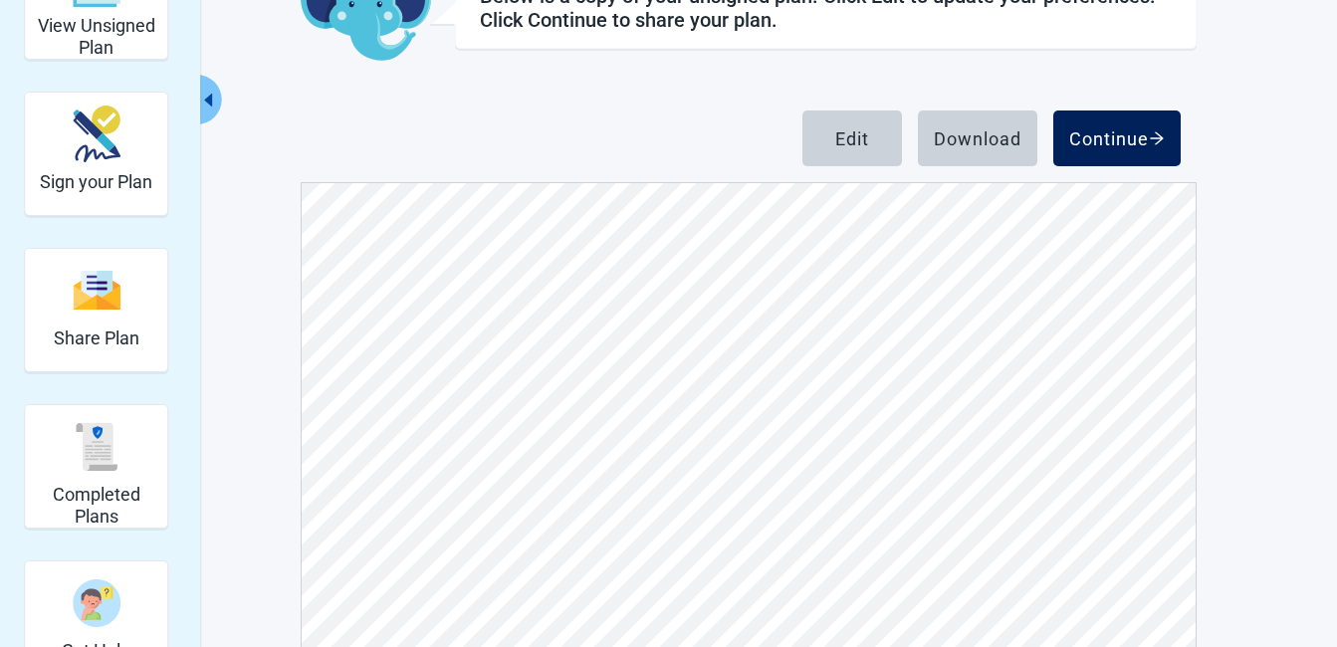
click at [1103, 131] on div "Continue" at bounding box center [1117, 138] width 96 height 20
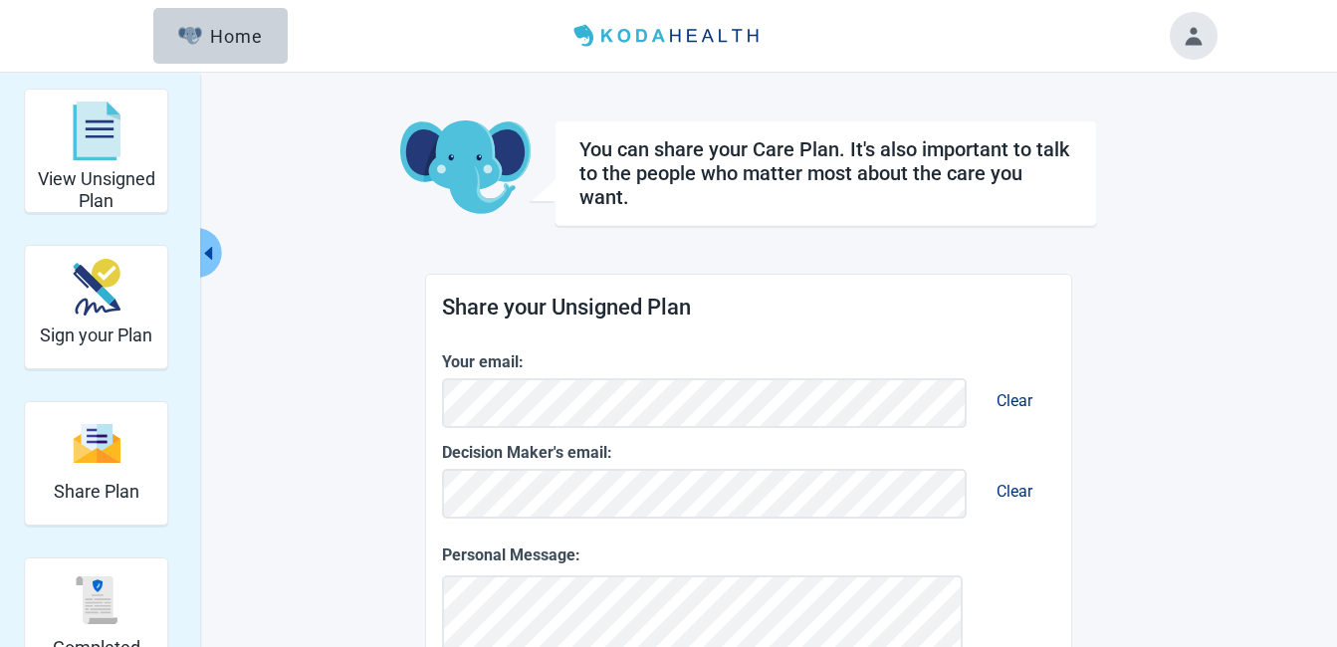
click at [1190, 41] on button "Toggle account menu" at bounding box center [1194, 36] width 48 height 48
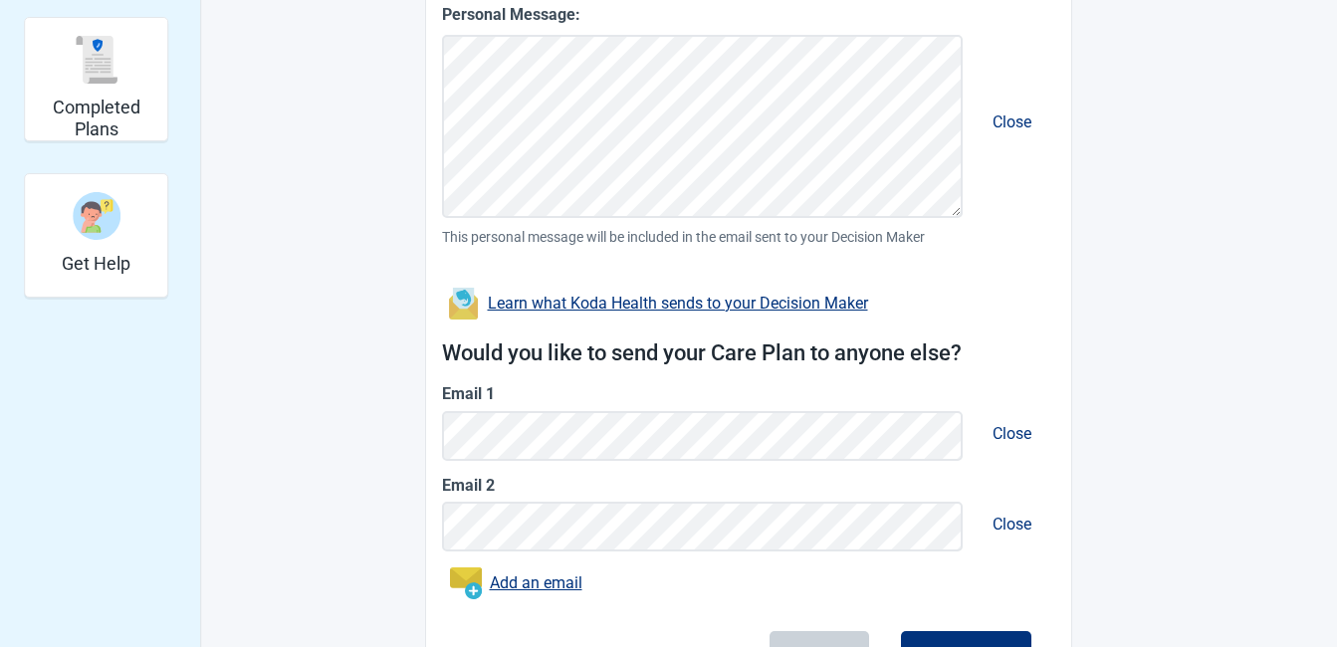
scroll to position [653, 0]
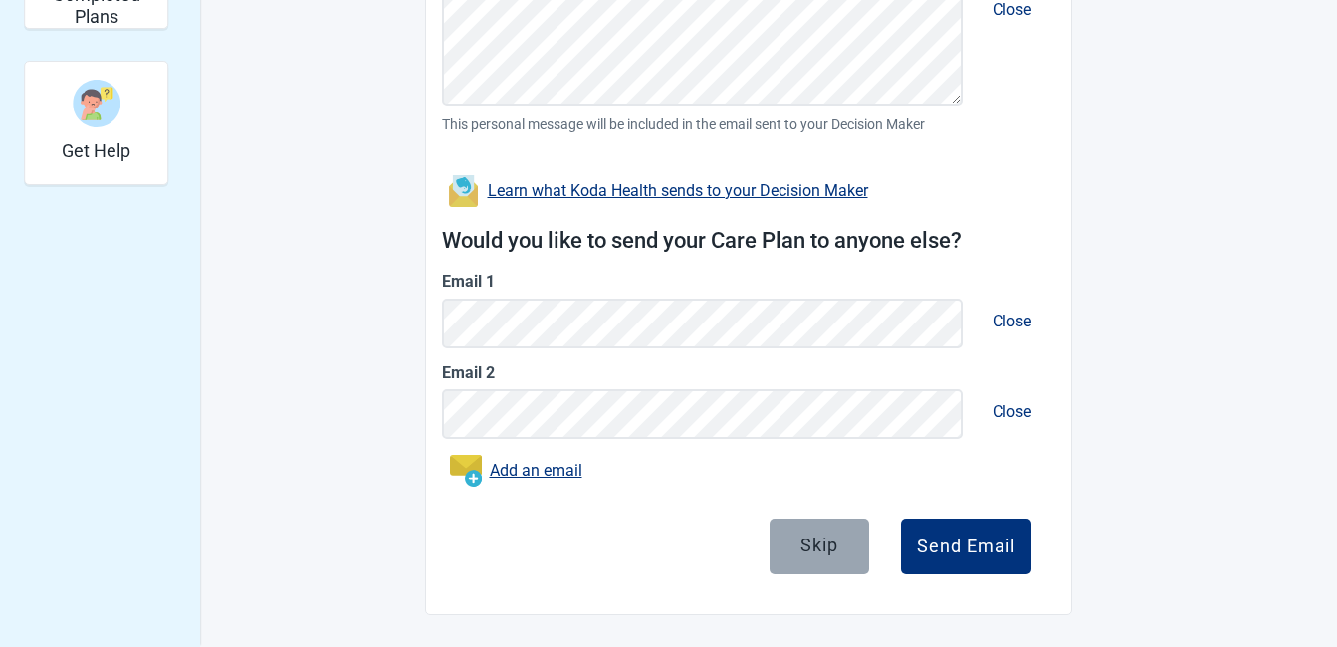
click at [818, 546] on div "Skip" at bounding box center [820, 545] width 38 height 20
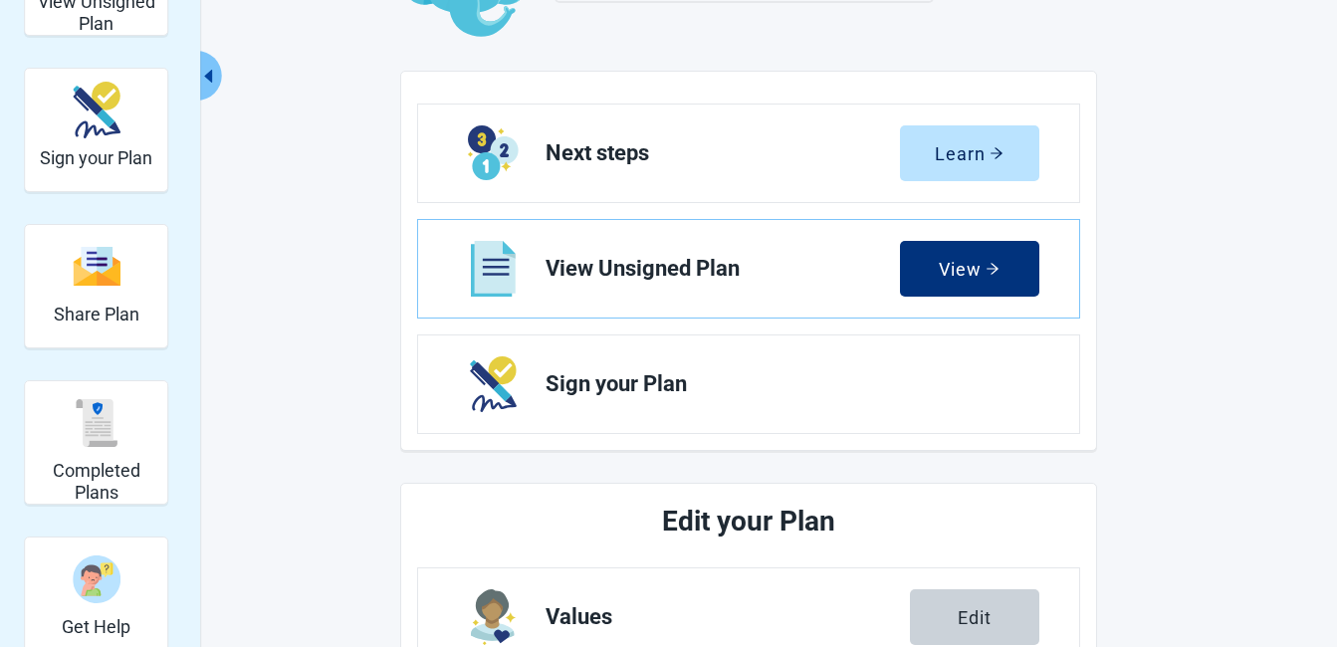
scroll to position [199, 0]
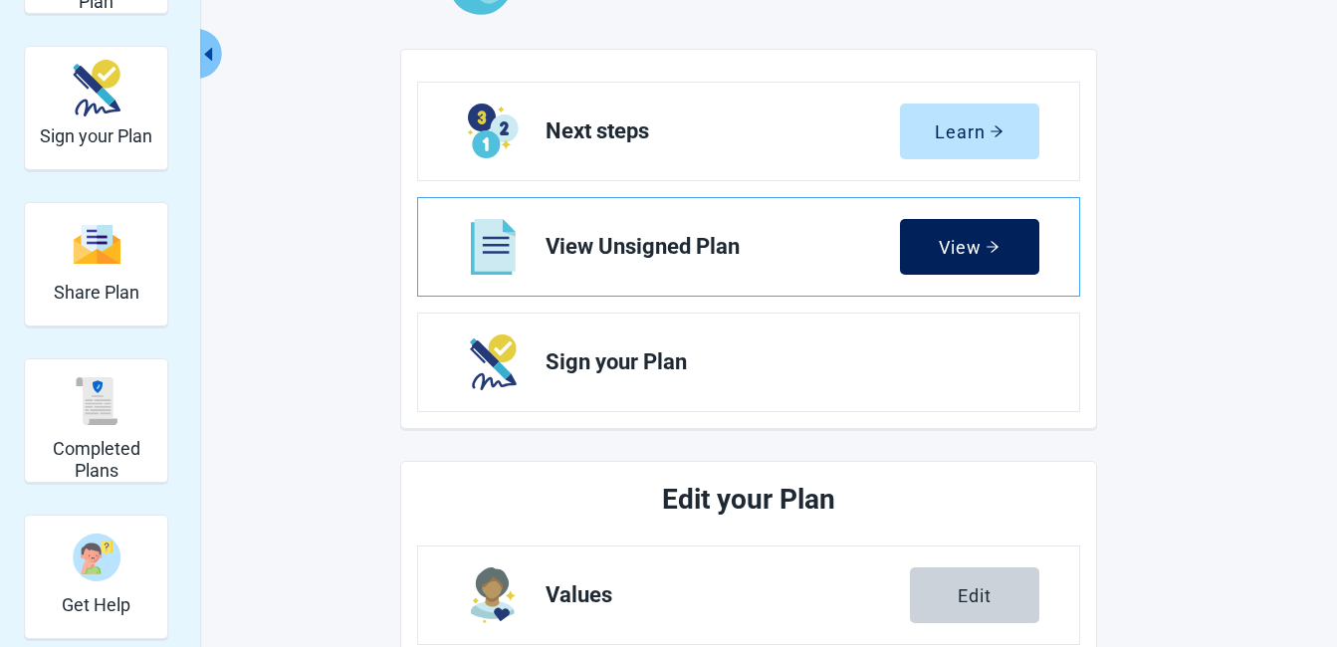
click at [963, 251] on div "View" at bounding box center [969, 247] width 61 height 20
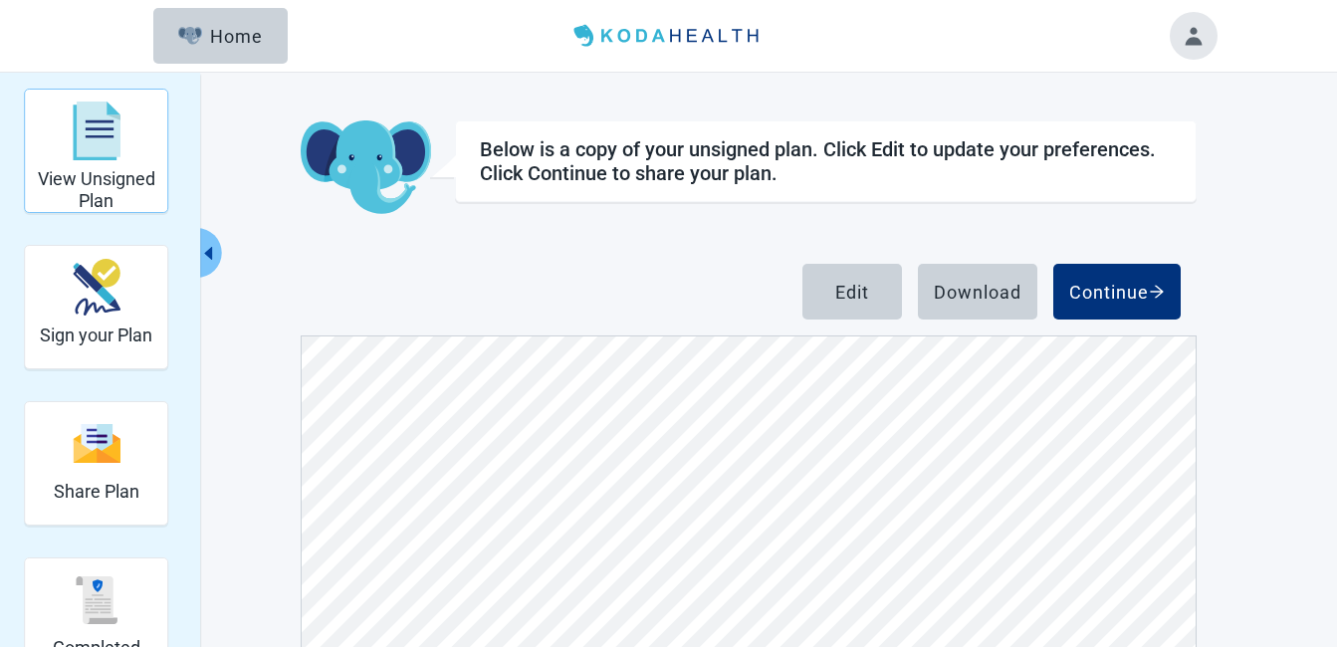
click at [112, 144] on img "View Unsigned Plan" at bounding box center [97, 132] width 48 height 60
click at [869, 289] on button "Edit" at bounding box center [853, 292] width 100 height 56
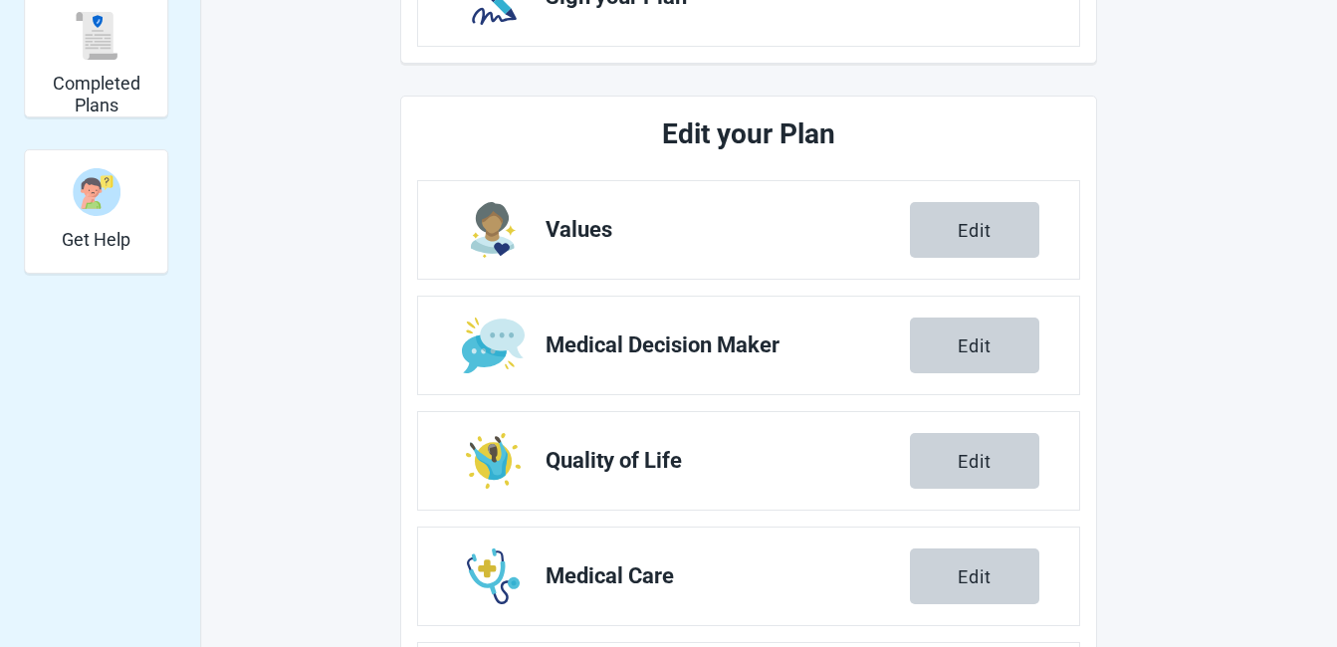
scroll to position [597, 0]
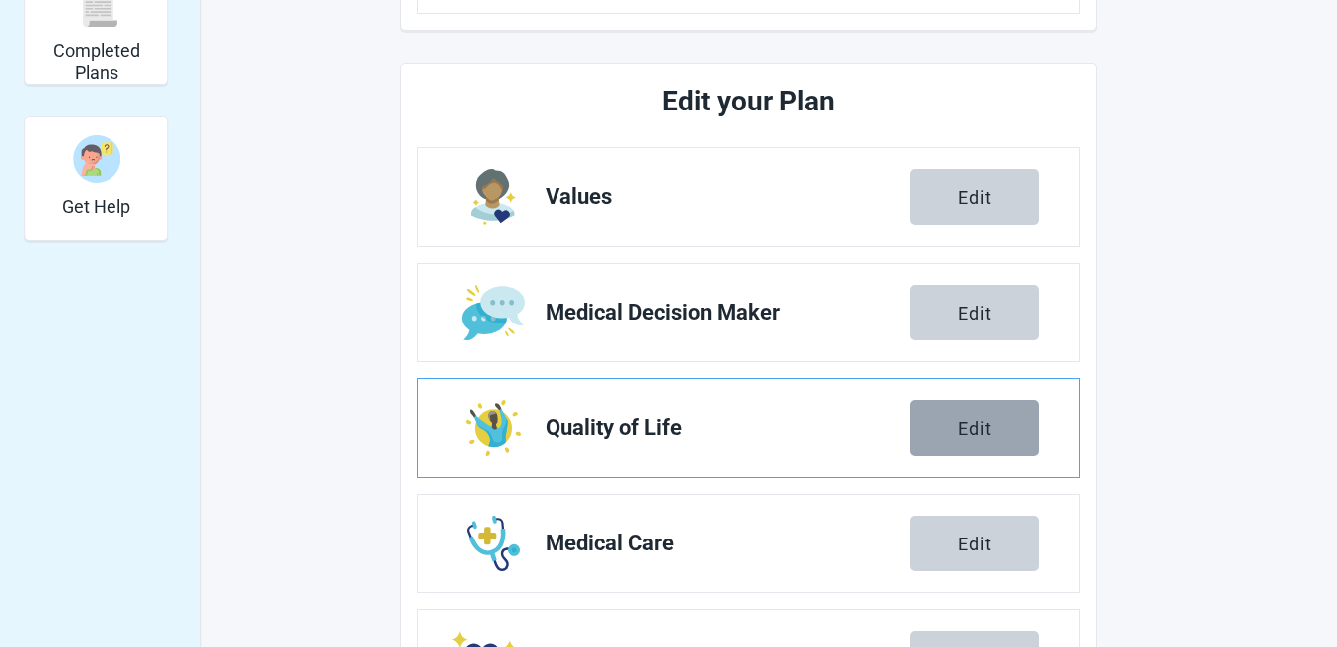
click at [961, 422] on div "Edit" at bounding box center [975, 428] width 34 height 20
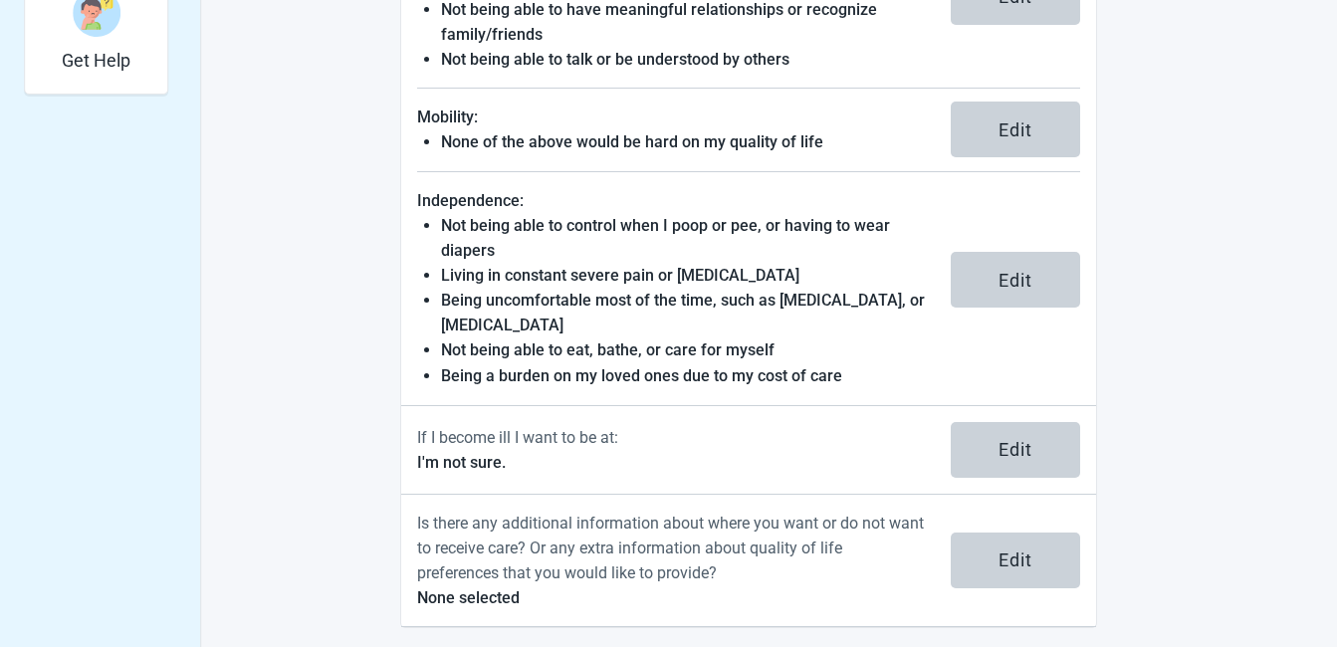
scroll to position [757, 0]
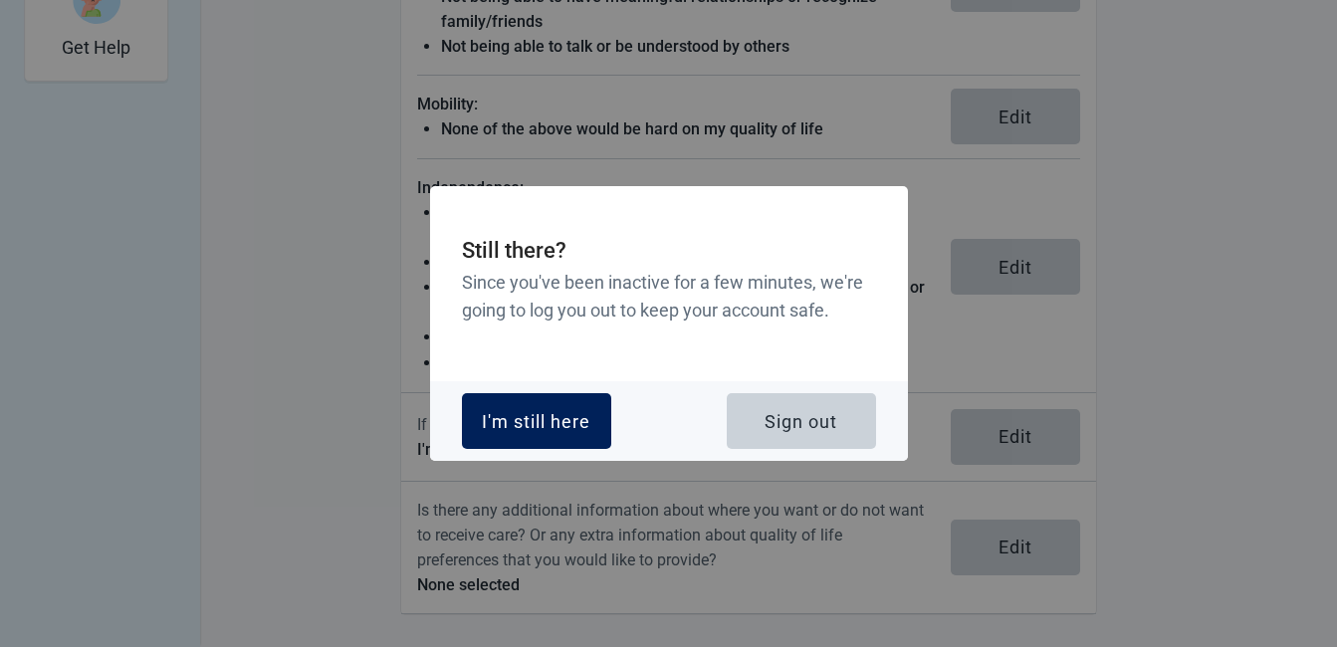
click at [504, 415] on div "I'm still here" at bounding box center [536, 421] width 109 height 20
